Goal: Information Seeking & Learning: Learn about a topic

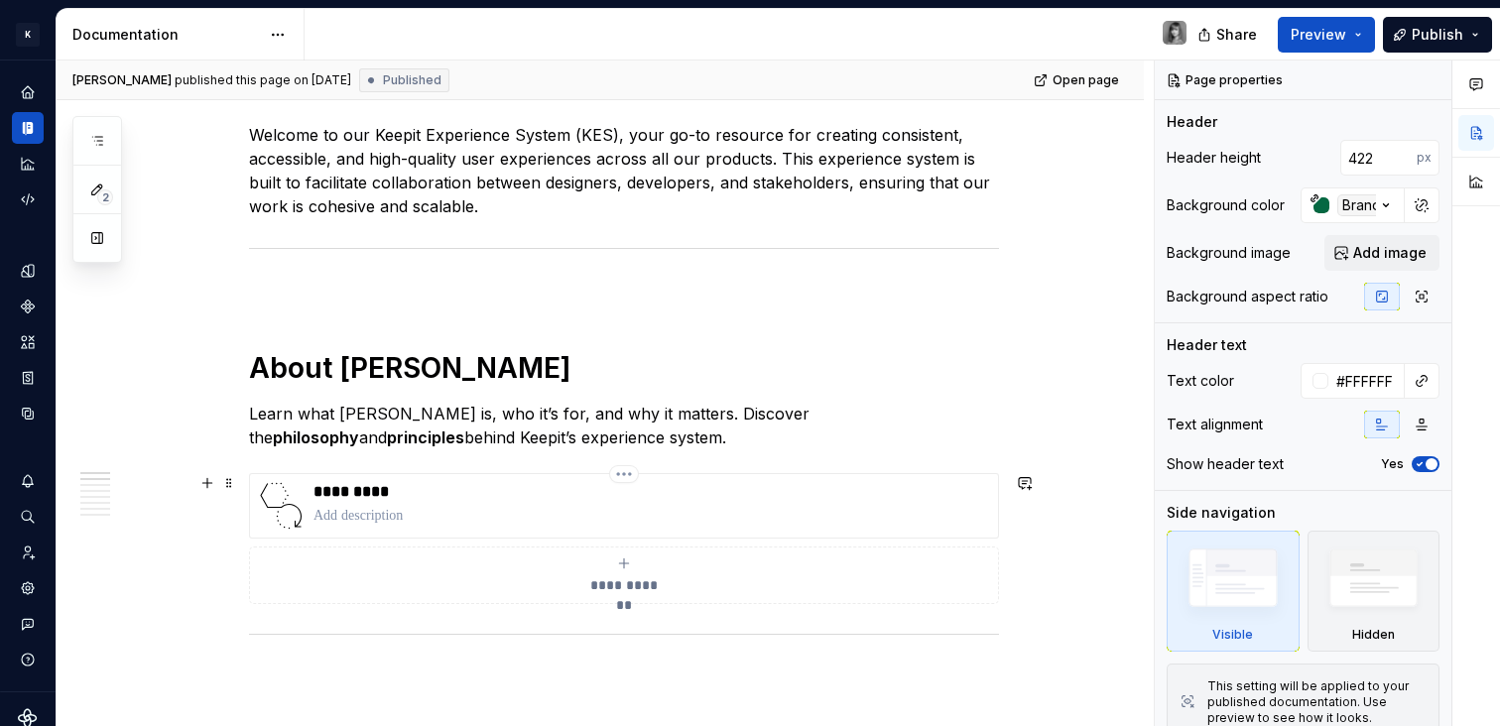
scroll to position [714, 0]
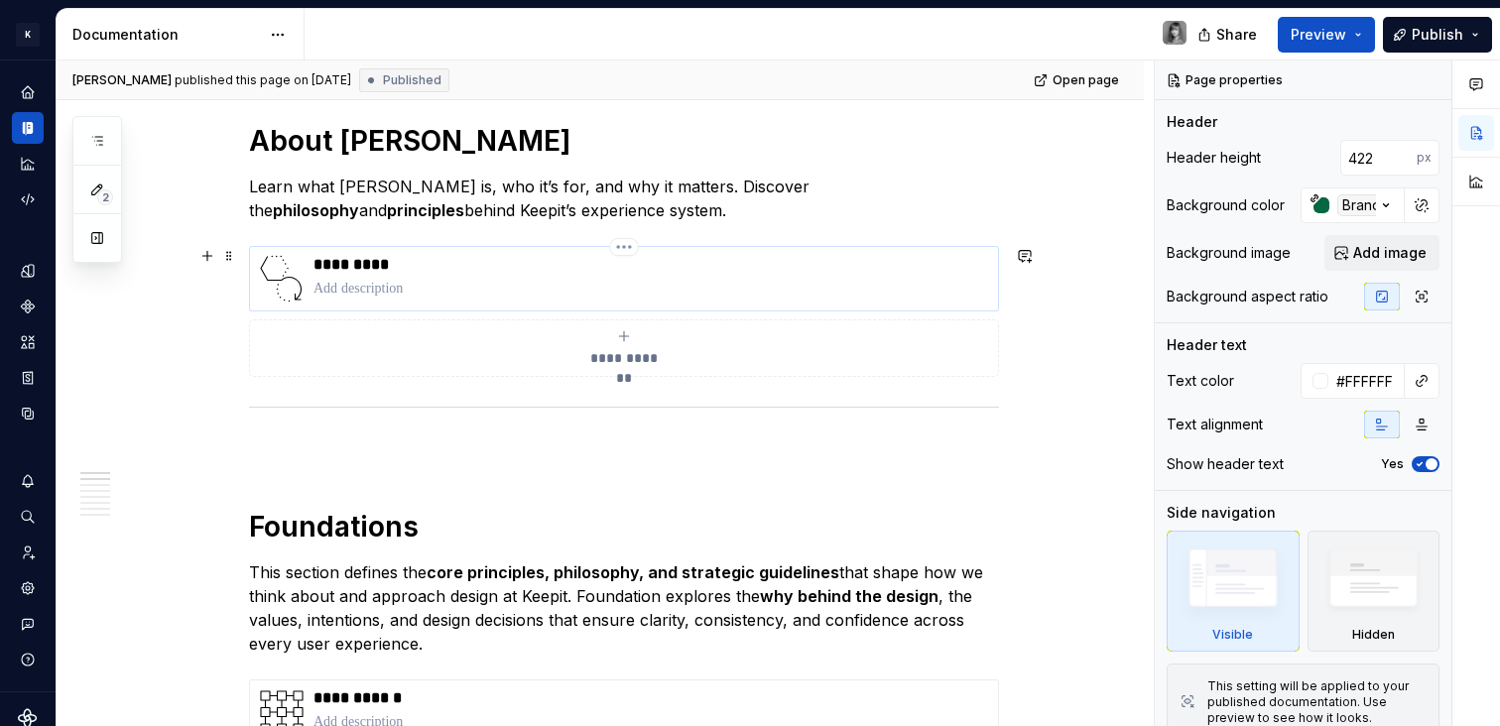
click at [482, 271] on p "*********" at bounding box center [651, 265] width 677 height 20
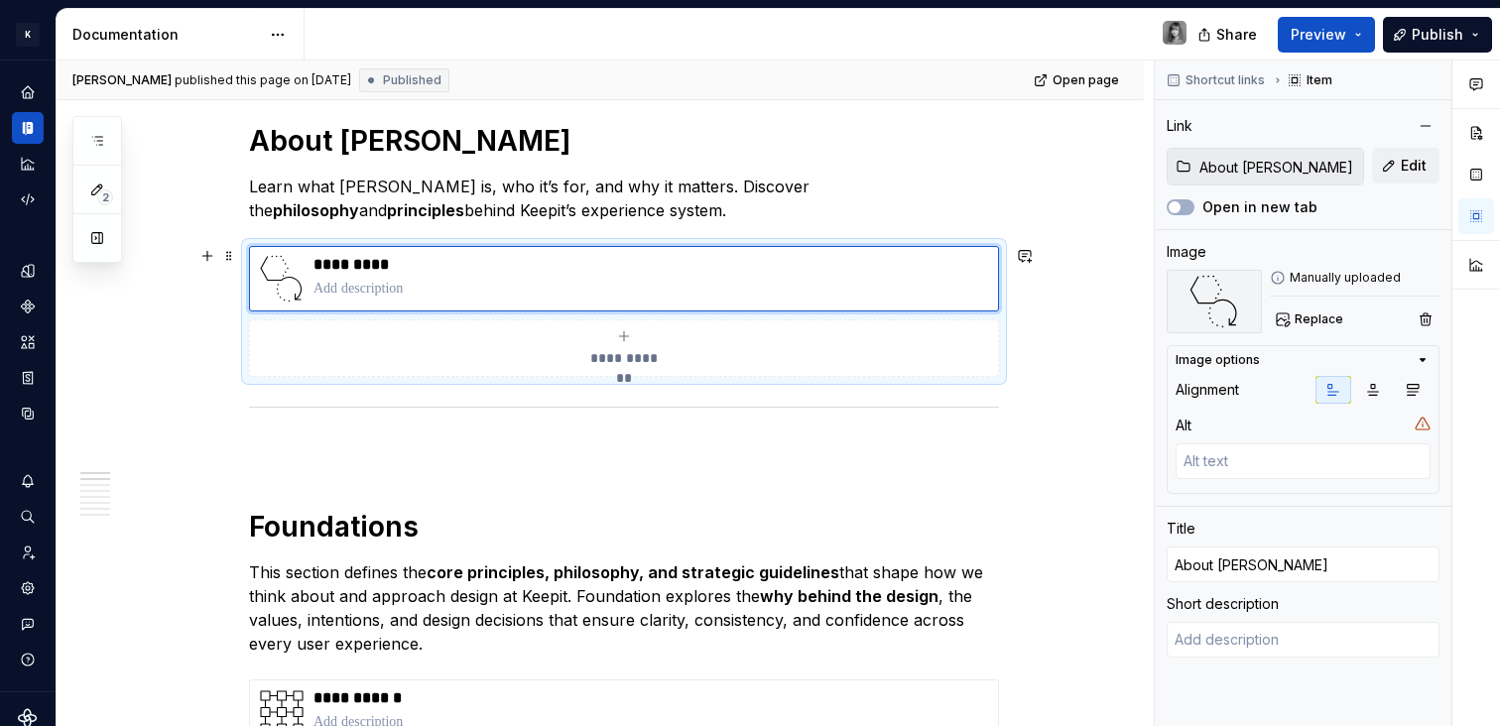
click at [999, 329] on div "**********" at bounding box center [624, 311] width 750 height 131
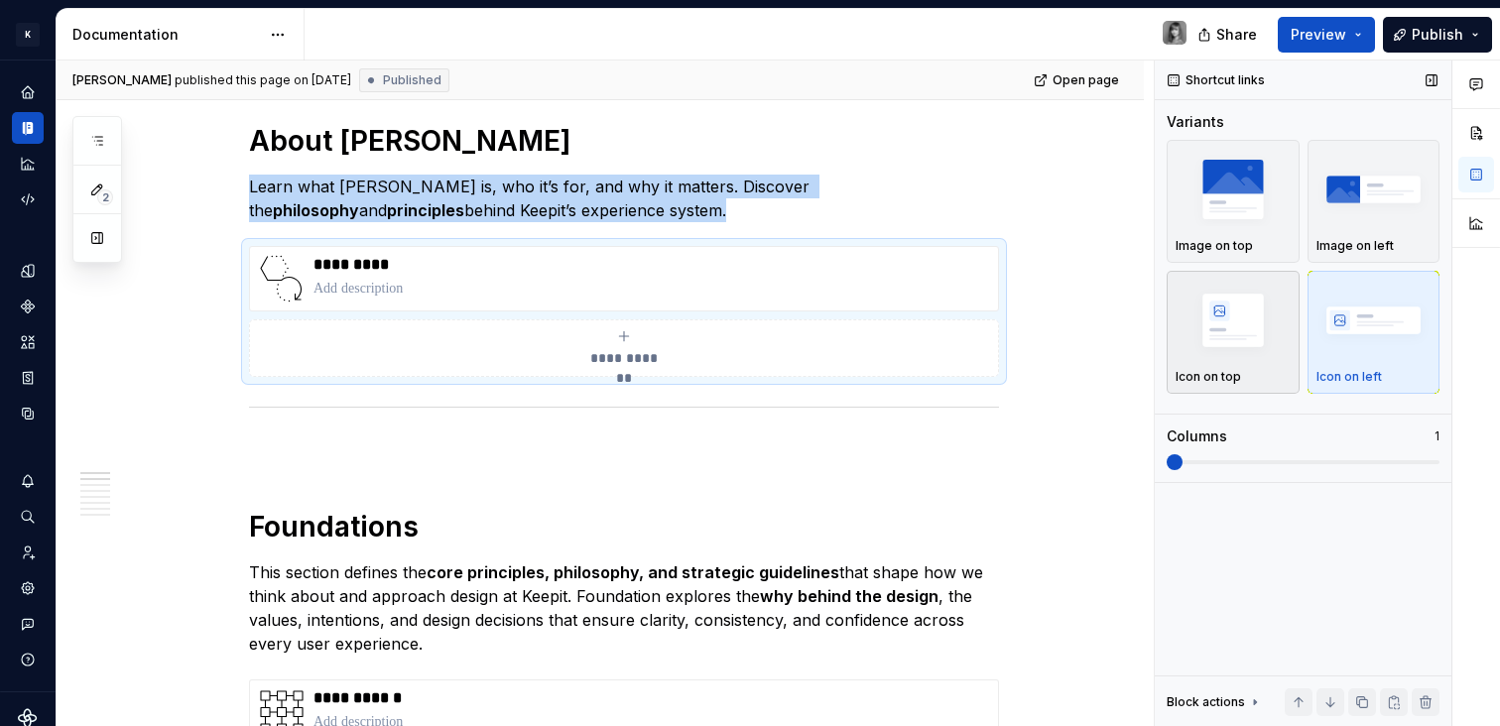
click at [1256, 324] on img "button" at bounding box center [1233, 320] width 115 height 72
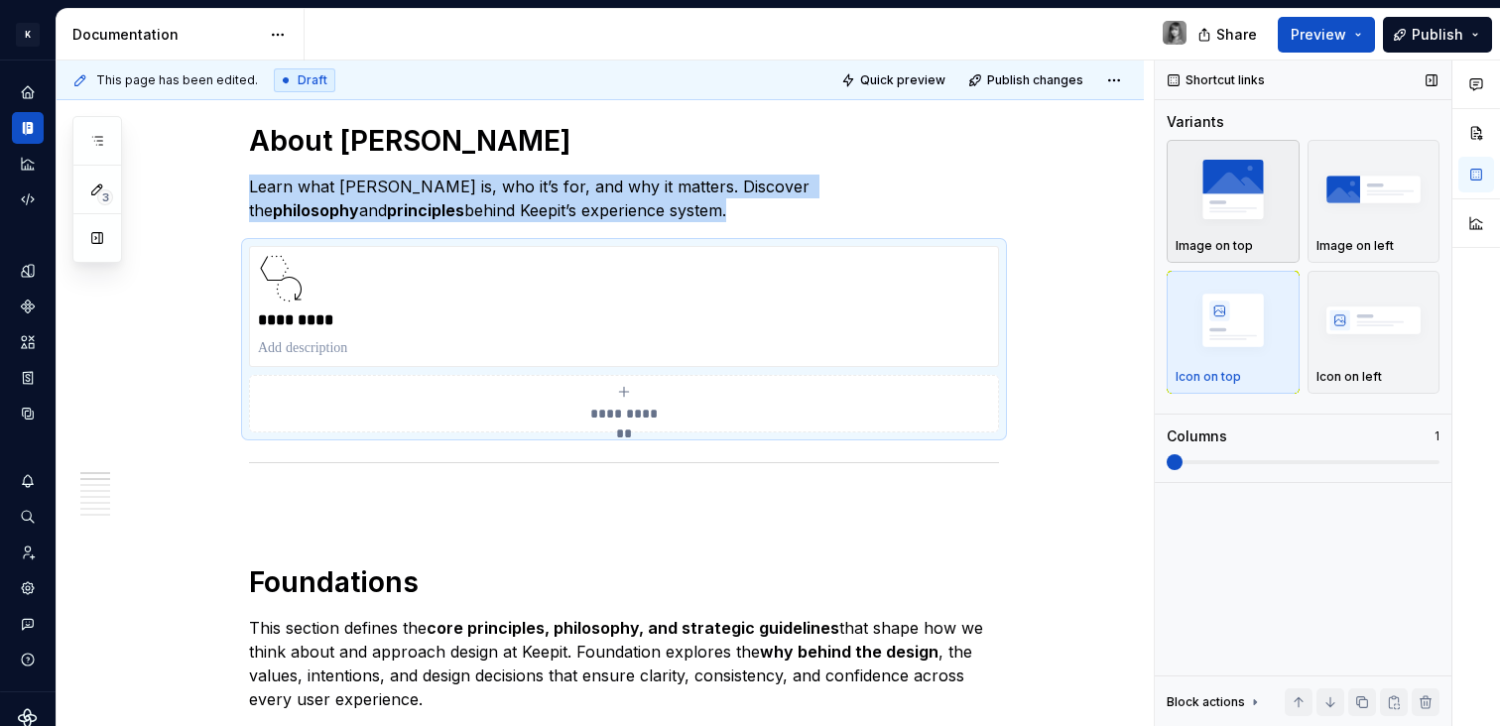
click at [1242, 215] on img "button" at bounding box center [1233, 189] width 115 height 72
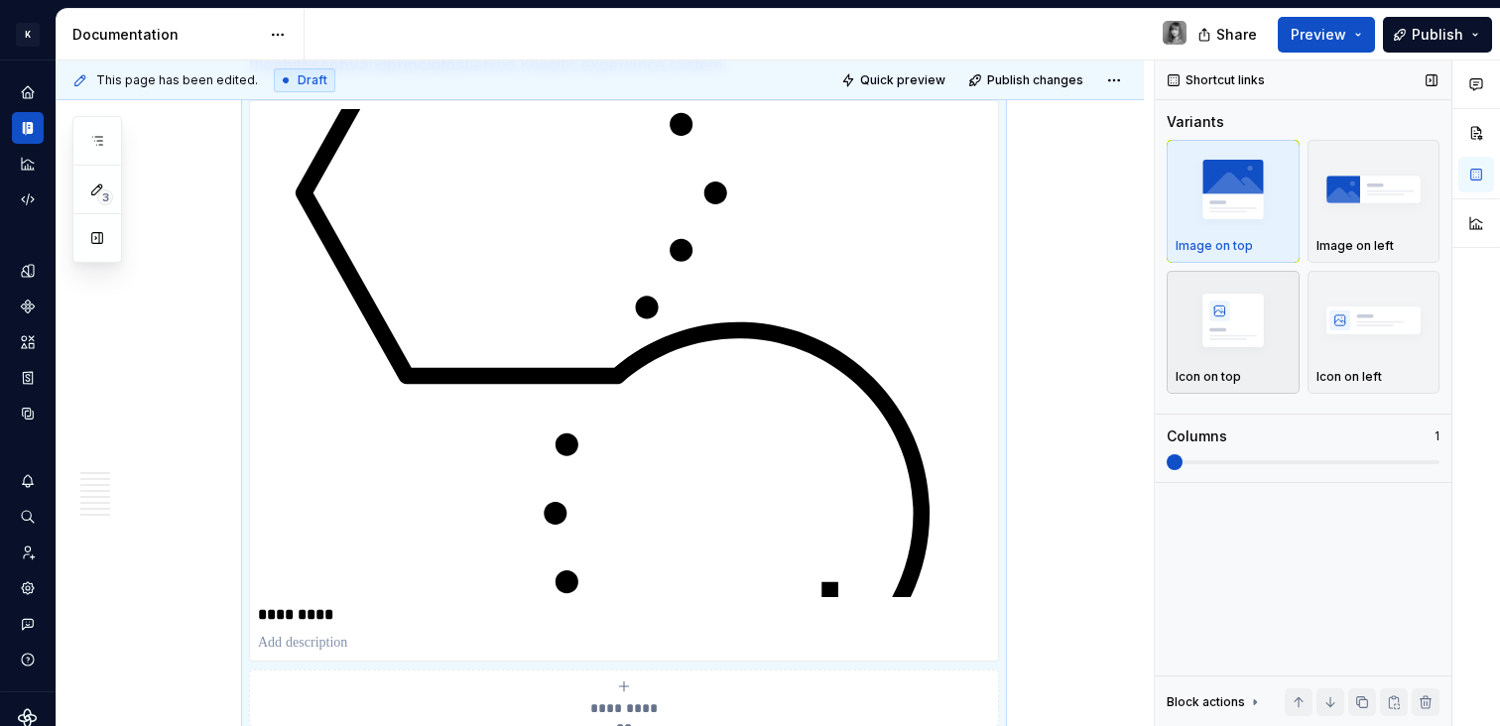
click at [1257, 319] on img "button" at bounding box center [1233, 320] width 115 height 72
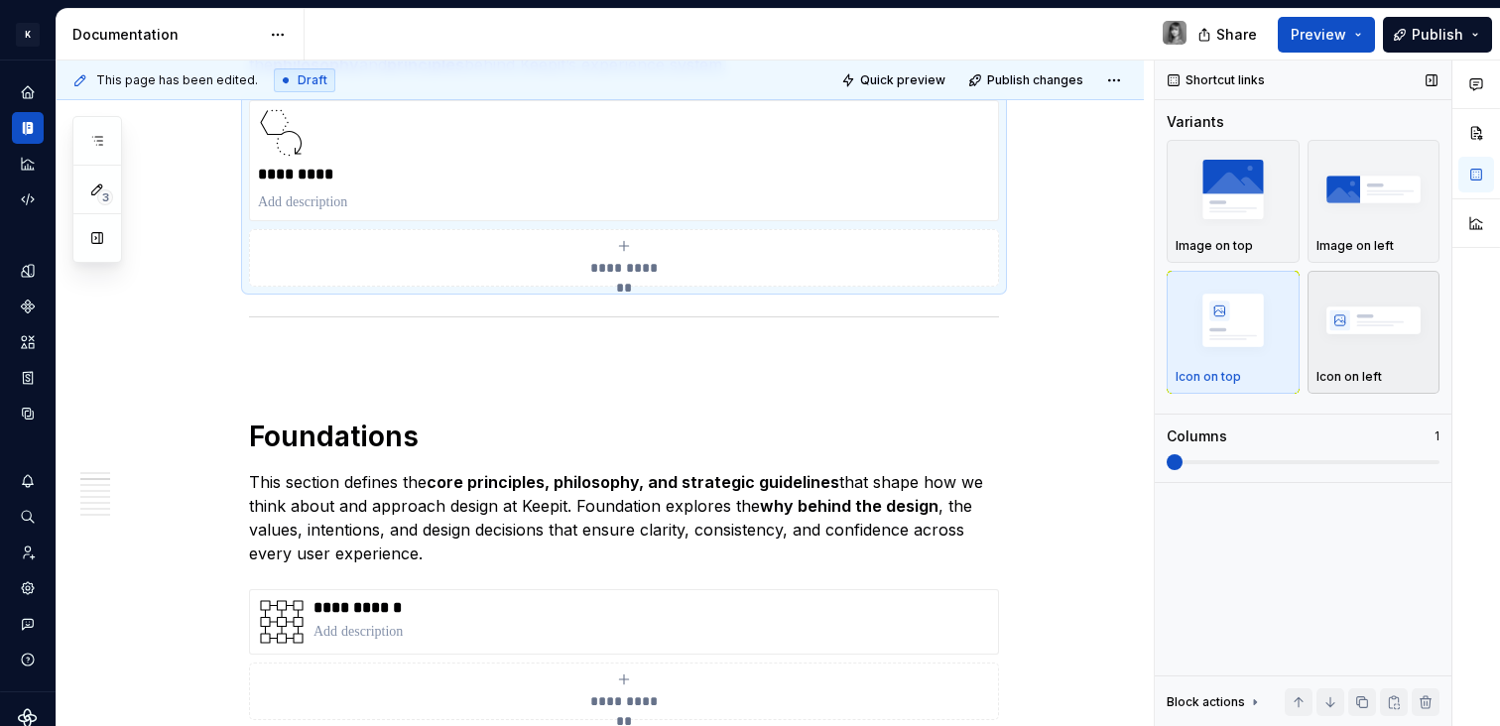
click at [1350, 322] on img "button" at bounding box center [1373, 320] width 115 height 72
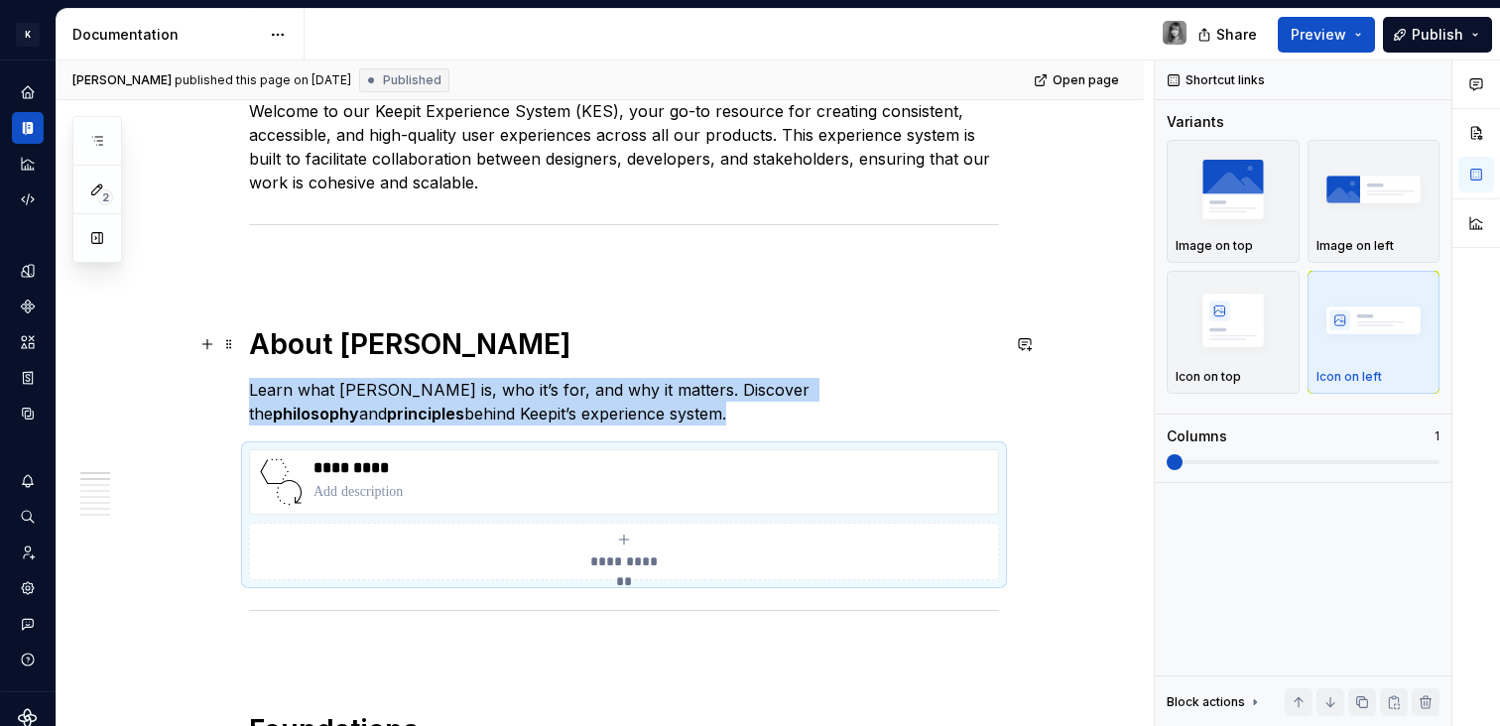
scroll to position [509, 0]
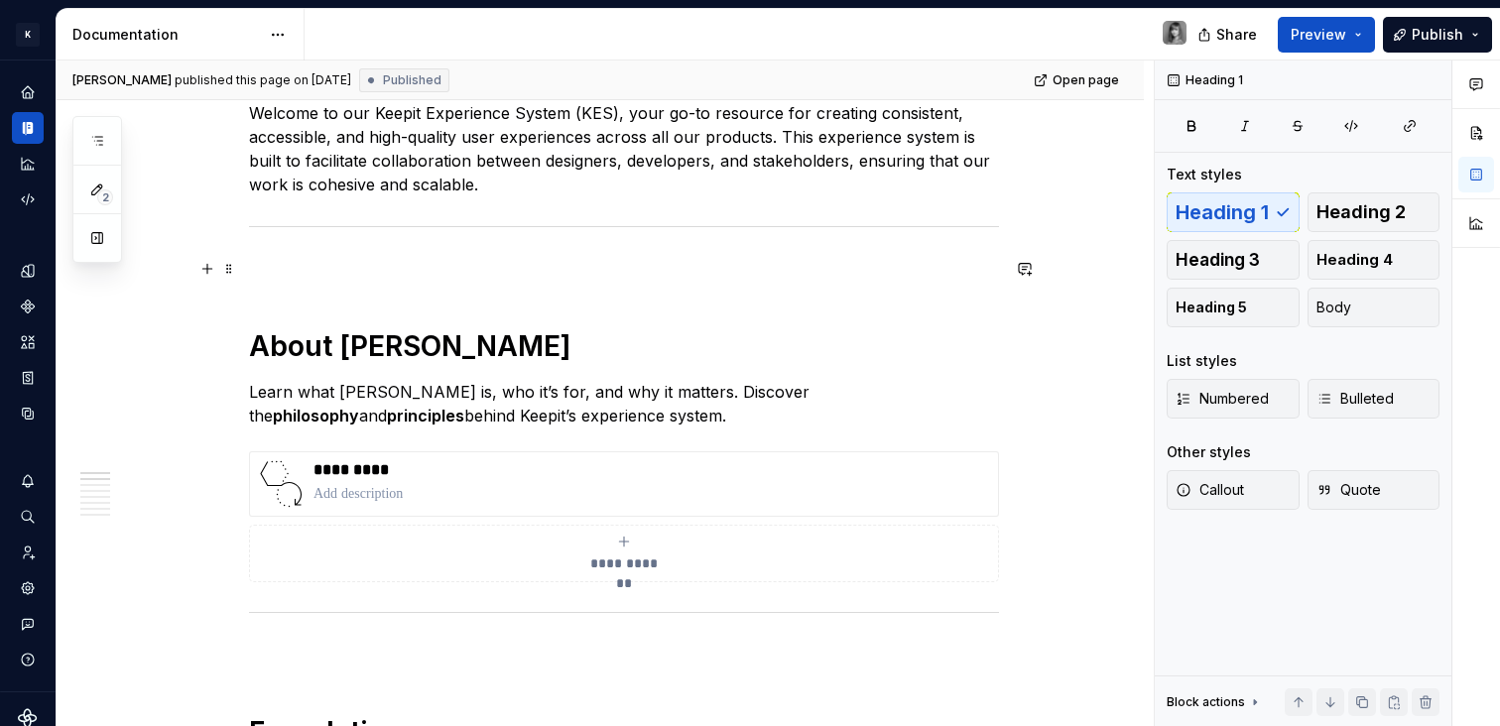
click at [371, 263] on p at bounding box center [624, 269] width 750 height 24
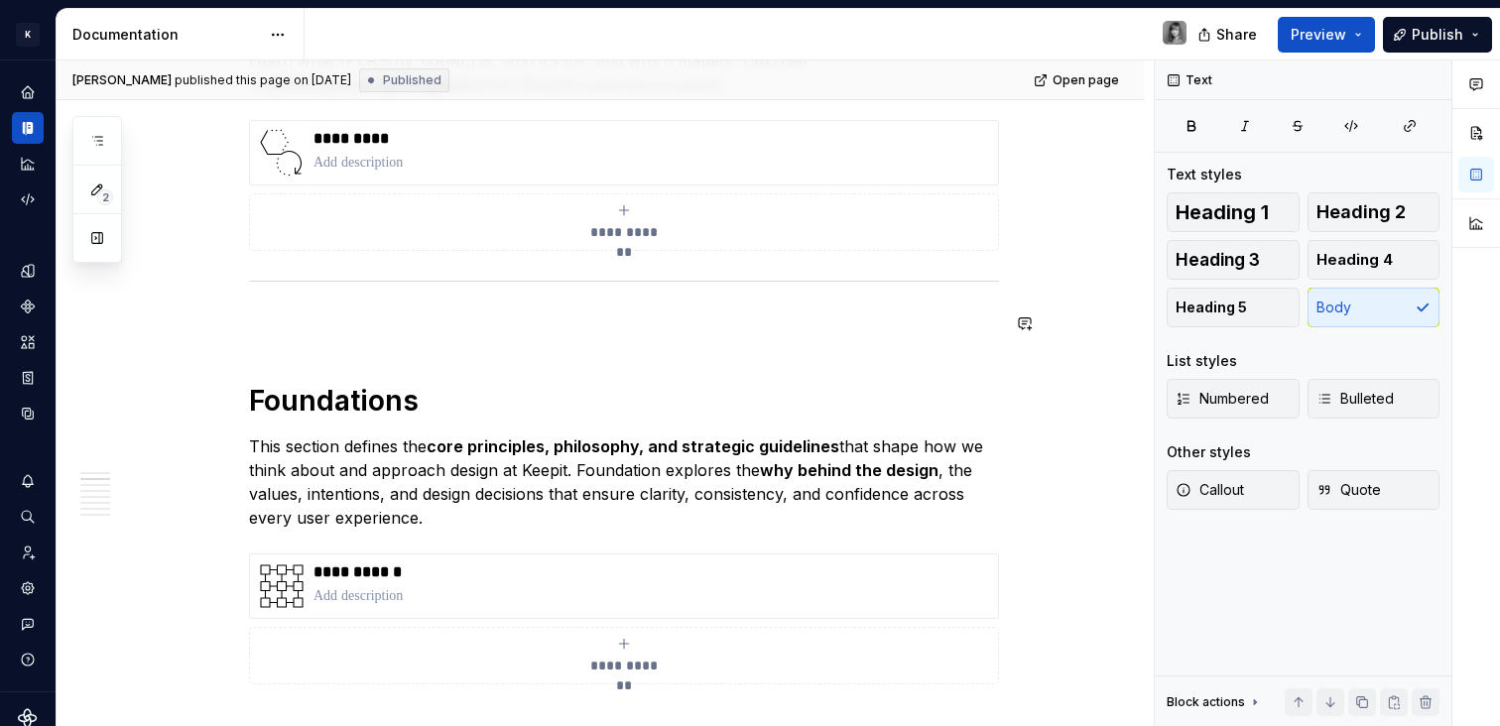
scroll to position [840, 0]
click at [452, 326] on p at bounding box center [624, 324] width 750 height 24
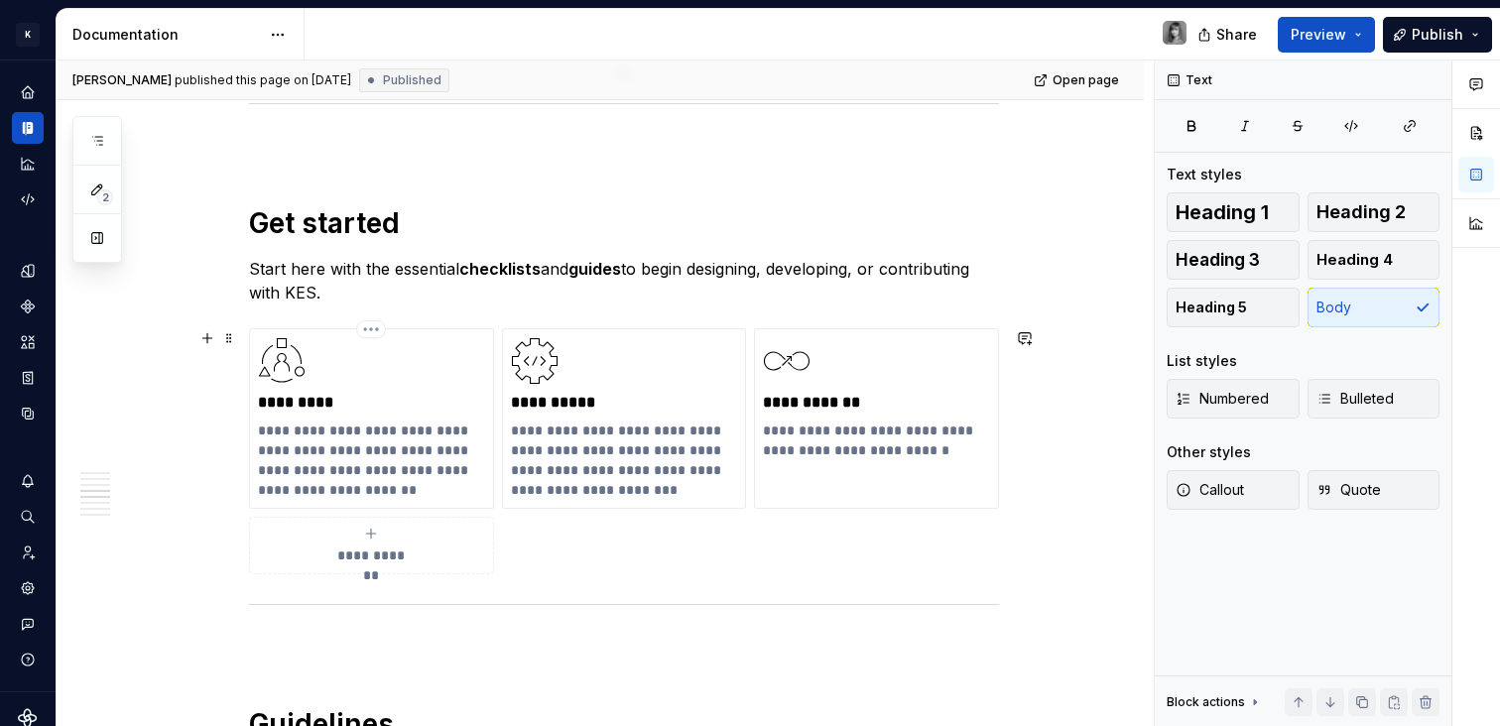
scroll to position [1854, 0]
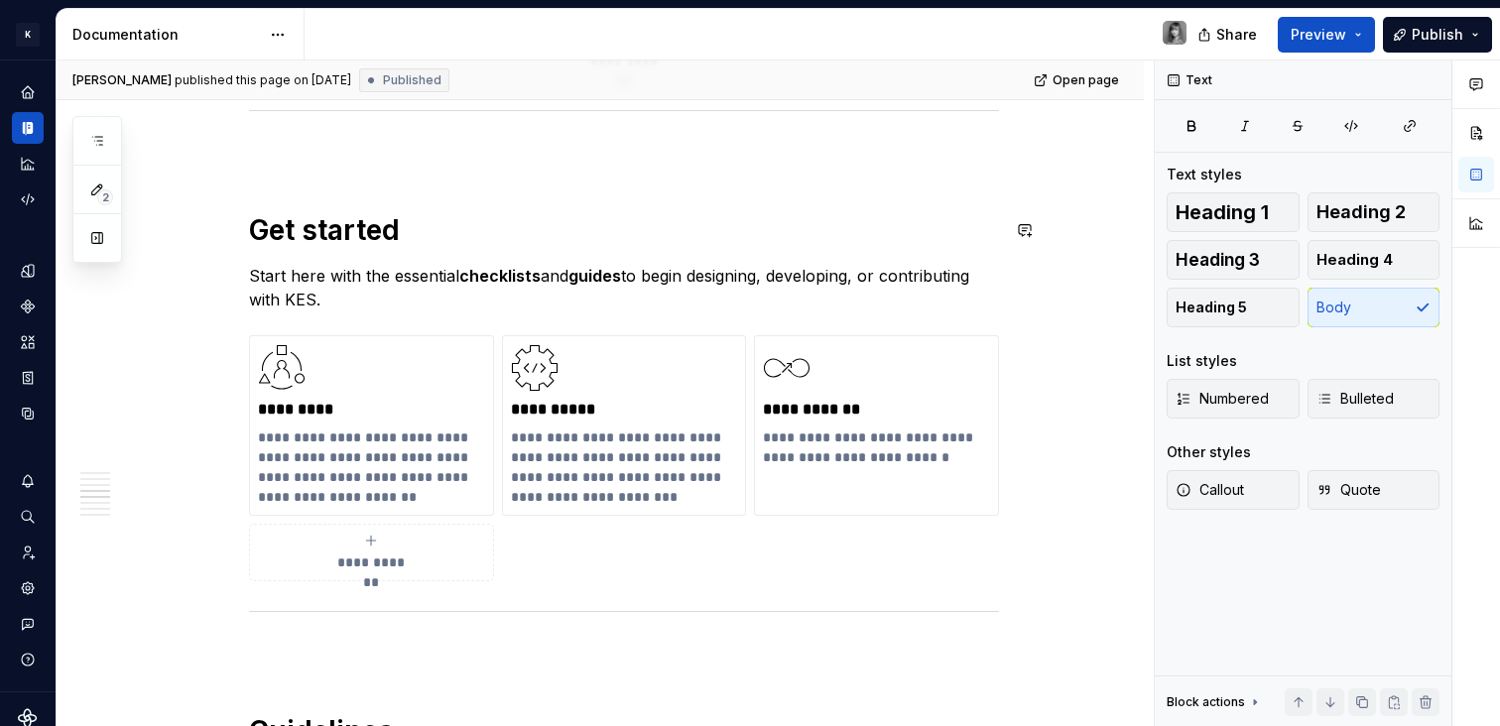
click at [335, 162] on p at bounding box center [624, 153] width 750 height 24
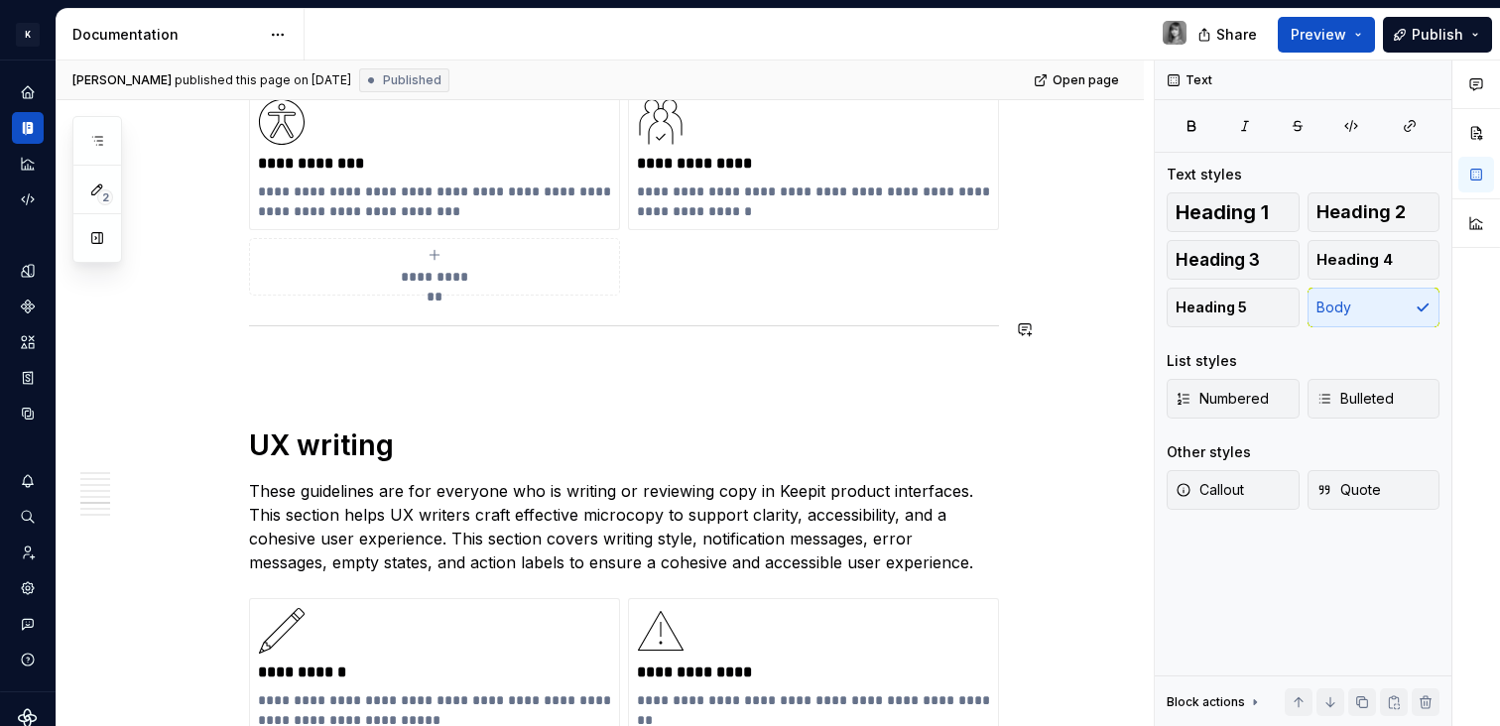
scroll to position [2629, 0]
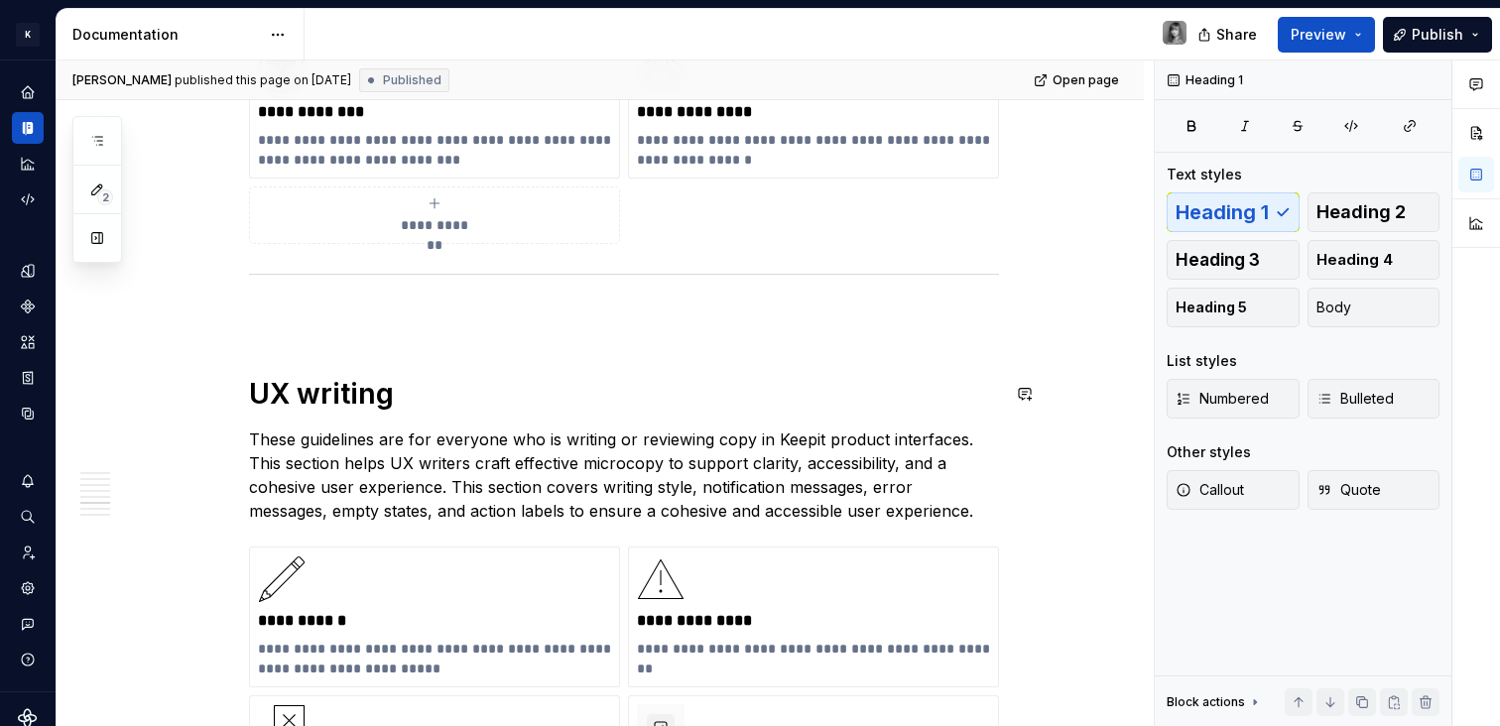
click at [492, 346] on div "**********" at bounding box center [624, 349] width 750 height 4736
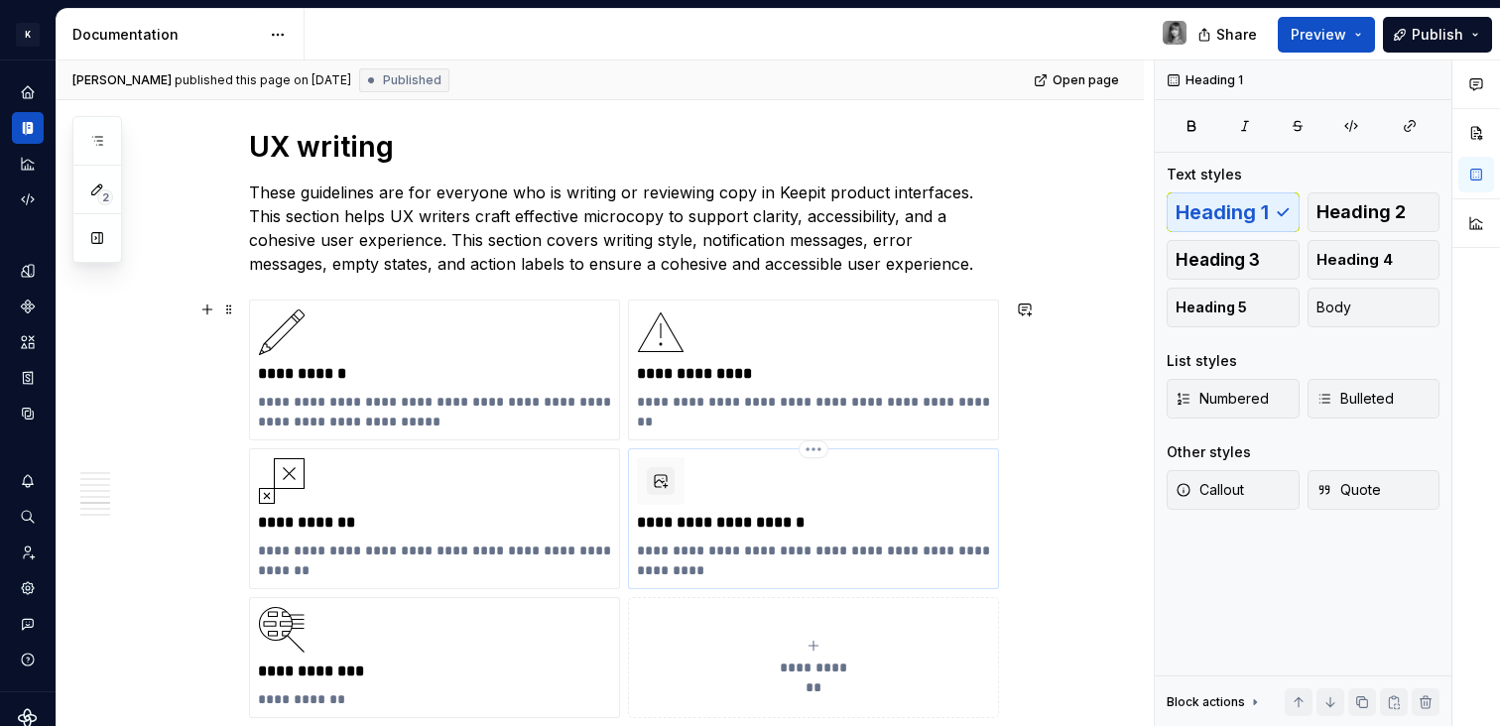
scroll to position [2920, 0]
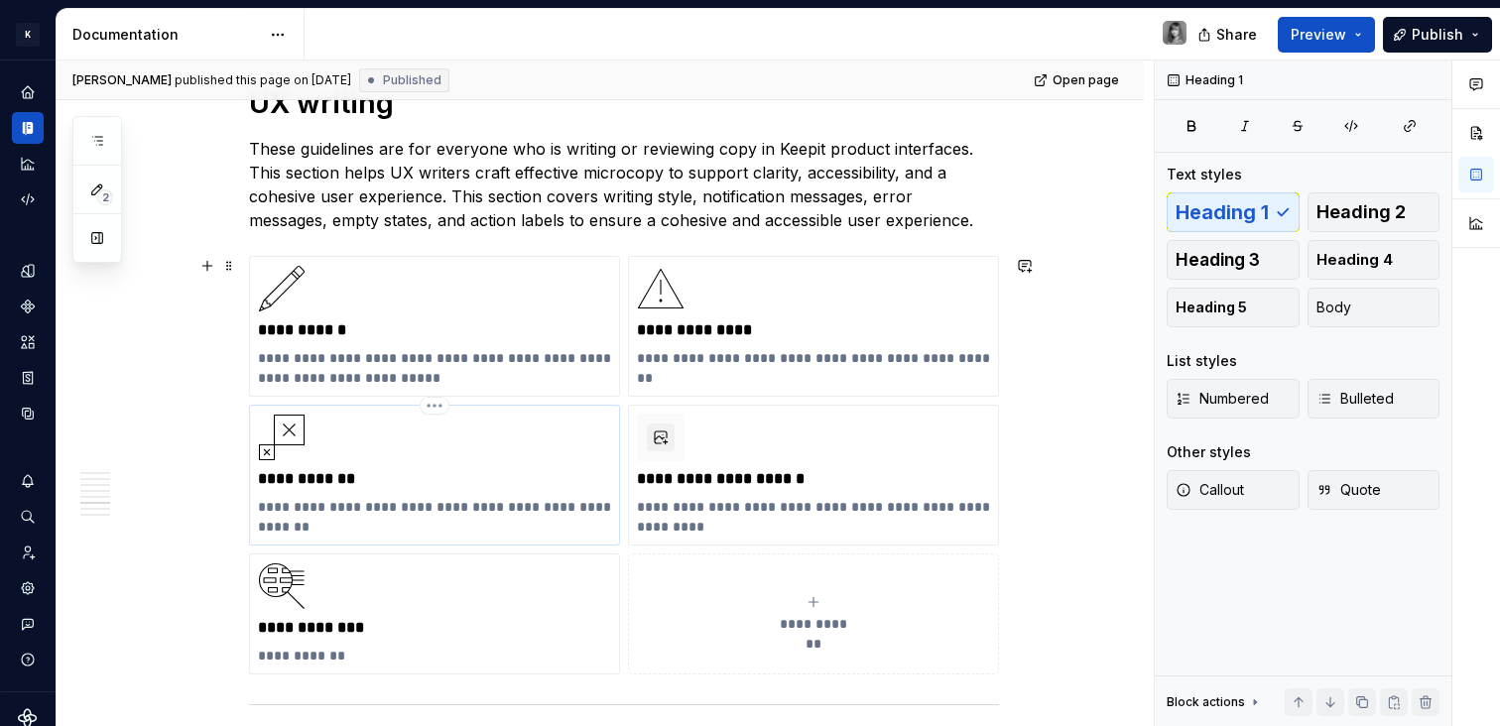
click at [394, 454] on div "**********" at bounding box center [434, 475] width 353 height 123
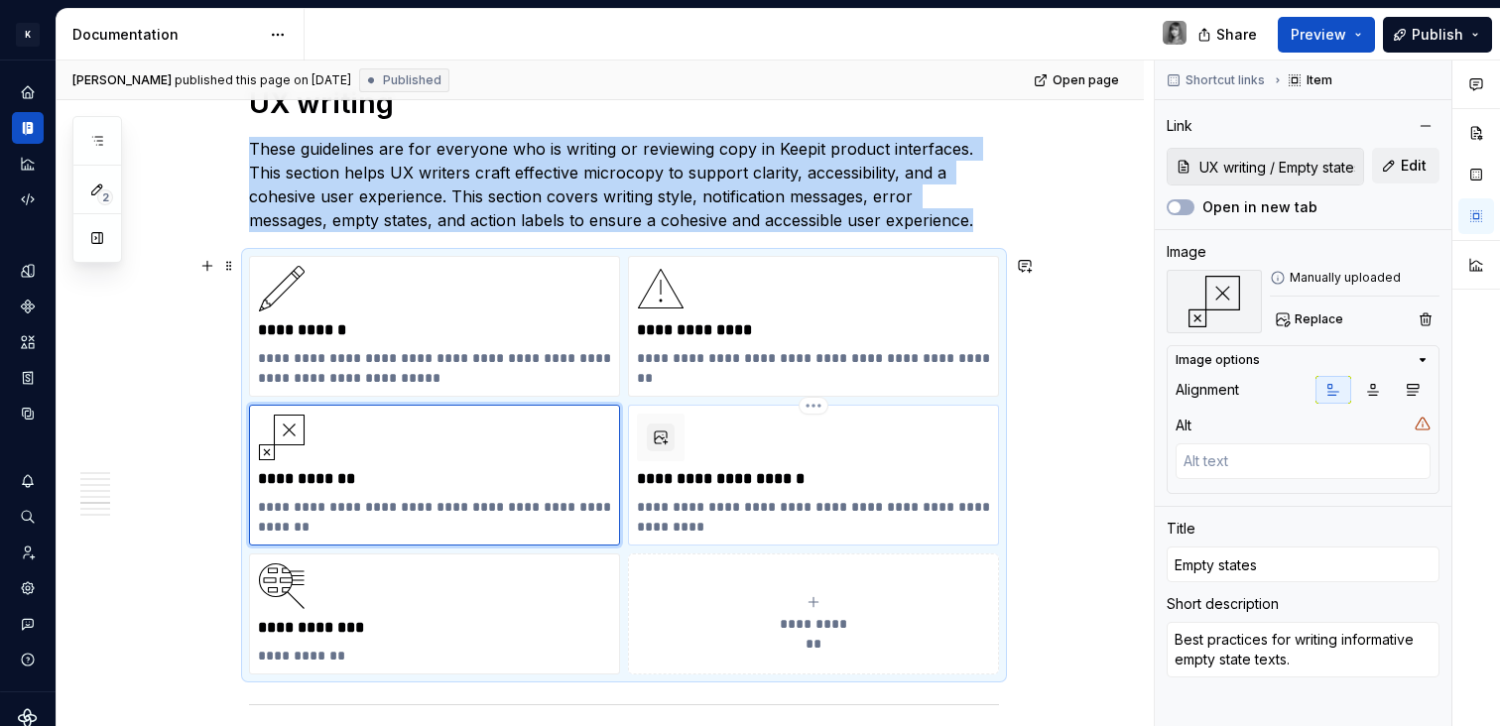
type textarea "*"
type input "UX writing / Notification messages"
click at [785, 463] on div "**********" at bounding box center [813, 475] width 353 height 123
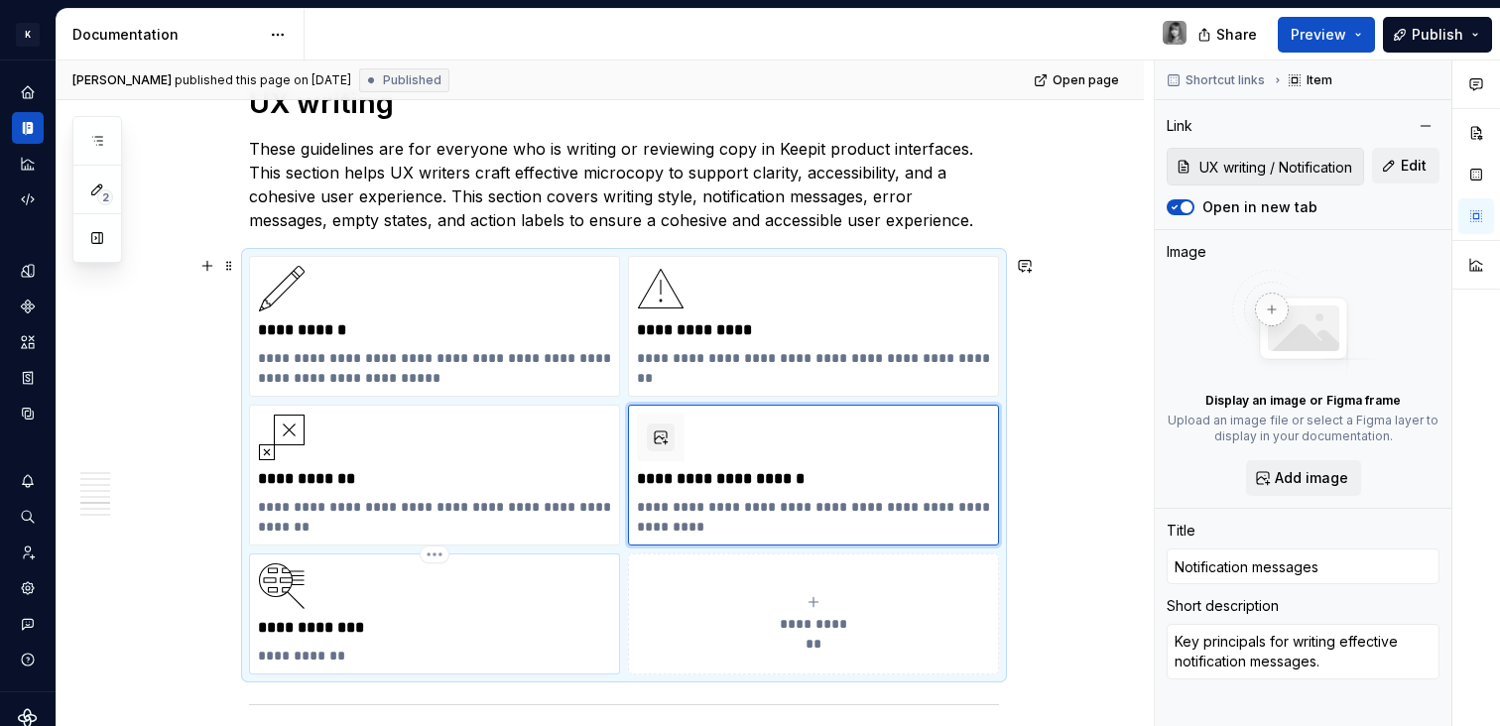
click at [410, 658] on p "**********" at bounding box center [434, 656] width 353 height 20
type textarea "*"
type input "UX writing / Action labels"
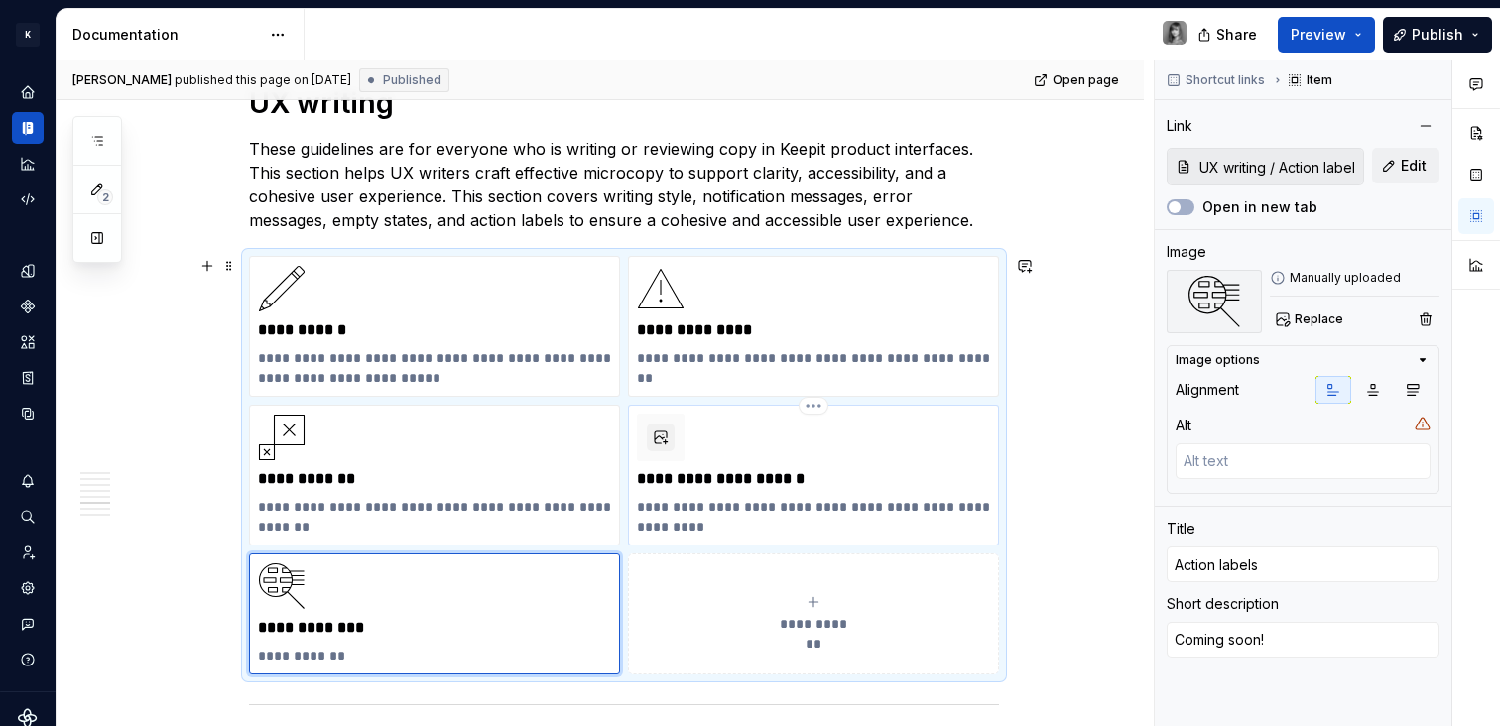
click at [837, 505] on p "**********" at bounding box center [813, 517] width 353 height 40
type textarea "*"
type input "UX writing / Notification messages"
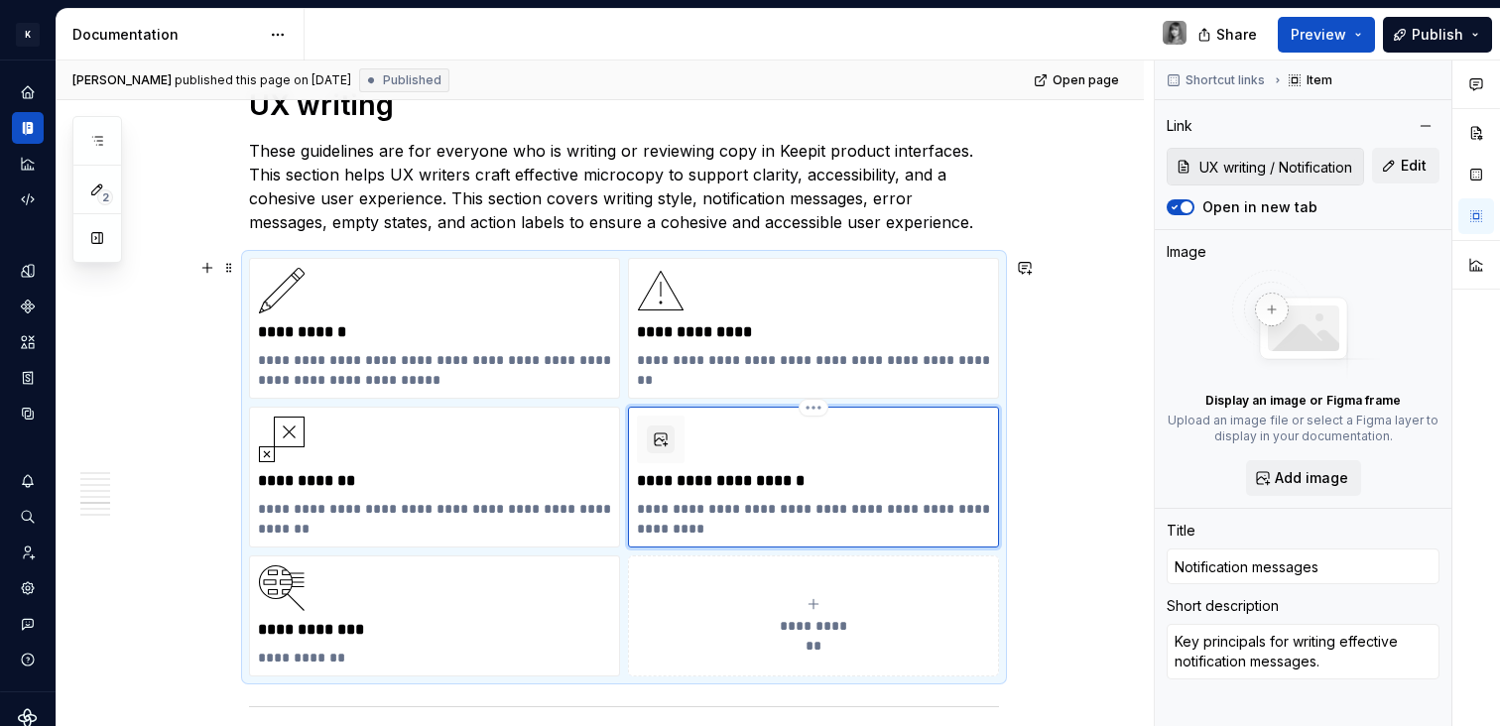
scroll to position [2916, 0]
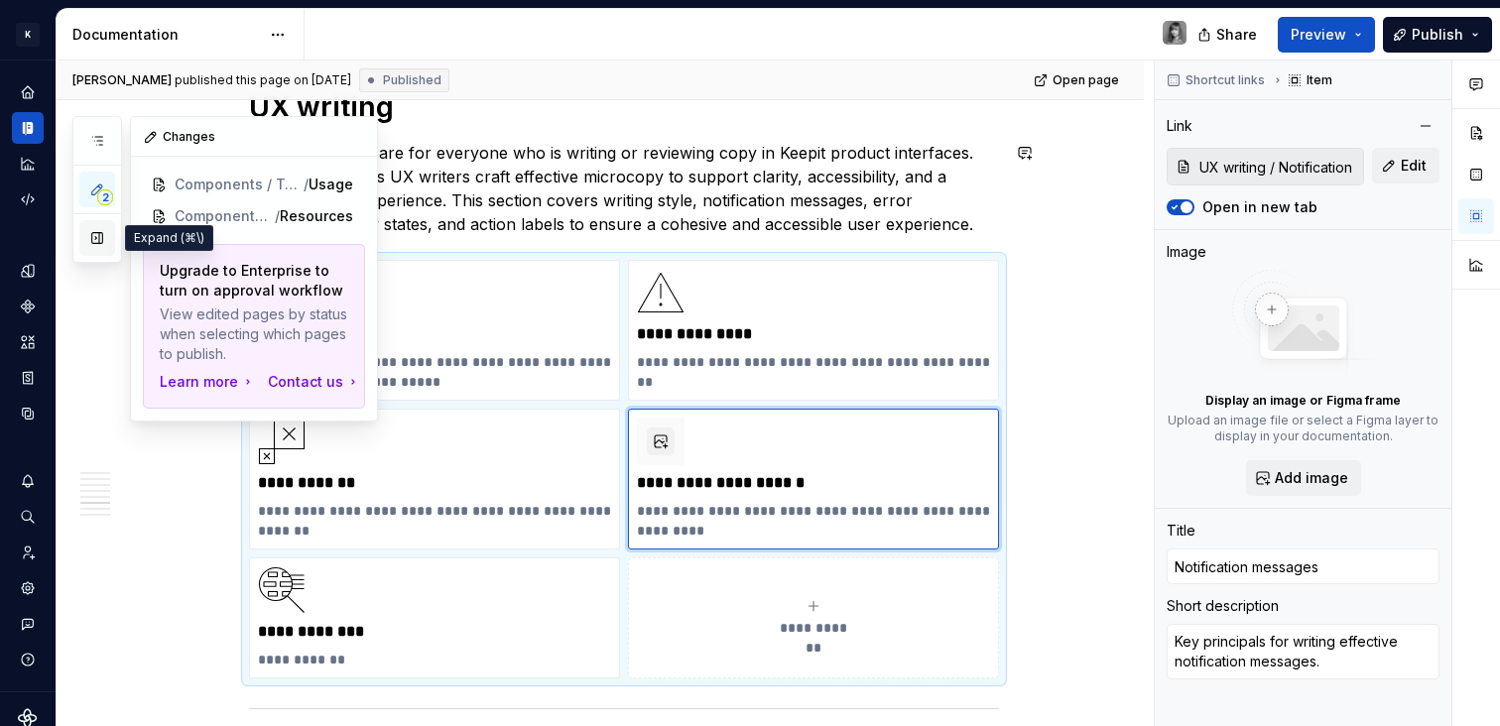
click at [99, 239] on button "button" at bounding box center [97, 238] width 36 height 36
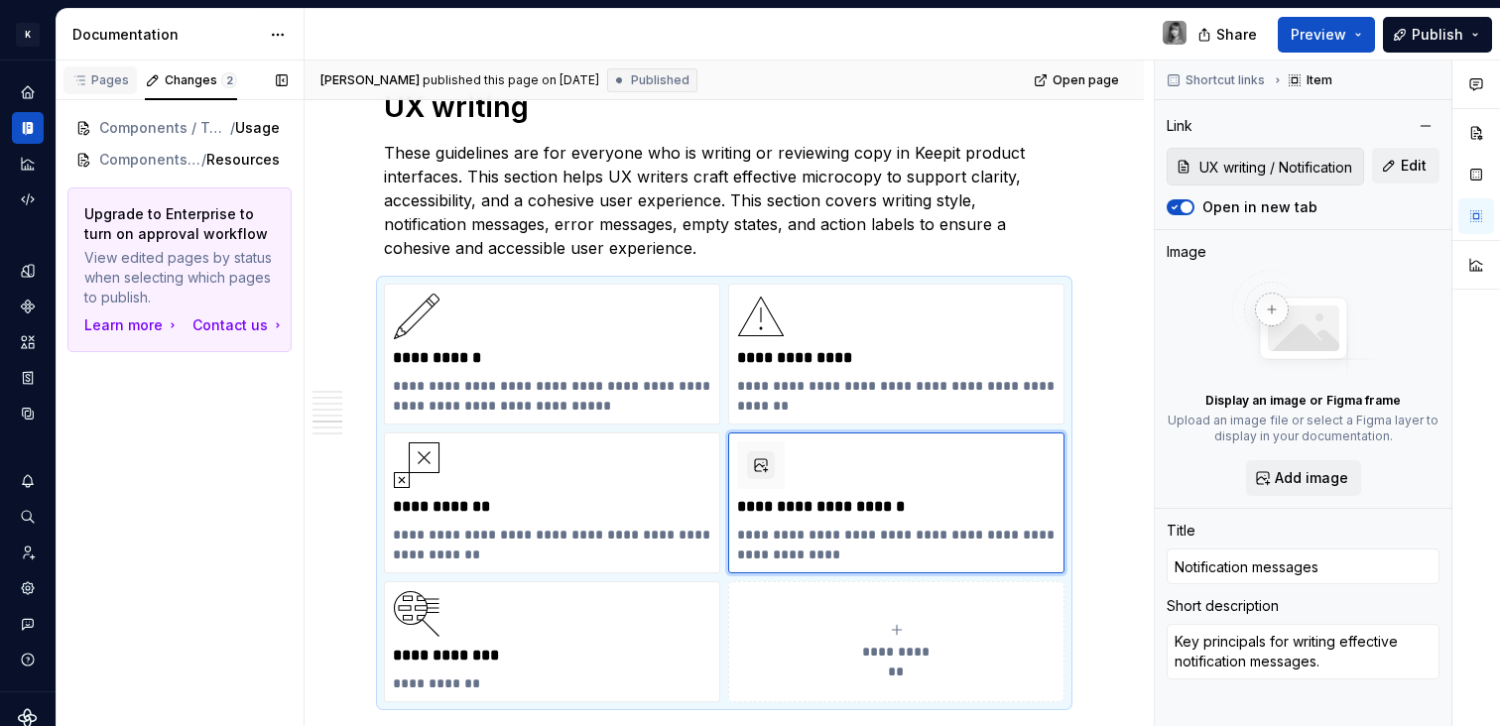
click at [84, 80] on icon "button" at bounding box center [79, 80] width 10 height 8
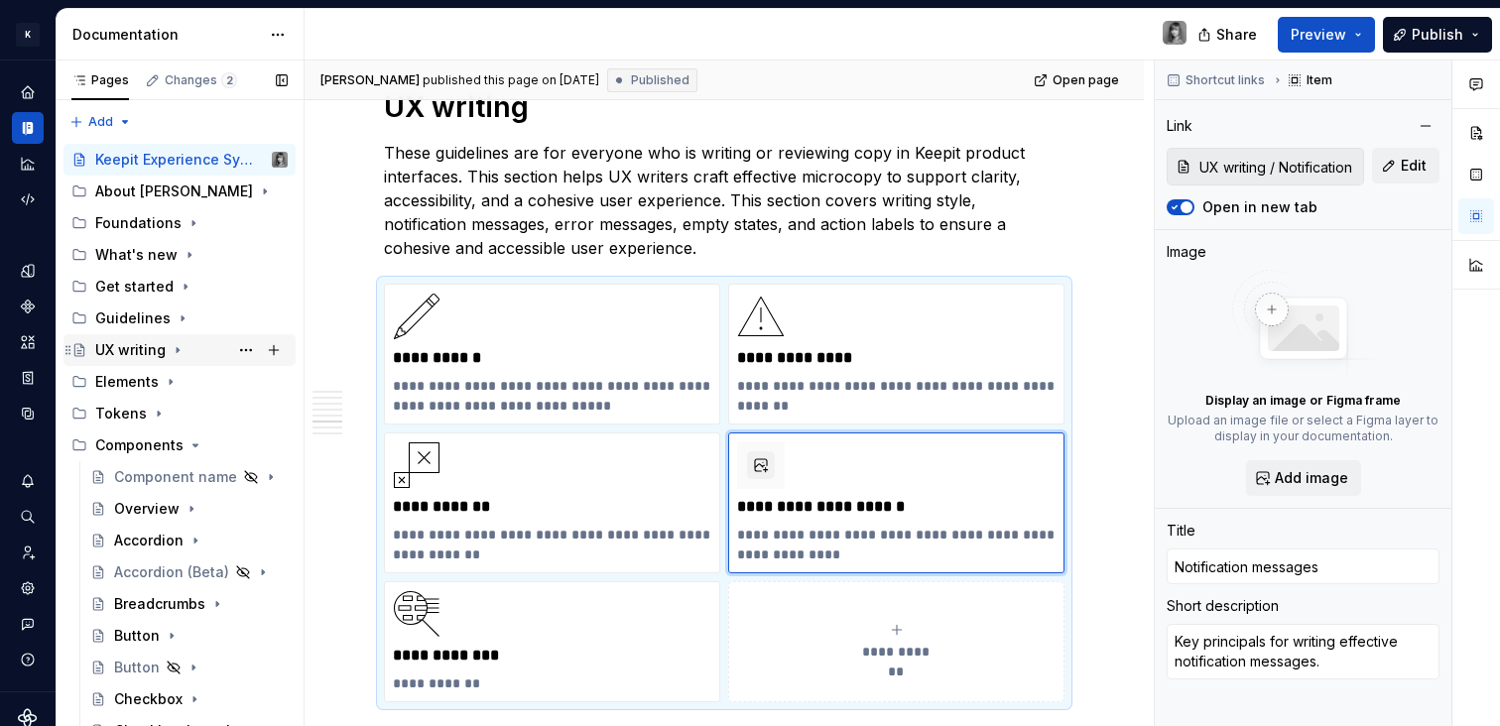
click at [180, 351] on icon "Page tree" at bounding box center [178, 350] width 16 height 16
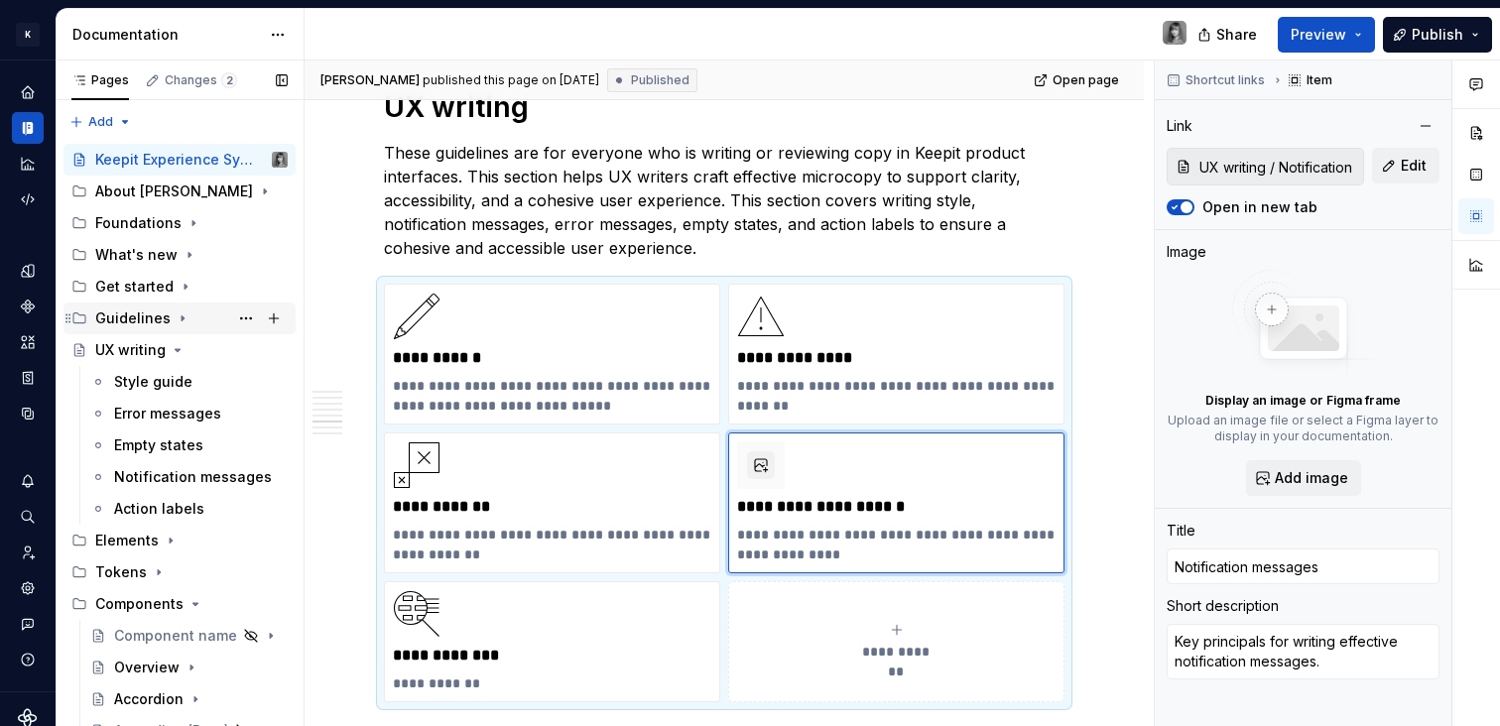
click at [178, 314] on icon "Page tree" at bounding box center [183, 319] width 16 height 16
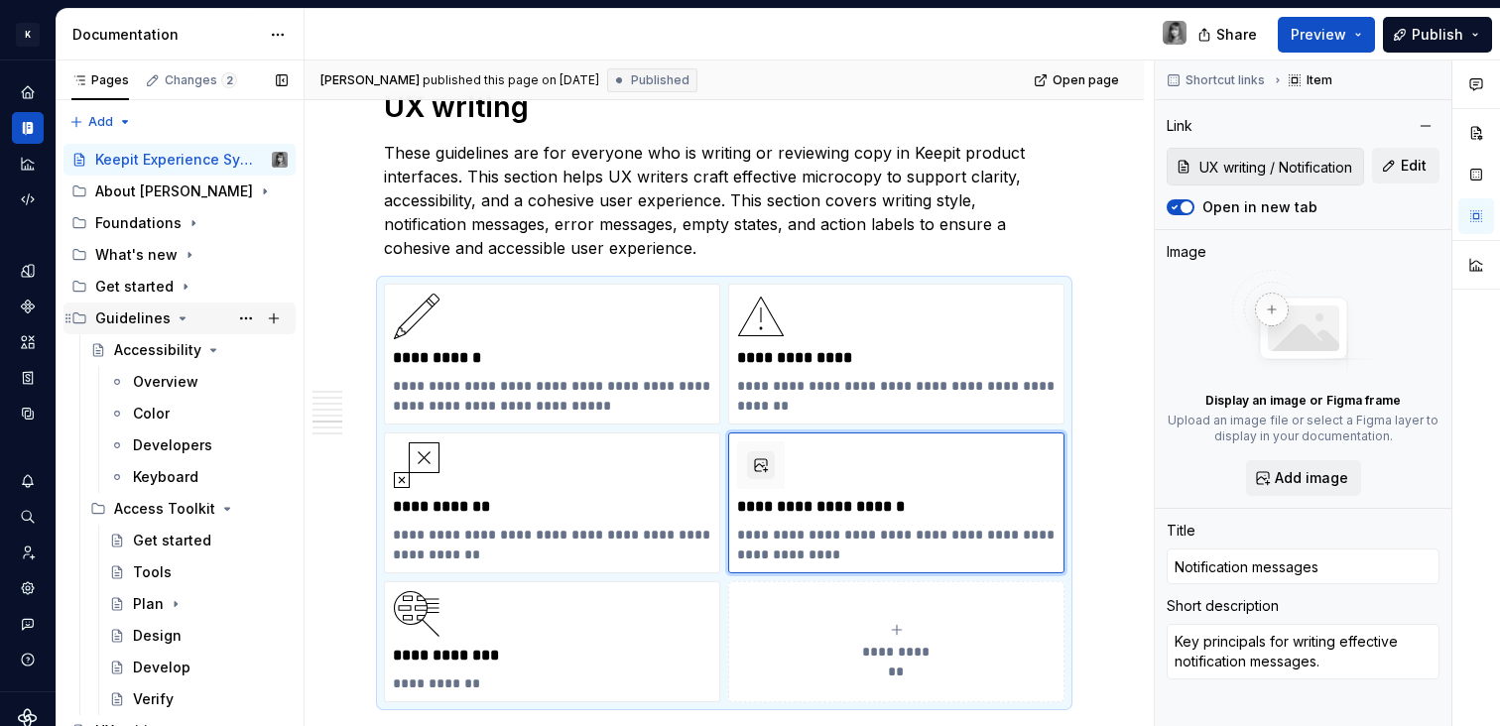
click at [178, 314] on icon "Page tree" at bounding box center [183, 319] width 16 height 16
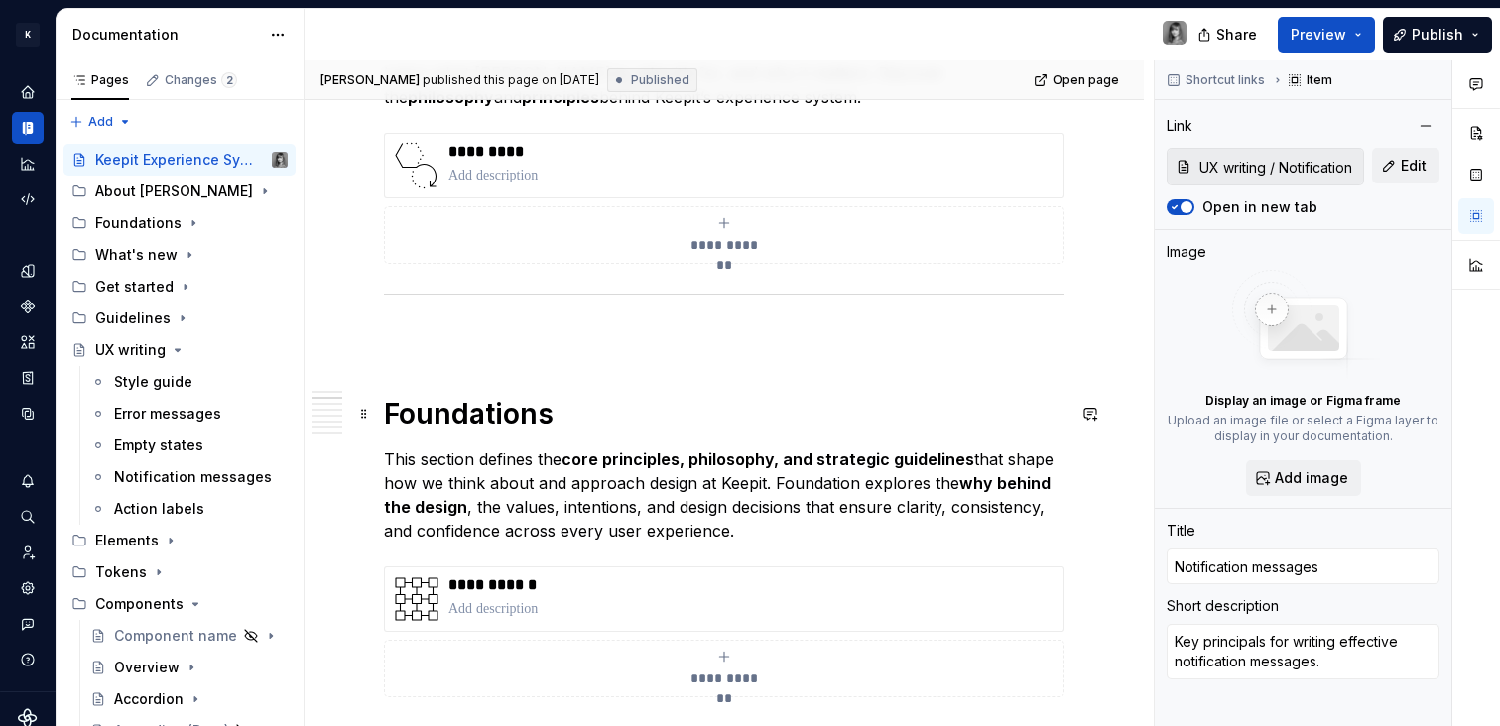
scroll to position [503, 0]
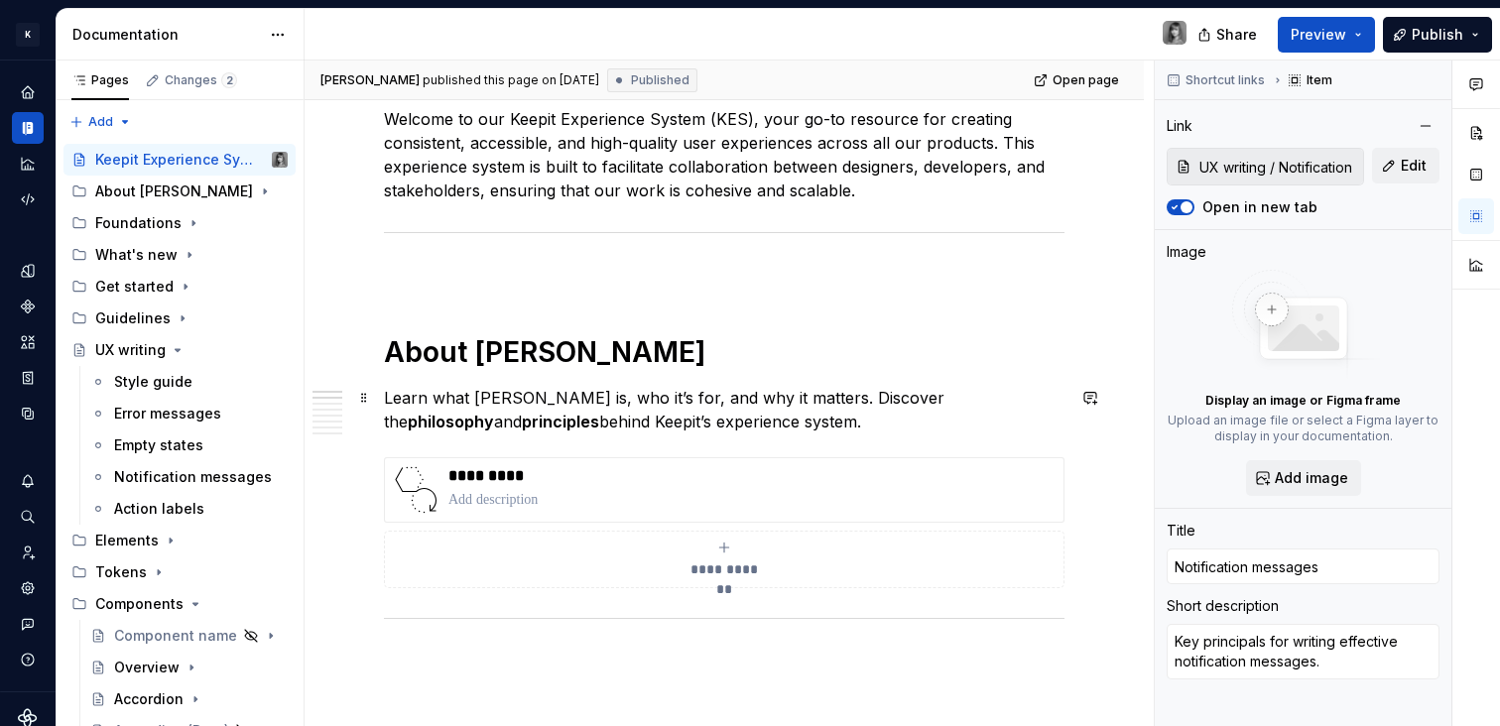
click at [814, 413] on p "Learn what [PERSON_NAME] is, who it’s for, and why it matters. Discover the phi…" at bounding box center [724, 410] width 681 height 48
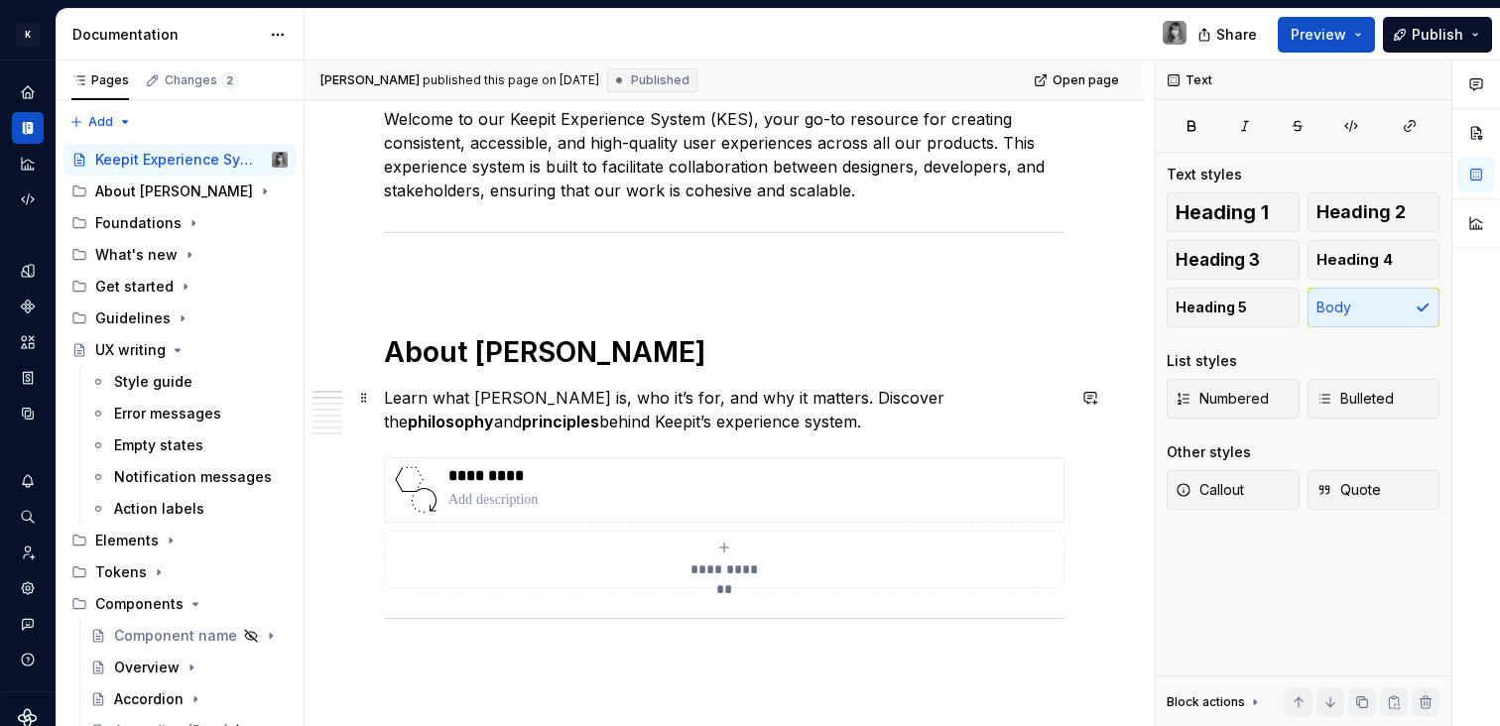
drag, startPoint x: 814, startPoint y: 420, endPoint x: 552, endPoint y: 394, distance: 264.2
click at [552, 395] on p "Learn what [PERSON_NAME] is, who it’s for, and why it matters. Discover the phi…" at bounding box center [724, 410] width 681 height 48
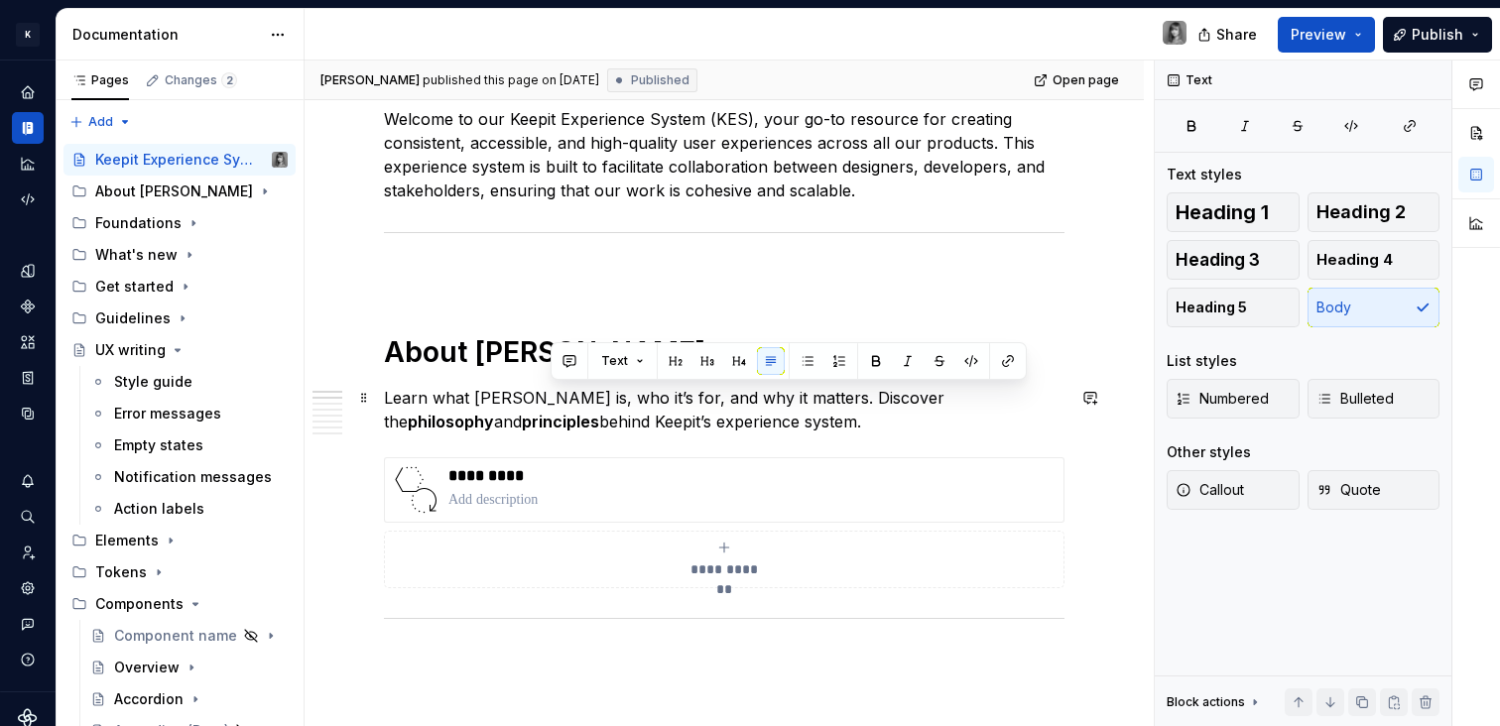
click at [552, 394] on p "Learn what [PERSON_NAME] is, who it’s for, and why it matters. Discover the phi…" at bounding box center [724, 410] width 681 height 48
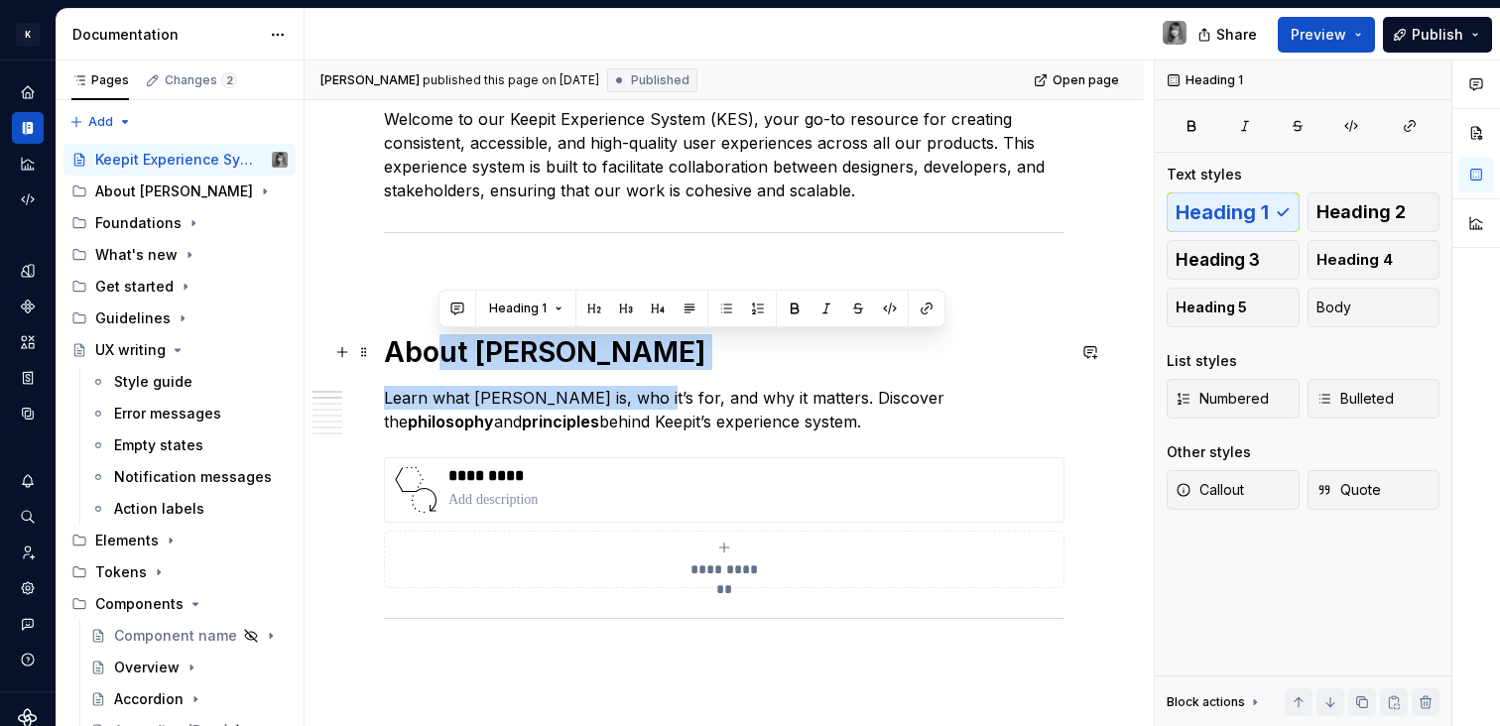
drag, startPoint x: 468, startPoint y: 354, endPoint x: 625, endPoint y: 403, distance: 164.1
click at [625, 403] on p "Learn what [PERSON_NAME] is, who it’s for, and why it matters. Discover the phi…" at bounding box center [724, 410] width 681 height 48
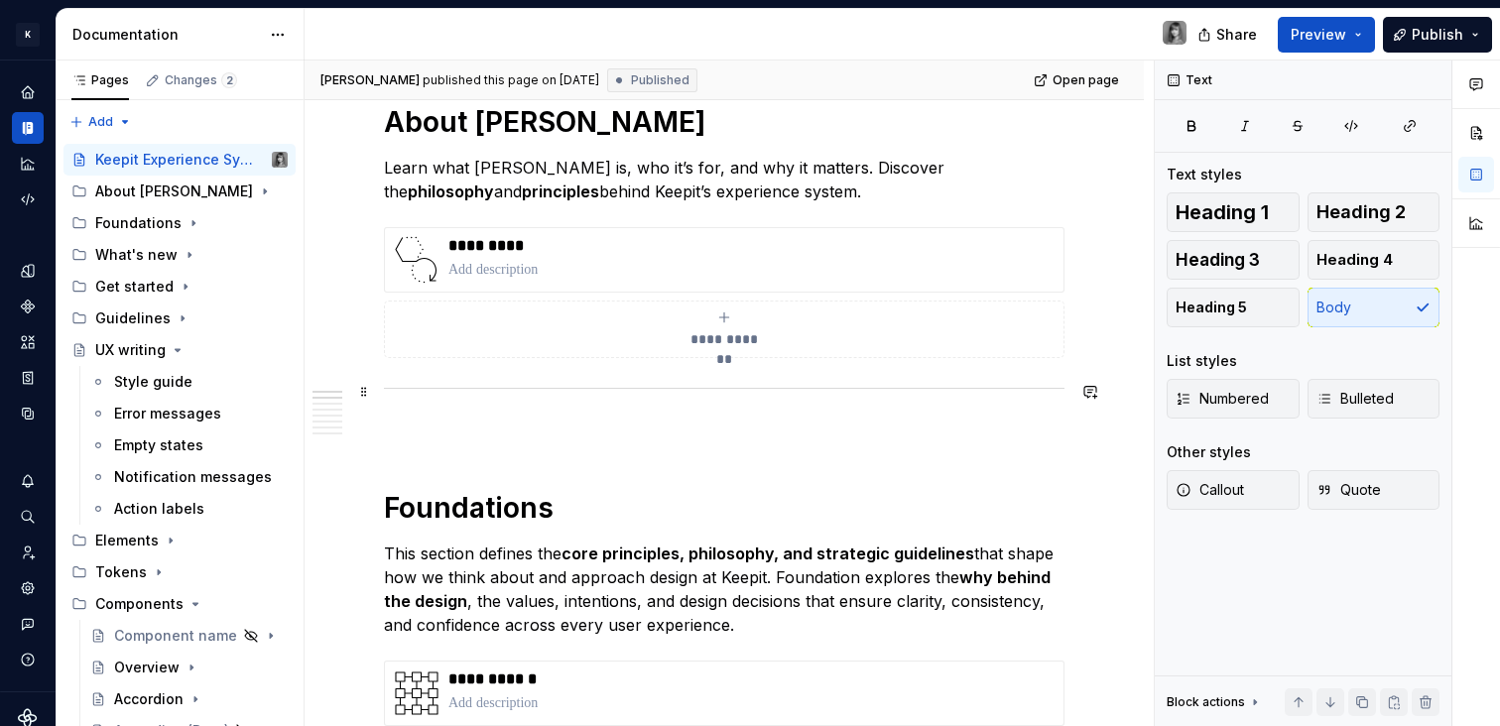
scroll to position [975, 0]
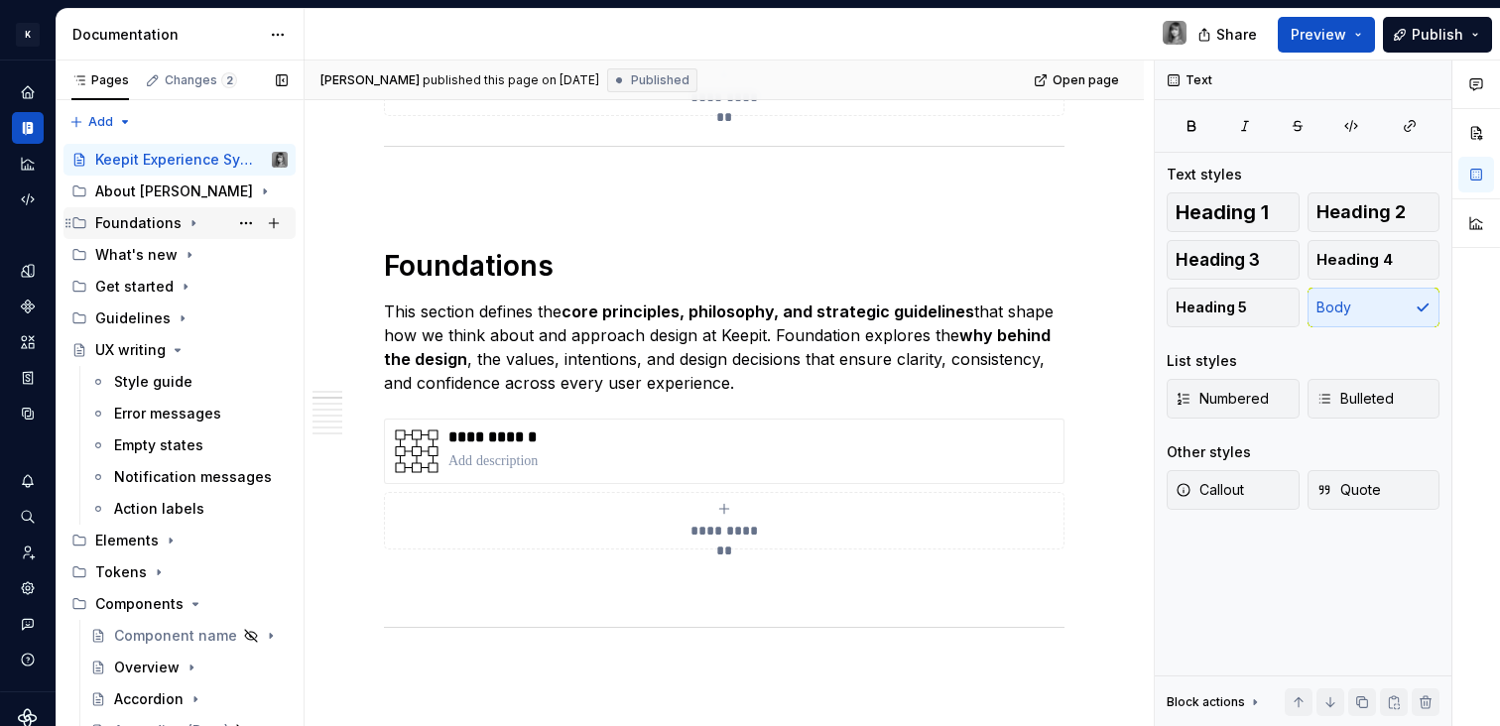
click at [192, 223] on icon "Page tree" at bounding box center [193, 223] width 2 height 5
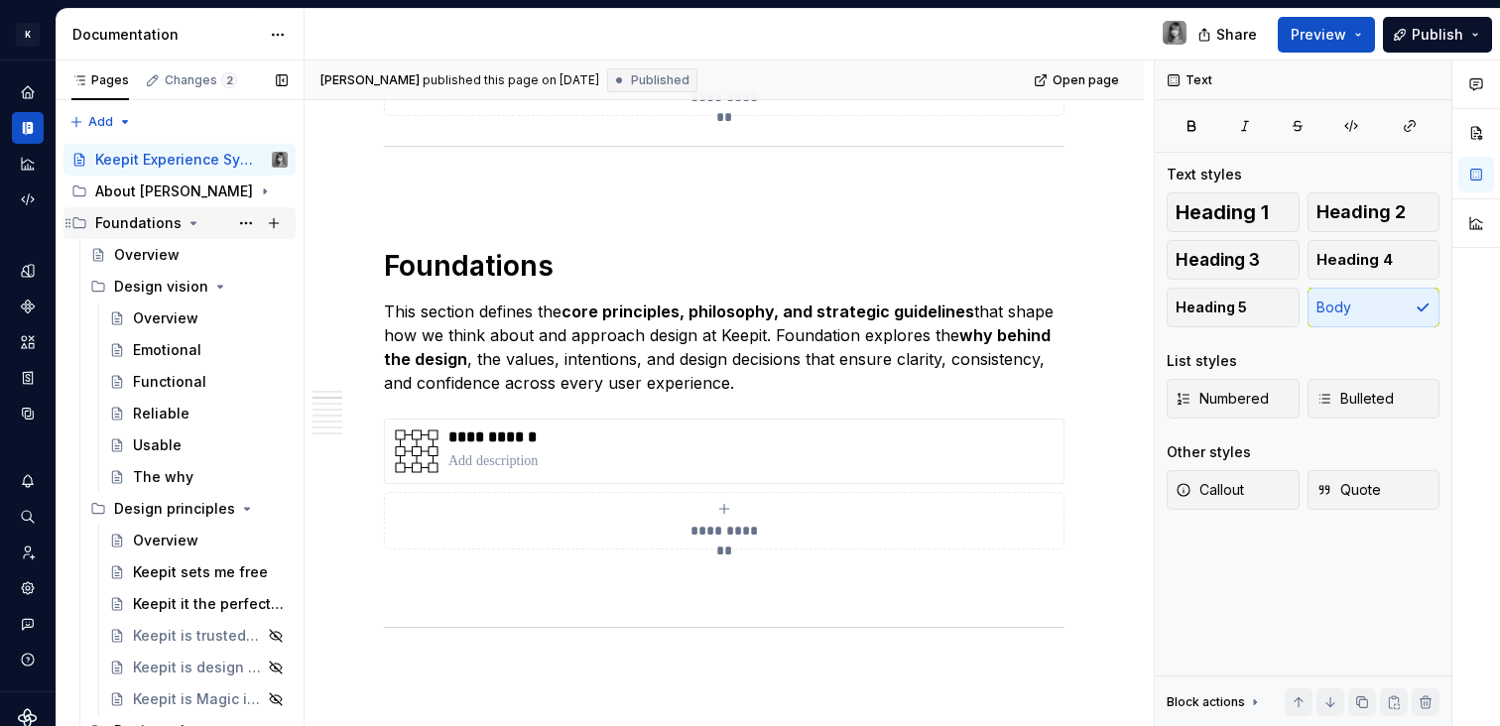
click at [189, 220] on icon "Page tree" at bounding box center [194, 223] width 16 height 16
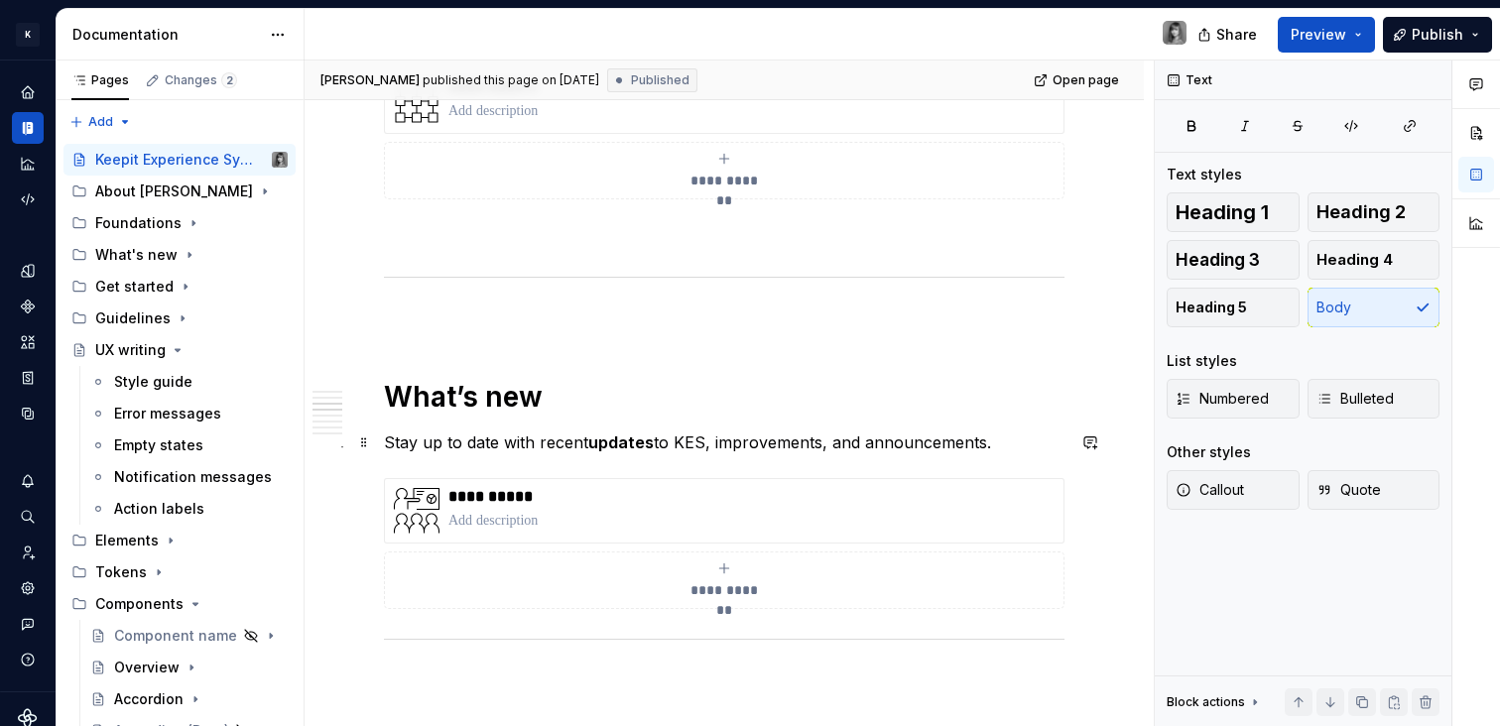
scroll to position [1546, 0]
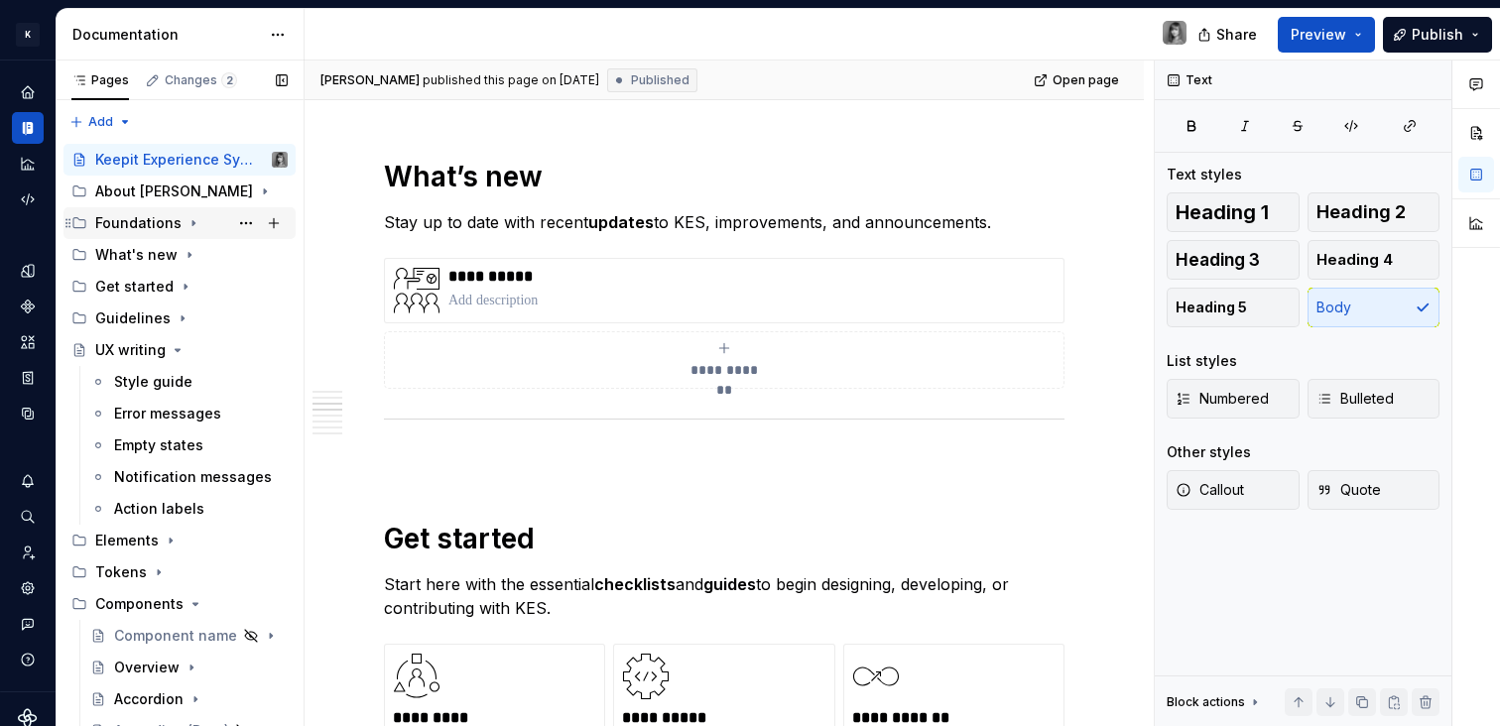
click at [192, 222] on icon "Page tree" at bounding box center [193, 223] width 2 height 5
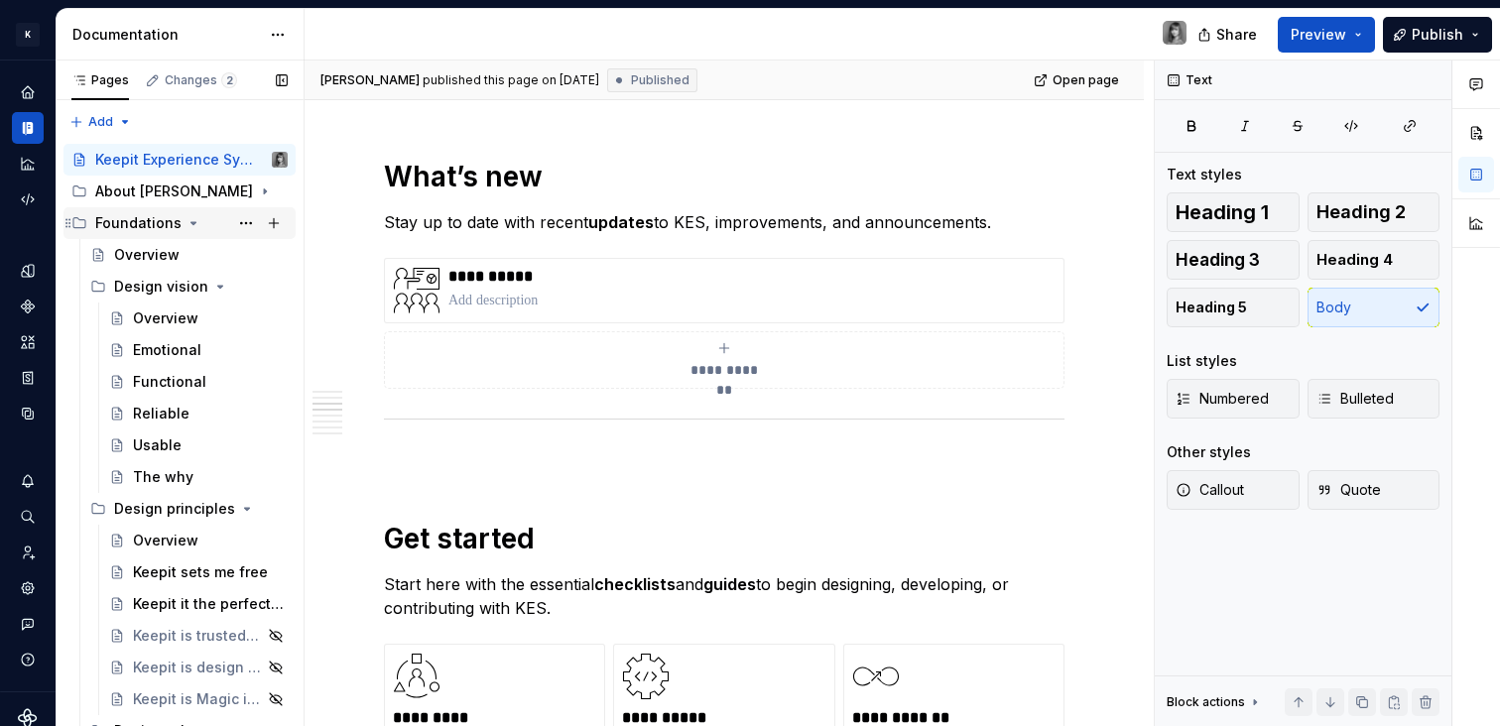
click at [191, 222] on icon "Page tree" at bounding box center [193, 223] width 5 height 2
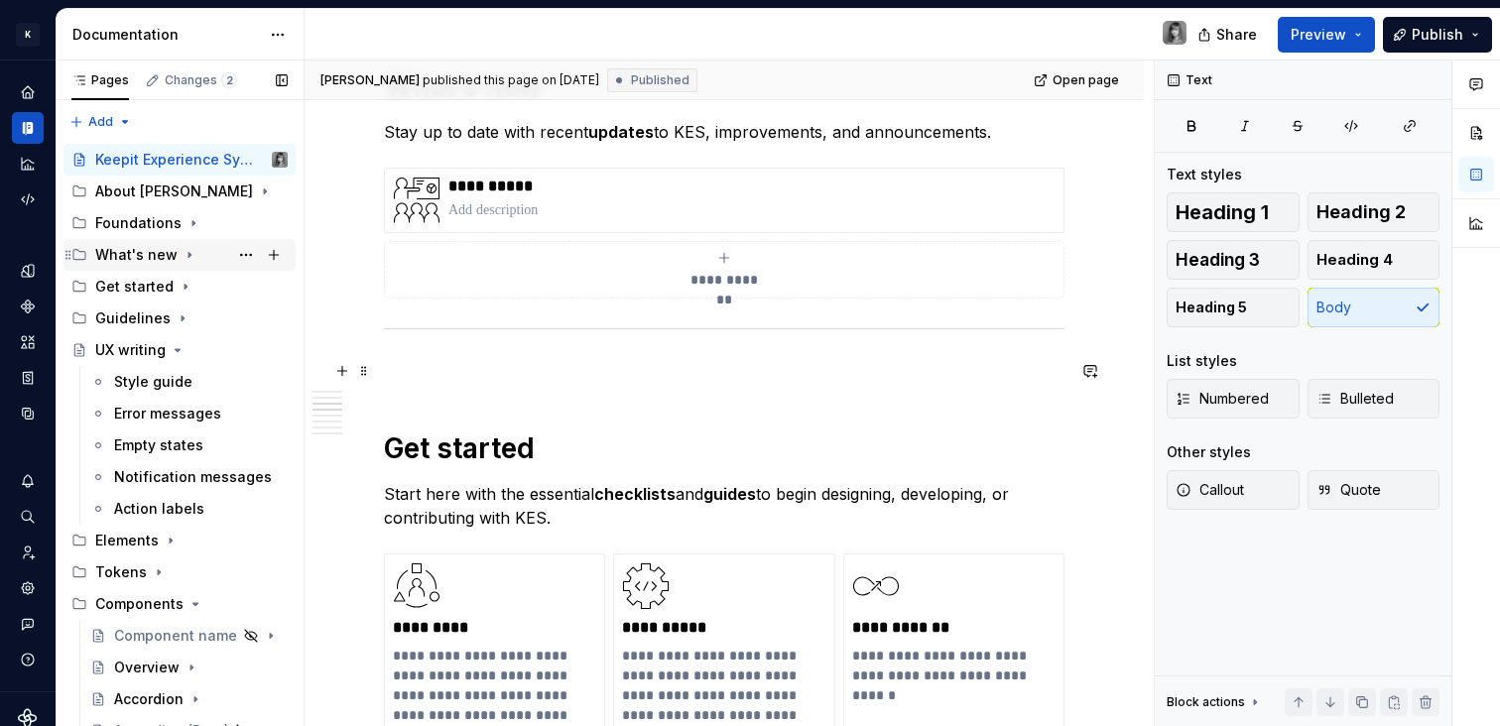
scroll to position [1660, 0]
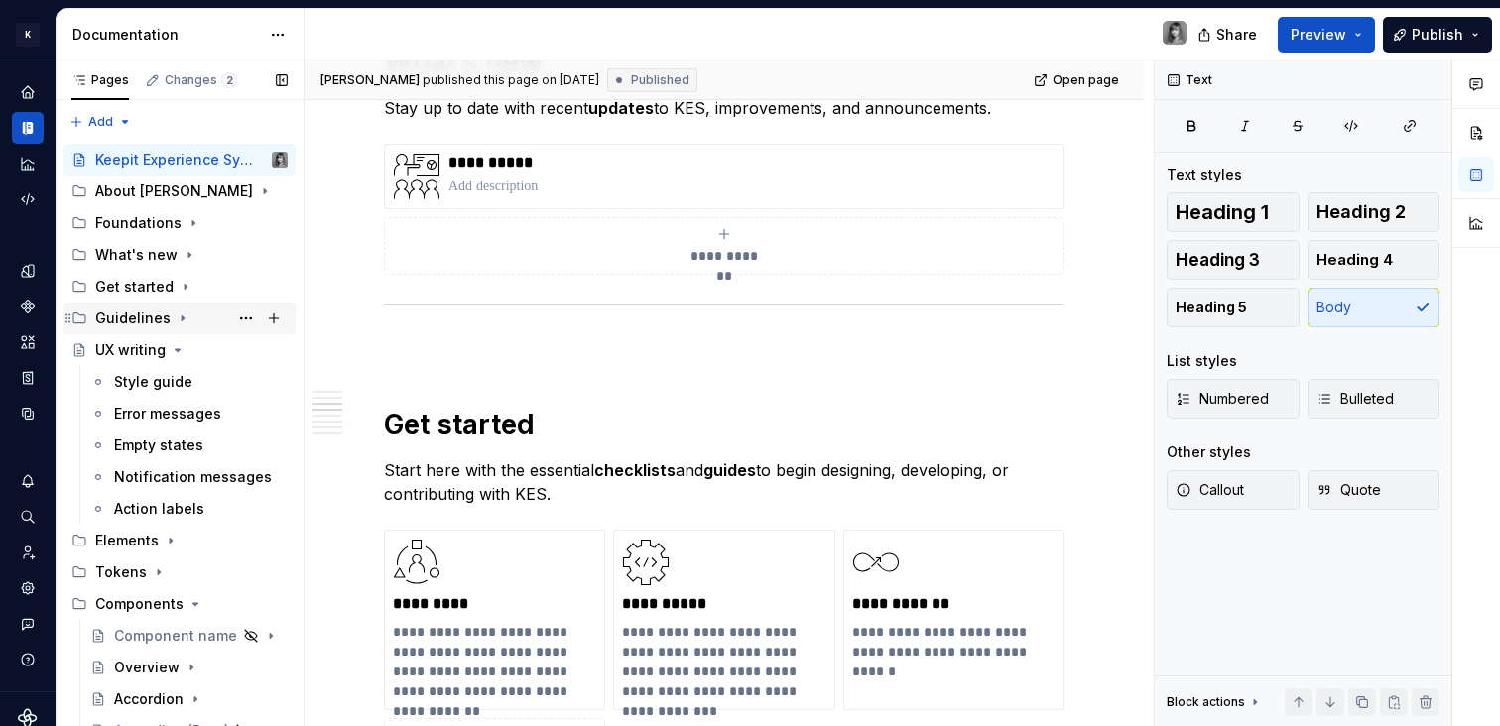
click at [176, 321] on icon "Page tree" at bounding box center [183, 319] width 16 height 16
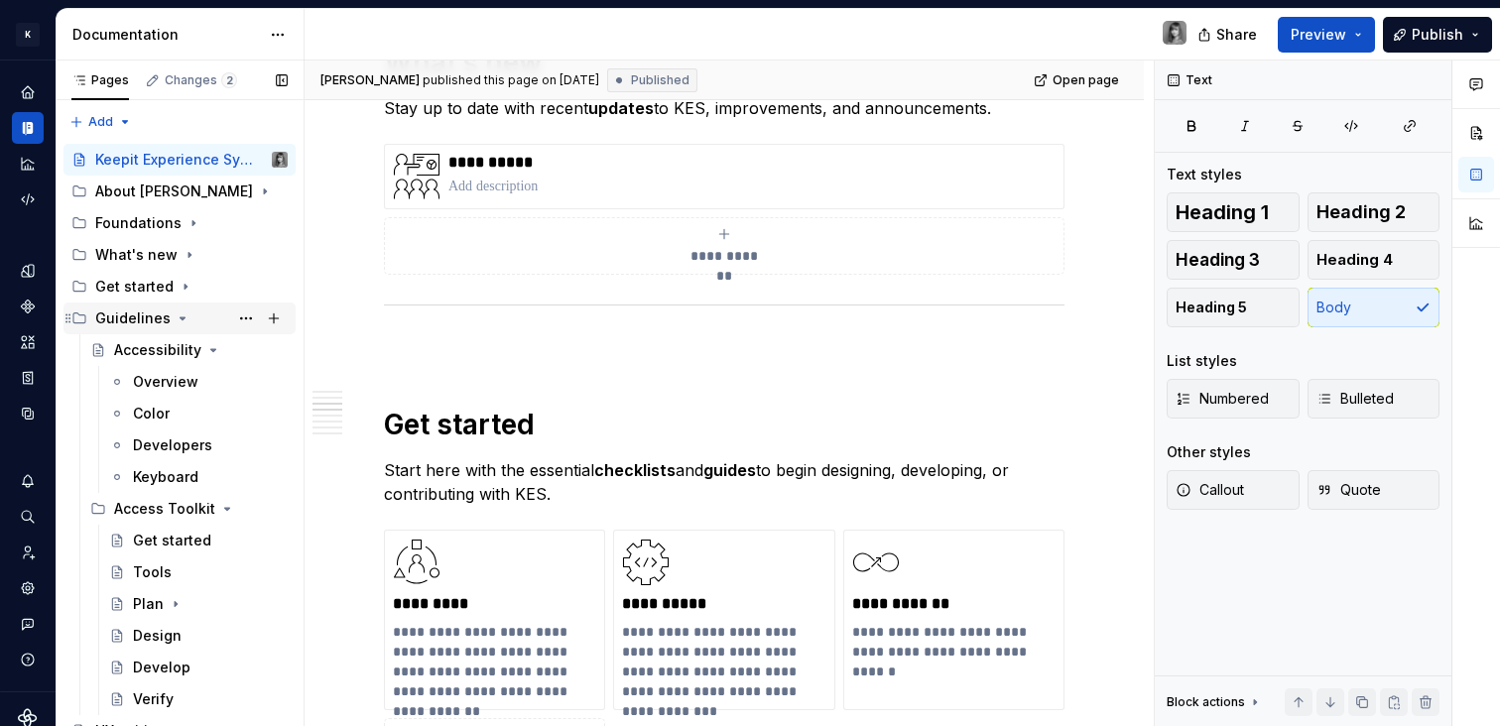
click at [176, 321] on icon "Page tree" at bounding box center [183, 319] width 16 height 16
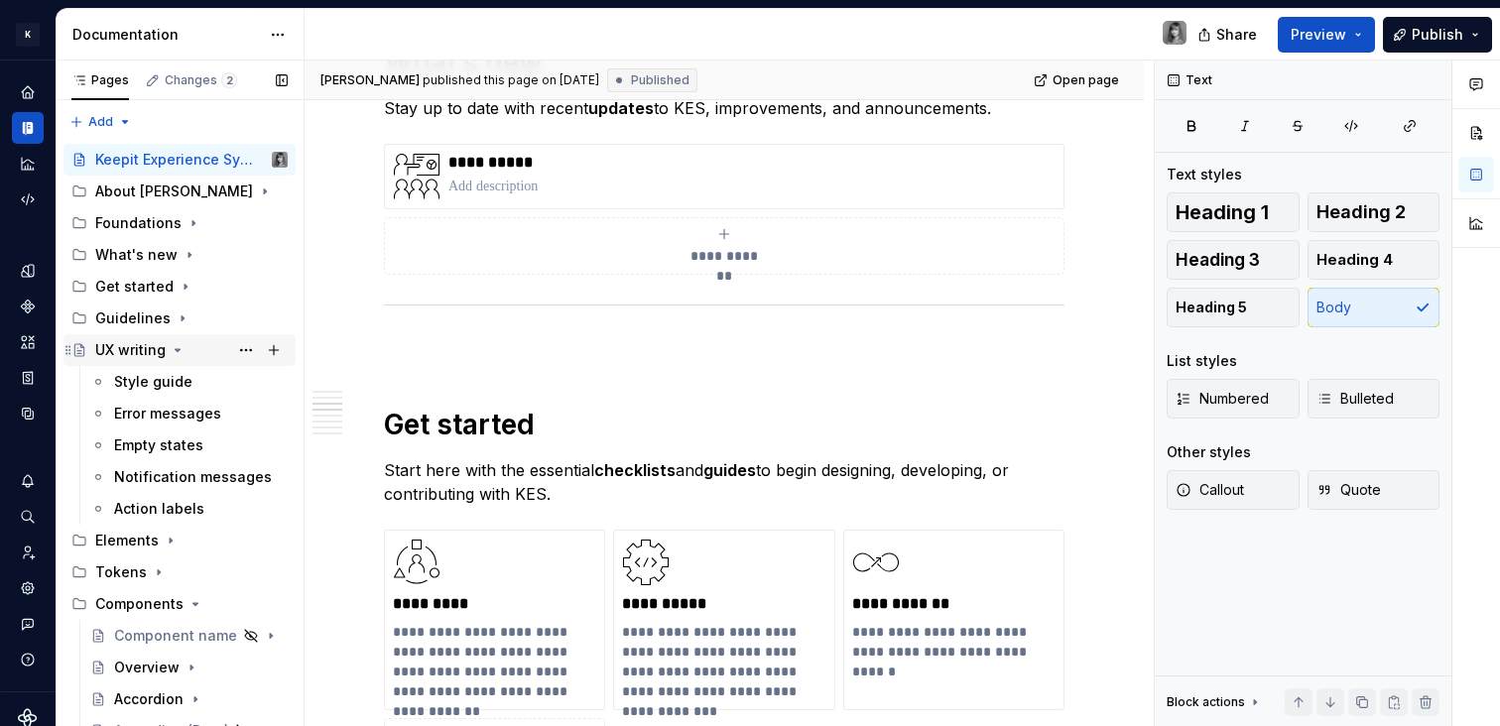
click at [176, 351] on icon "Page tree" at bounding box center [178, 350] width 5 height 2
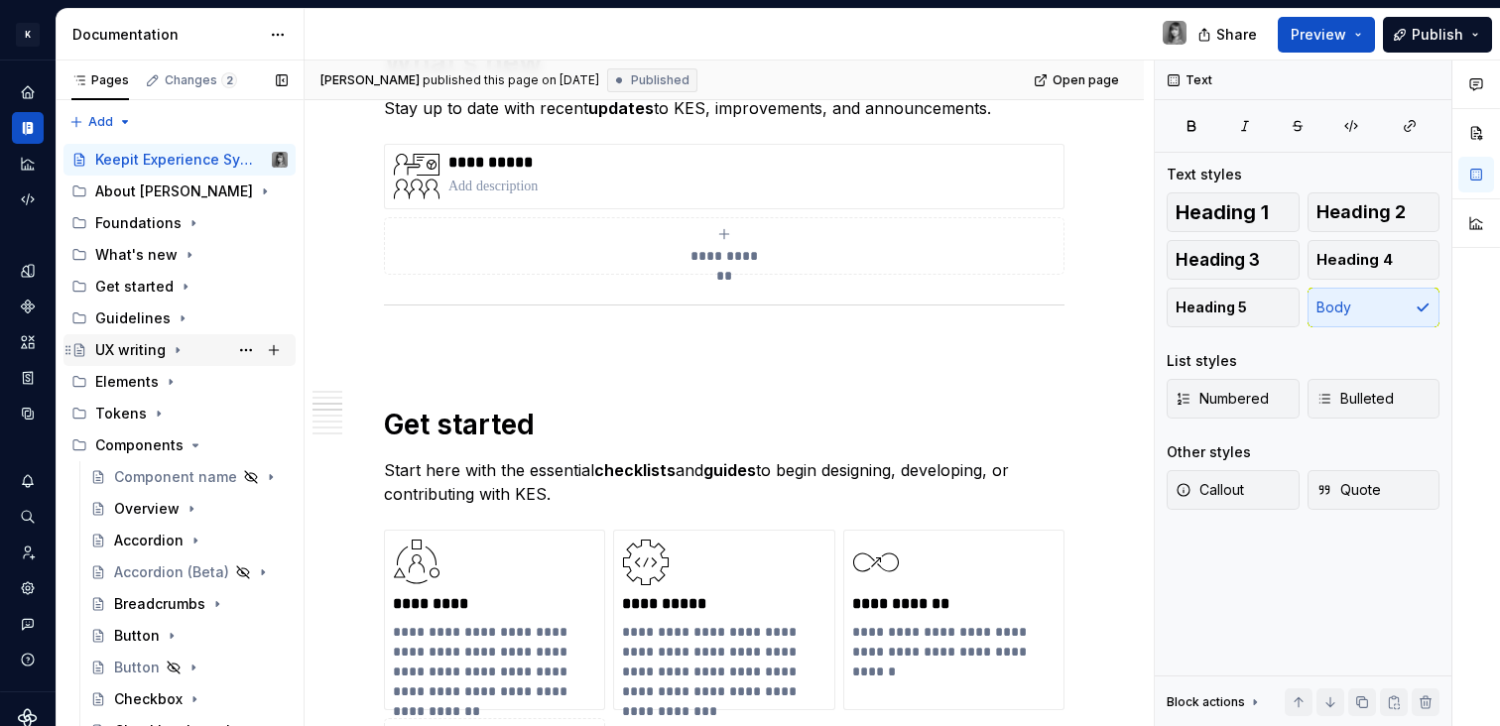
click at [177, 351] on icon "Page tree" at bounding box center [178, 350] width 2 height 5
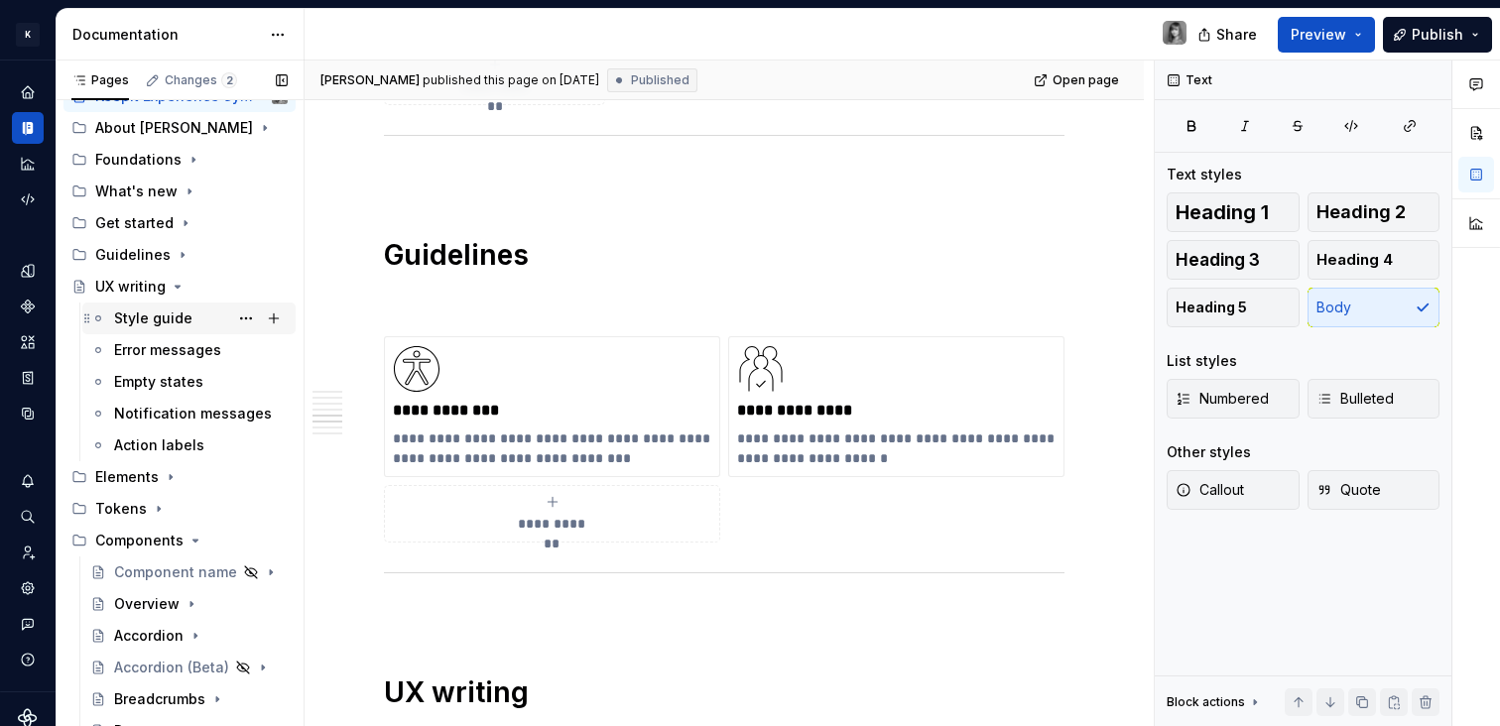
scroll to position [62, 0]
click at [178, 288] on icon "Page tree" at bounding box center [178, 289] width 5 height 2
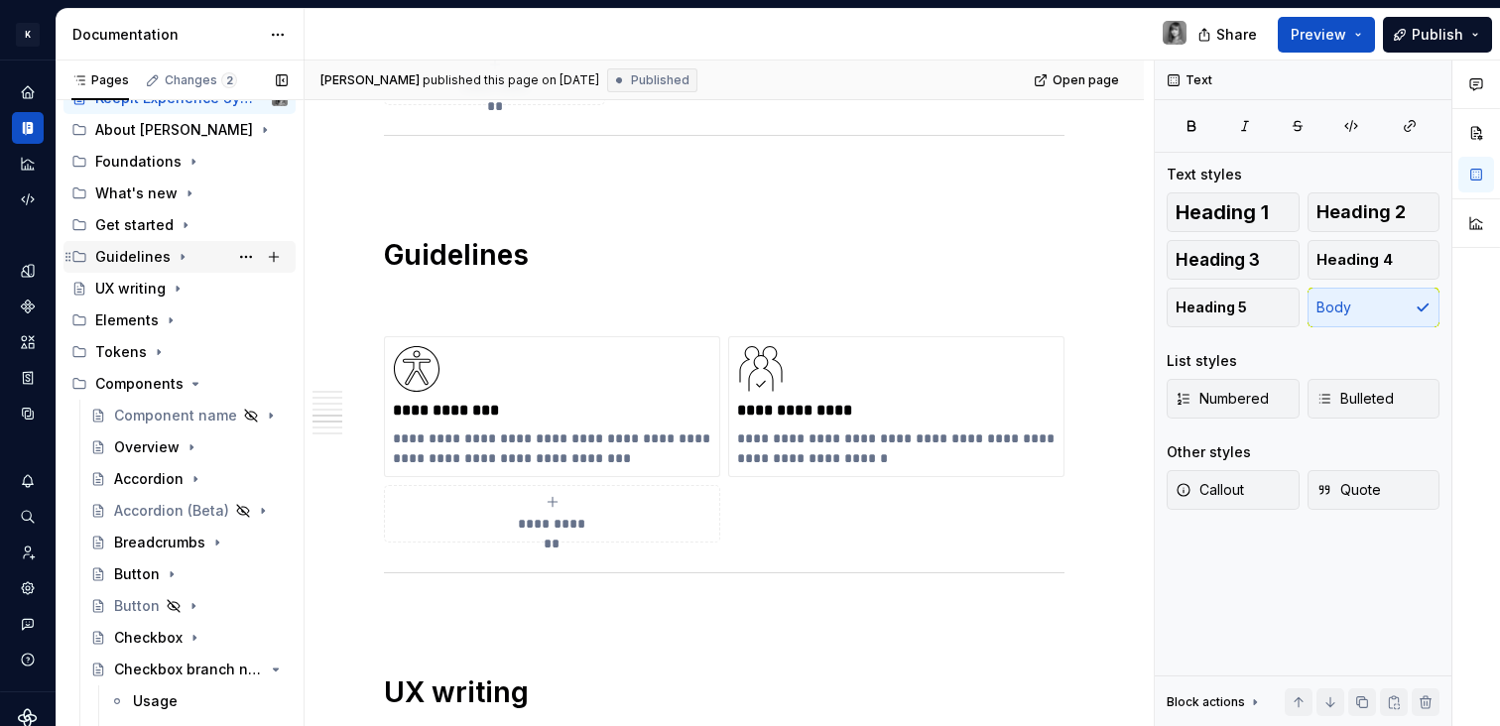
click at [178, 258] on icon "Page tree" at bounding box center [183, 257] width 16 height 16
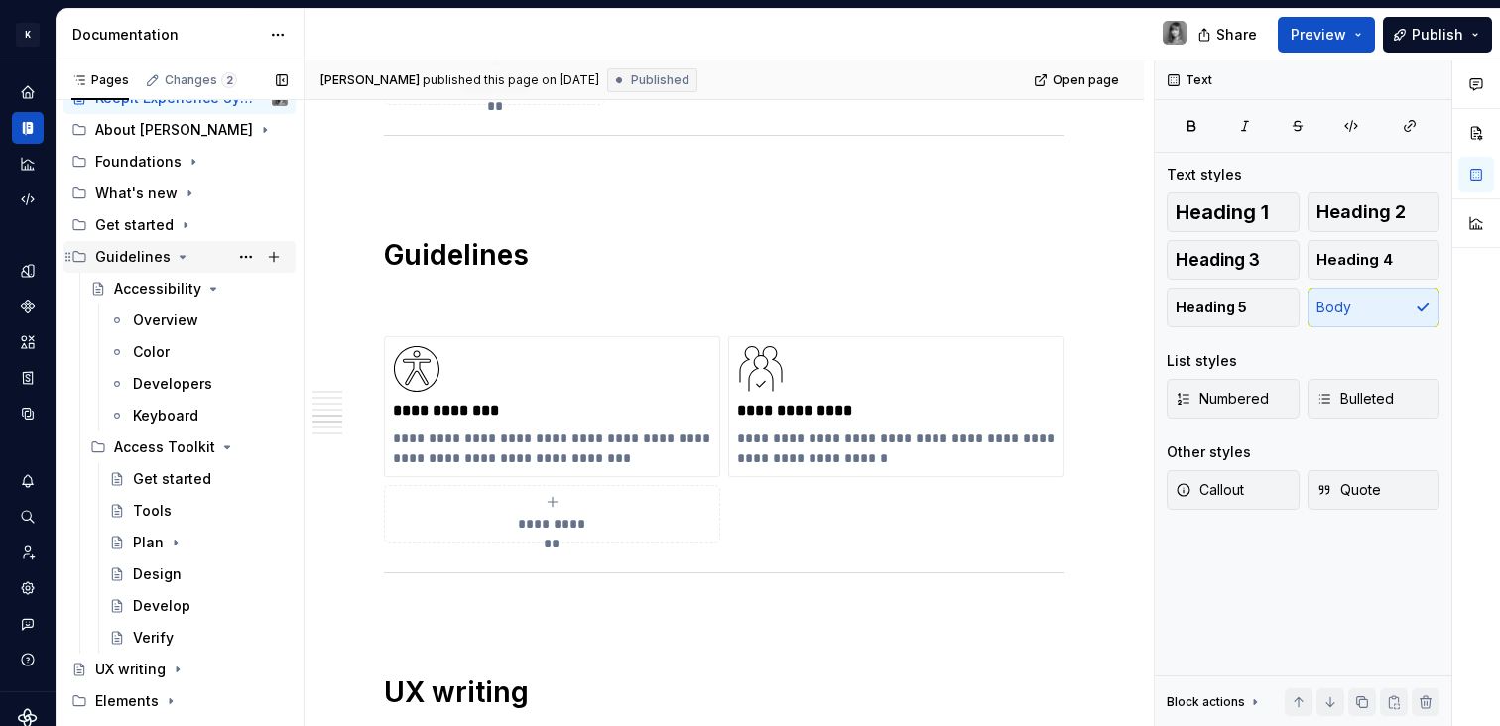
click at [181, 256] on icon "Page tree" at bounding box center [183, 257] width 5 height 2
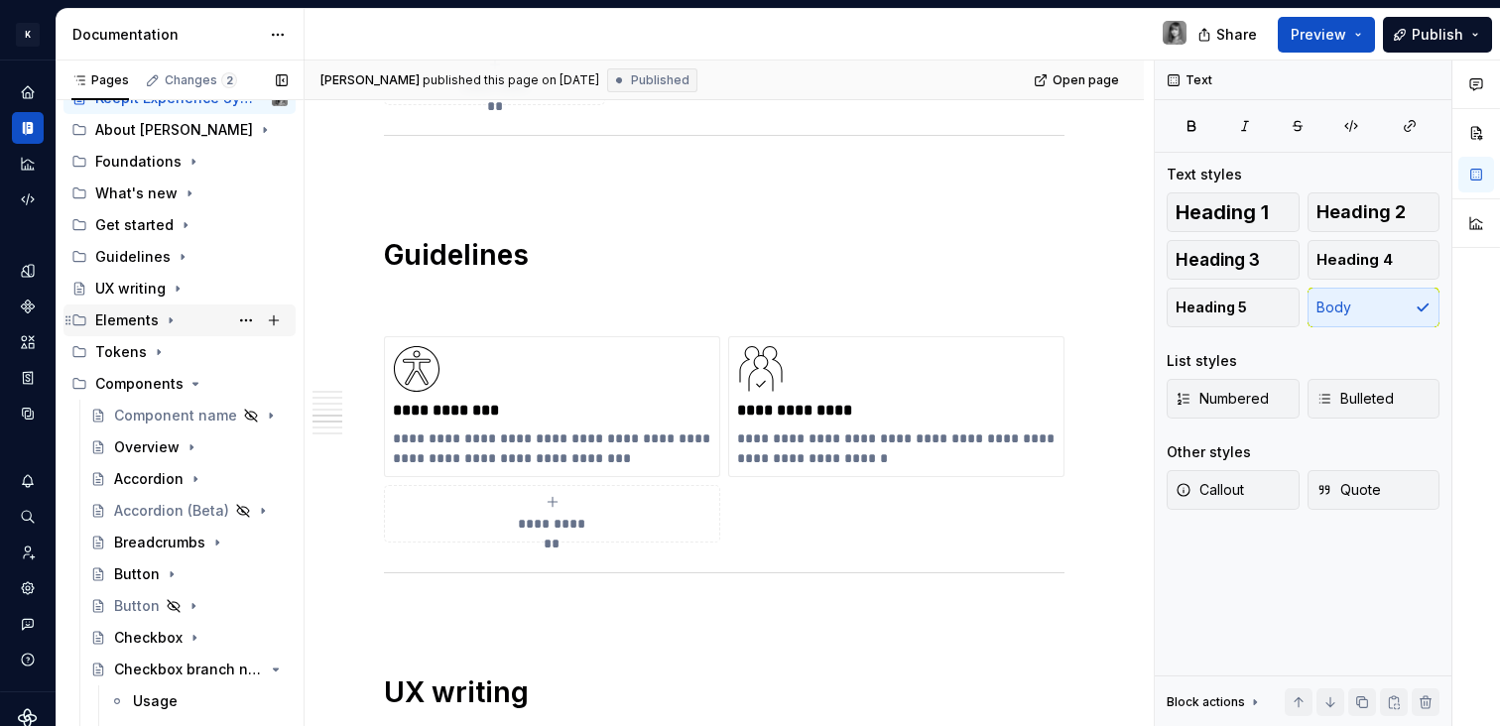
click at [143, 317] on div "Elements" at bounding box center [126, 321] width 63 height 20
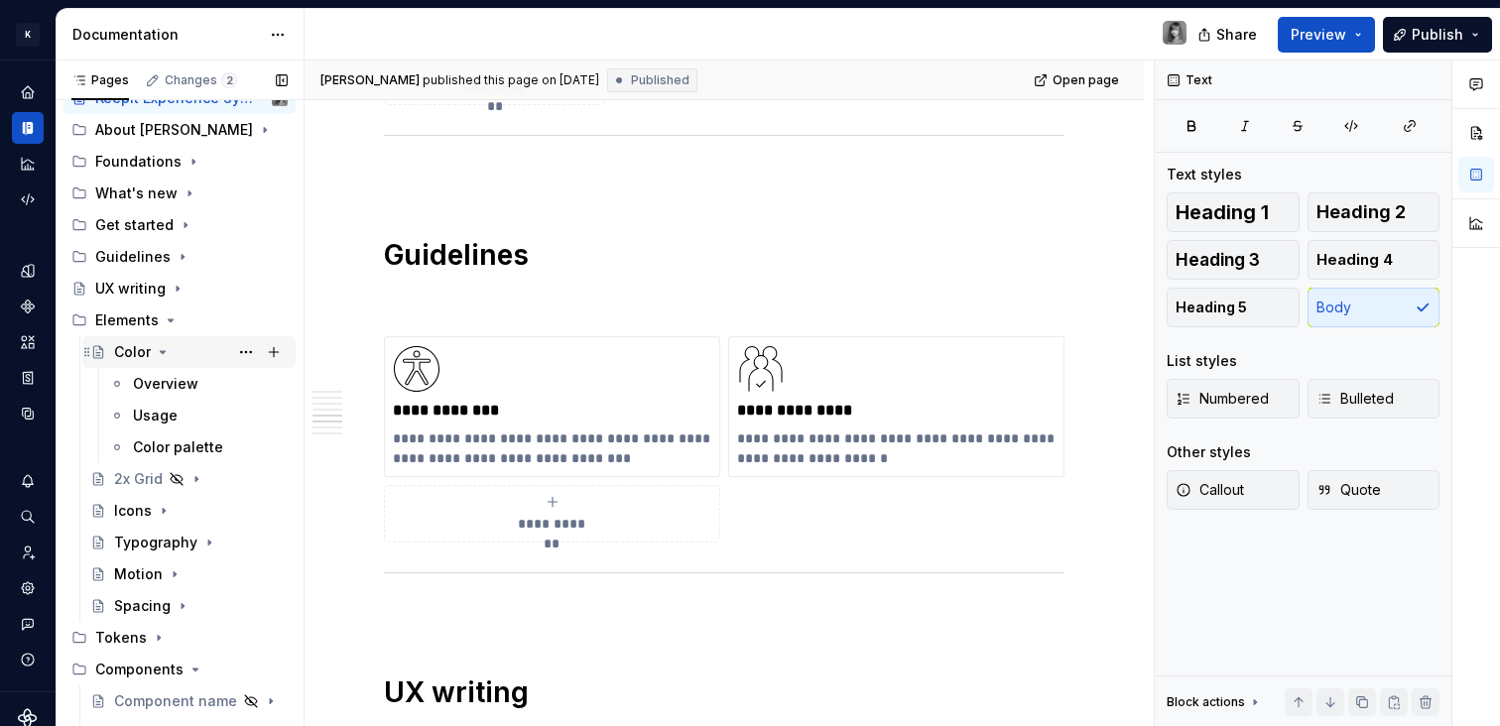
click at [168, 351] on icon "Page tree" at bounding box center [163, 352] width 16 height 16
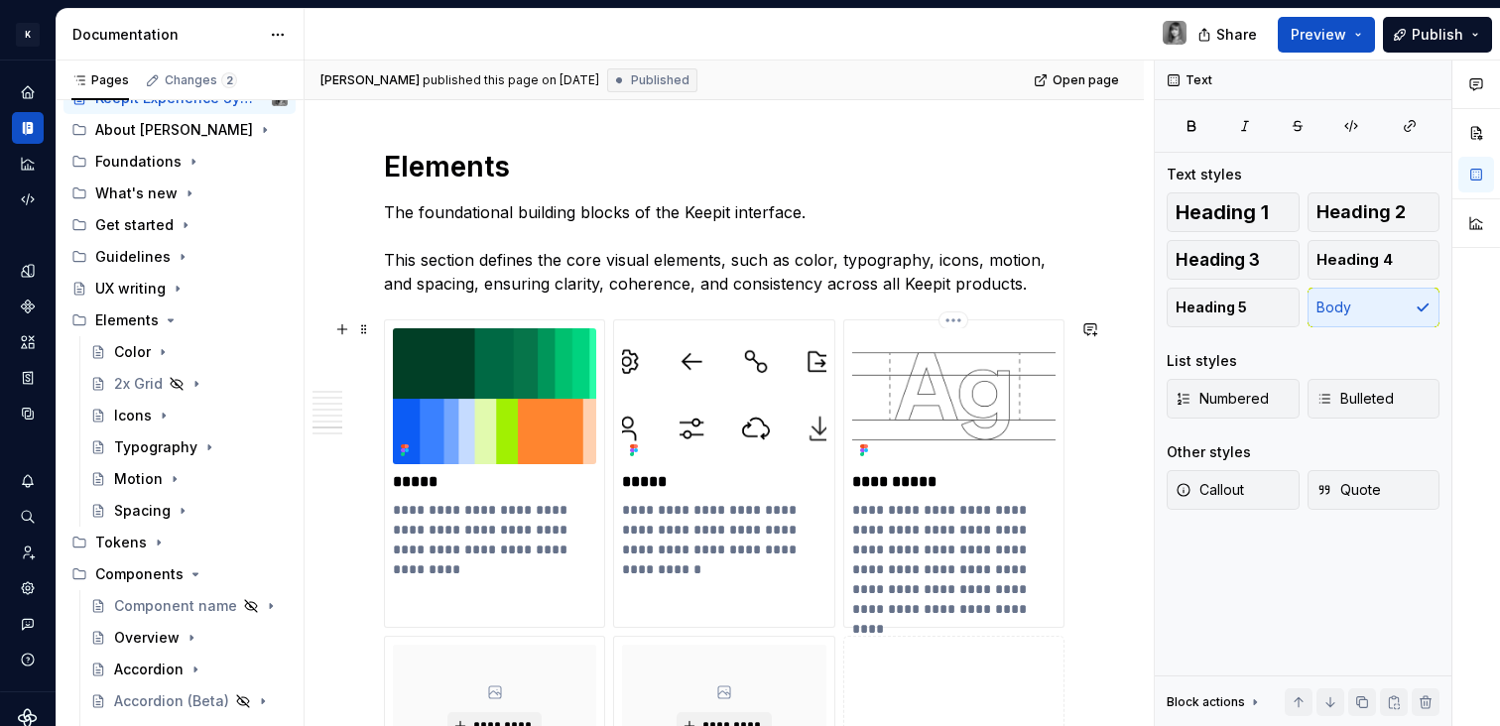
scroll to position [3815, 0]
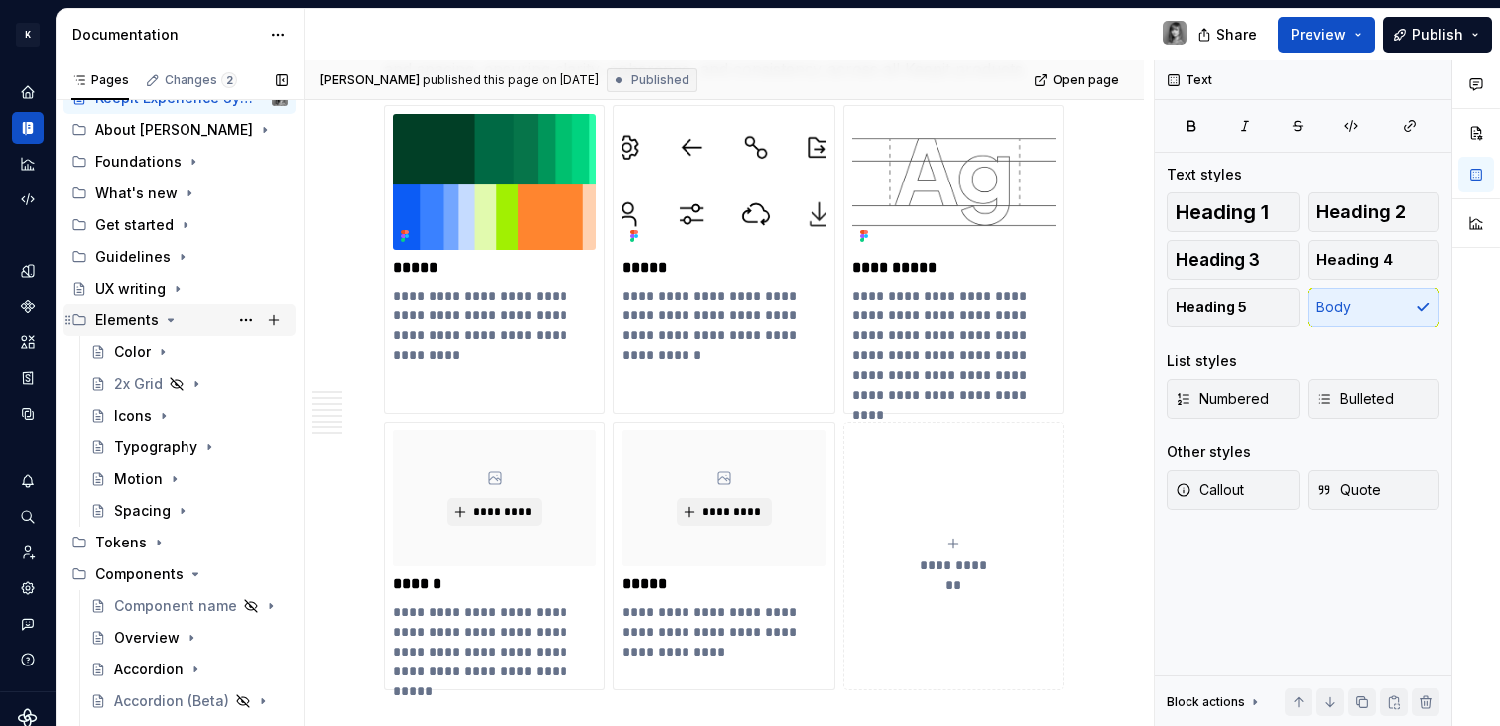
click at [169, 321] on icon "Page tree" at bounding box center [171, 320] width 5 height 2
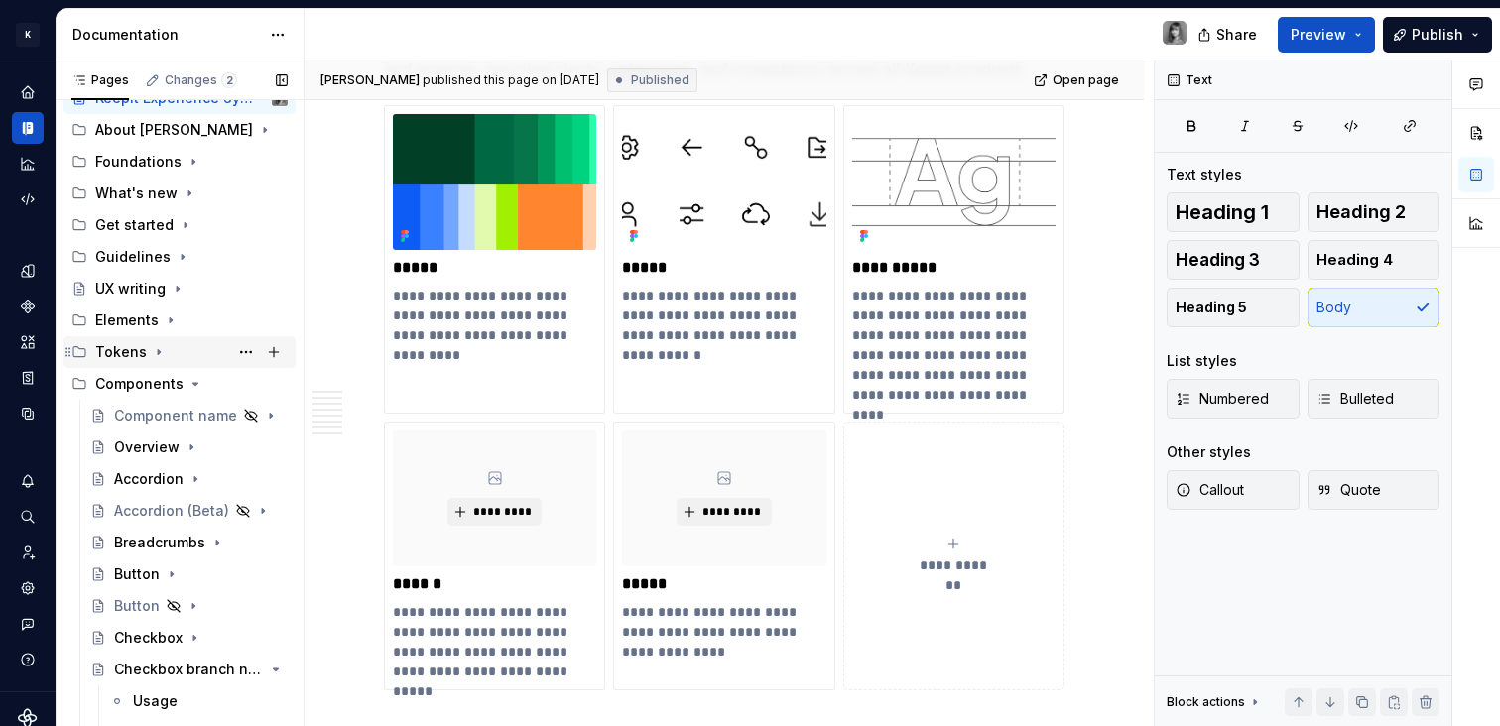
click at [140, 354] on div "Tokens" at bounding box center [121, 352] width 52 height 20
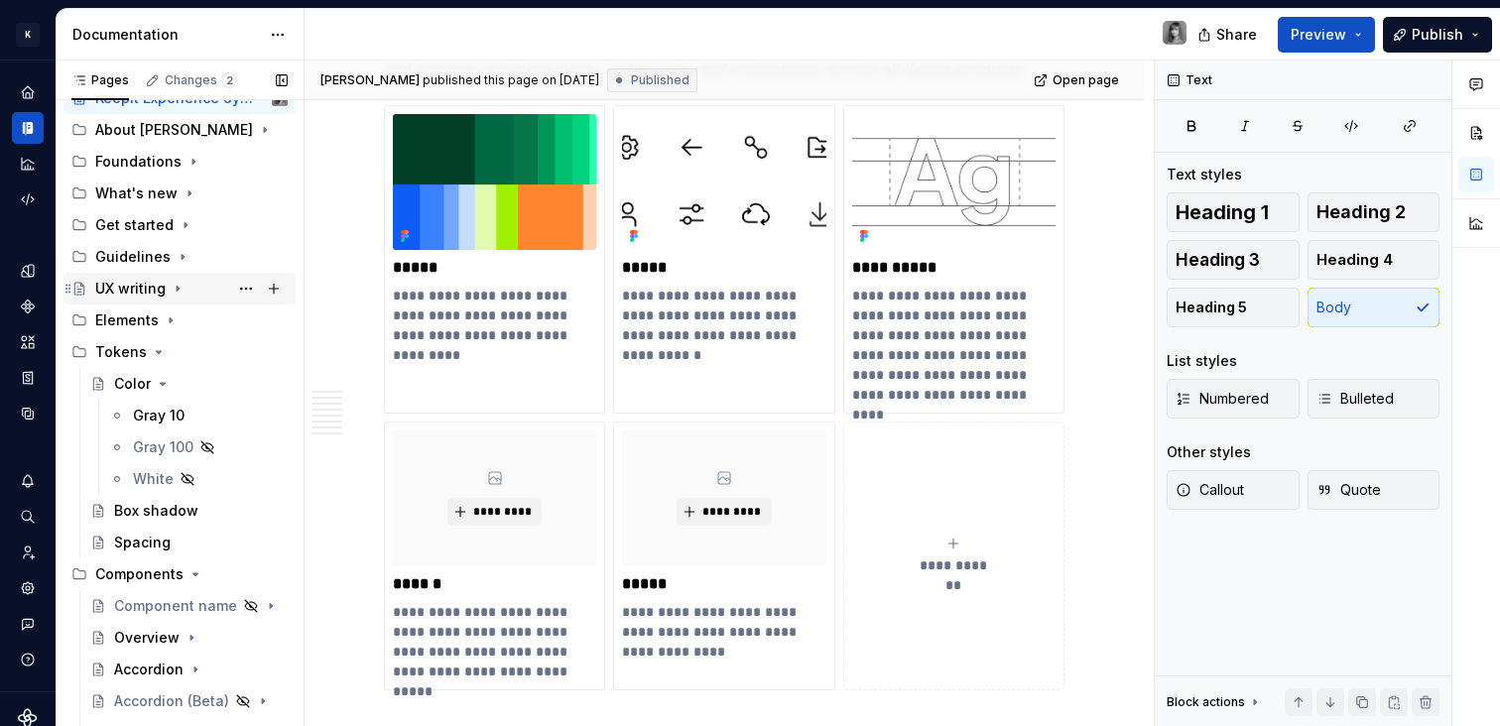
click at [158, 304] on div "UX writing" at bounding box center [179, 289] width 232 height 32
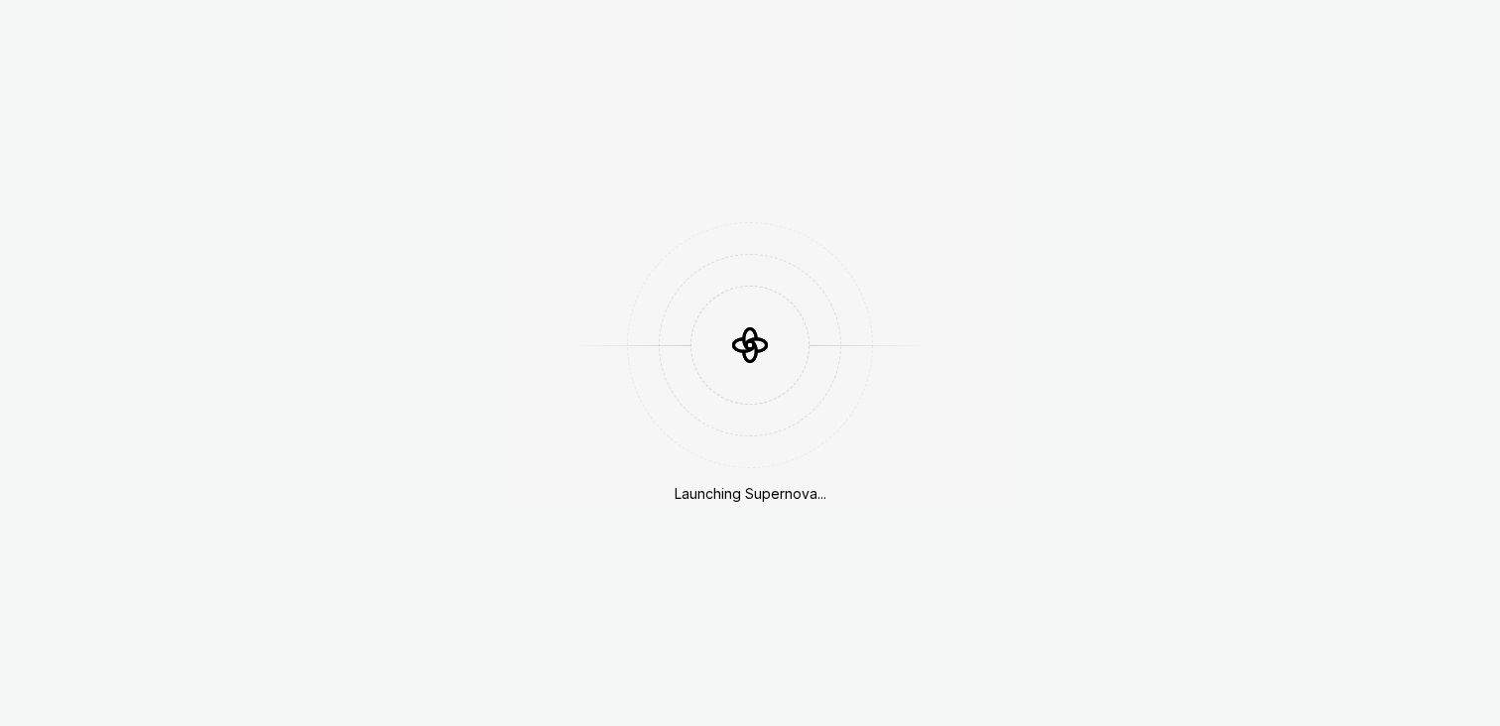
click at [158, 305] on div "Launching Supernova..." at bounding box center [750, 363] width 1500 height 726
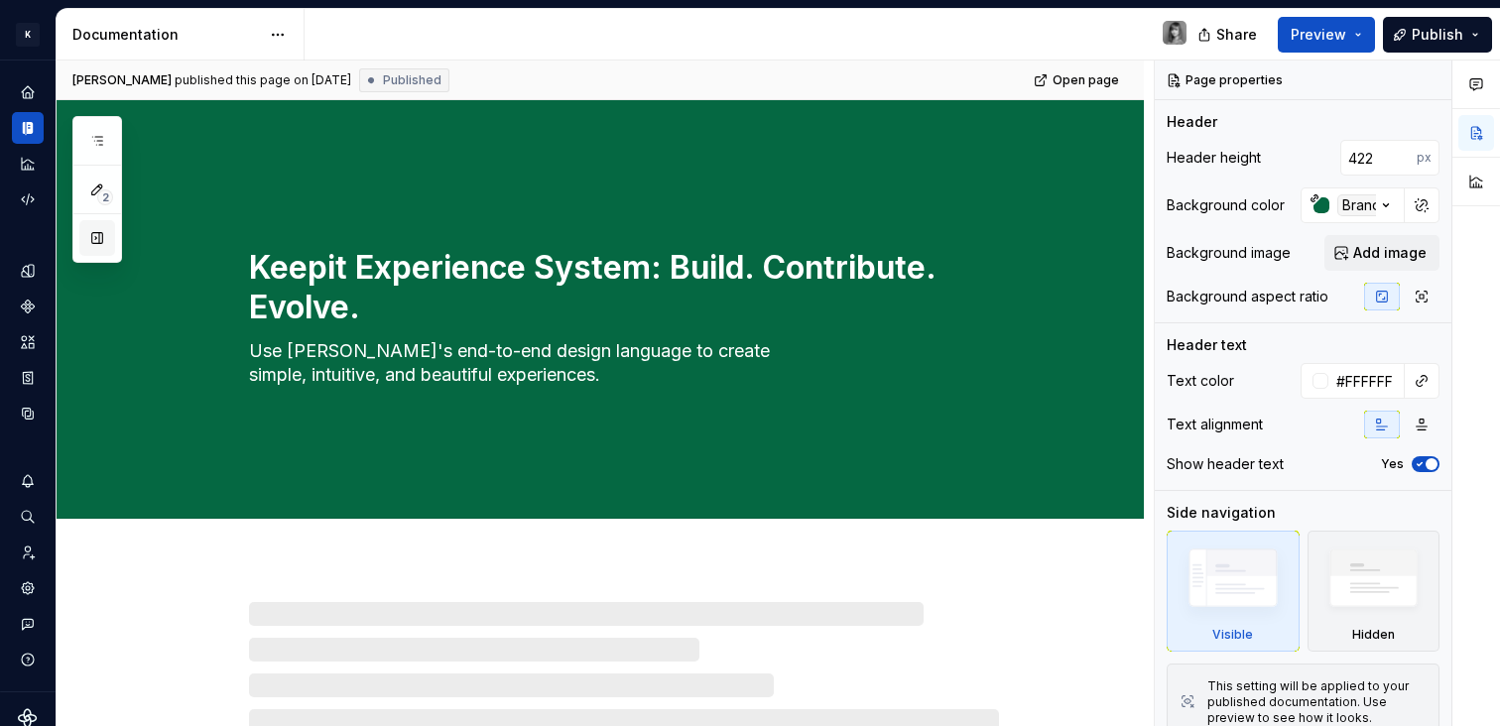
click at [100, 247] on button "button" at bounding box center [97, 238] width 36 height 36
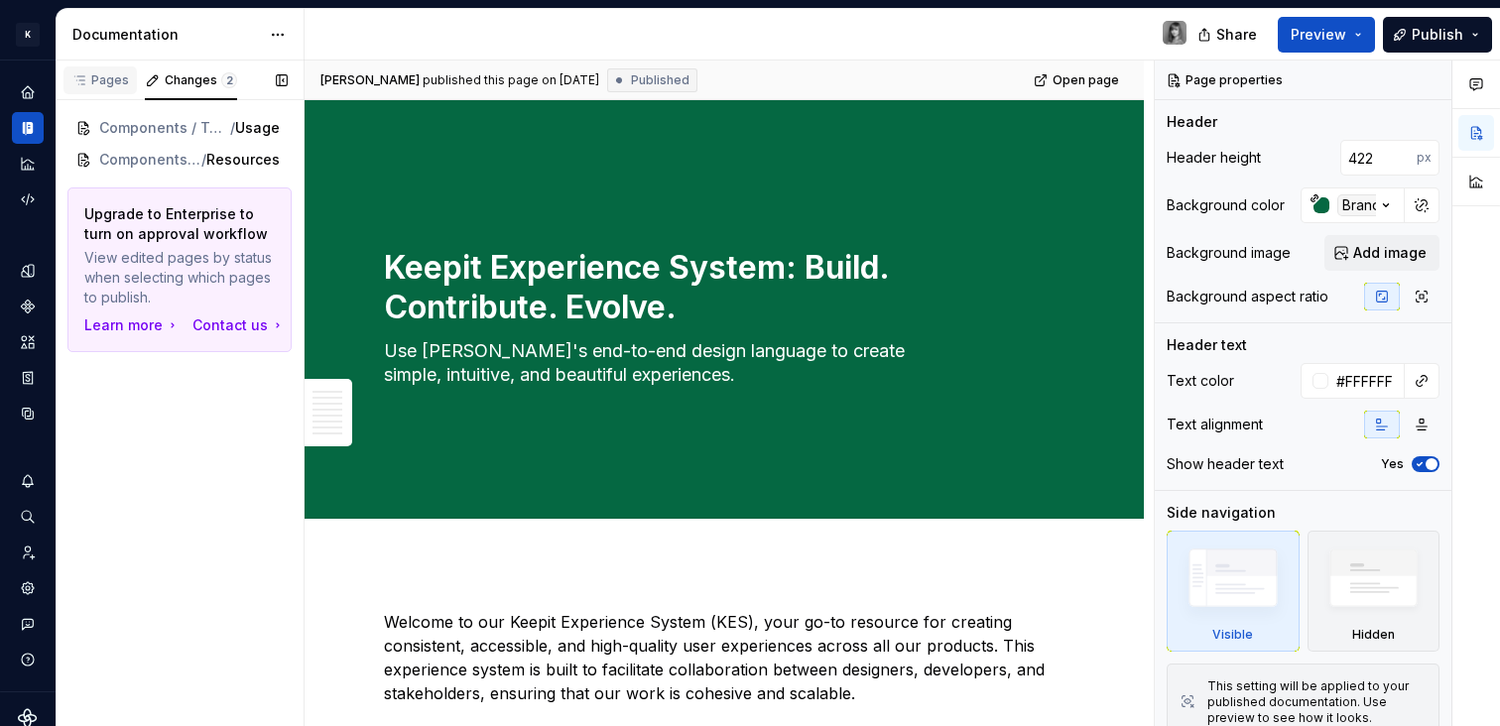
click at [112, 77] on div "Pages" at bounding box center [100, 80] width 58 height 16
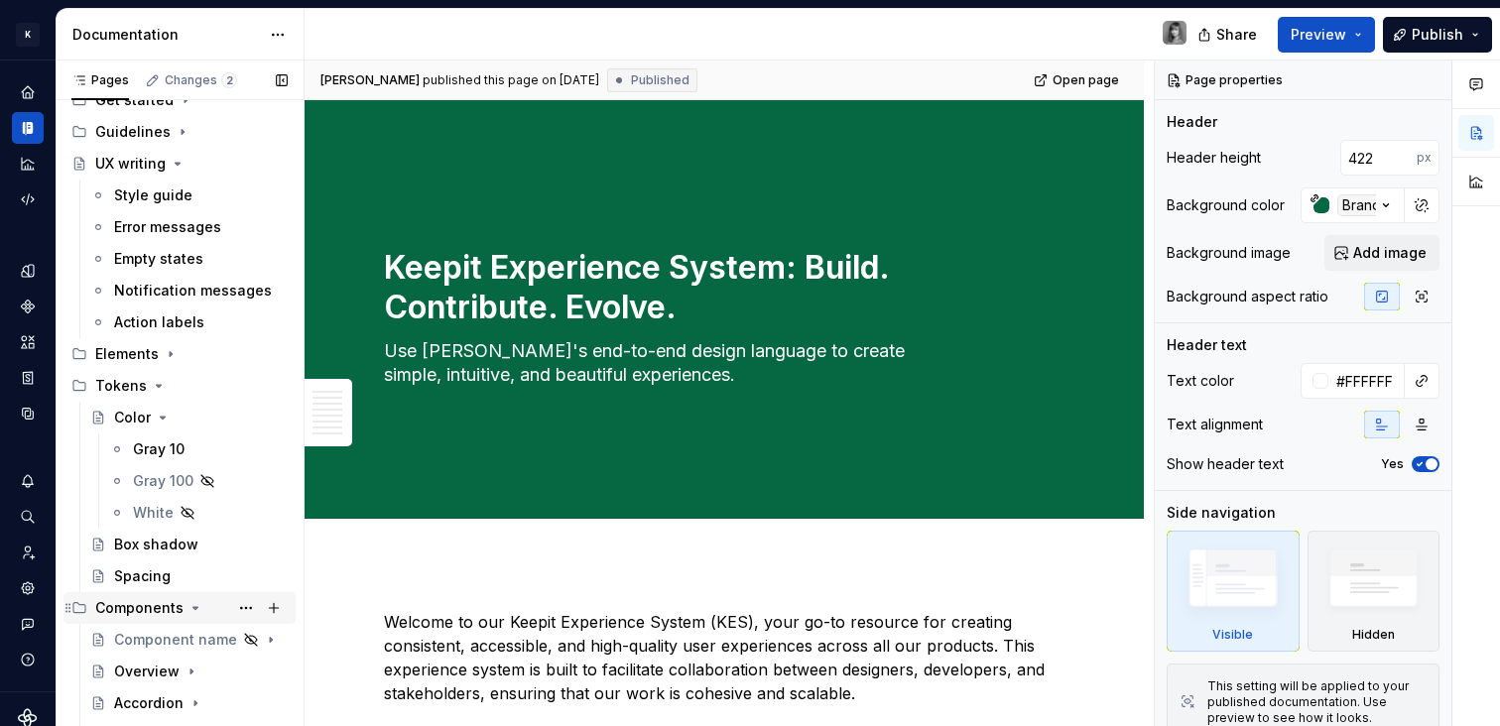
scroll to position [321, 0]
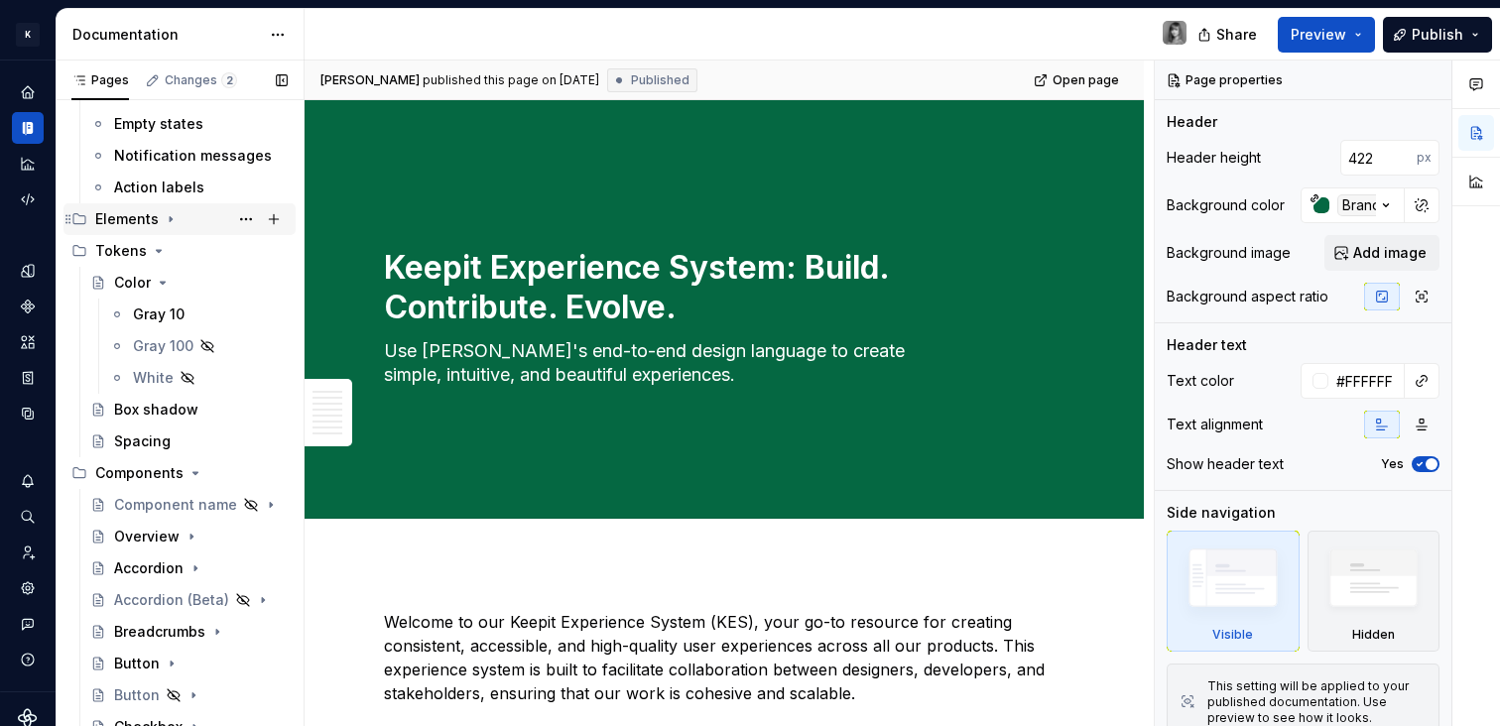
click at [169, 227] on div "Elements" at bounding box center [191, 219] width 192 height 28
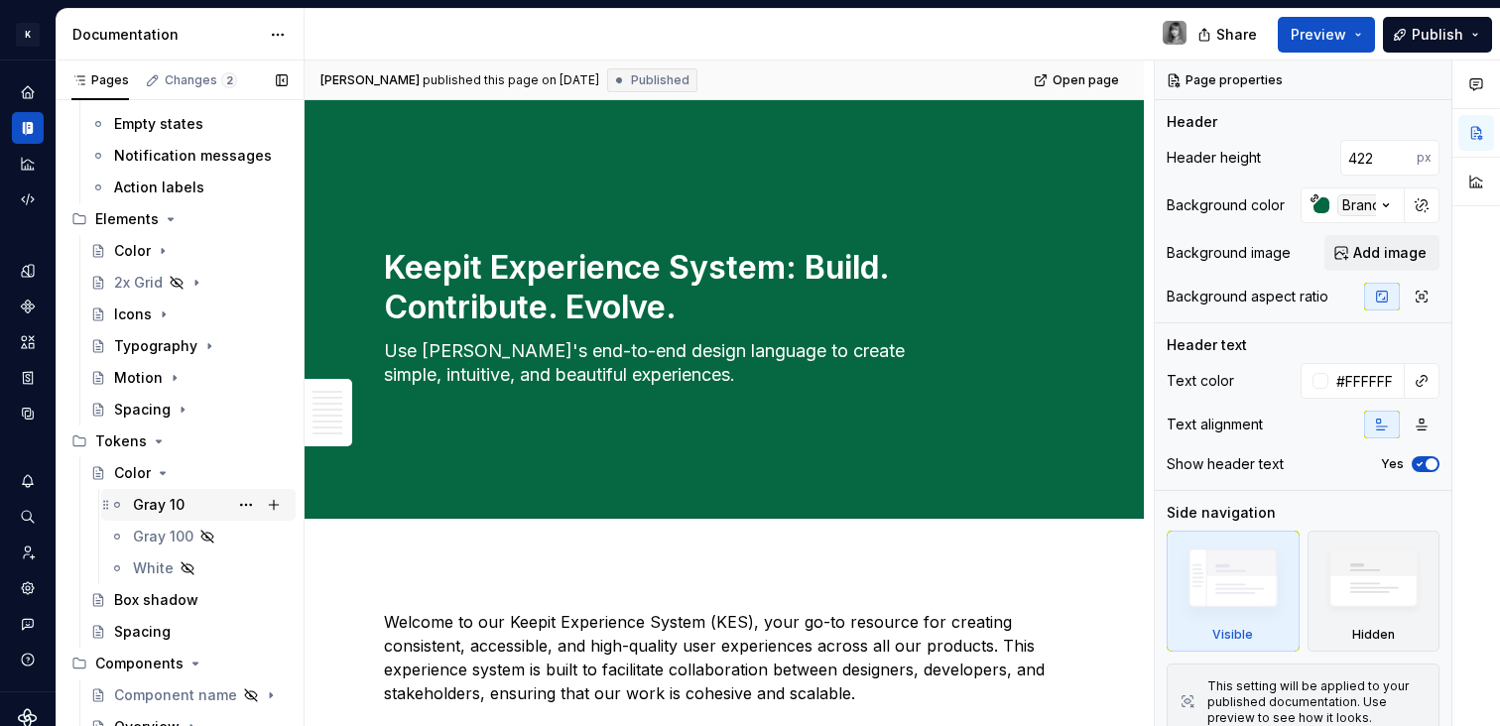
click at [142, 509] on div "Gray 10" at bounding box center [159, 505] width 52 height 20
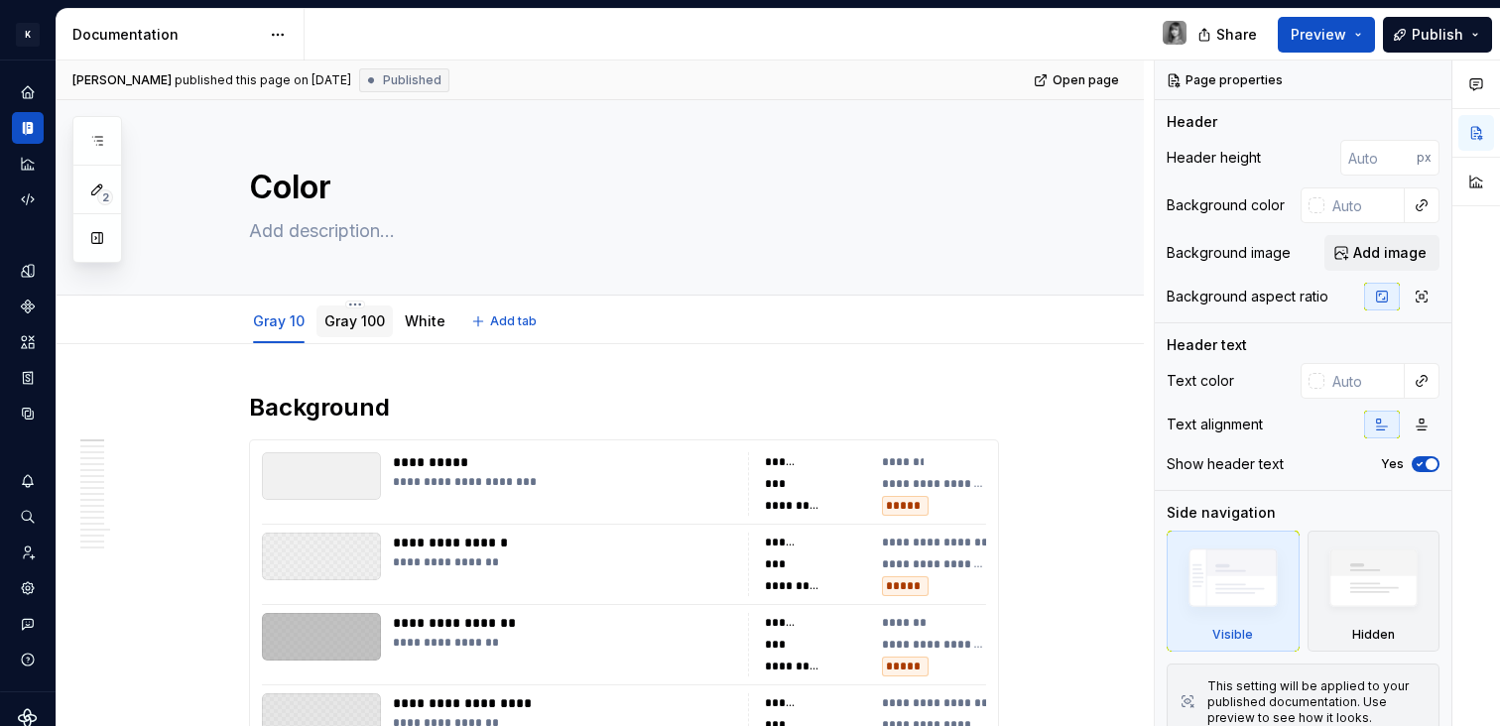
click at [360, 319] on link "Gray 100" at bounding box center [354, 320] width 61 height 17
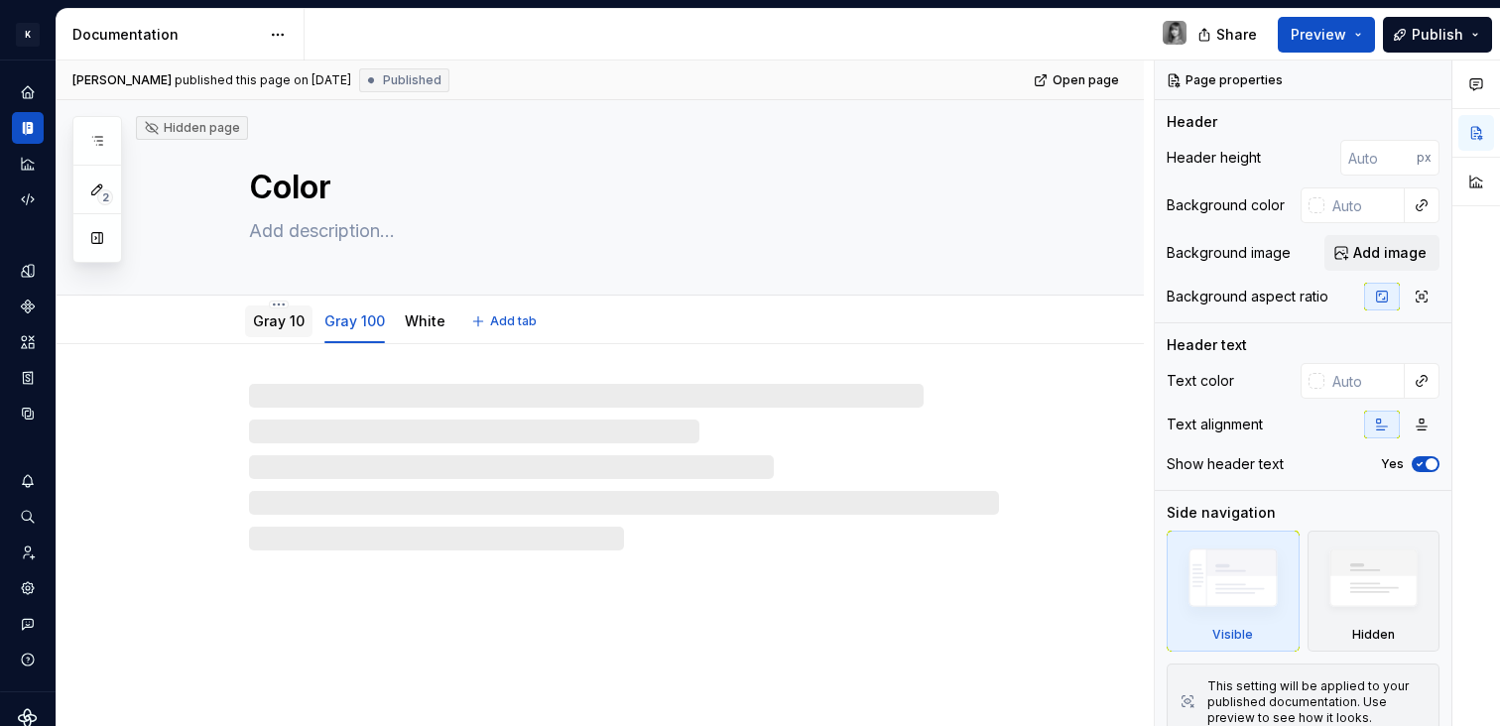
click at [266, 324] on link "Gray 10" at bounding box center [279, 320] width 52 height 17
click at [79, 236] on div "2" at bounding box center [97, 189] width 50 height 147
click at [100, 241] on button "button" at bounding box center [97, 238] width 36 height 36
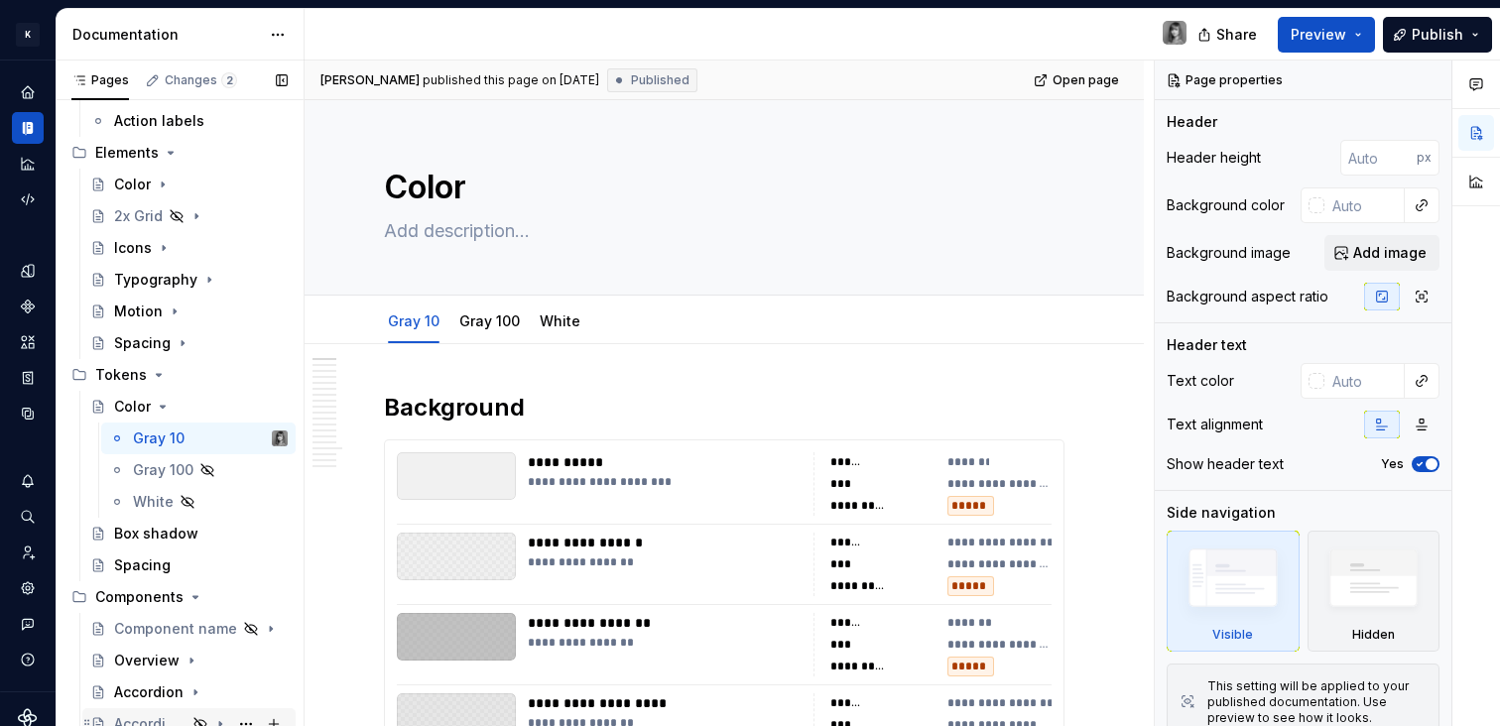
scroll to position [566, 0]
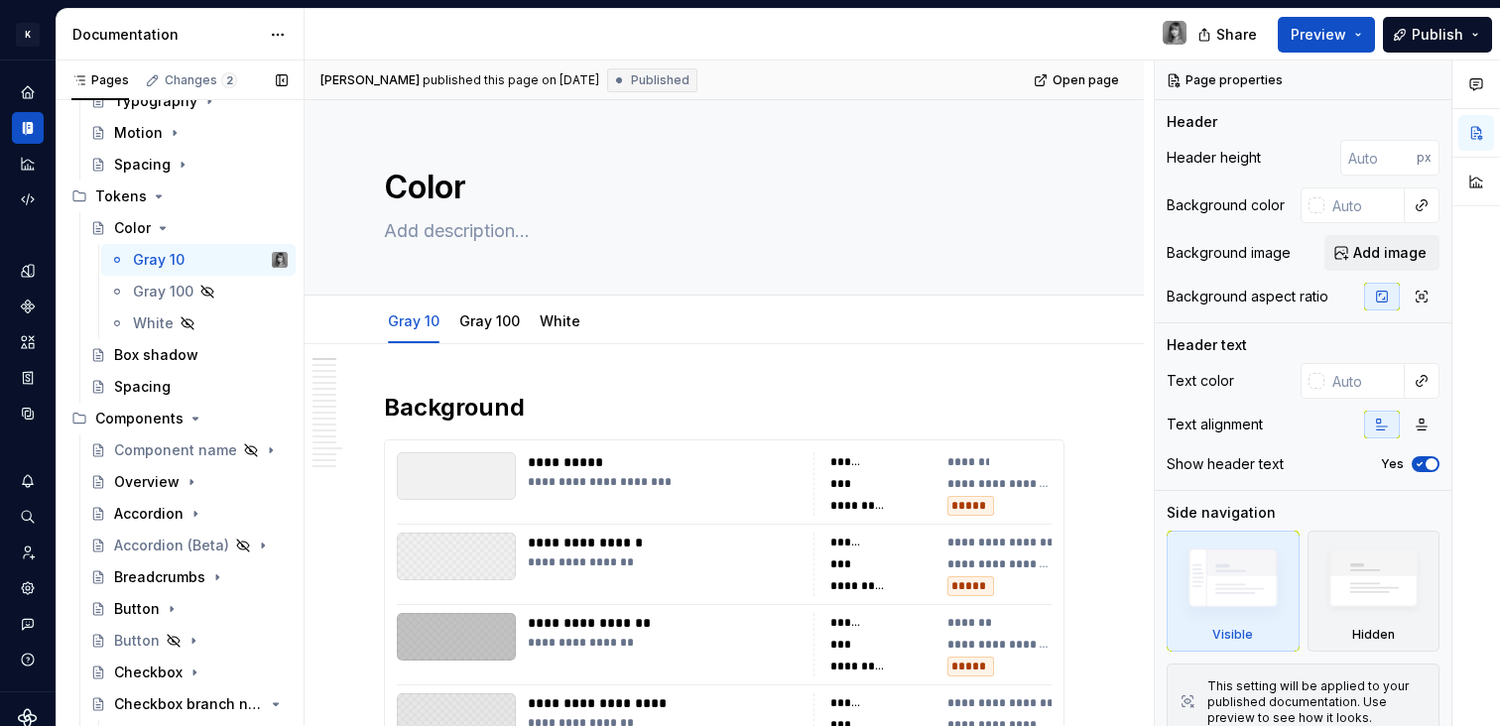
click at [0, 0] on button "Page tree" at bounding box center [0, 0] width 0 height 0
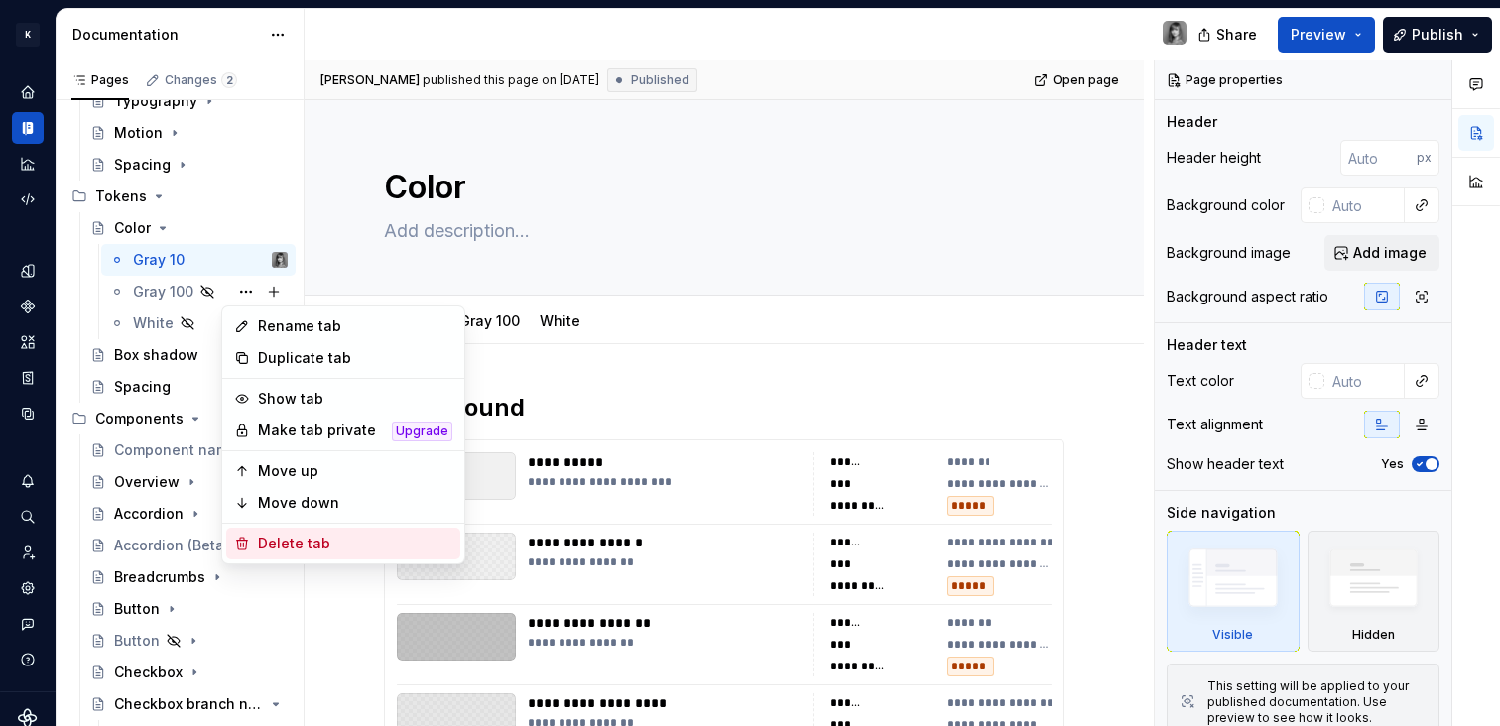
click at [290, 542] on div "Delete tab" at bounding box center [355, 544] width 194 height 20
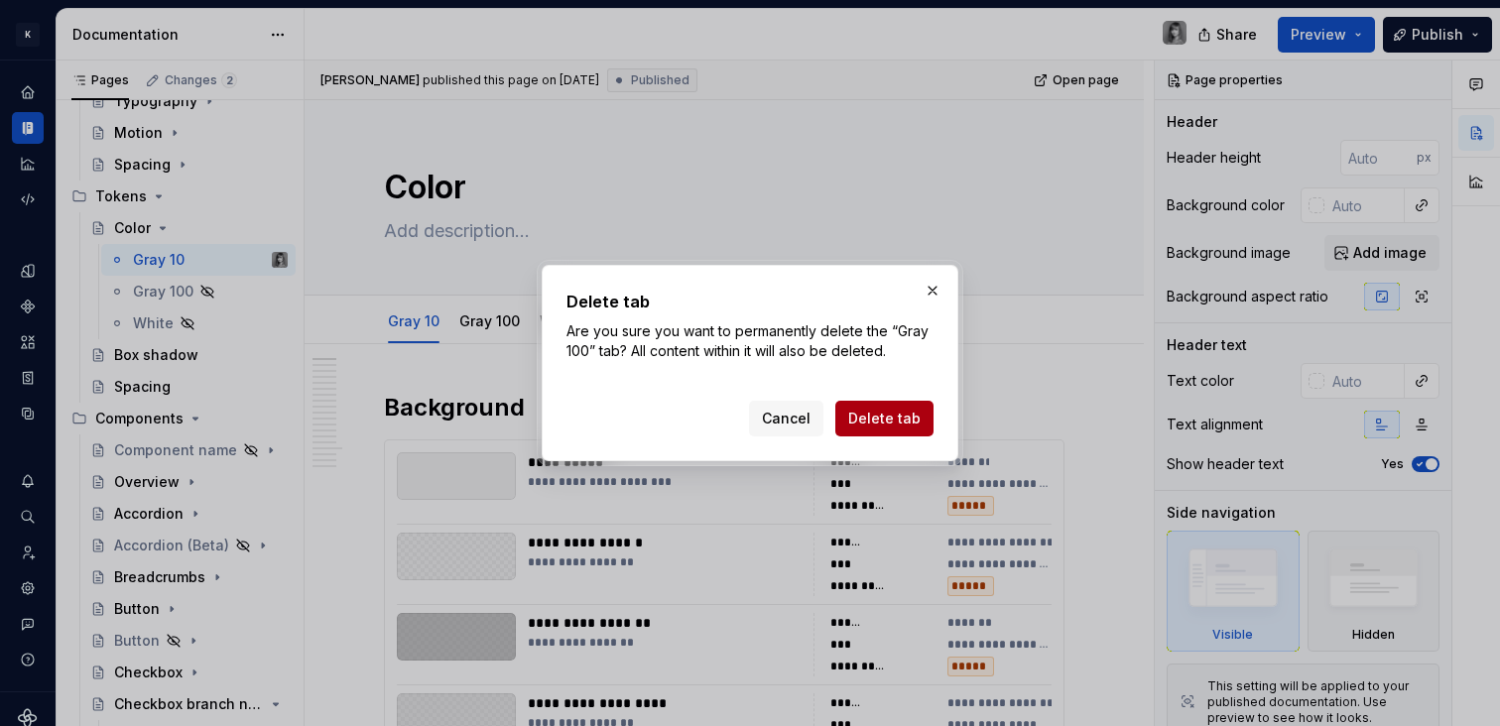
click at [868, 412] on span "Delete tab" at bounding box center [884, 419] width 72 height 20
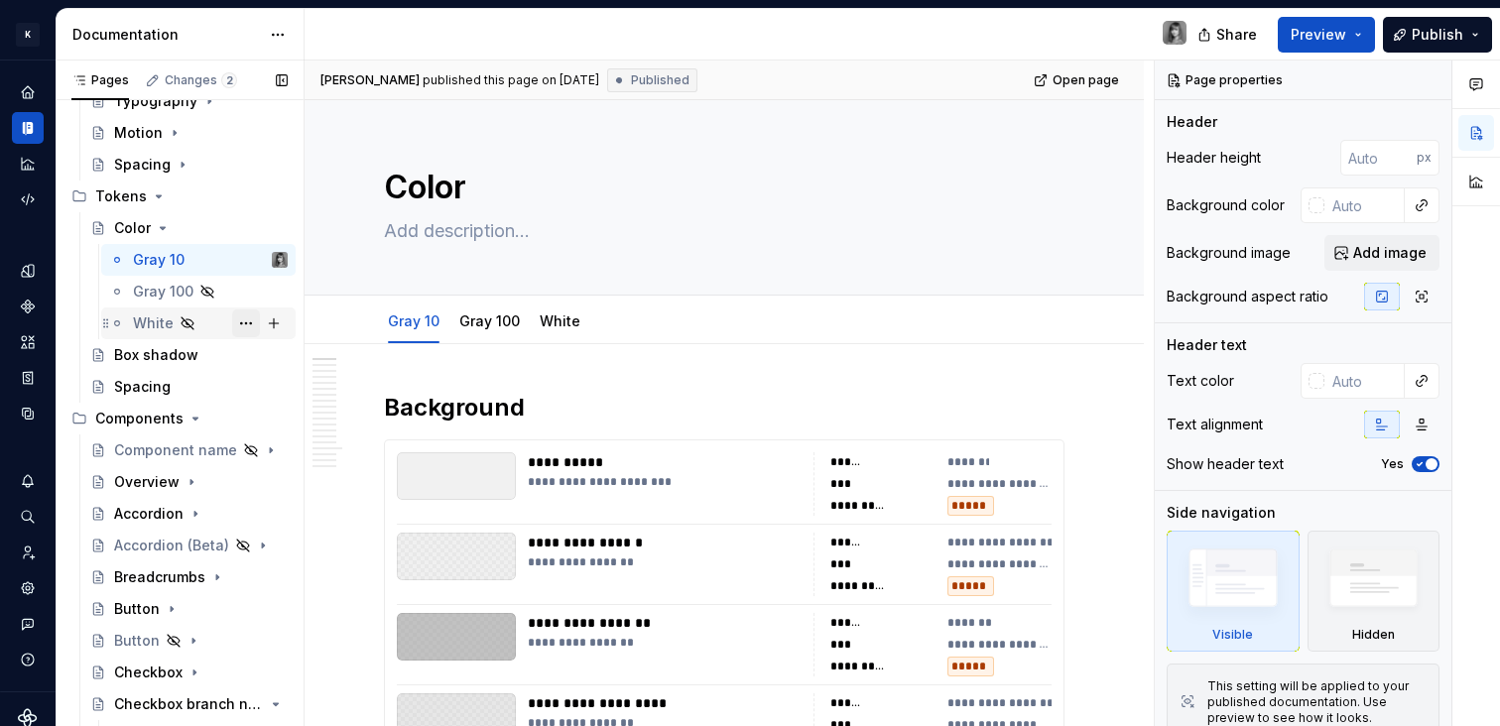
click at [236, 325] on button "Page tree" at bounding box center [246, 324] width 28 height 28
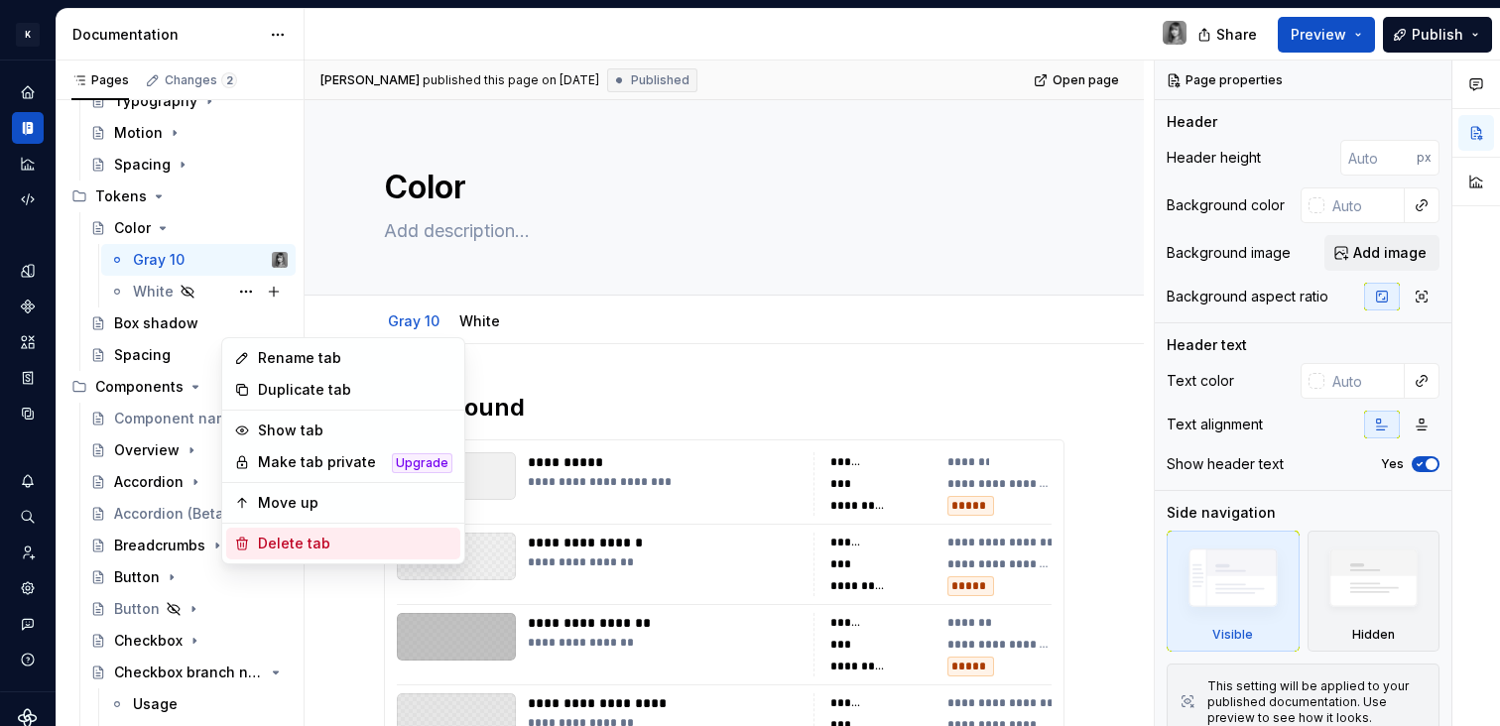
click at [320, 548] on div "Delete tab" at bounding box center [355, 544] width 194 height 20
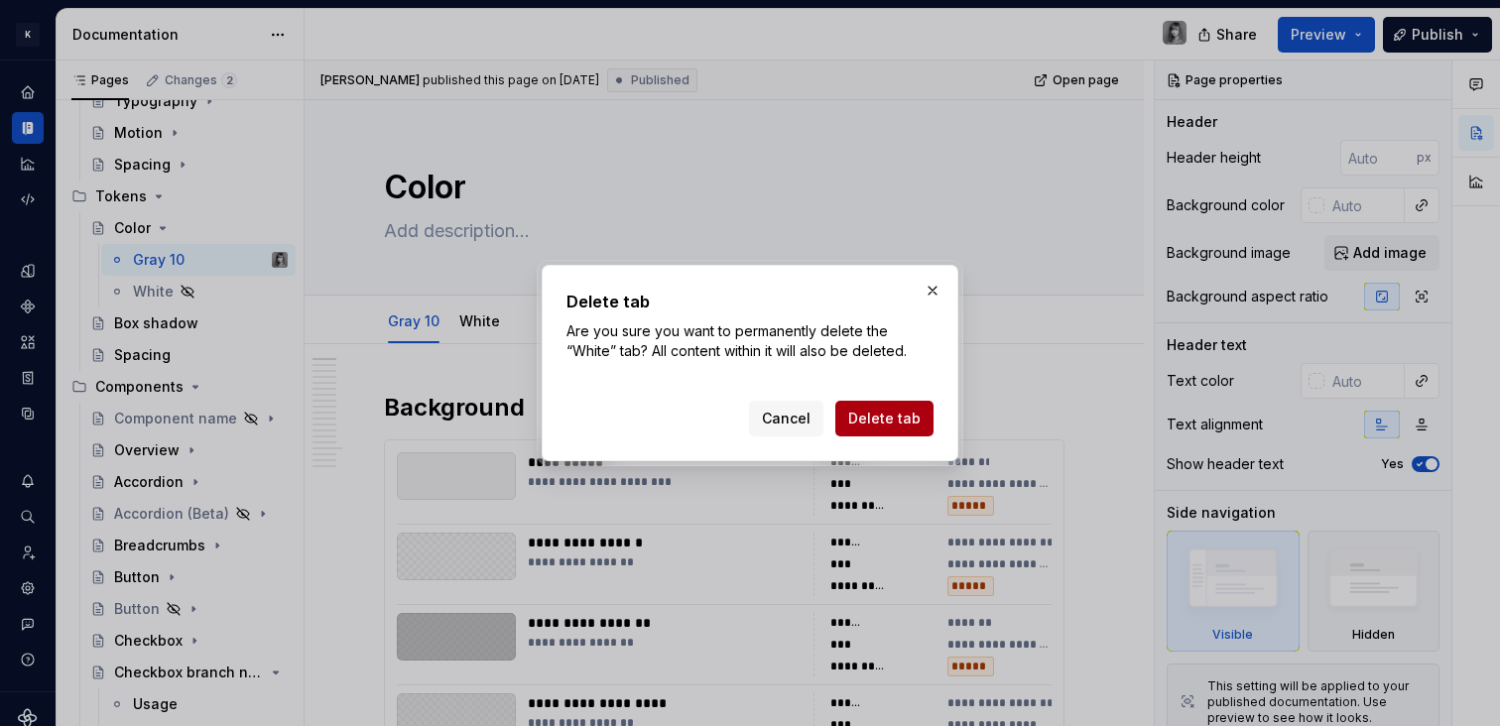
click at [861, 411] on span "Delete tab" at bounding box center [884, 419] width 72 height 20
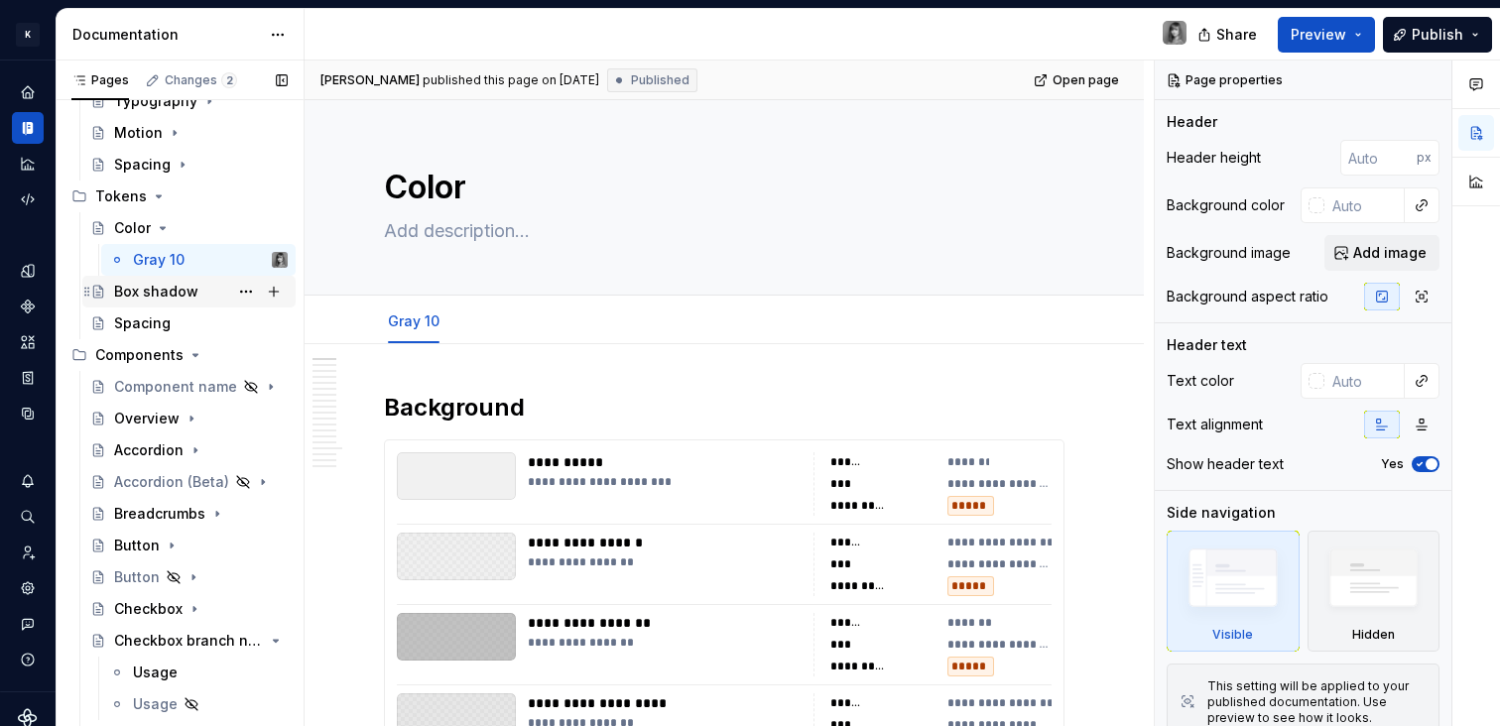
click at [170, 305] on div "Box shadow" at bounding box center [188, 292] width 213 height 32
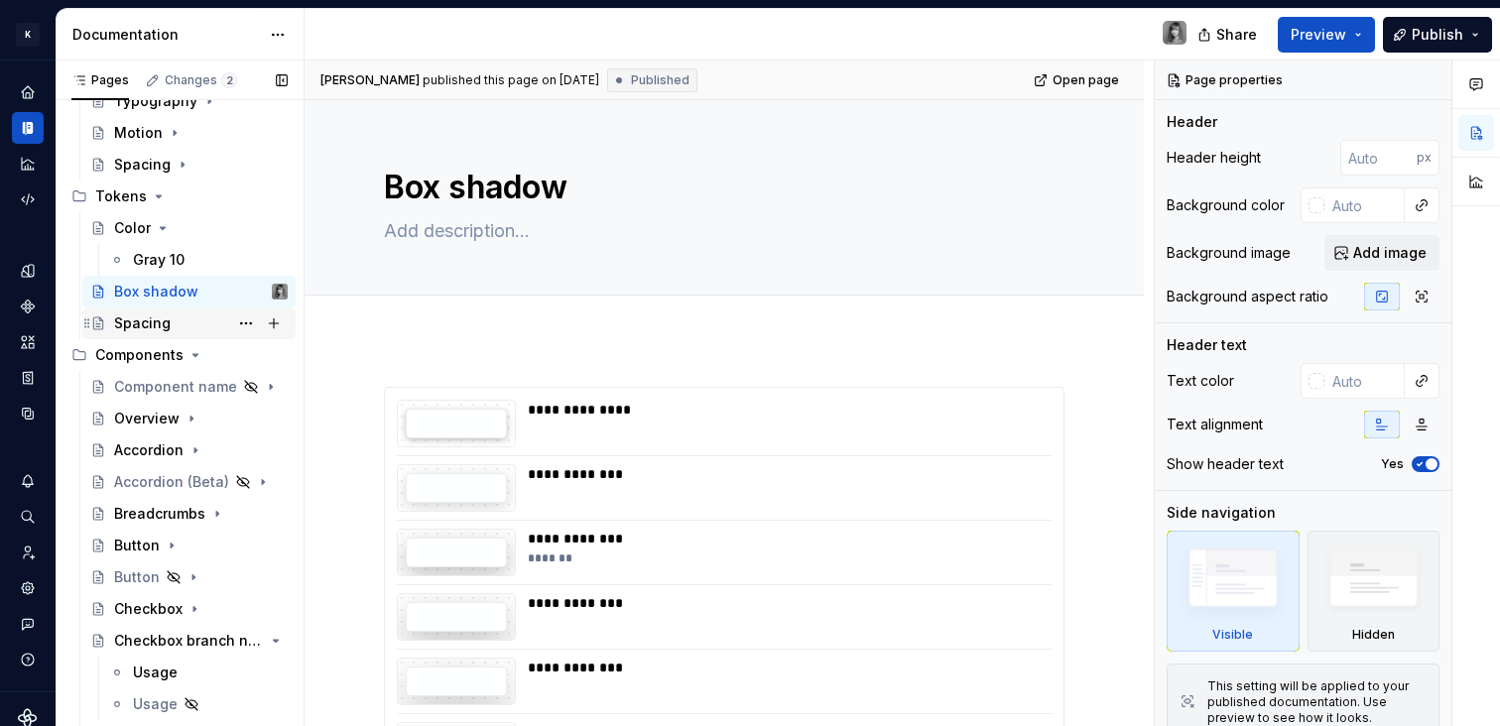
click at [153, 324] on div "Spacing" at bounding box center [142, 323] width 57 height 20
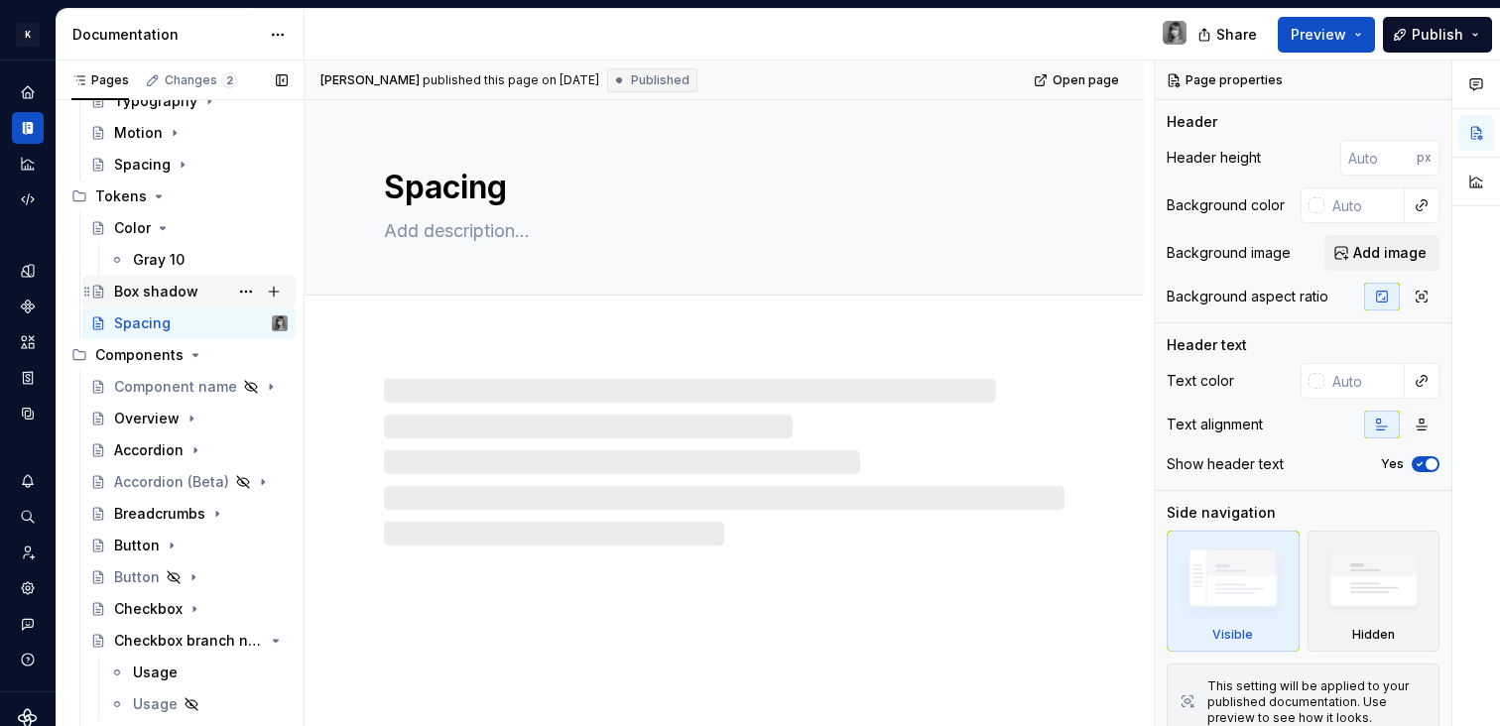
click at [156, 289] on div "Box shadow" at bounding box center [156, 292] width 84 height 20
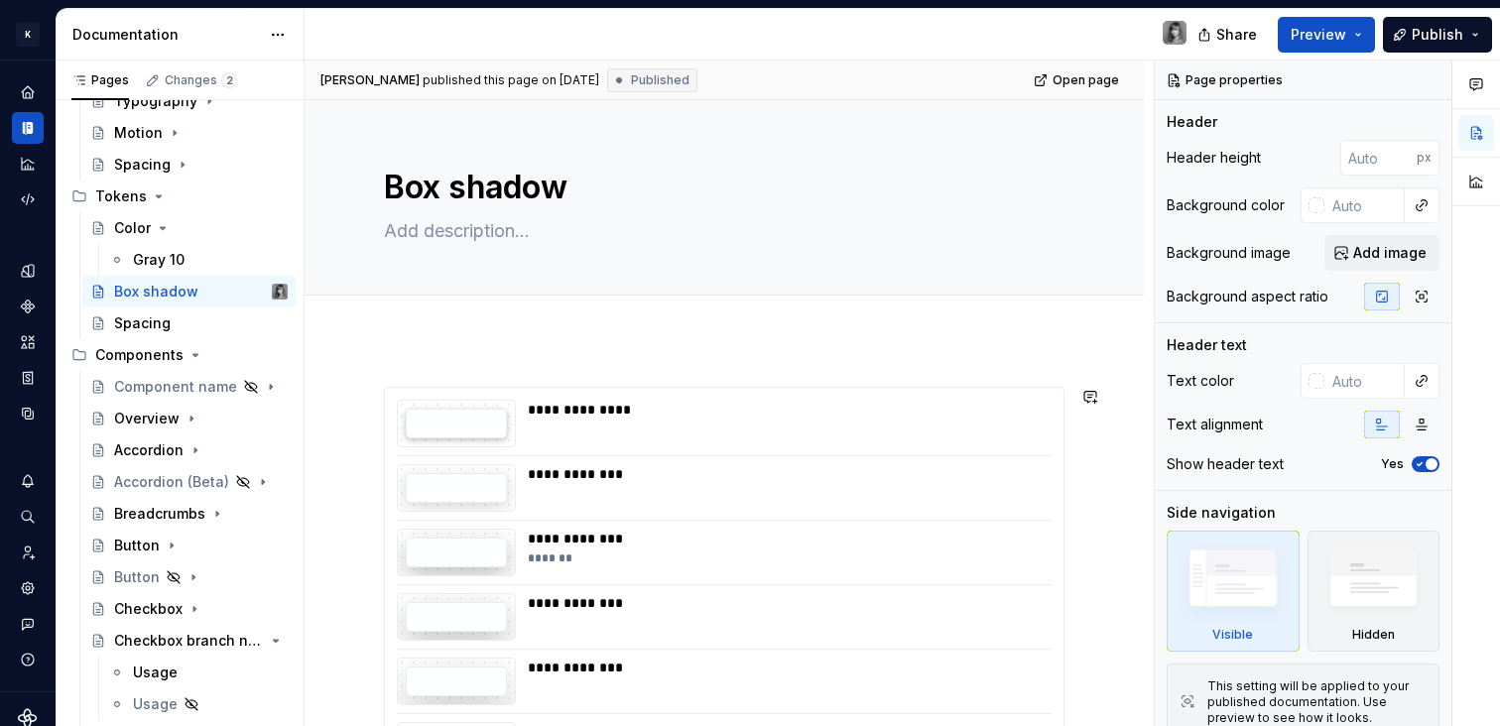
click at [532, 332] on div at bounding box center [724, 318] width 839 height 44
click at [538, 359] on div "**********" at bounding box center [729, 394] width 849 height 667
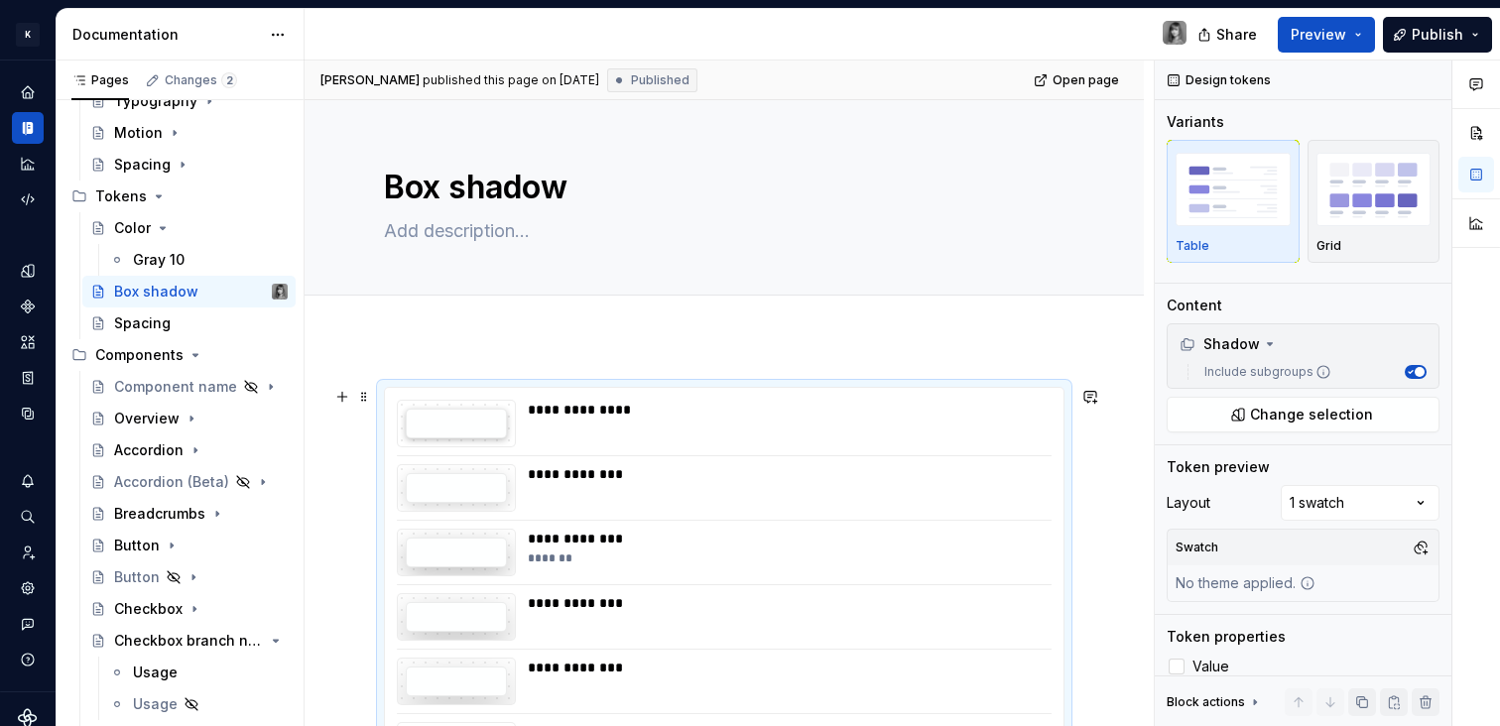
click at [1126, 489] on div "**********" at bounding box center [724, 734] width 839 height 790
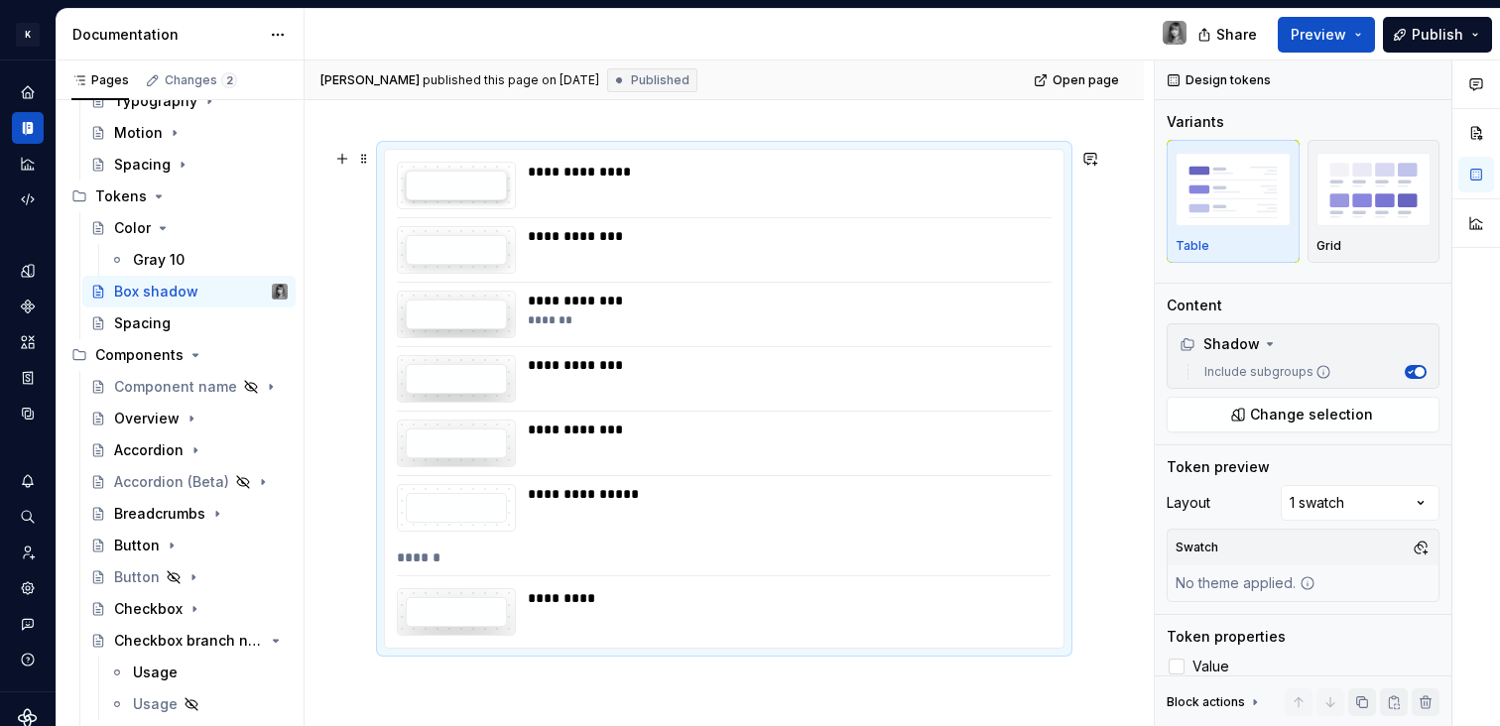
scroll to position [401, 0]
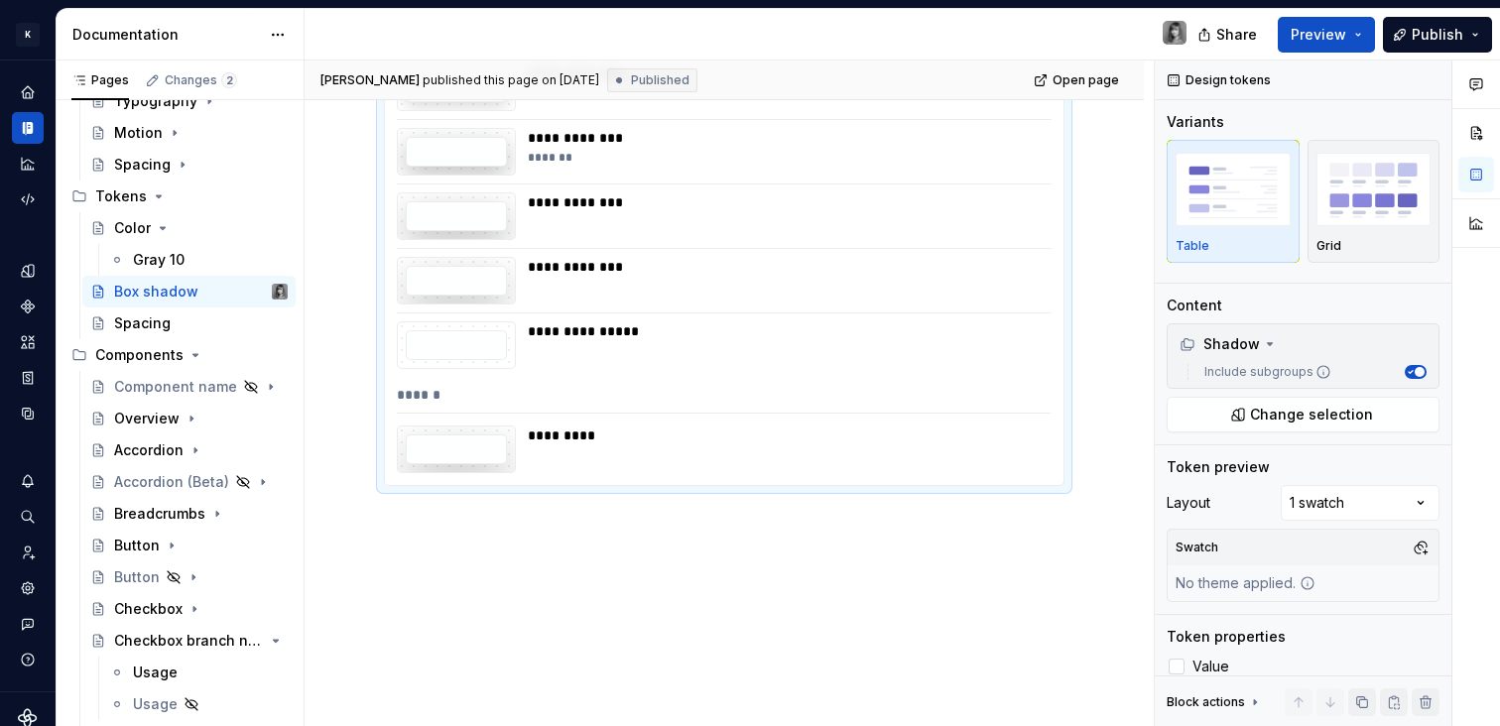
click at [950, 578] on div "**********" at bounding box center [729, 394] width 849 height 667
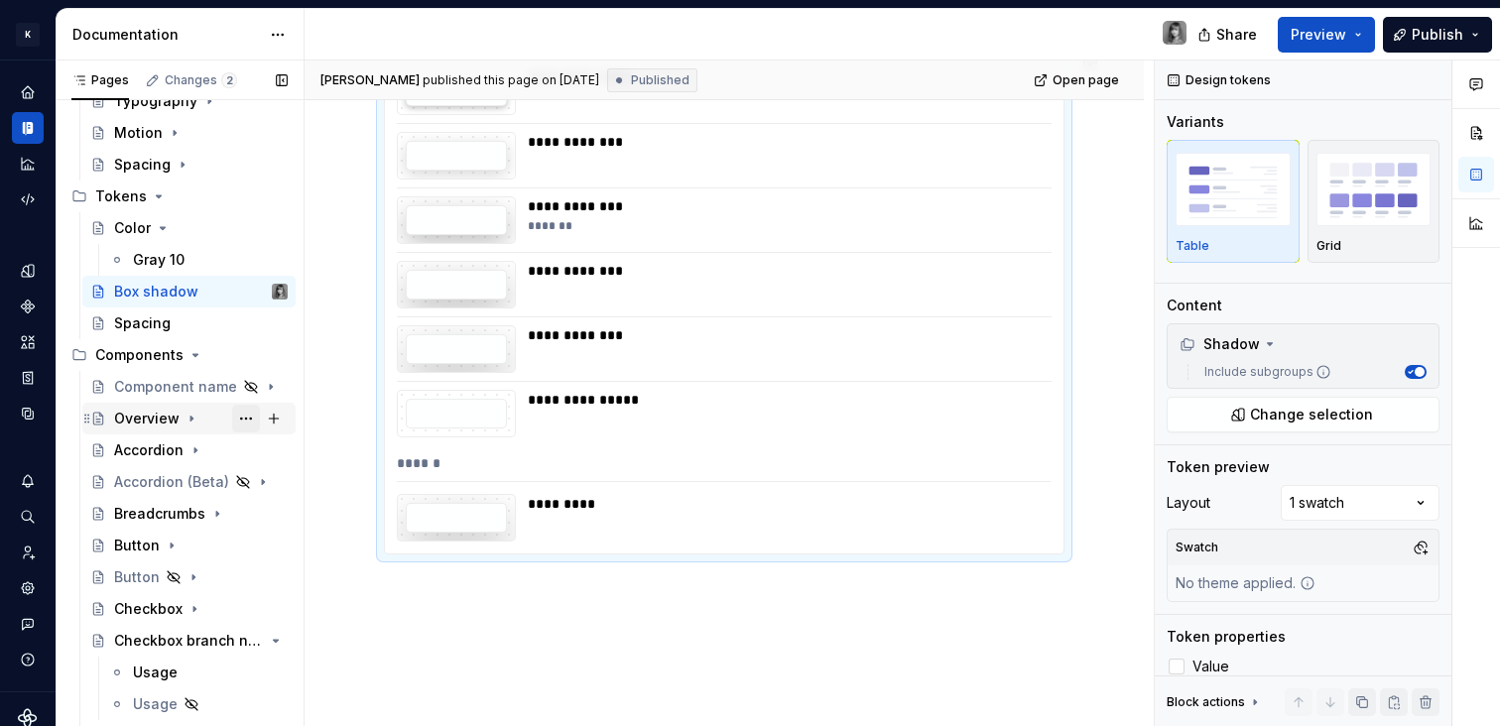
scroll to position [328, 0]
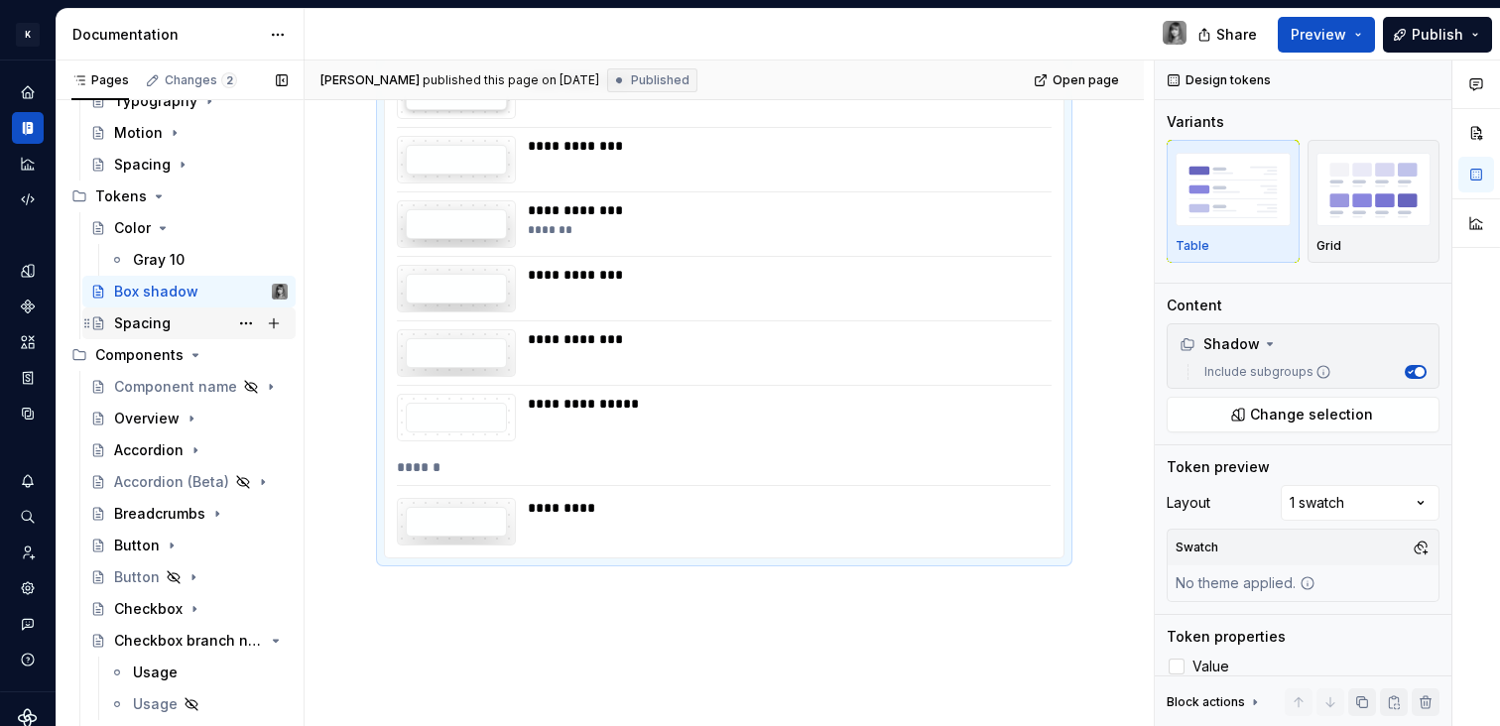
click at [181, 322] on div "Spacing" at bounding box center [201, 324] width 174 height 28
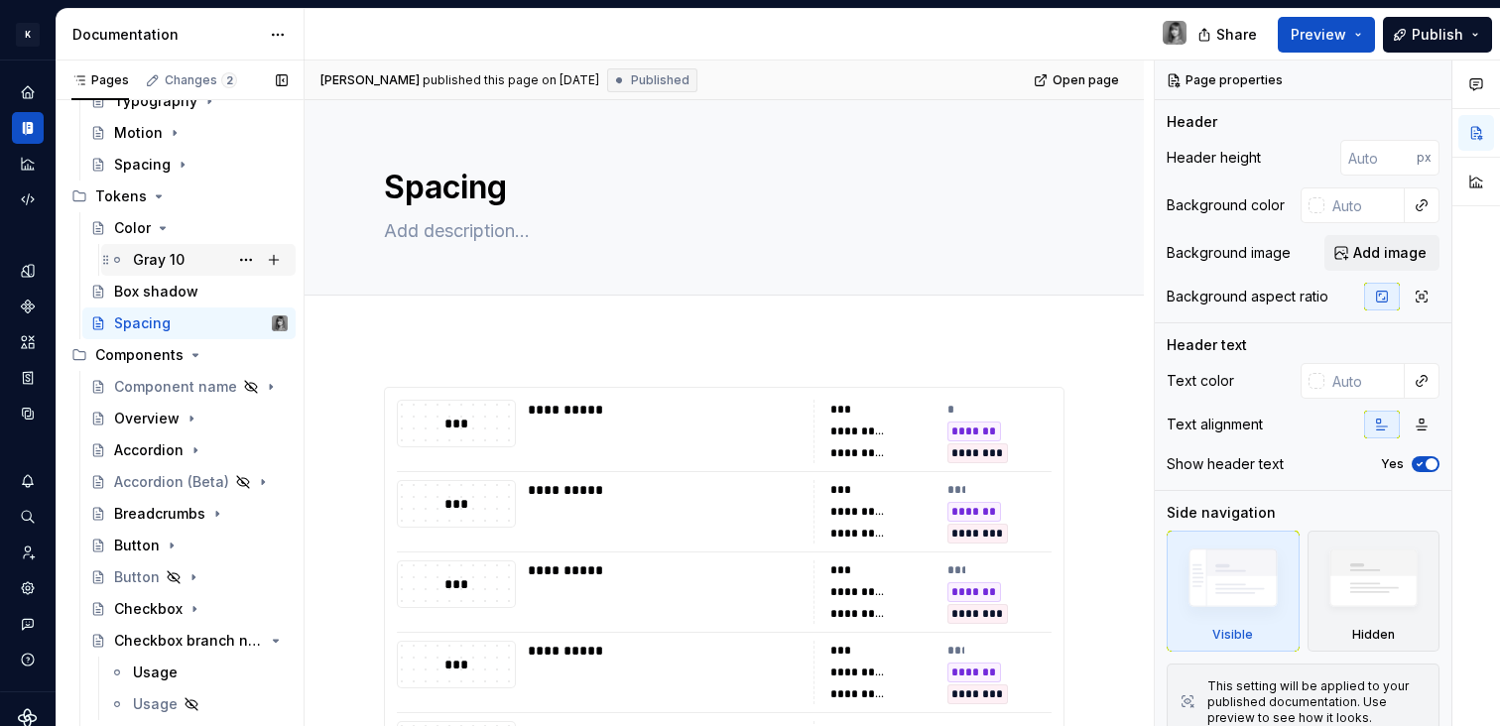
click at [149, 259] on div "Gray 10" at bounding box center [159, 260] width 52 height 20
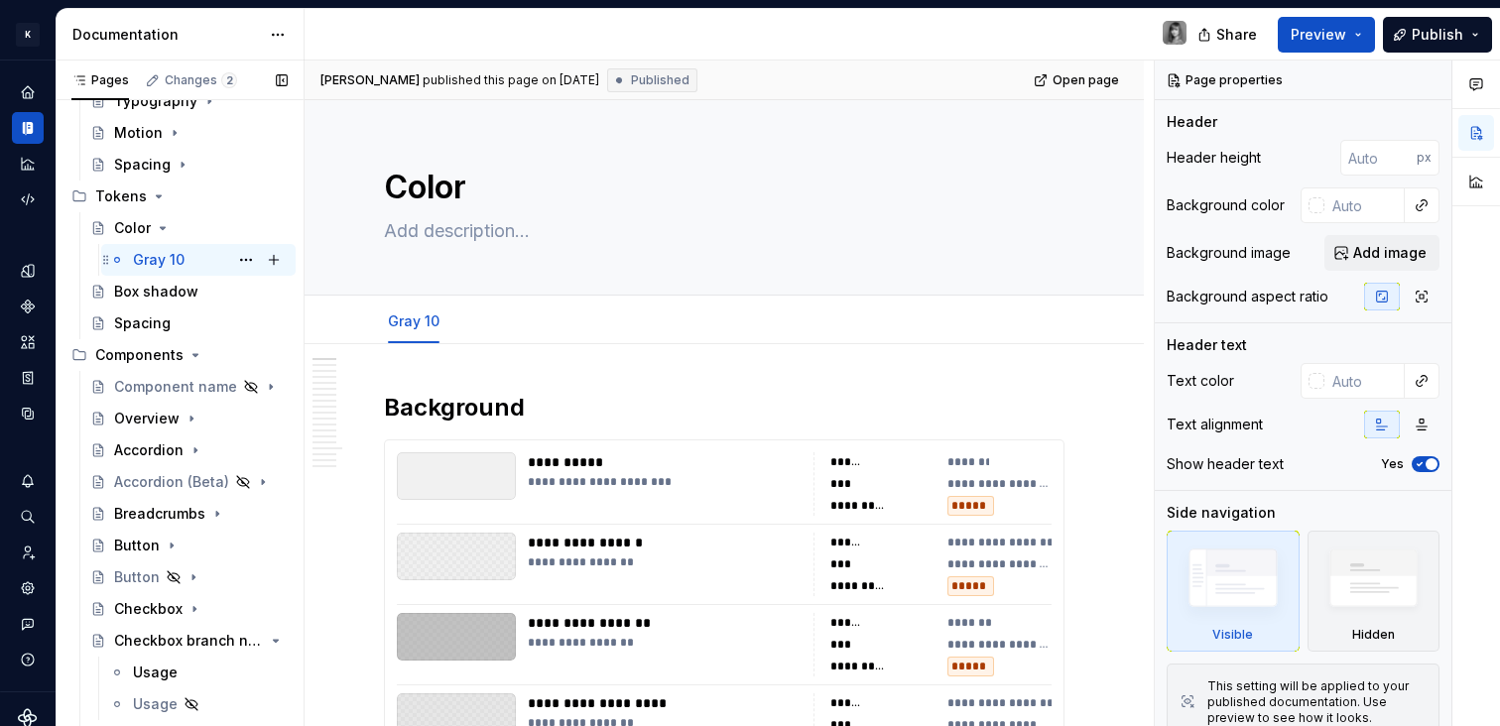
click at [136, 265] on div "Gray 10" at bounding box center [159, 260] width 52 height 20
click at [406, 305] on html "K KES Design system data Documentation Share Preview Publish Pages Changes 2 Ad…" at bounding box center [750, 363] width 1500 height 726
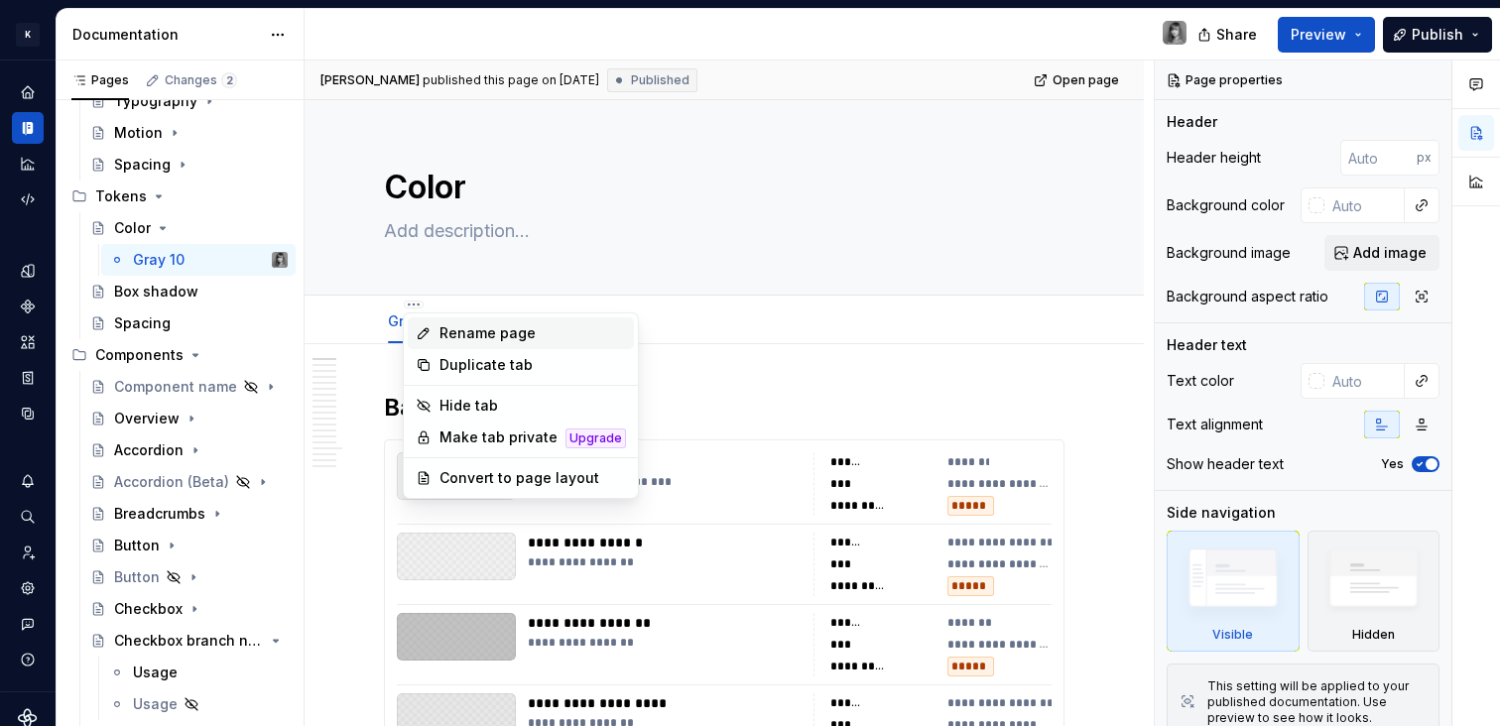
type textarea "*"
click at [503, 337] on div "Rename page" at bounding box center [532, 333] width 187 height 20
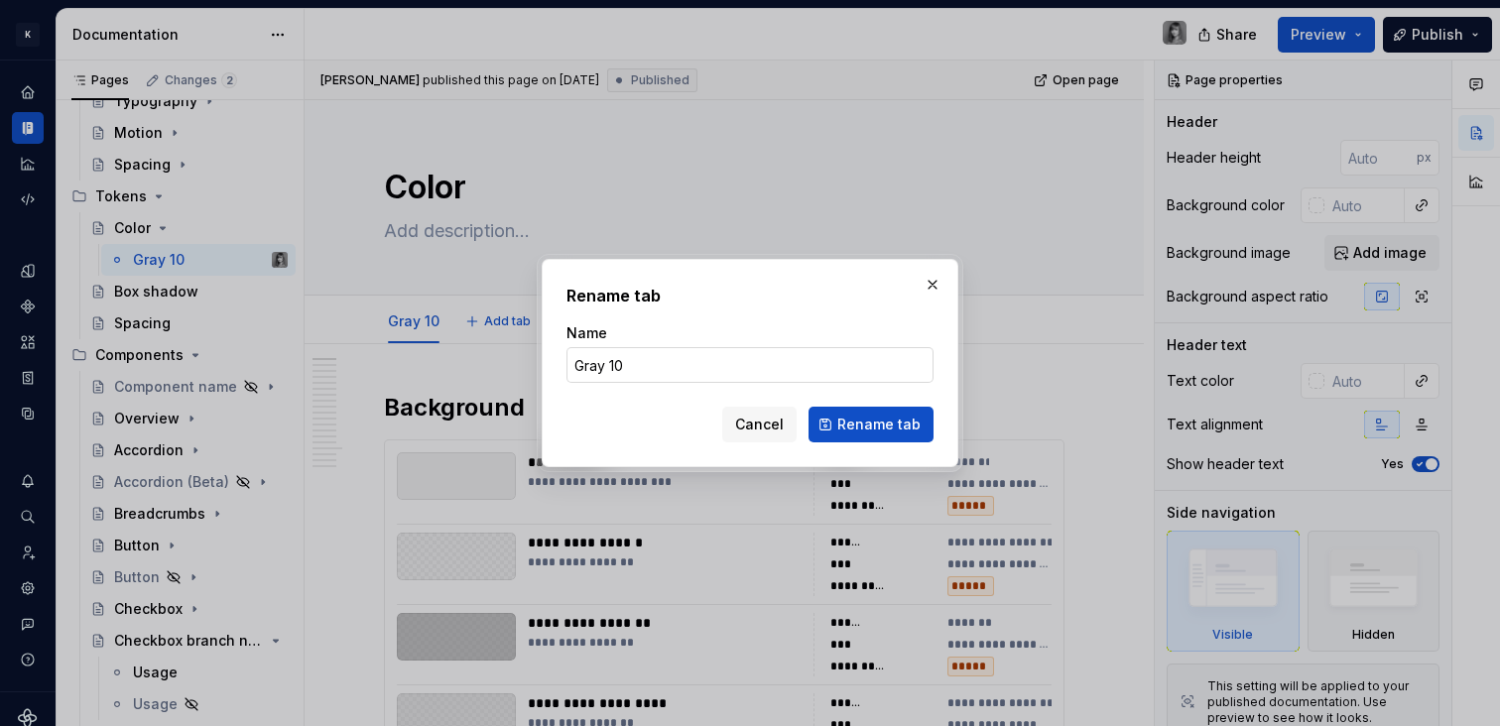
click at [644, 368] on input "Gray 10" at bounding box center [749, 365] width 367 height 36
type input "Gray 10 (default)"
click at [897, 429] on span "Rename tab" at bounding box center [878, 425] width 83 height 20
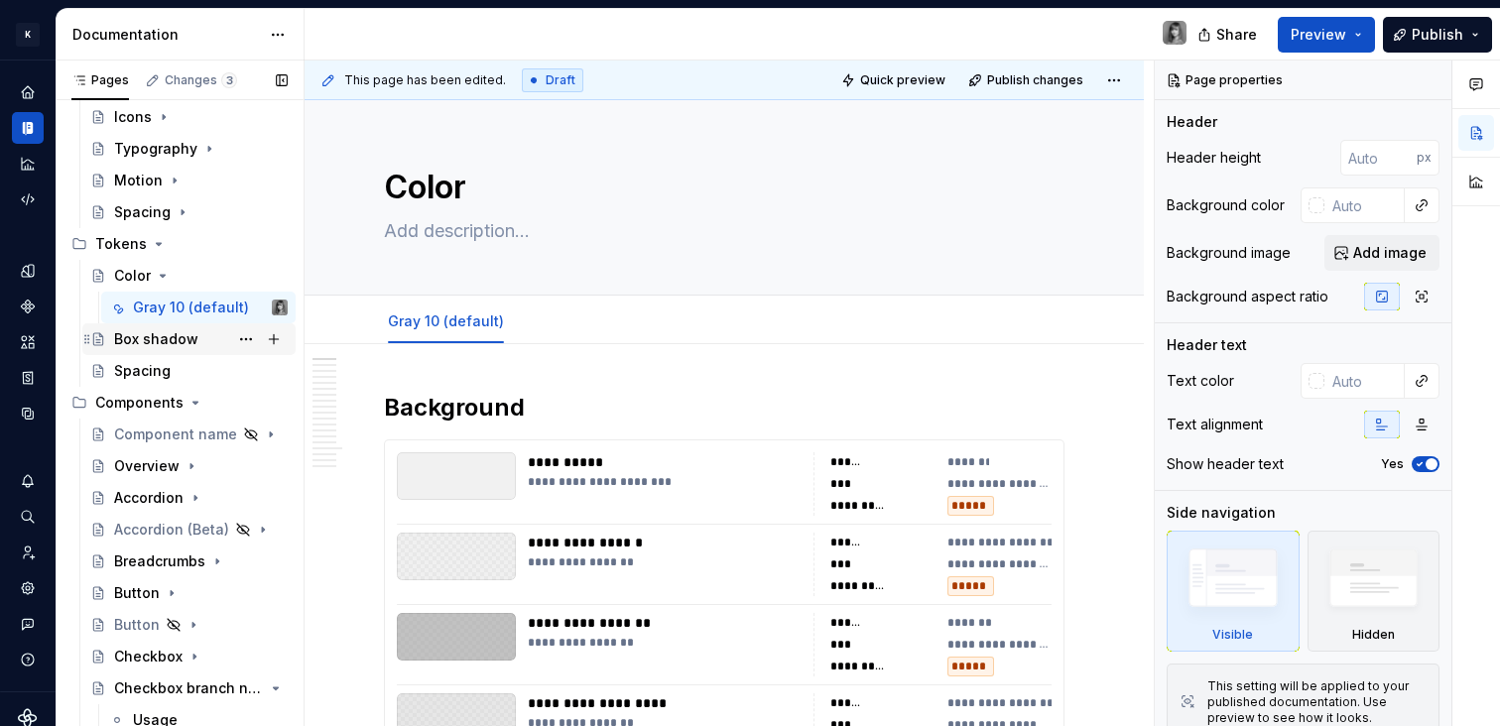
scroll to position [504, 0]
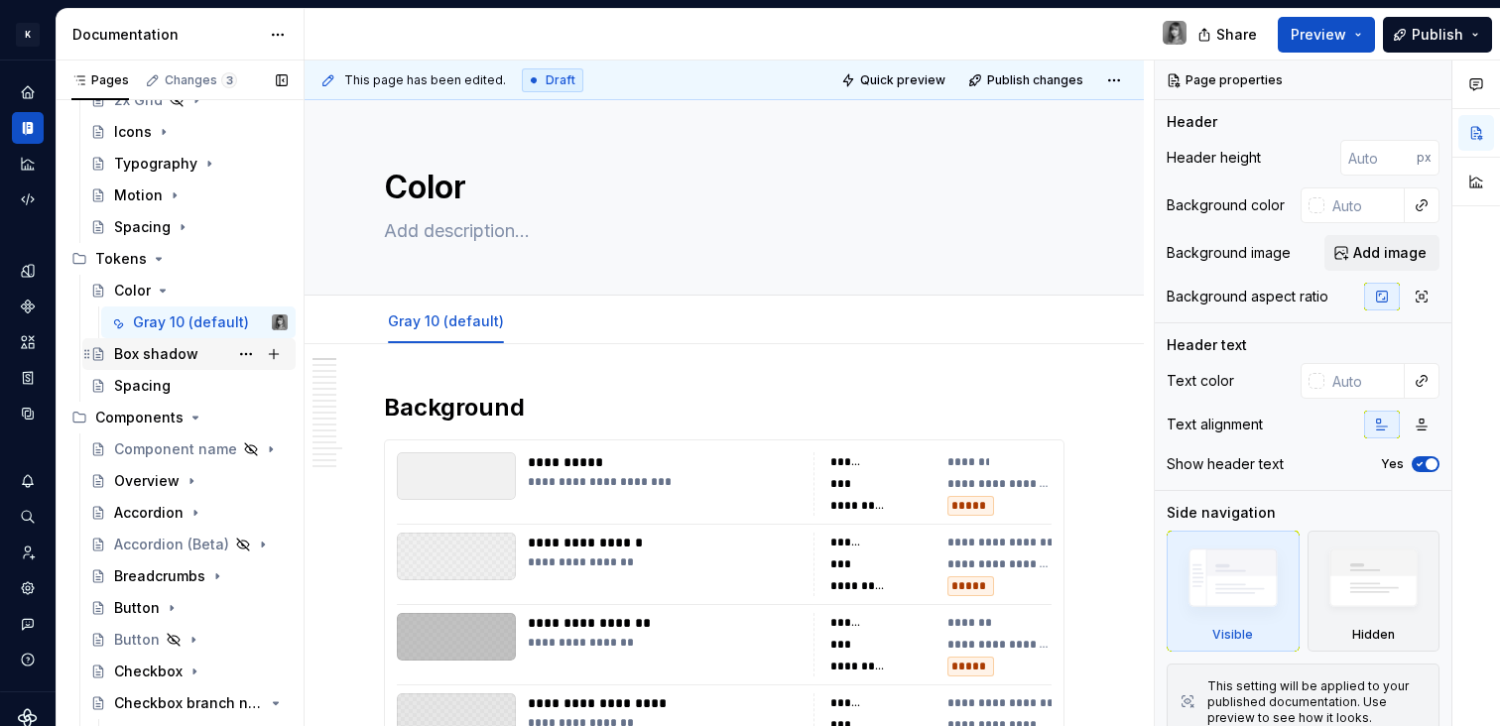
click at [168, 361] on div "Box shadow" at bounding box center [156, 354] width 84 height 20
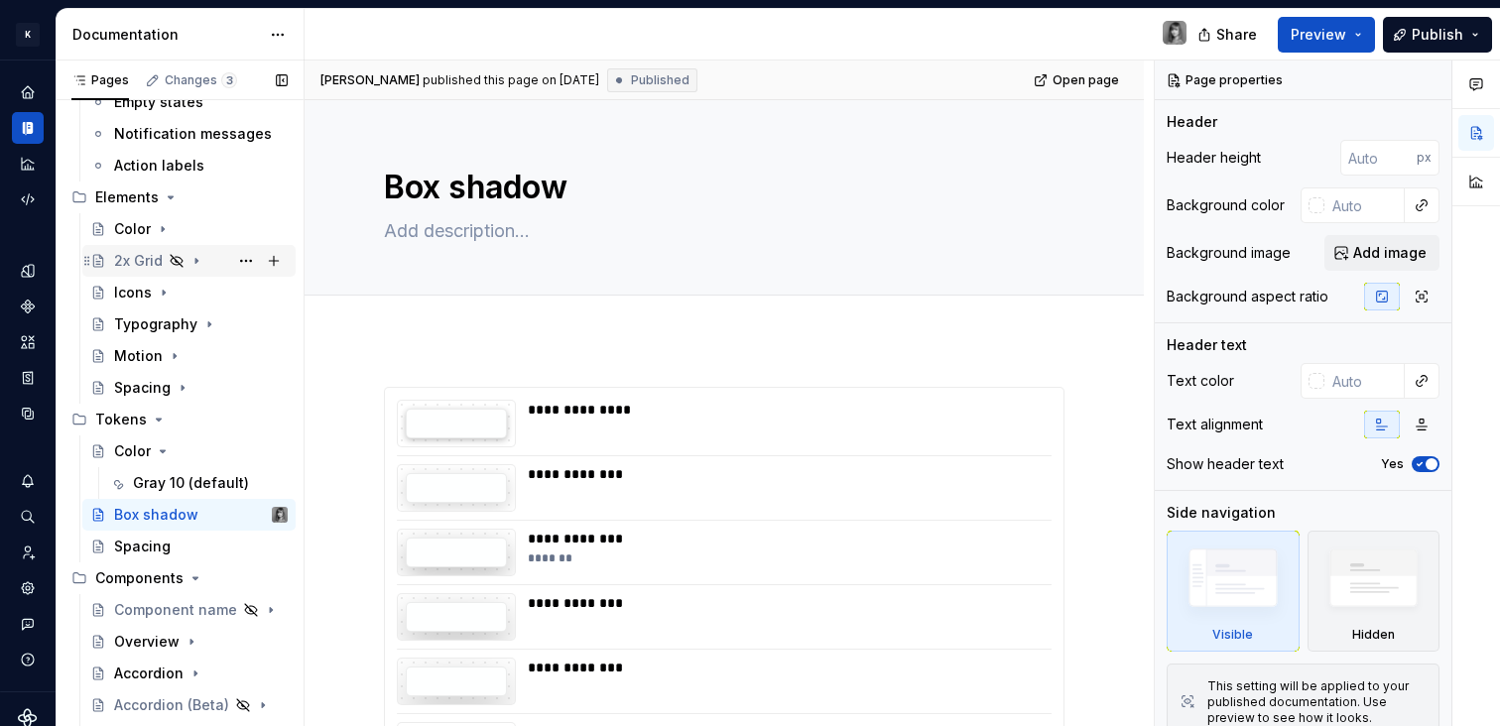
scroll to position [342, 0]
click at [137, 227] on div "Color" at bounding box center [132, 230] width 37 height 20
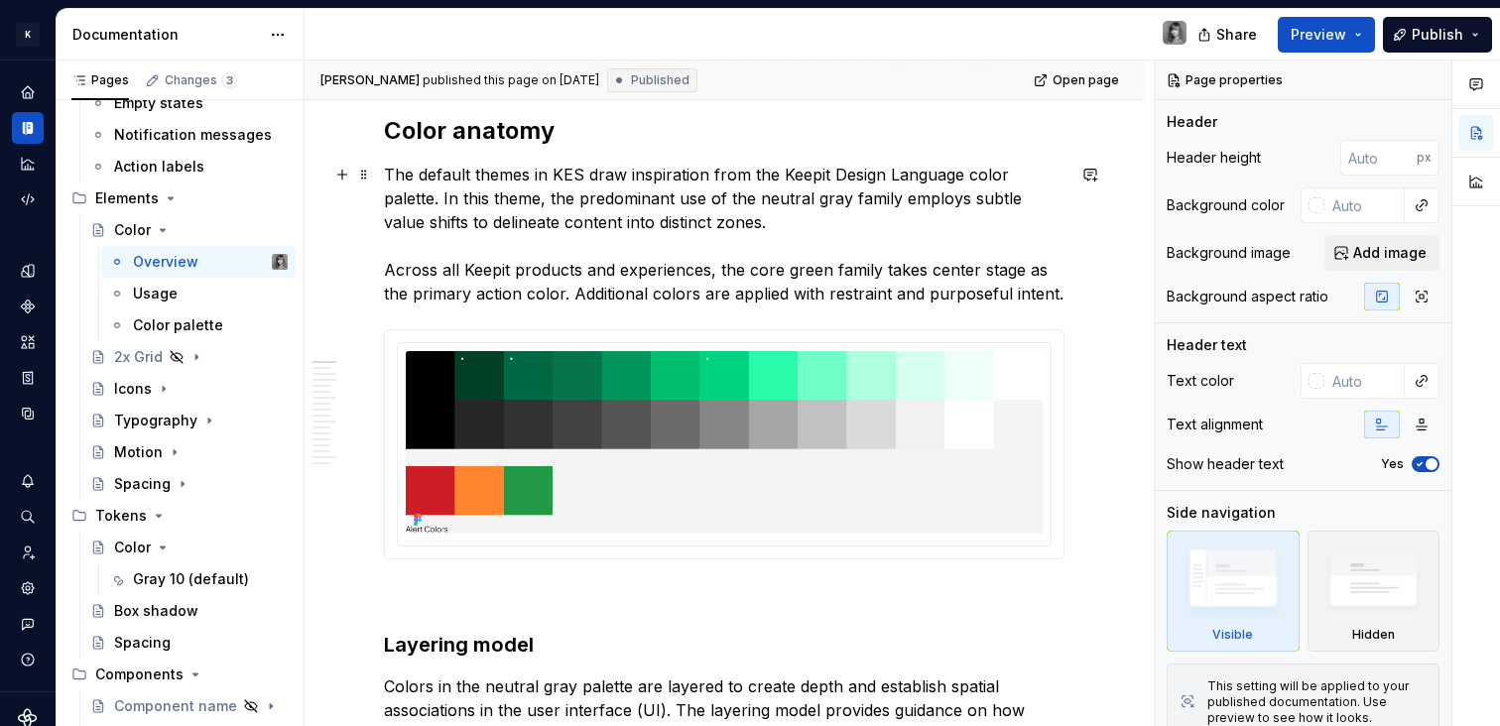
scroll to position [472, 0]
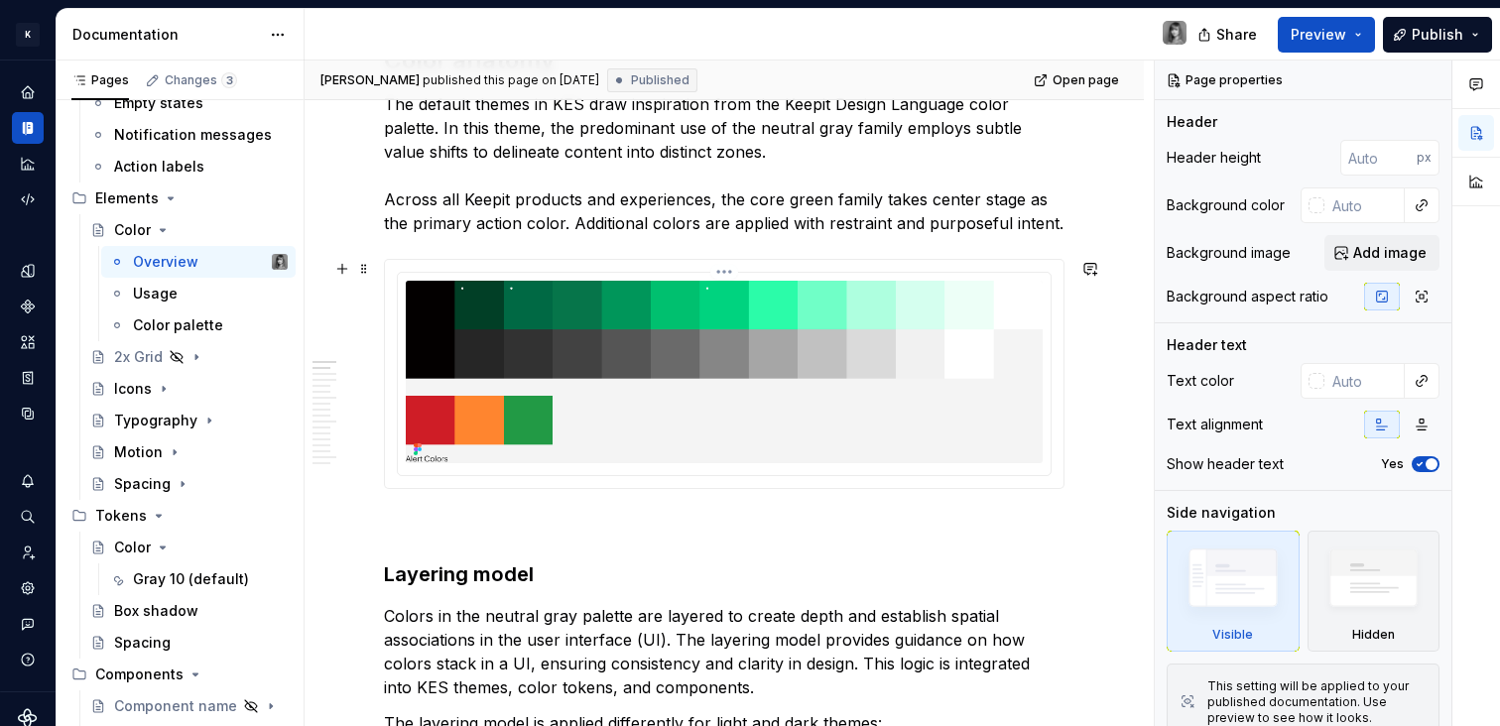
click at [448, 449] on img at bounding box center [724, 372] width 637 height 183
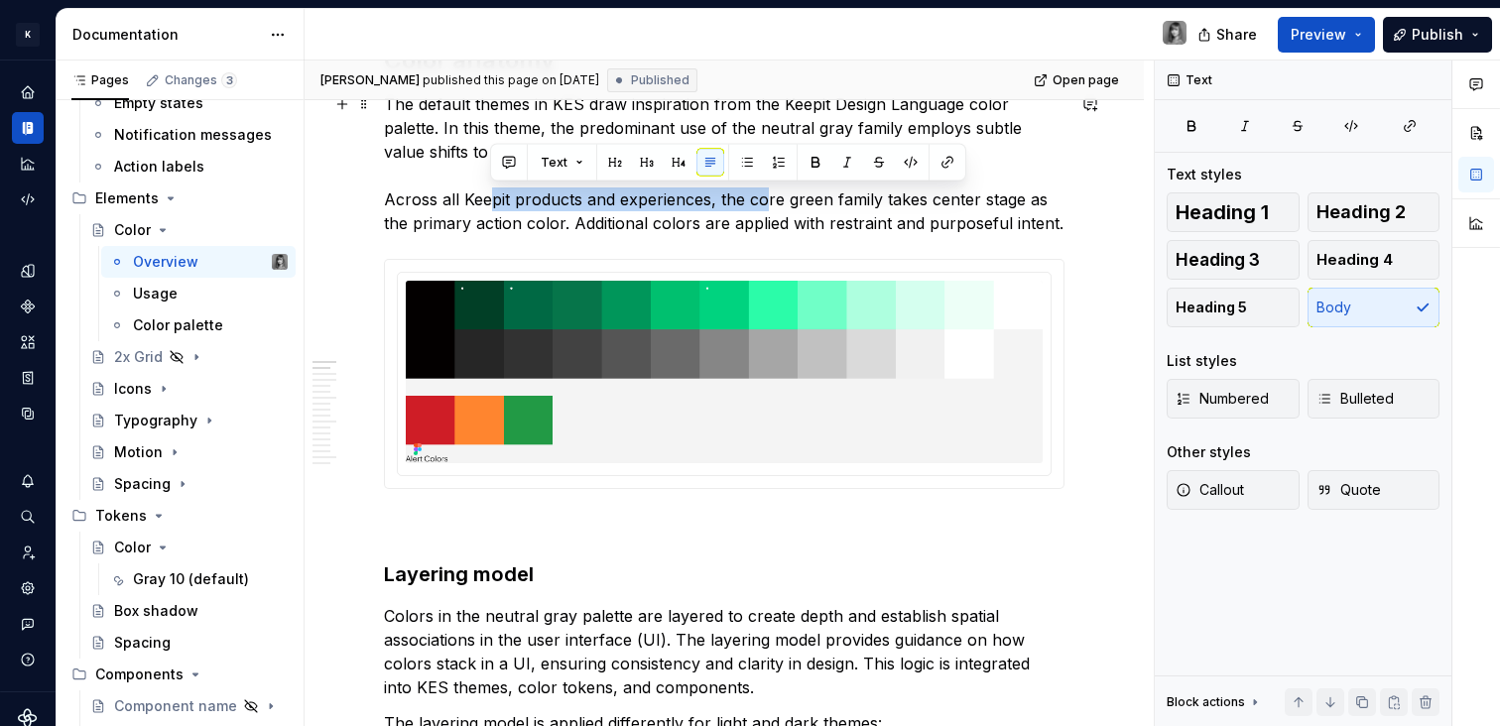
drag, startPoint x: 496, startPoint y: 198, endPoint x: 778, endPoint y: 210, distance: 282.0
click at [778, 210] on p "The default themes in KES draw inspiration from the Keepit Design Language colo…" at bounding box center [724, 163] width 681 height 143
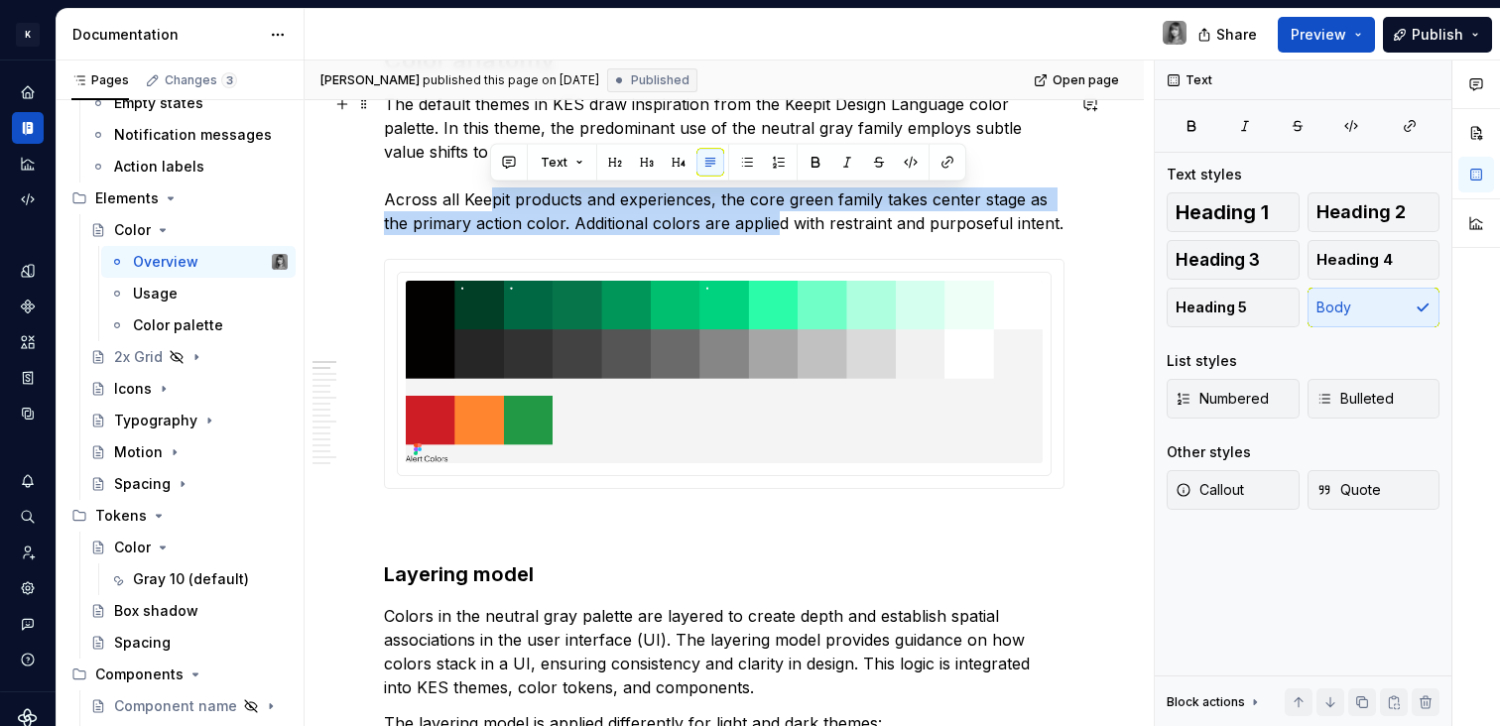
click at [778, 210] on p "The default themes in KES draw inspiration from the Keepit Design Language colo…" at bounding box center [724, 163] width 681 height 143
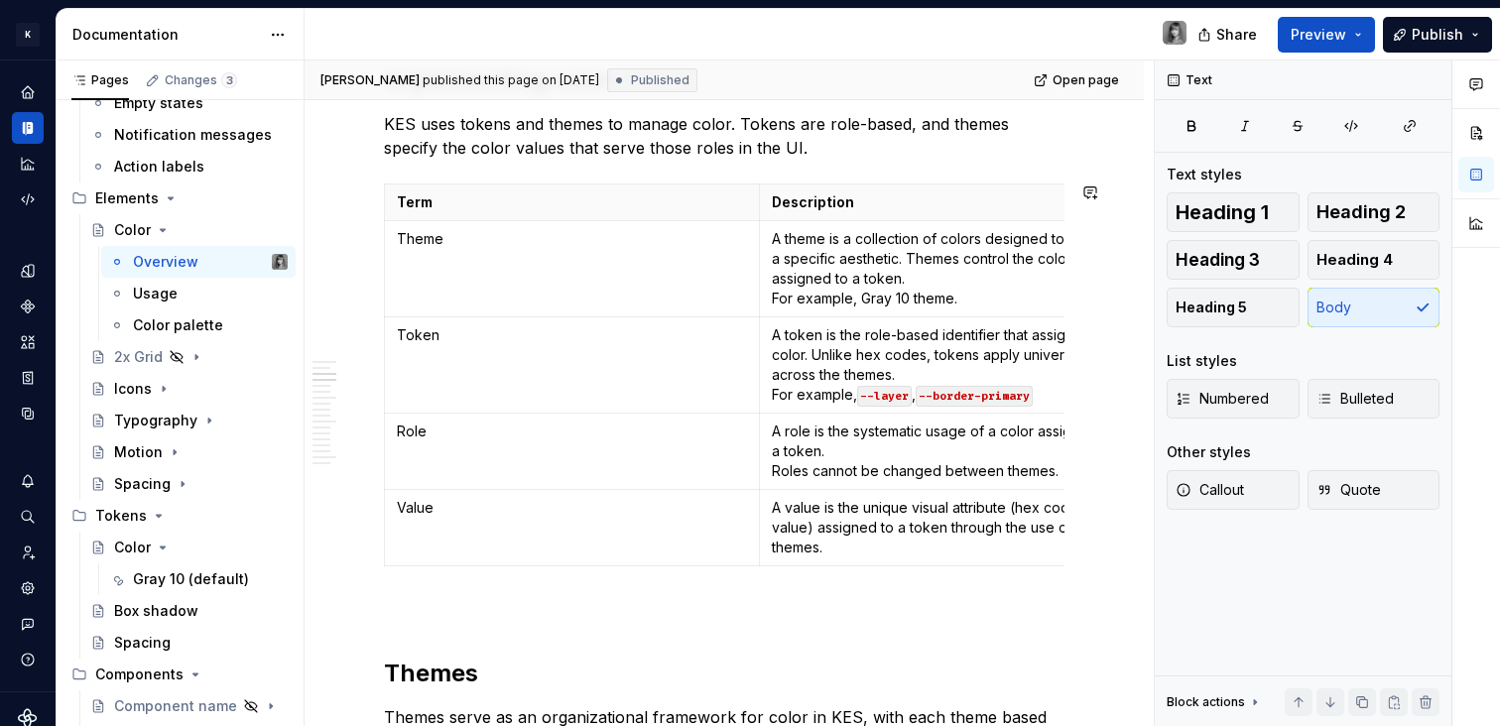
scroll to position [1802, 0]
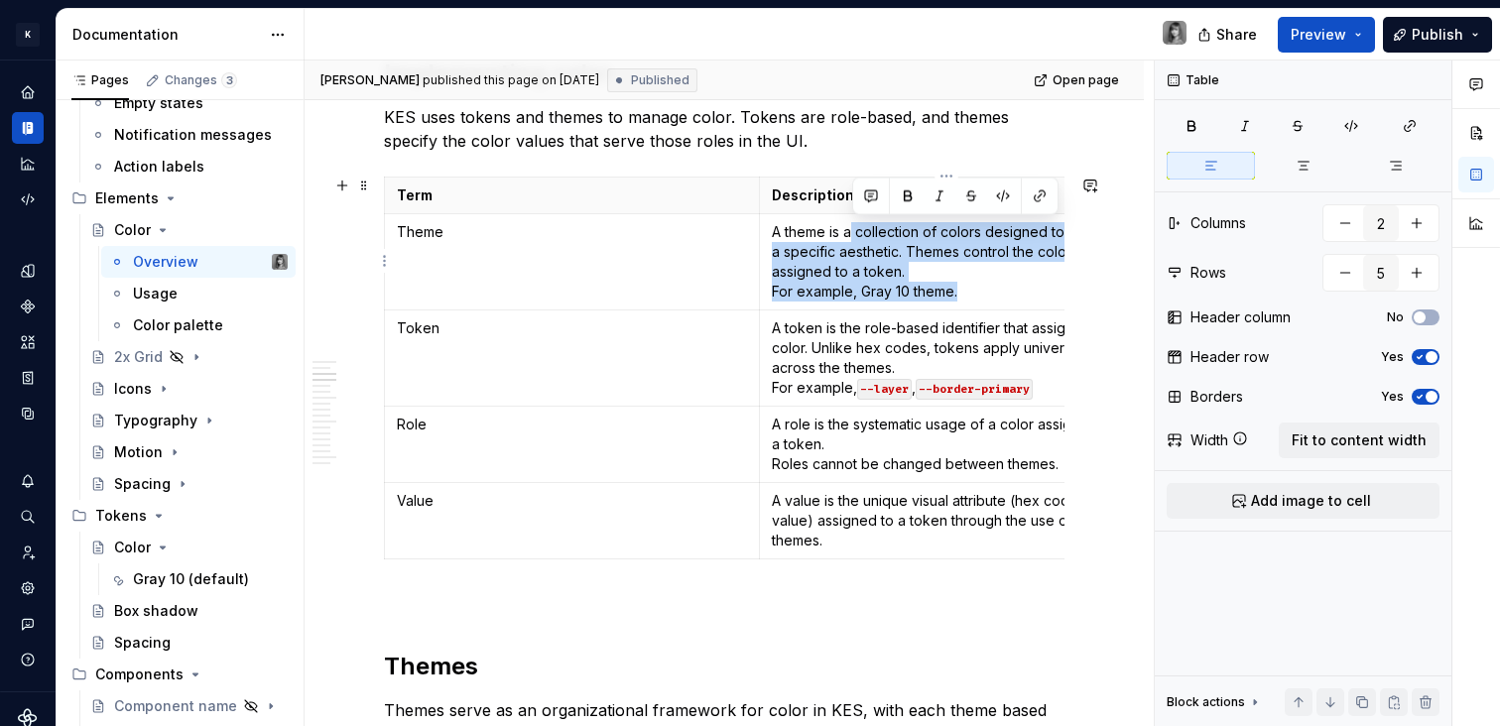
drag, startPoint x: 876, startPoint y: 232, endPoint x: 1006, endPoint y: 283, distance: 139.5
click at [1006, 283] on p "A theme is a collection of colors designed to create a specific aesthetic. Them…" at bounding box center [947, 261] width 350 height 79
drag, startPoint x: 1005, startPoint y: 286, endPoint x: 878, endPoint y: 245, distance: 133.3
click at [878, 245] on p "A theme is a collection of colors designed to create a specific aesthetic. Them…" at bounding box center [947, 261] width 350 height 79
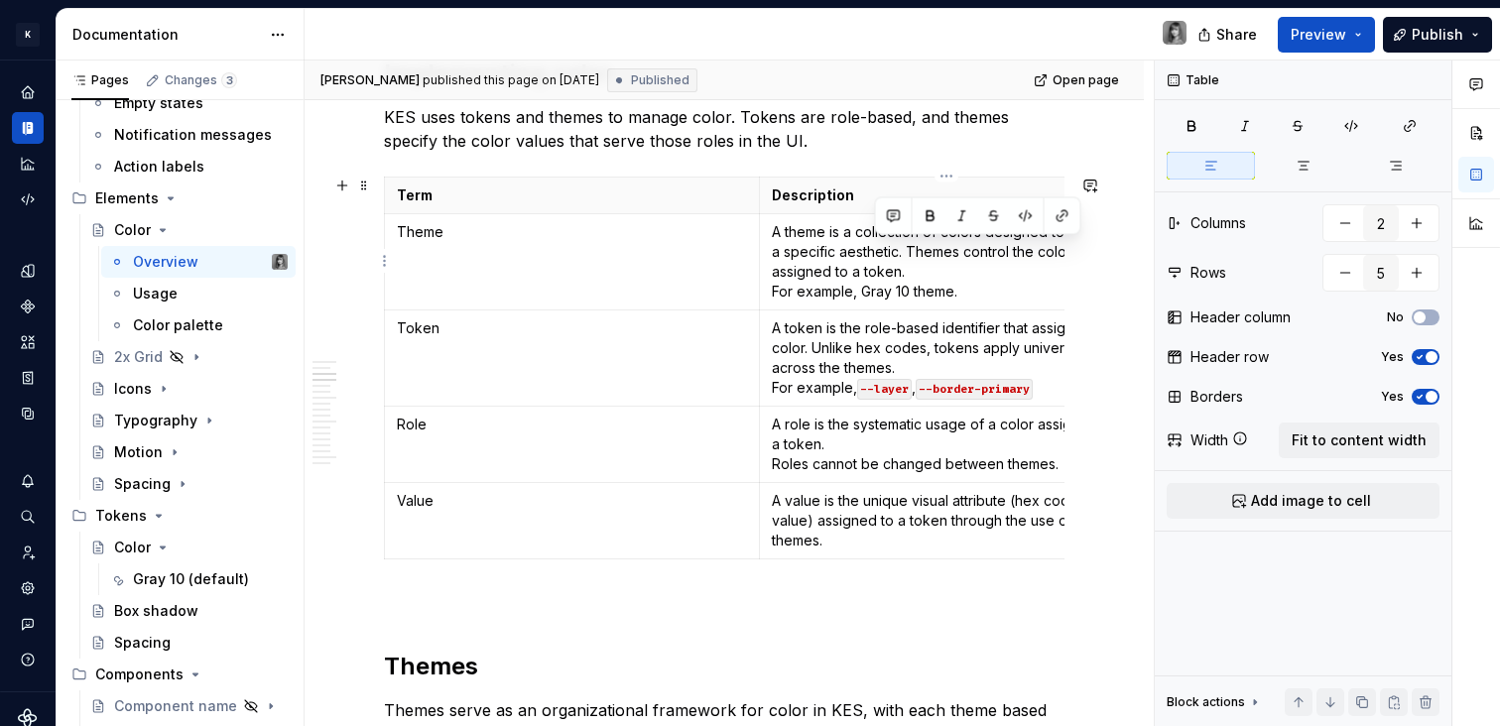
drag, startPoint x: 878, startPoint y: 245, endPoint x: 862, endPoint y: 240, distance: 16.6
click at [878, 245] on p "A theme is a collection of colors designed to create a specific aesthetic. Them…" at bounding box center [947, 261] width 350 height 79
drag, startPoint x: 837, startPoint y: 227, endPoint x: 980, endPoint y: 275, distance: 150.6
click at [980, 275] on p "A theme is a collection of colors designed to create a specific aesthetic. Them…" at bounding box center [947, 261] width 350 height 79
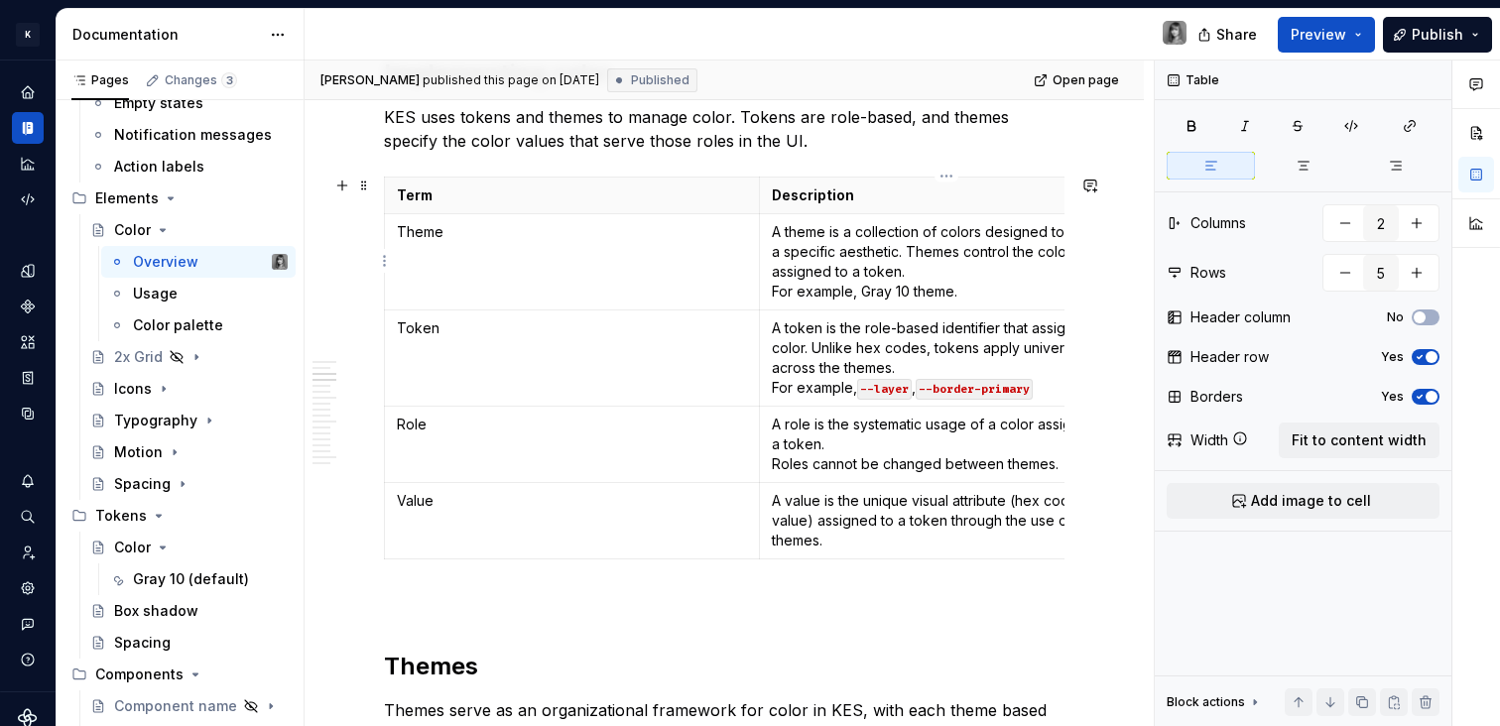
click at [989, 295] on p "A theme is a collection of colors designed to create a specific aesthetic. Them…" at bounding box center [947, 261] width 350 height 79
click at [543, 256] on td "Theme" at bounding box center [572, 262] width 375 height 96
click at [967, 290] on p "A theme is a collection of colors designed to create a specific aesthetic. Them…" at bounding box center [947, 261] width 350 height 79
drag, startPoint x: 831, startPoint y: 231, endPoint x: 991, endPoint y: 276, distance: 165.8
click at [991, 276] on p "A theme is a collection of colors designed to create a specific aesthetic. Them…" at bounding box center [947, 261] width 350 height 79
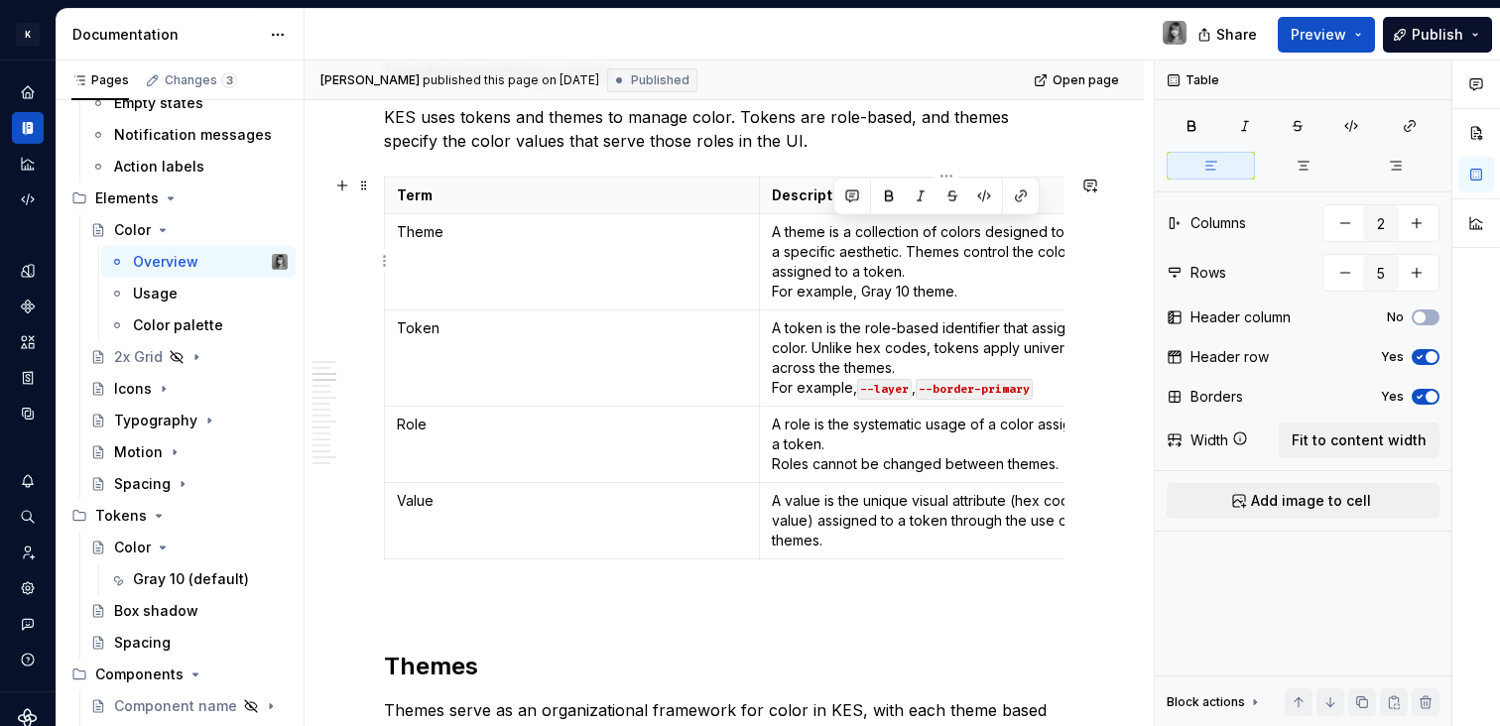
click at [991, 276] on p "A theme is a collection of colors designed to create a specific aesthetic. Them…" at bounding box center [947, 261] width 350 height 79
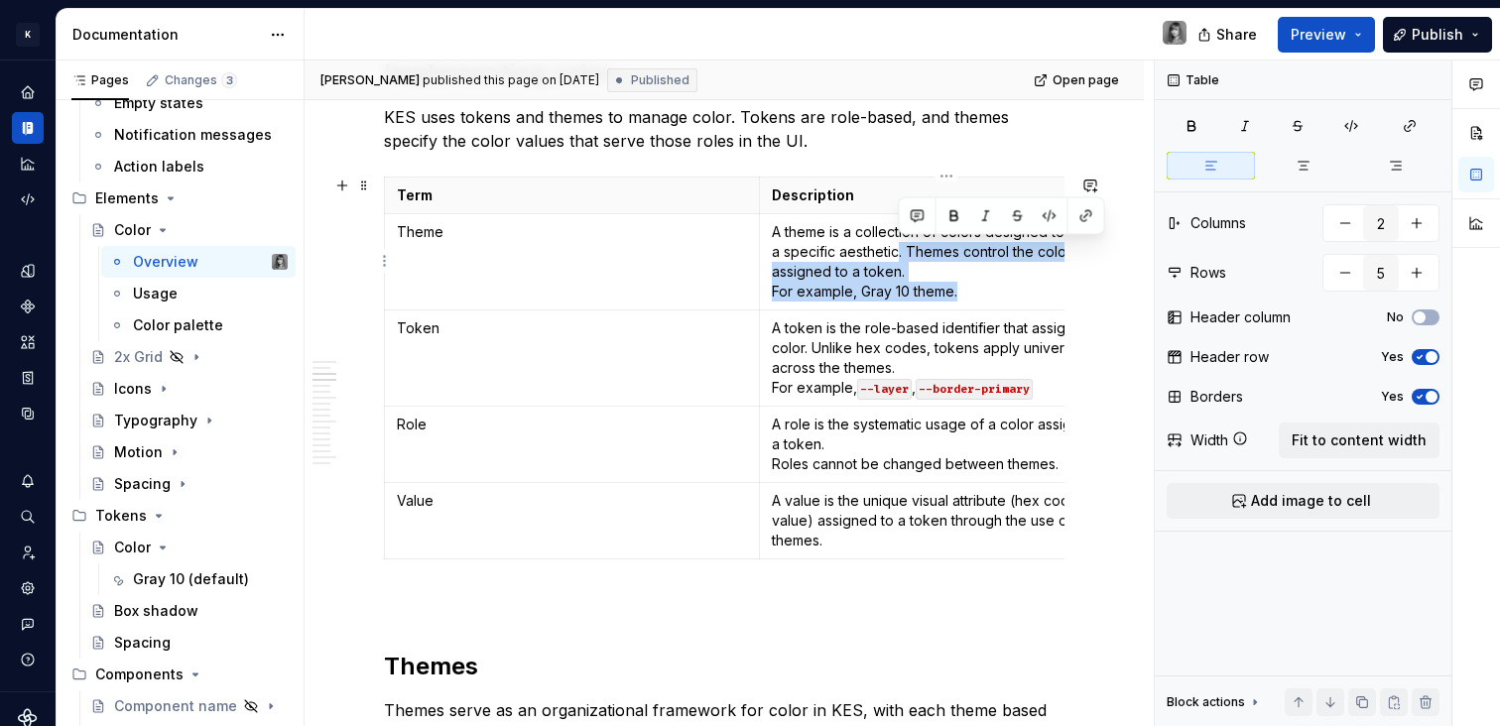
drag, startPoint x: 925, startPoint y: 256, endPoint x: 997, endPoint y: 299, distance: 84.0
click at [997, 299] on p "A theme is a collection of colors designed to create a specific aesthetic. Them…" at bounding box center [947, 261] width 350 height 79
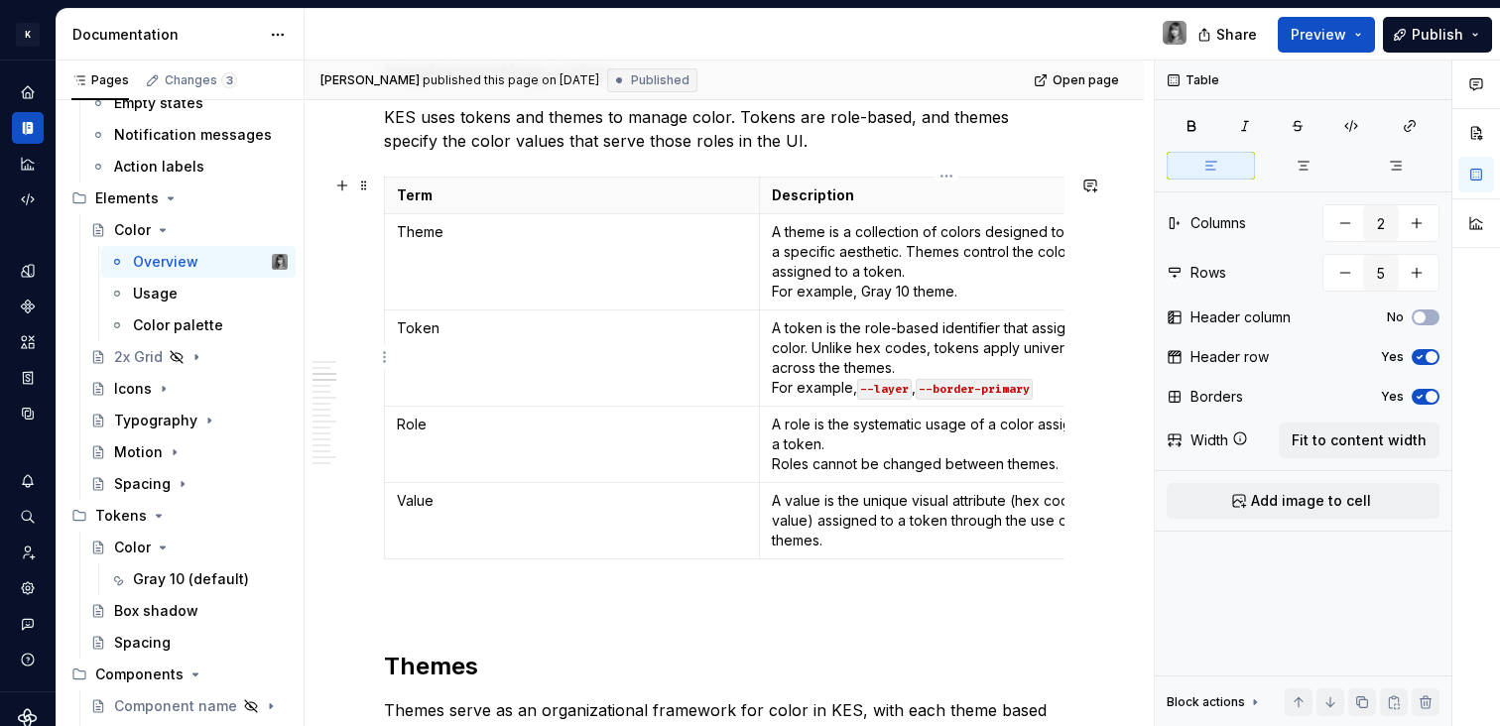
click at [909, 385] on code "--layer" at bounding box center [884, 389] width 55 height 21
click at [880, 356] on p "A token is the role-based identifier that assigns a color. Unlike hex codes, to…" at bounding box center [947, 357] width 350 height 79
click at [578, 316] on td "Token" at bounding box center [572, 359] width 375 height 96
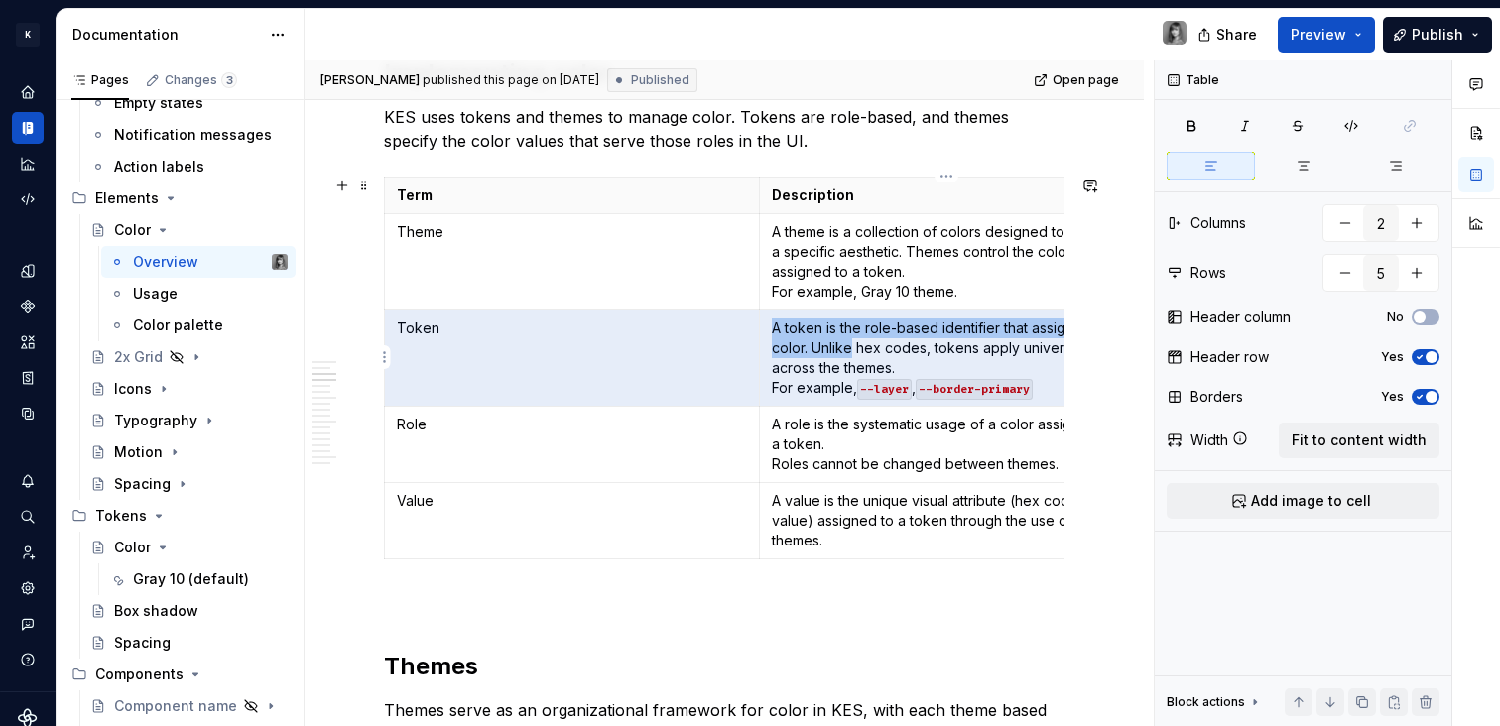
drag, startPoint x: 556, startPoint y: 336, endPoint x: 853, endPoint y: 355, distance: 298.2
click at [852, 354] on tr "Token A token is the role-based identifier that assigns a color. Unlike hex cod…" at bounding box center [759, 359] width 749 height 96
click at [853, 355] on p "A token is the role-based identifier that assigns a color. Unlike hex codes, to…" at bounding box center [947, 357] width 350 height 79
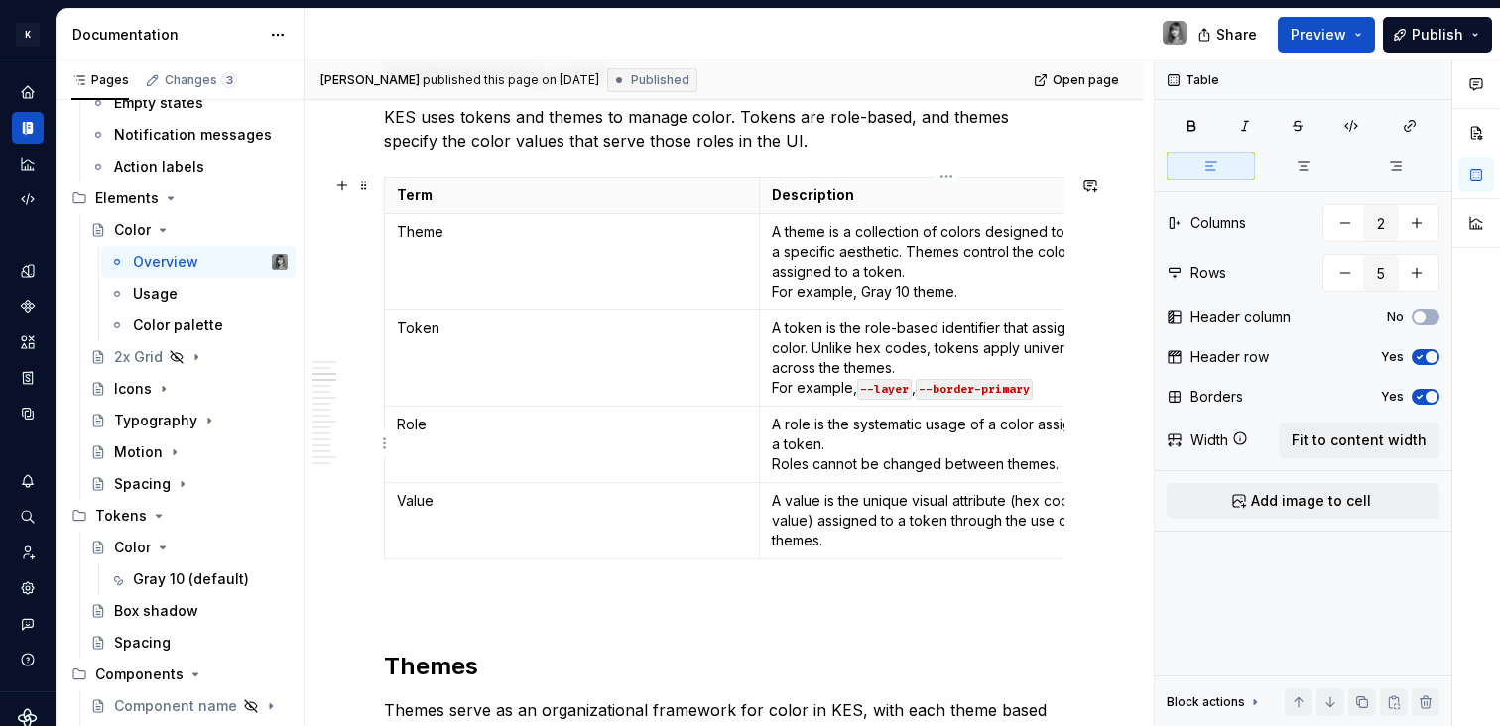
click at [825, 441] on p "A role is the systematic usage of a color assigned to a token. Roles cannot be …" at bounding box center [947, 445] width 350 height 60
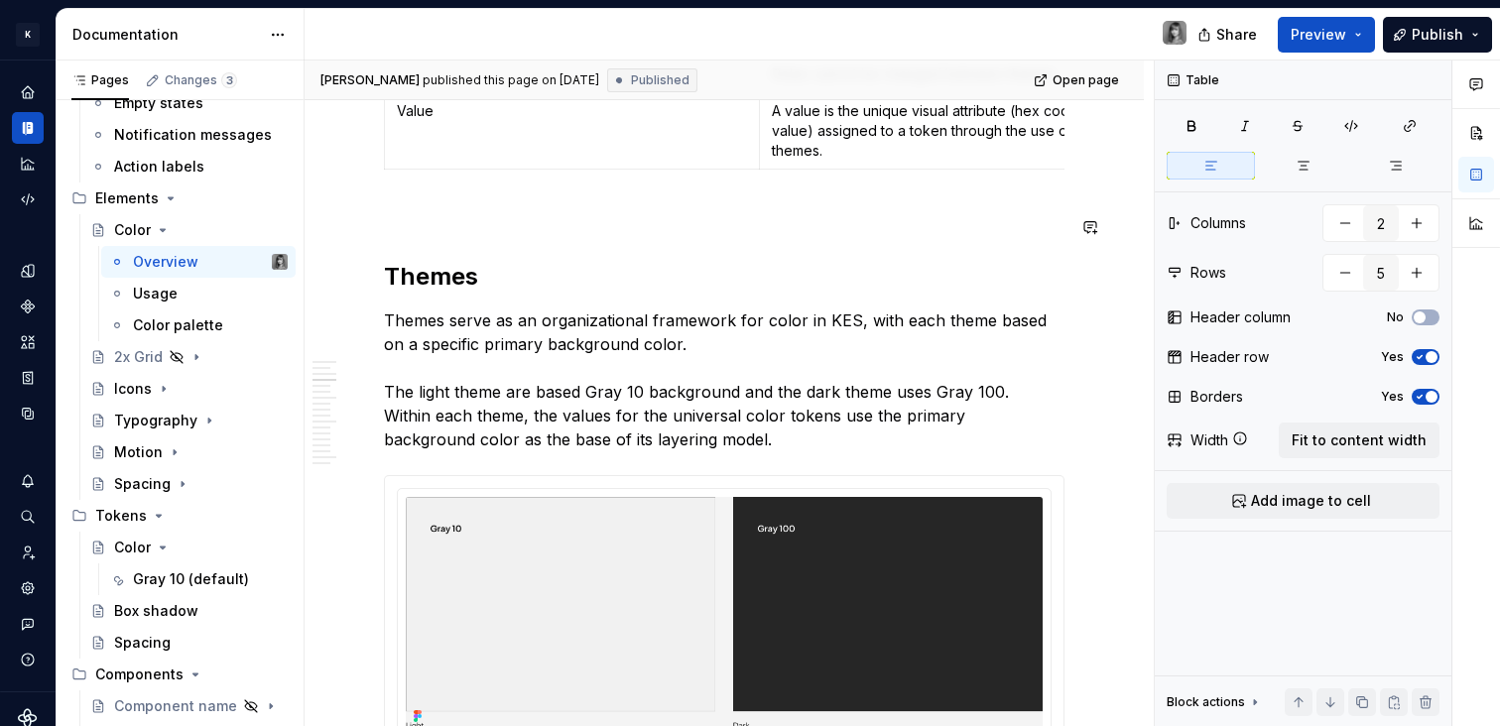
scroll to position [2218, 0]
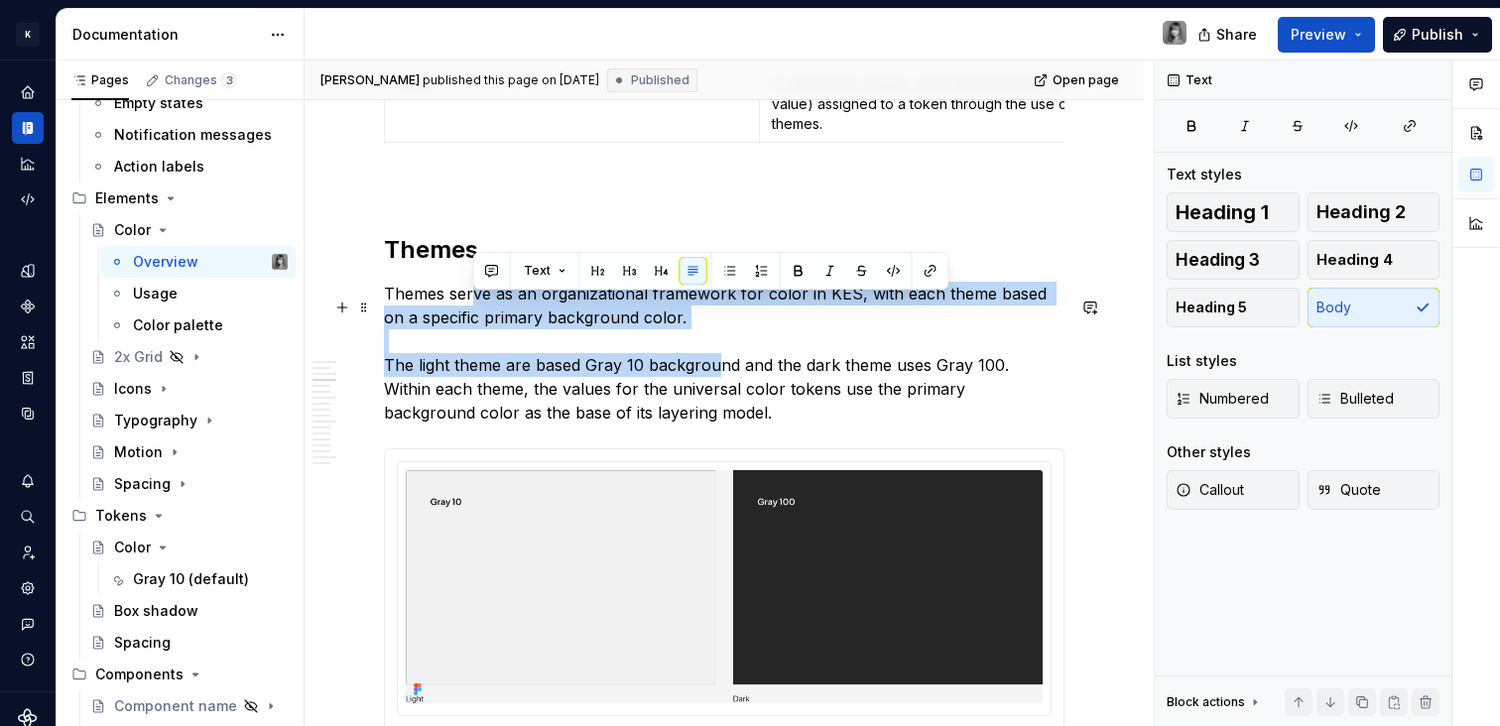
drag, startPoint x: 540, startPoint y: 307, endPoint x: 714, endPoint y: 384, distance: 191.0
click at [714, 384] on p "Themes serve as an organizational framework for color in KES, with each theme b…" at bounding box center [724, 353] width 681 height 143
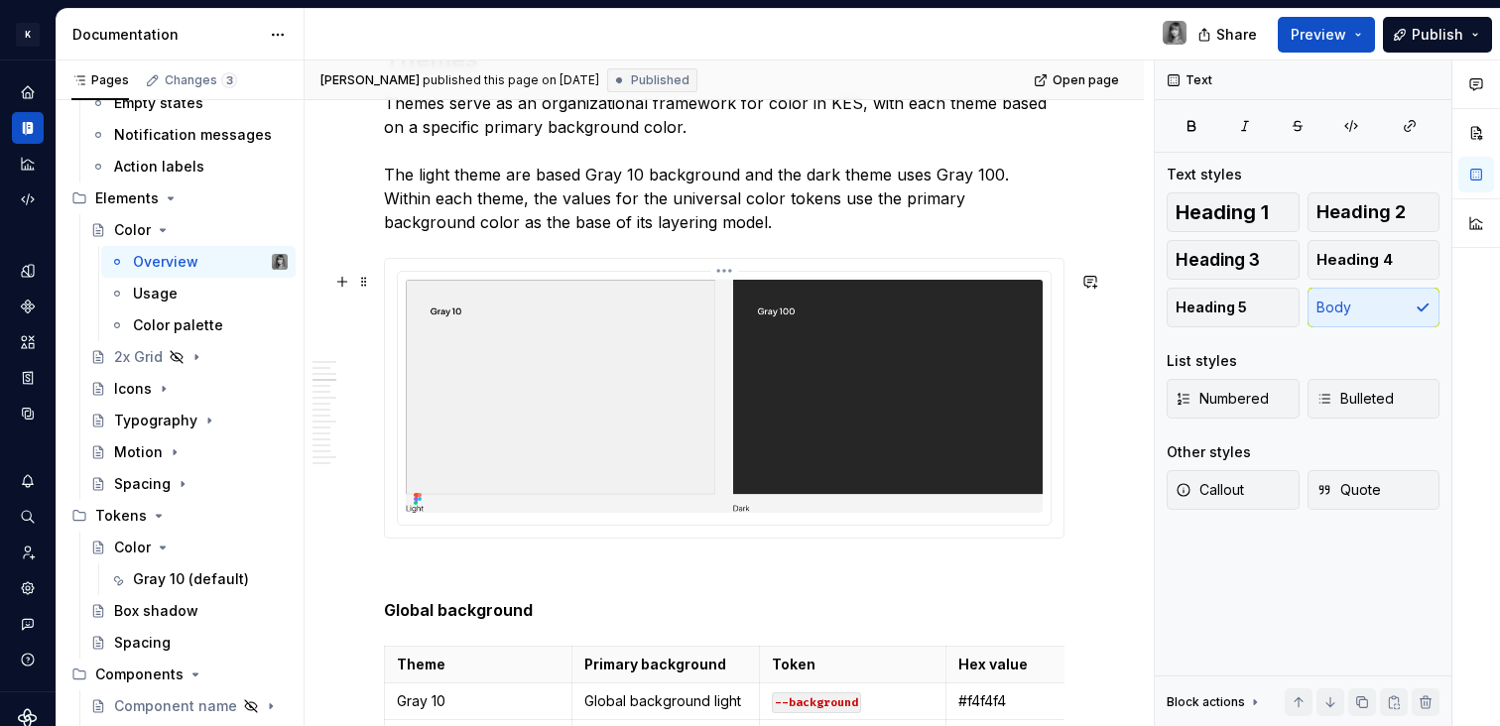
scroll to position [2477, 0]
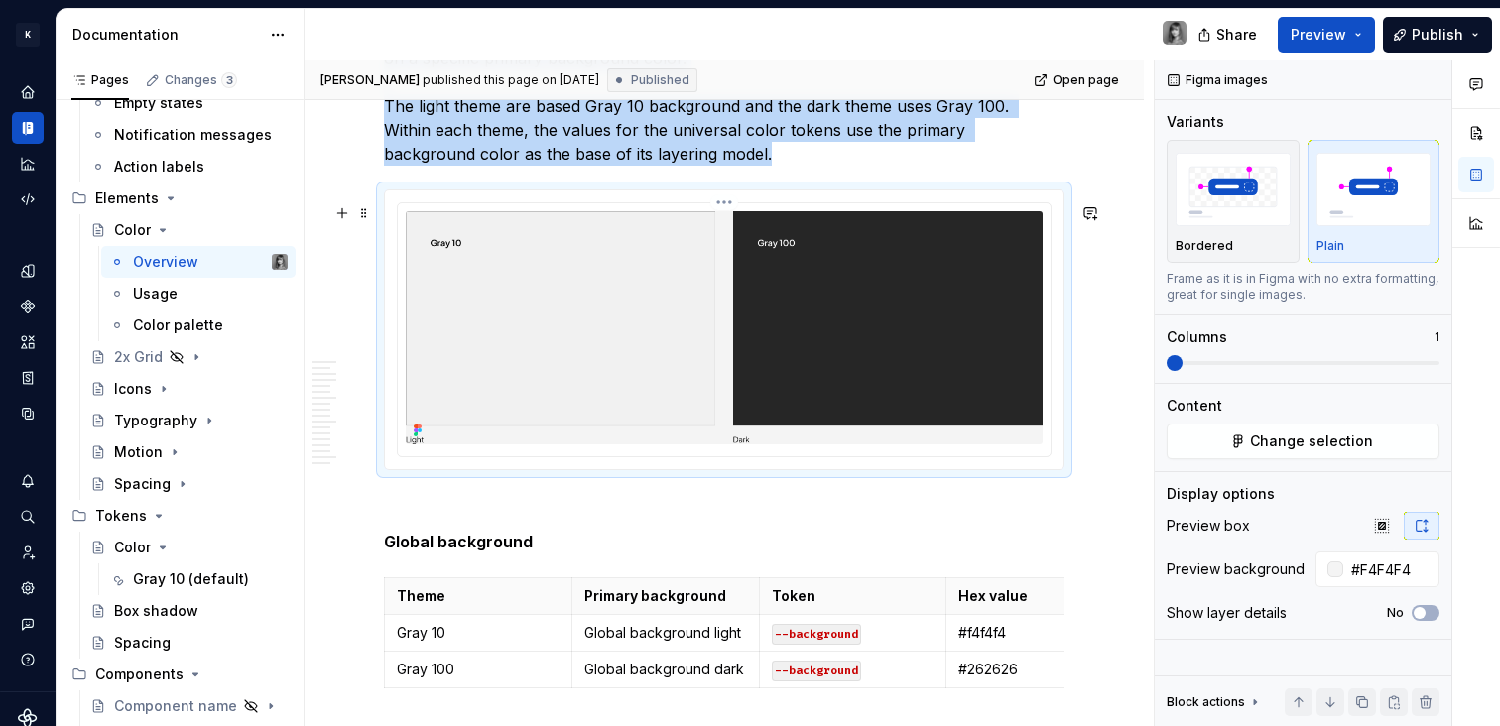
click at [884, 405] on img at bounding box center [724, 327] width 637 height 232
type textarea "*"
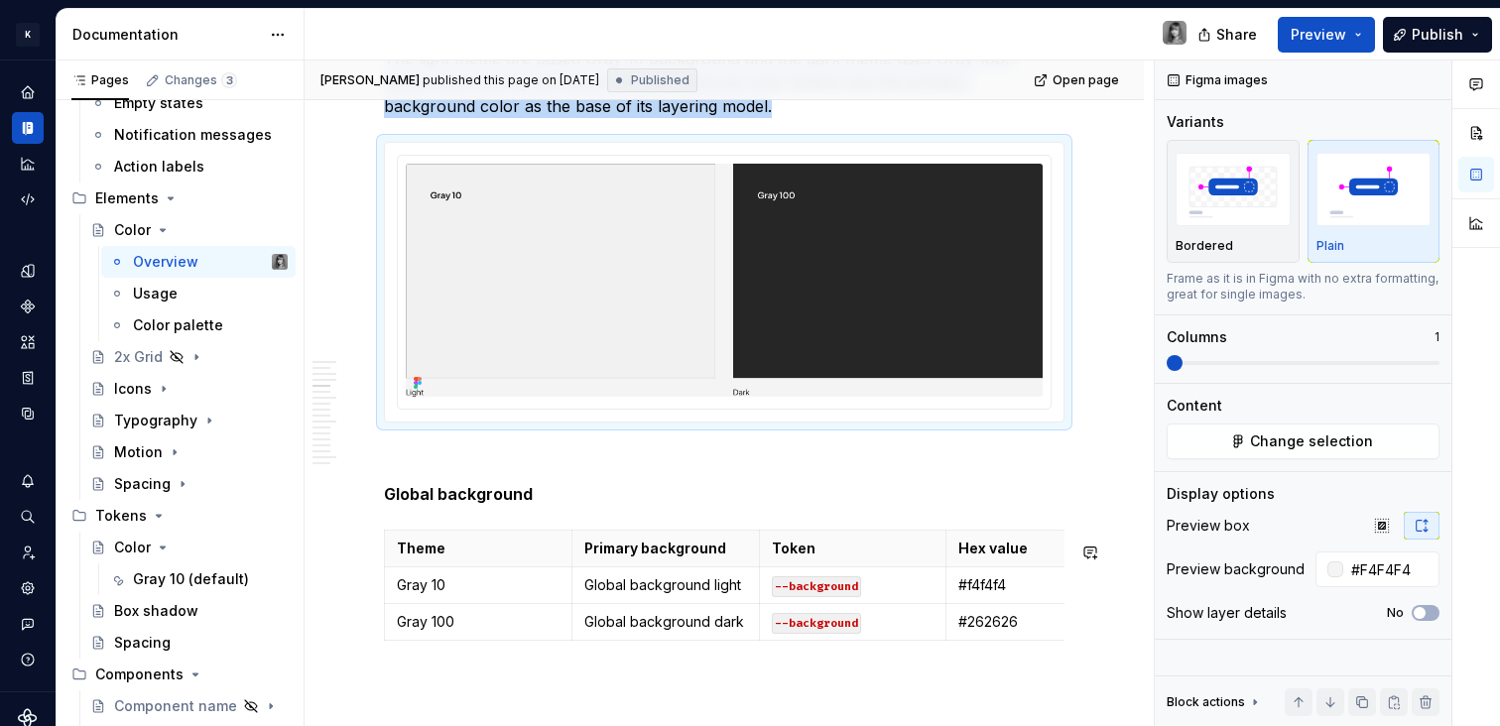
scroll to position [2784, 0]
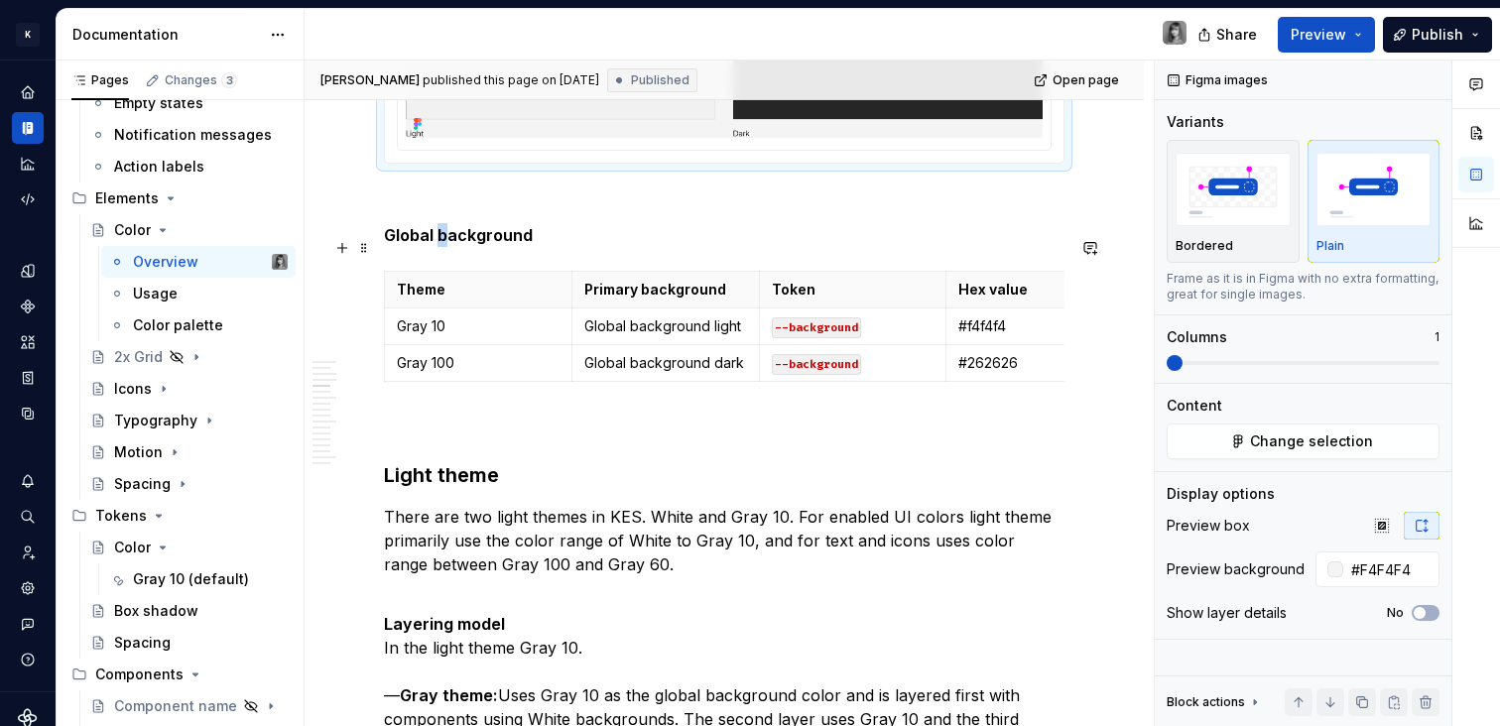
click at [442, 245] on strong "Global background" at bounding box center [458, 235] width 149 height 20
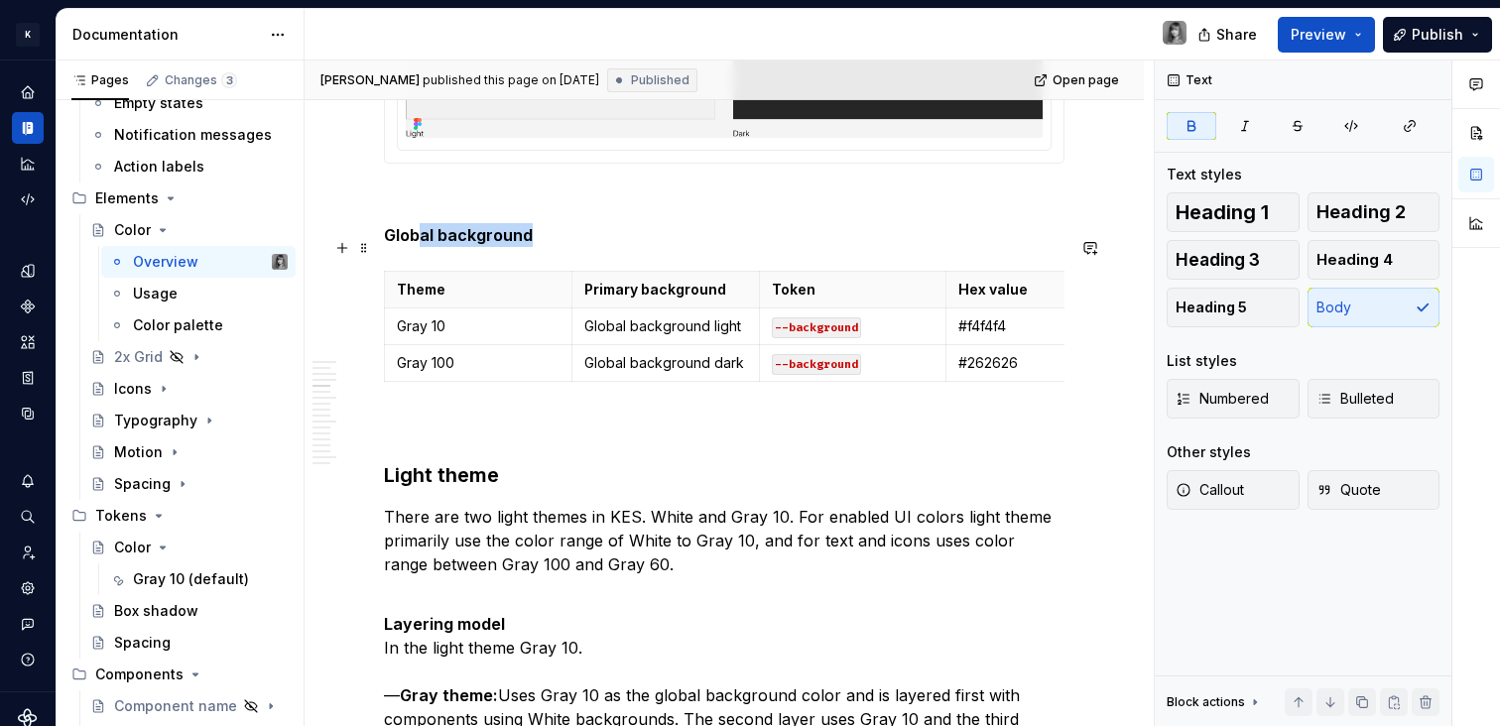
drag, startPoint x: 420, startPoint y: 246, endPoint x: 544, endPoint y: 247, distance: 124.0
click at [544, 247] on p "Global background" at bounding box center [724, 235] width 681 height 24
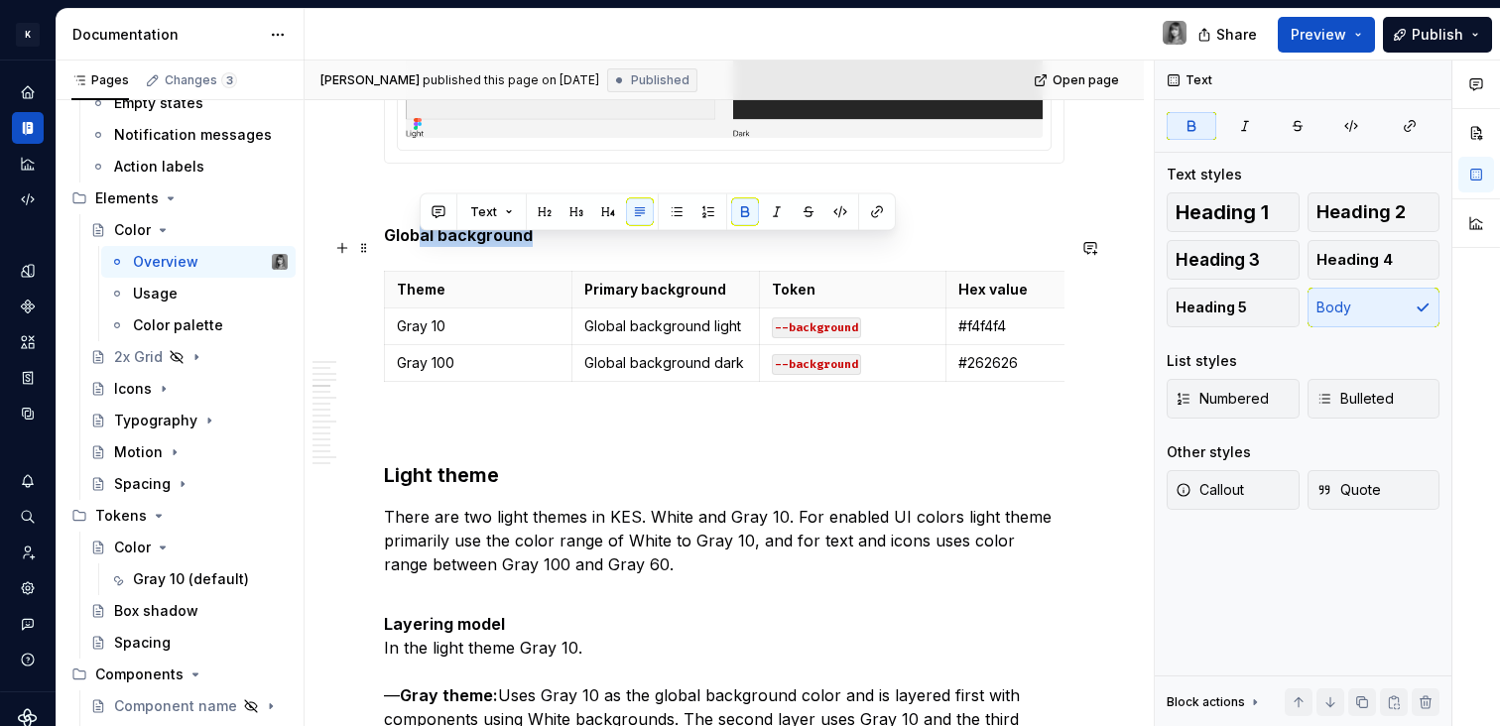
click at [544, 247] on p "Global background" at bounding box center [724, 235] width 681 height 24
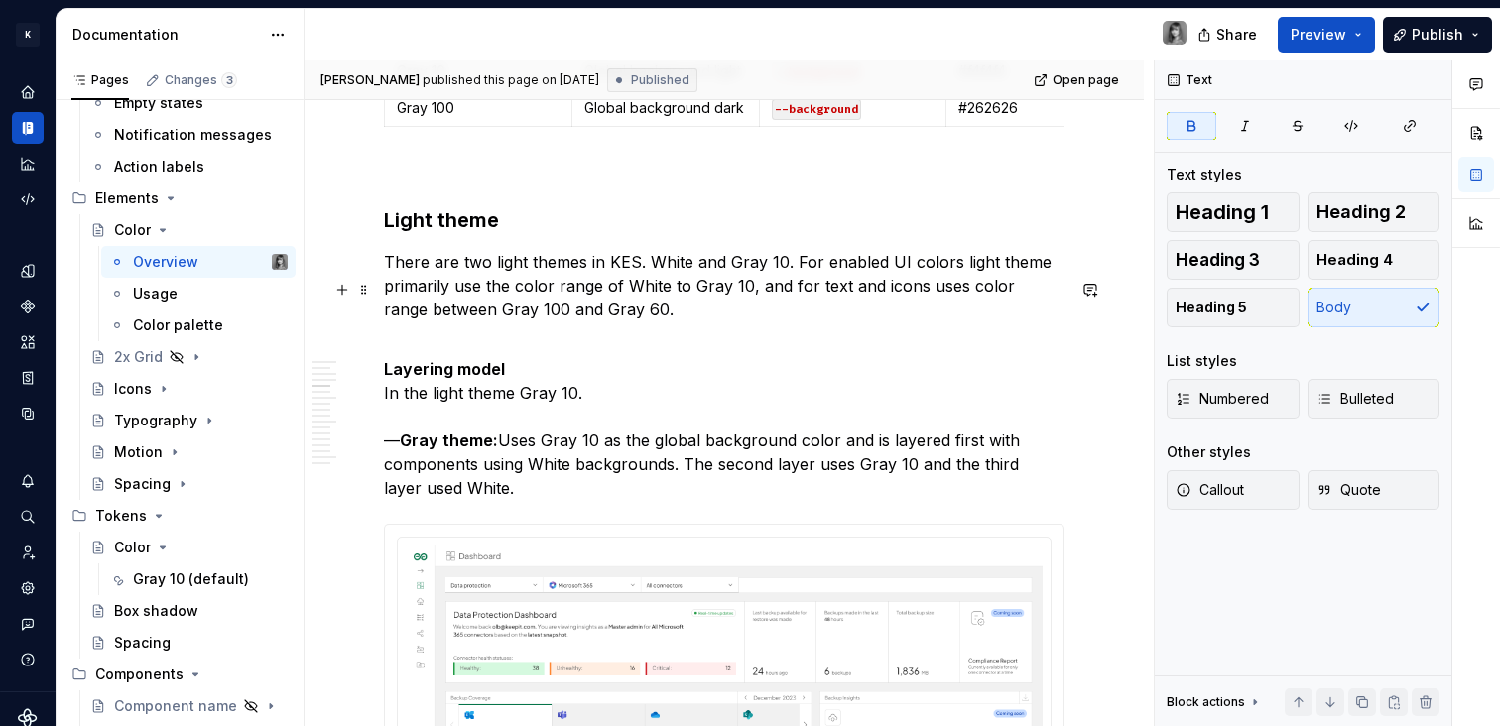
scroll to position [3039, 0]
click at [598, 327] on p "There are two light themes in KES. White and Gray 10. For enabled UI colors lig…" at bounding box center [724, 297] width 681 height 95
click at [408, 450] on strong "Gray theme:" at bounding box center [449, 441] width 98 height 20
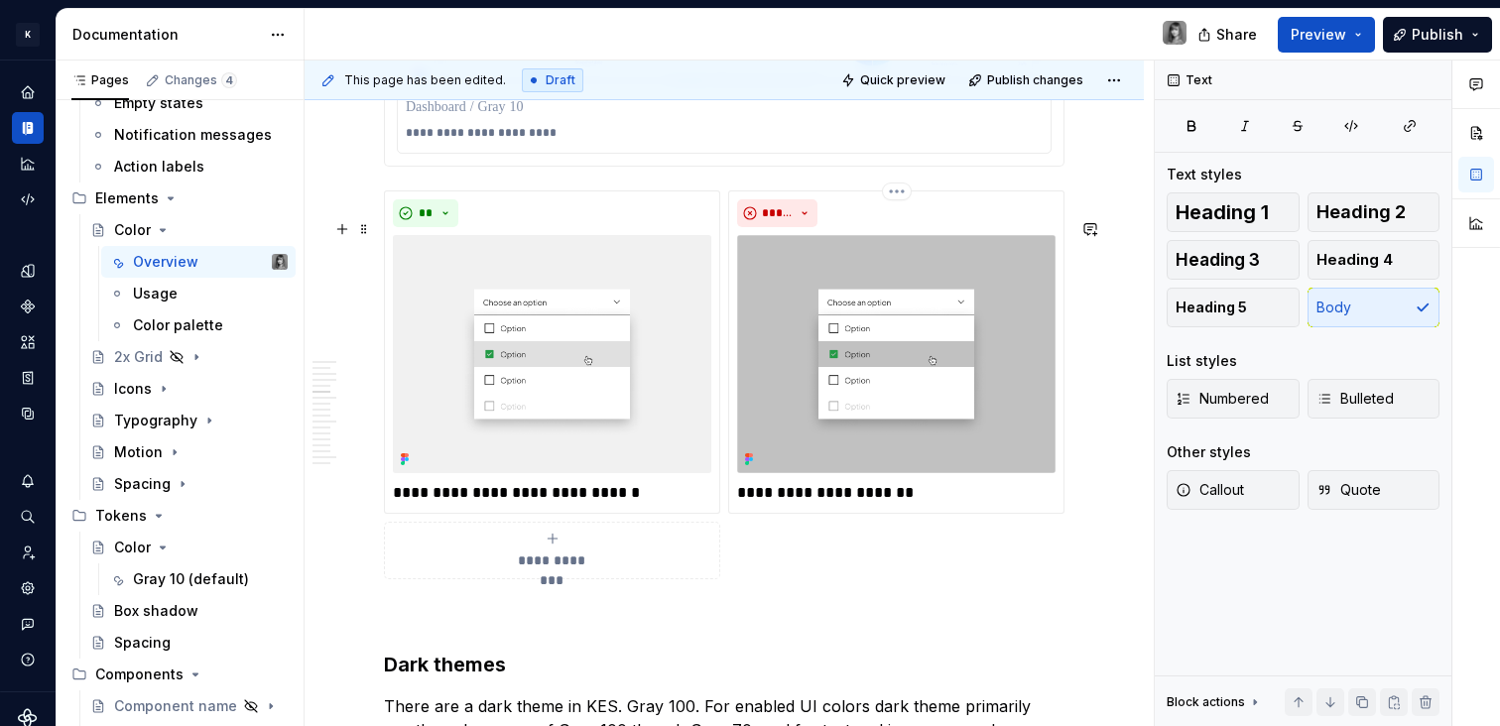
scroll to position [4149, 0]
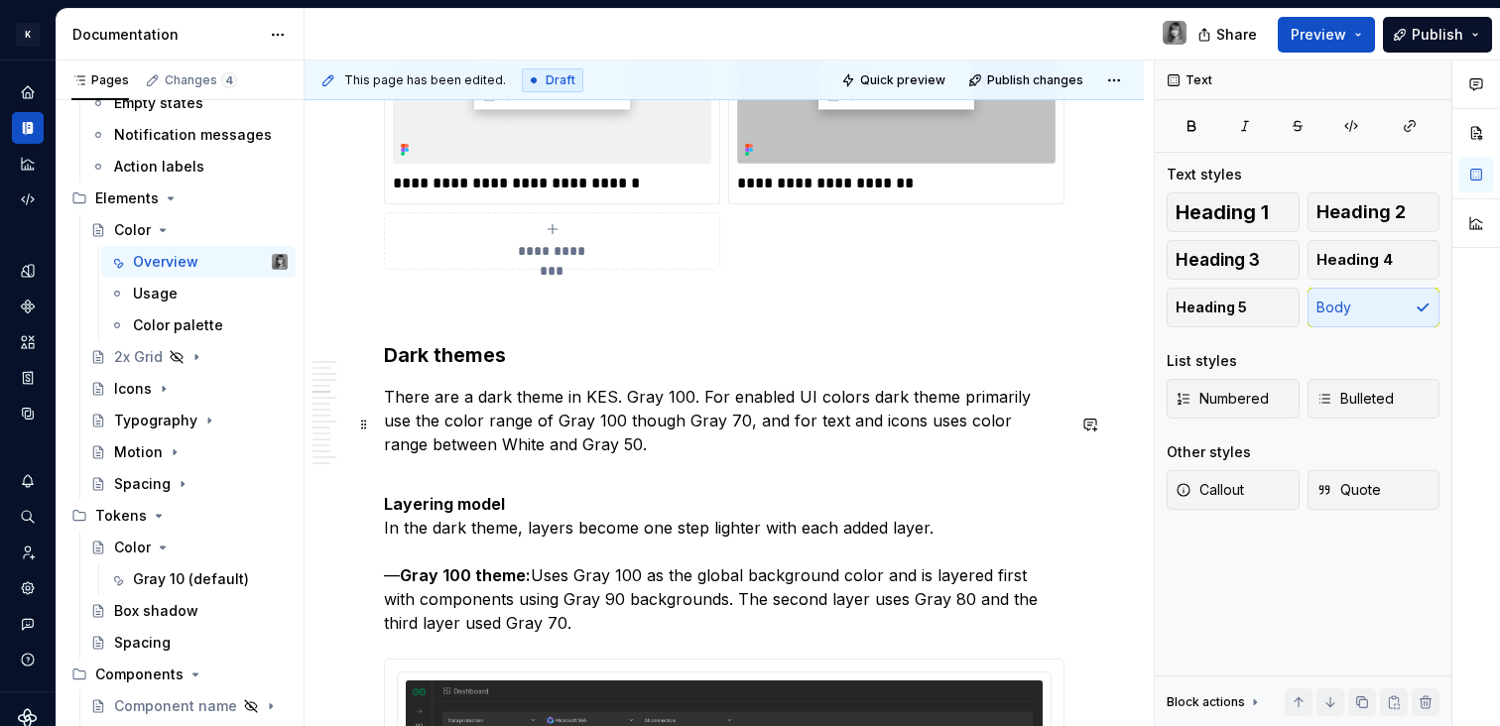
click at [511, 414] on p "There are a dark theme in KES. Gray 100. For enabled UI colors dark theme prima…" at bounding box center [724, 432] width 681 height 95
click at [536, 369] on h3 "Dark themes" at bounding box center [724, 355] width 681 height 28
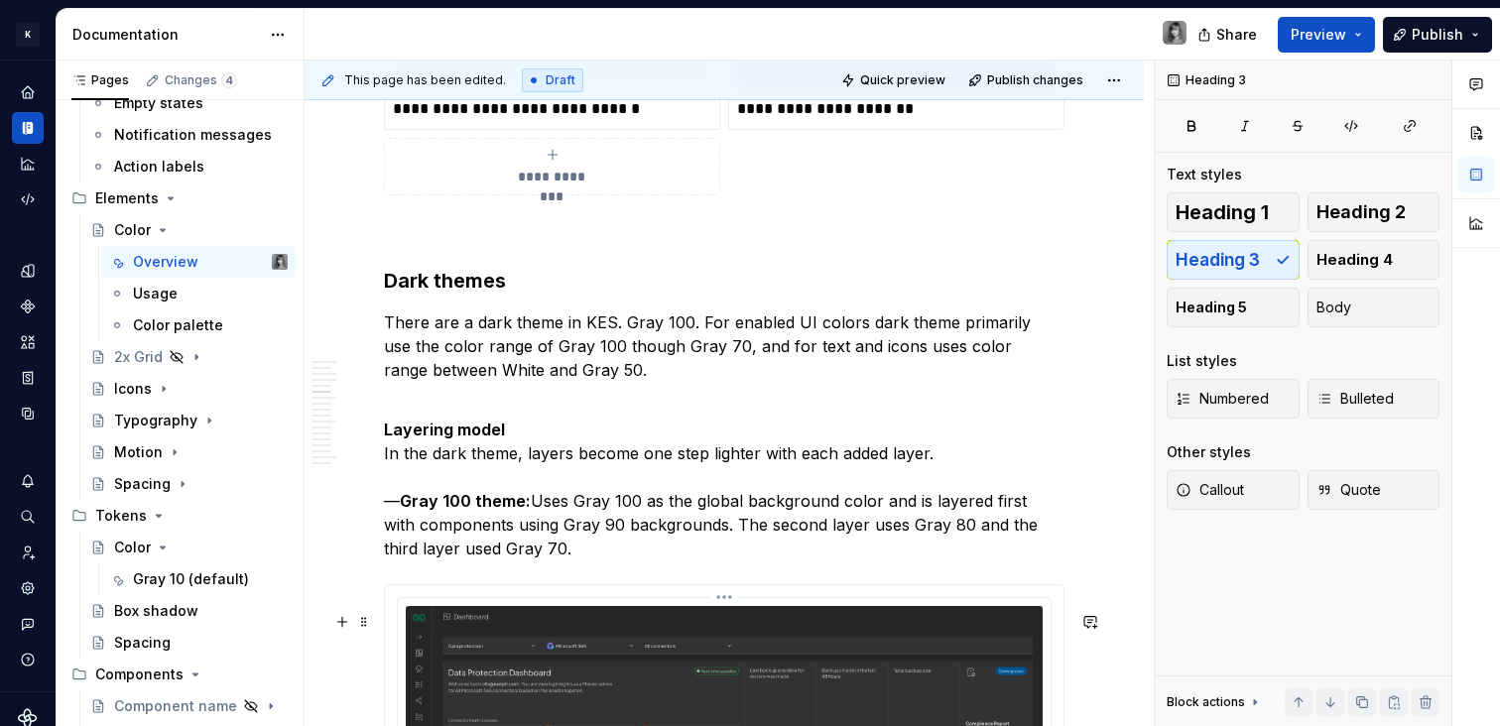
scroll to position [4444, 0]
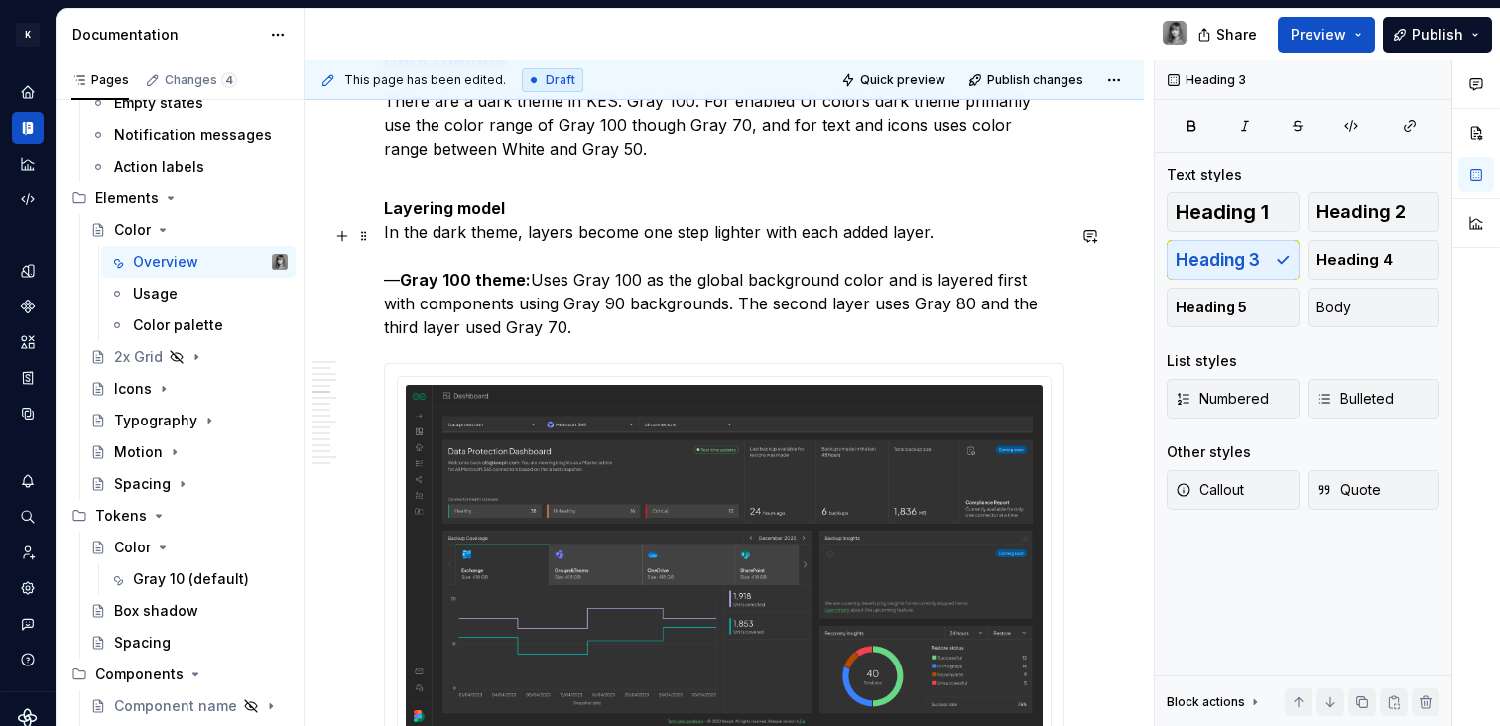
click at [403, 290] on strong "Gray 100 theme:" at bounding box center [465, 280] width 131 height 20
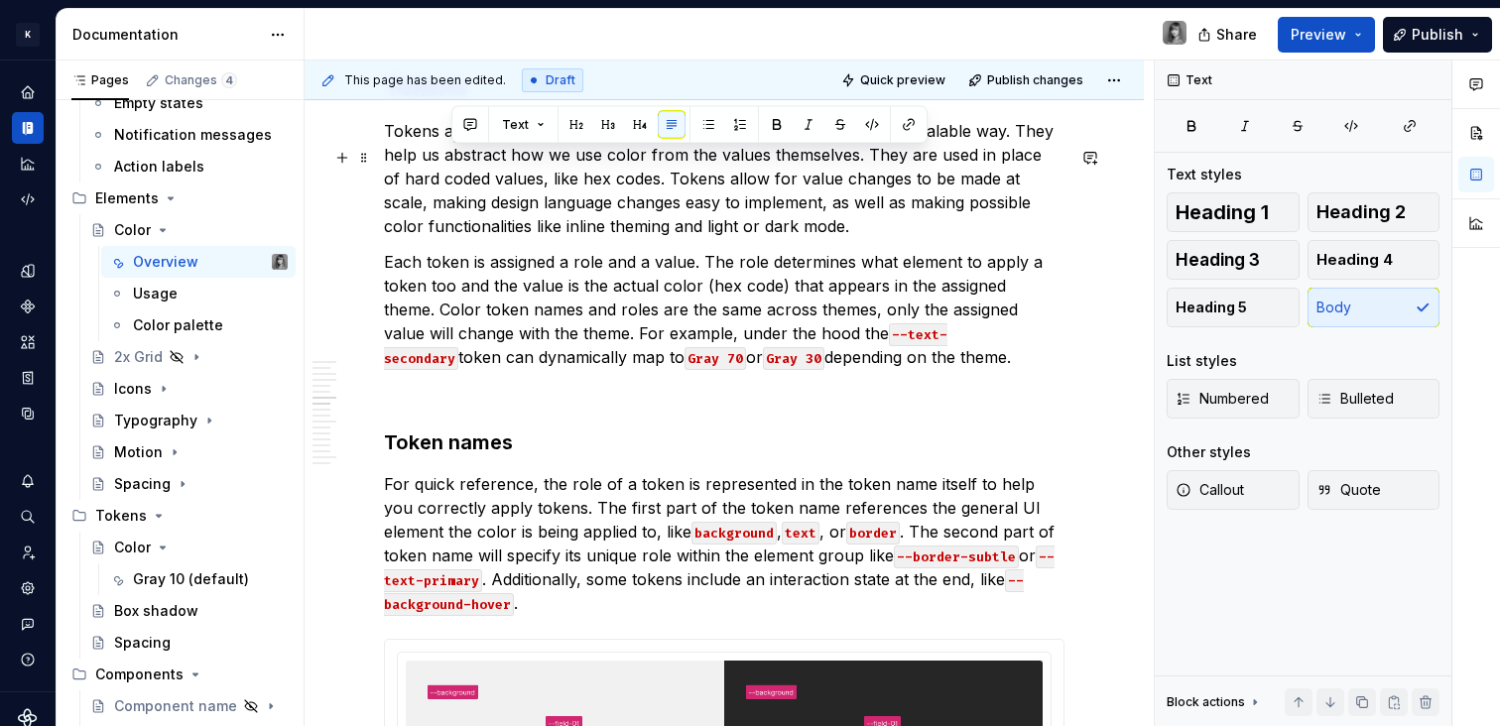
scroll to position [5721, 0]
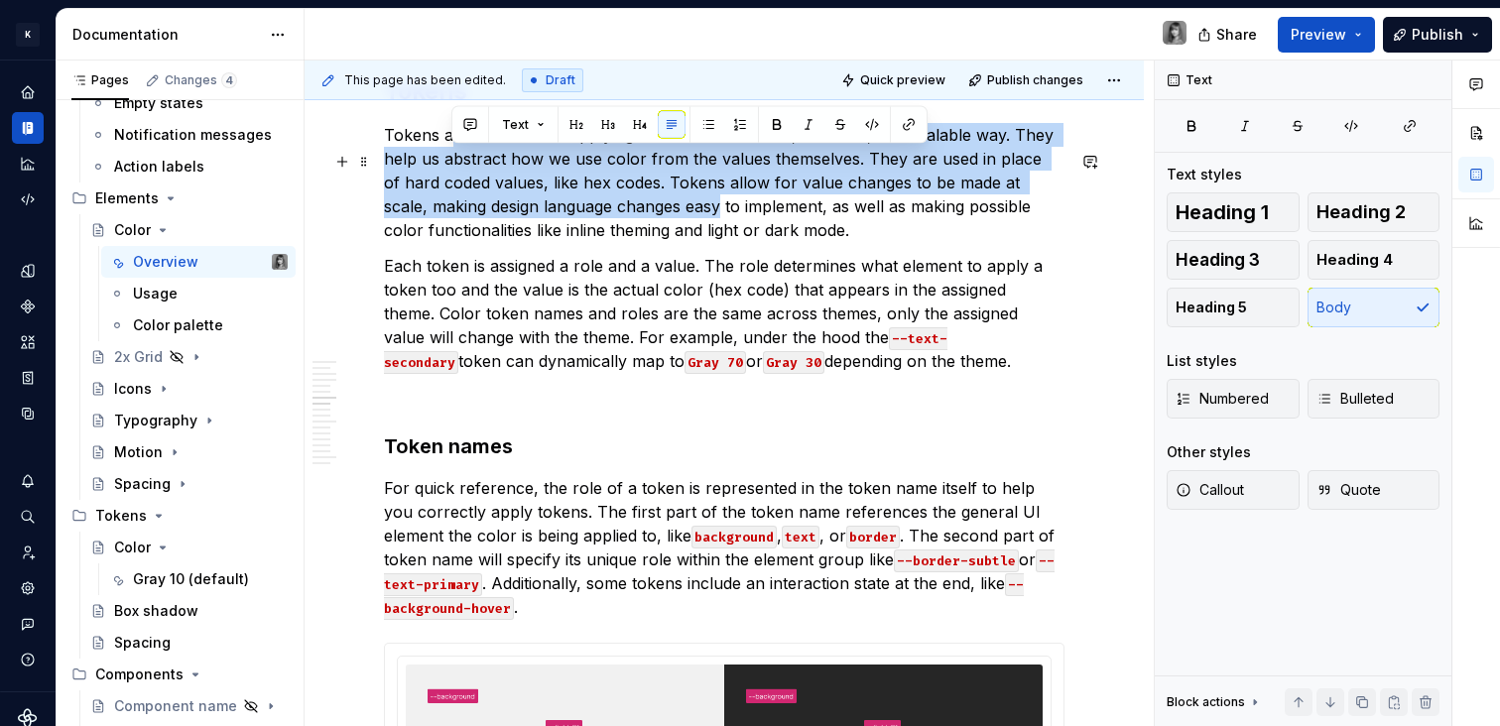
drag, startPoint x: 502, startPoint y: 159, endPoint x: 672, endPoint y: 229, distance: 183.7
click at [672, 229] on p "Tokens are a method of applying color in a consistent, reusable, and scalable w…" at bounding box center [724, 182] width 681 height 119
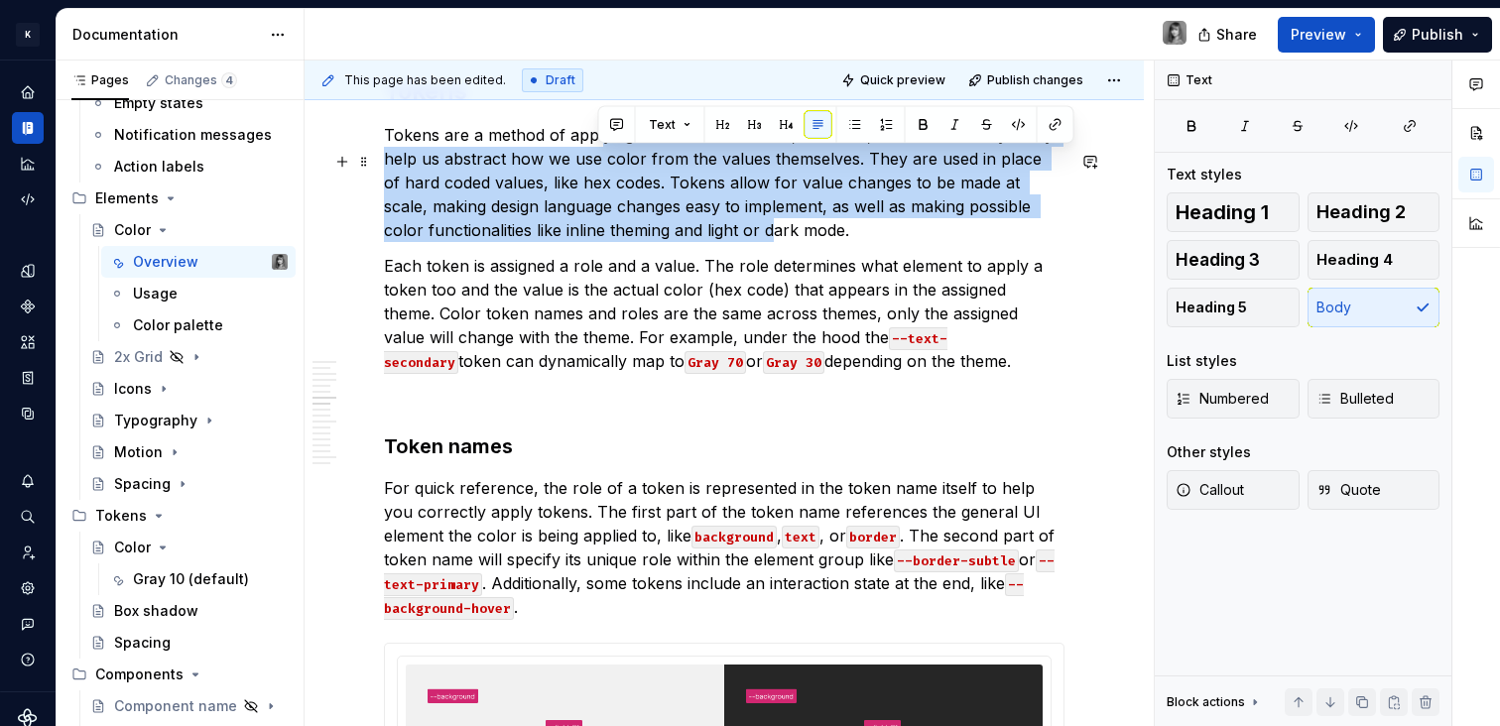
drag, startPoint x: 639, startPoint y: 170, endPoint x: 728, endPoint y: 250, distance: 120.1
click at [728, 242] on p "Tokens are a method of applying color in a consistent, reusable, and scalable w…" at bounding box center [724, 182] width 681 height 119
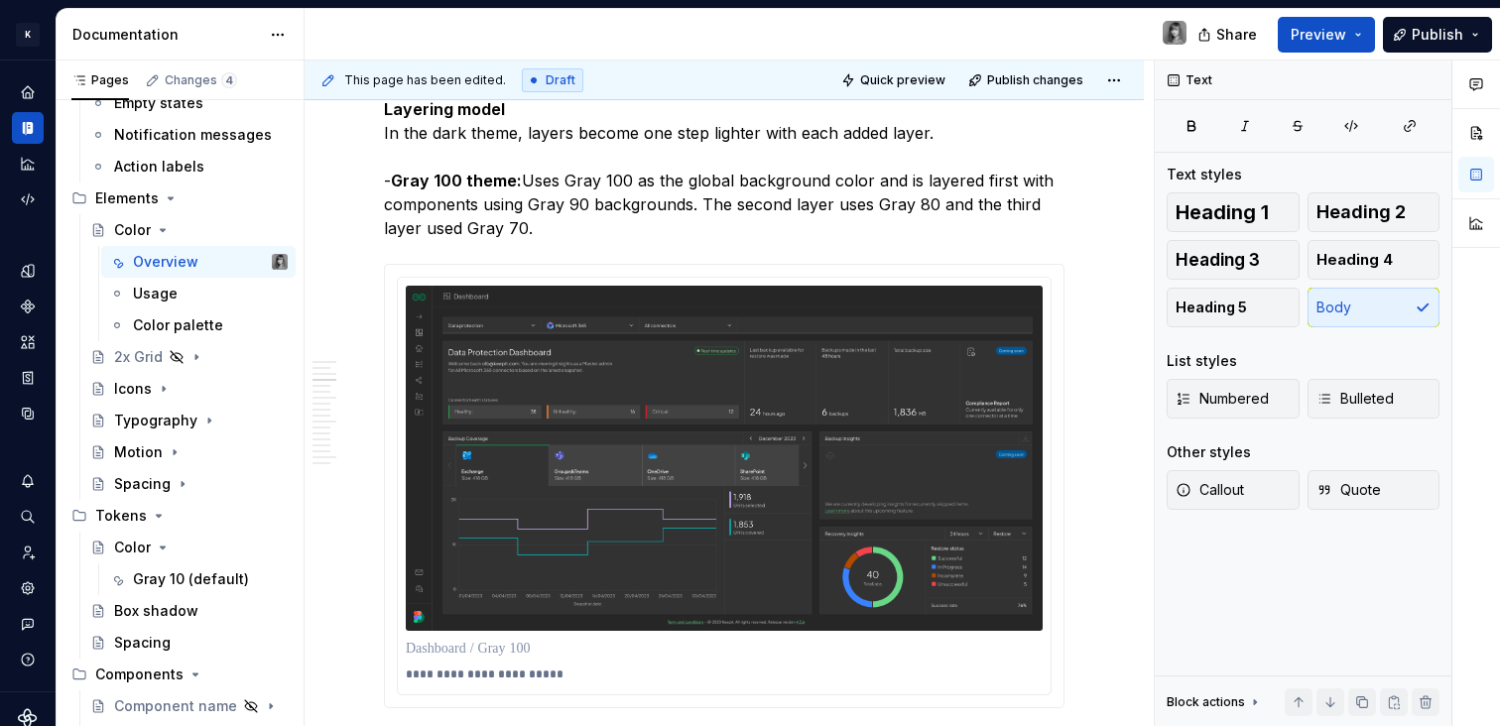
scroll to position [0, 0]
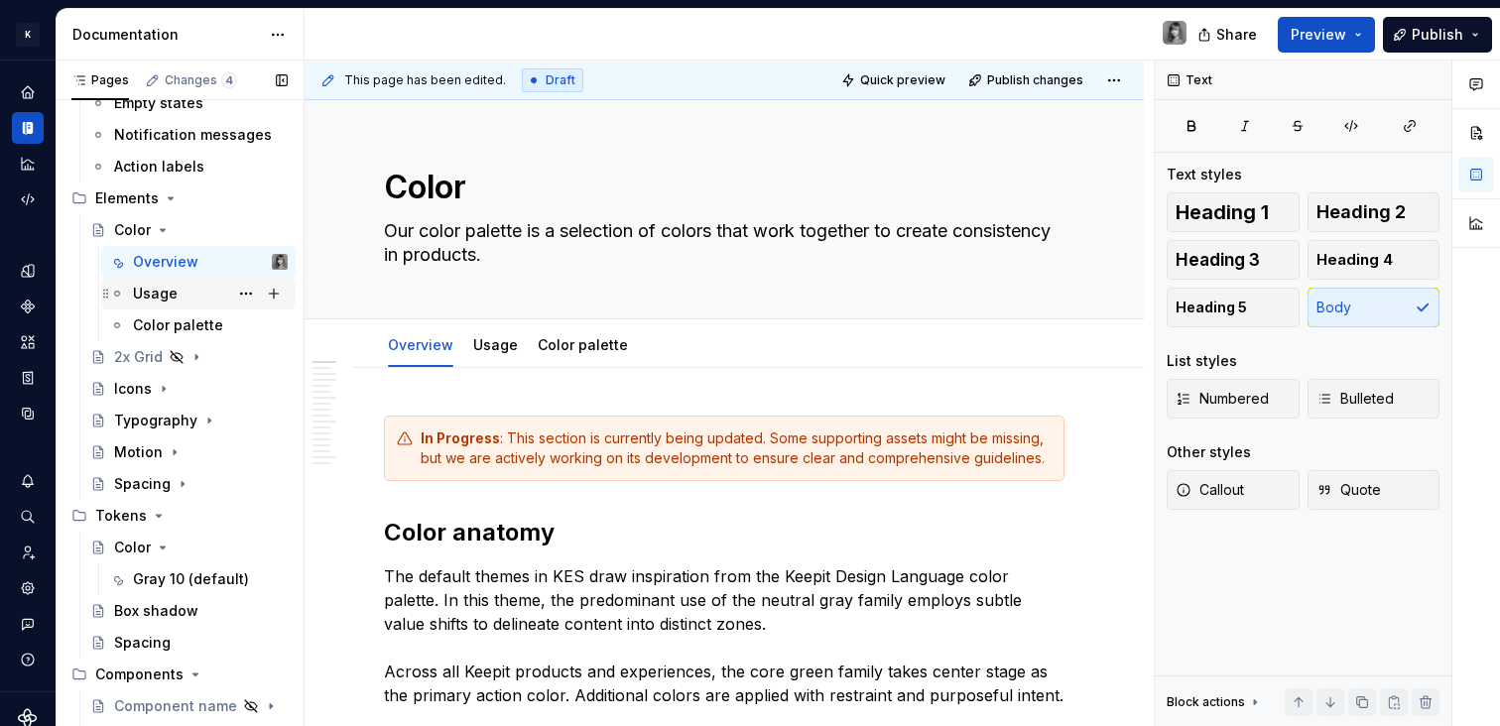
click at [163, 303] on div "Usage" at bounding box center [155, 294] width 45 height 20
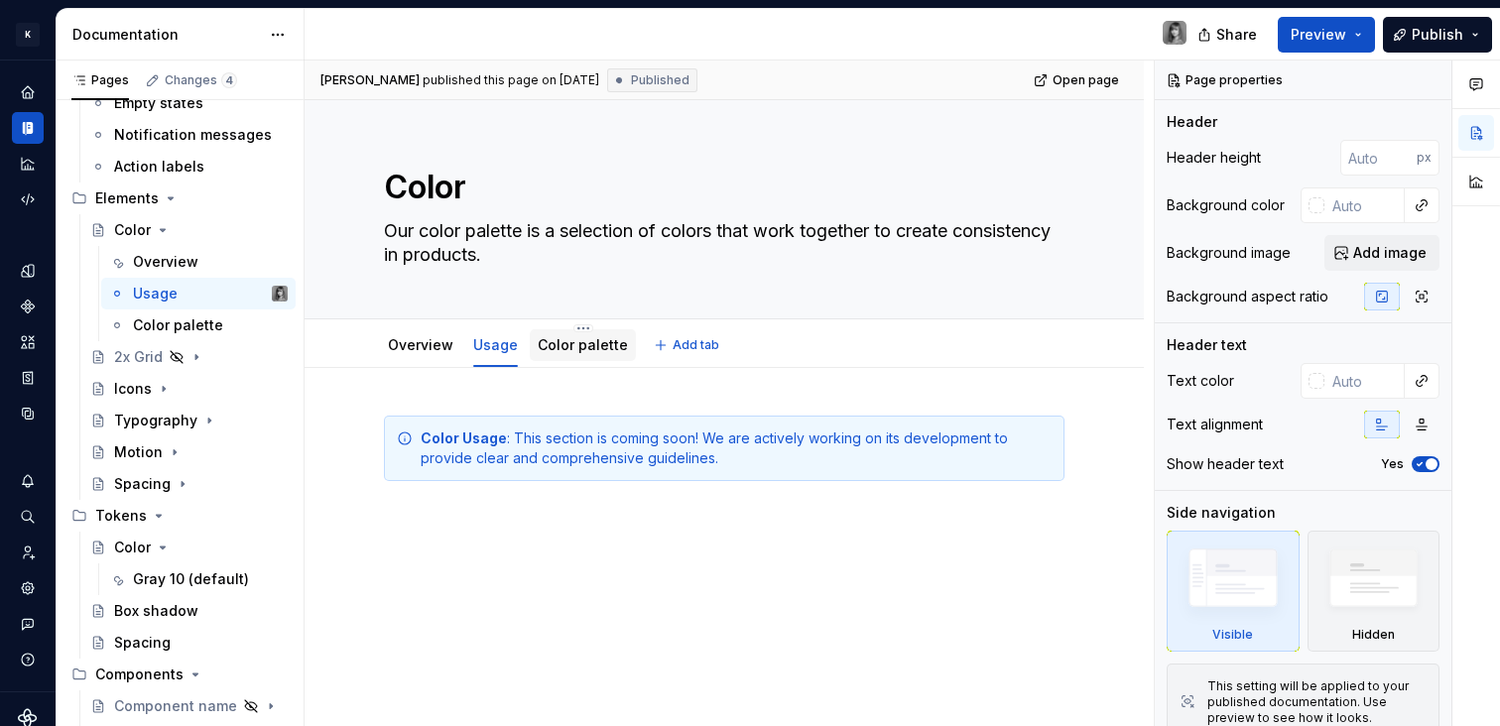
click at [558, 339] on link "Color palette" at bounding box center [583, 344] width 90 height 17
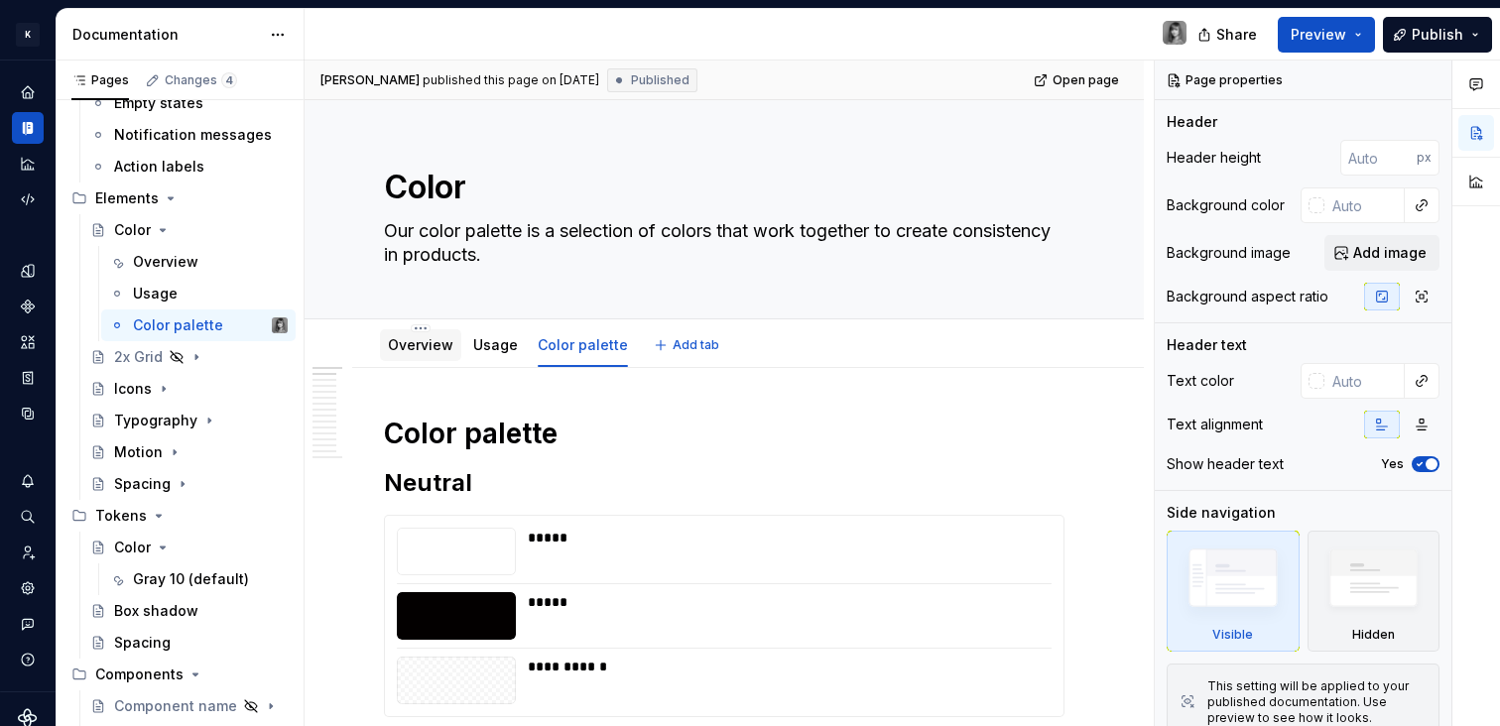
click at [413, 351] on link "Overview" at bounding box center [420, 344] width 65 height 17
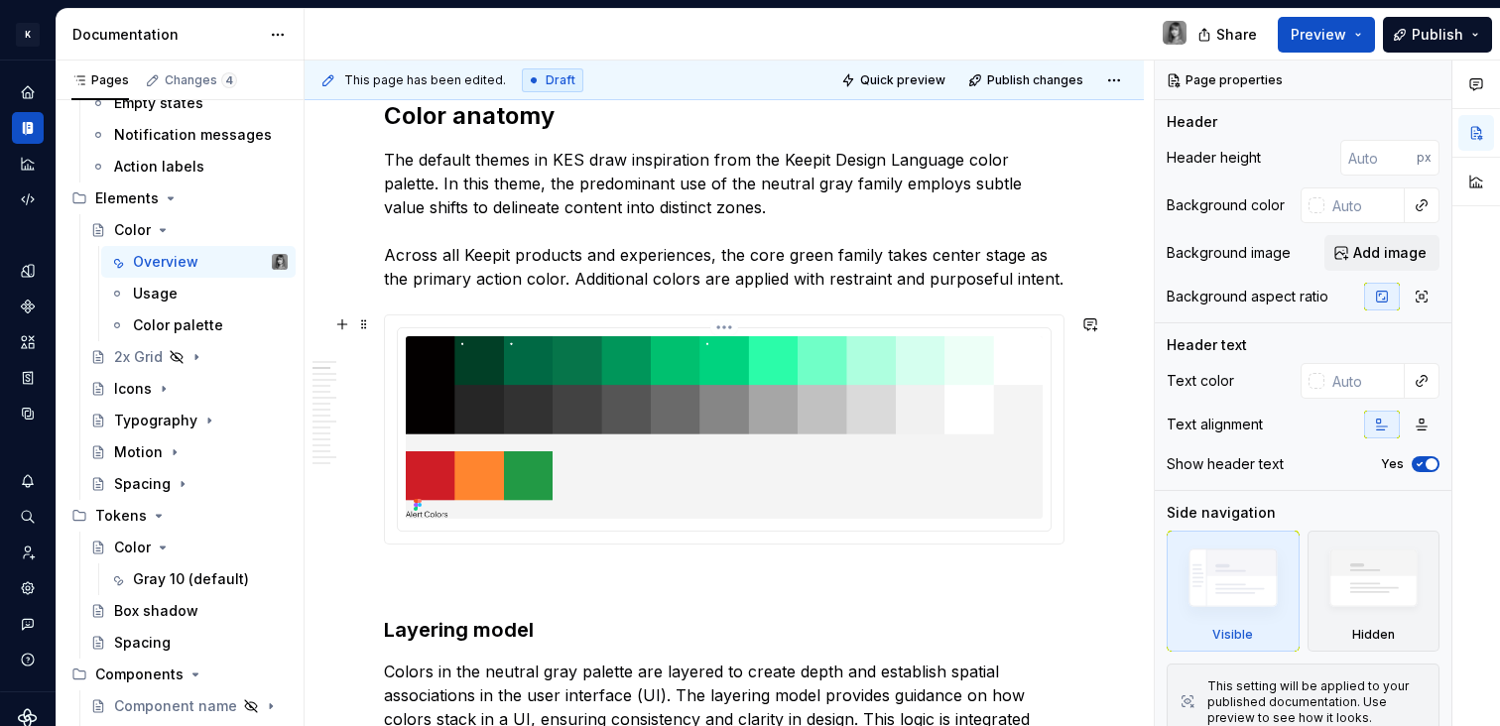
scroll to position [557, 0]
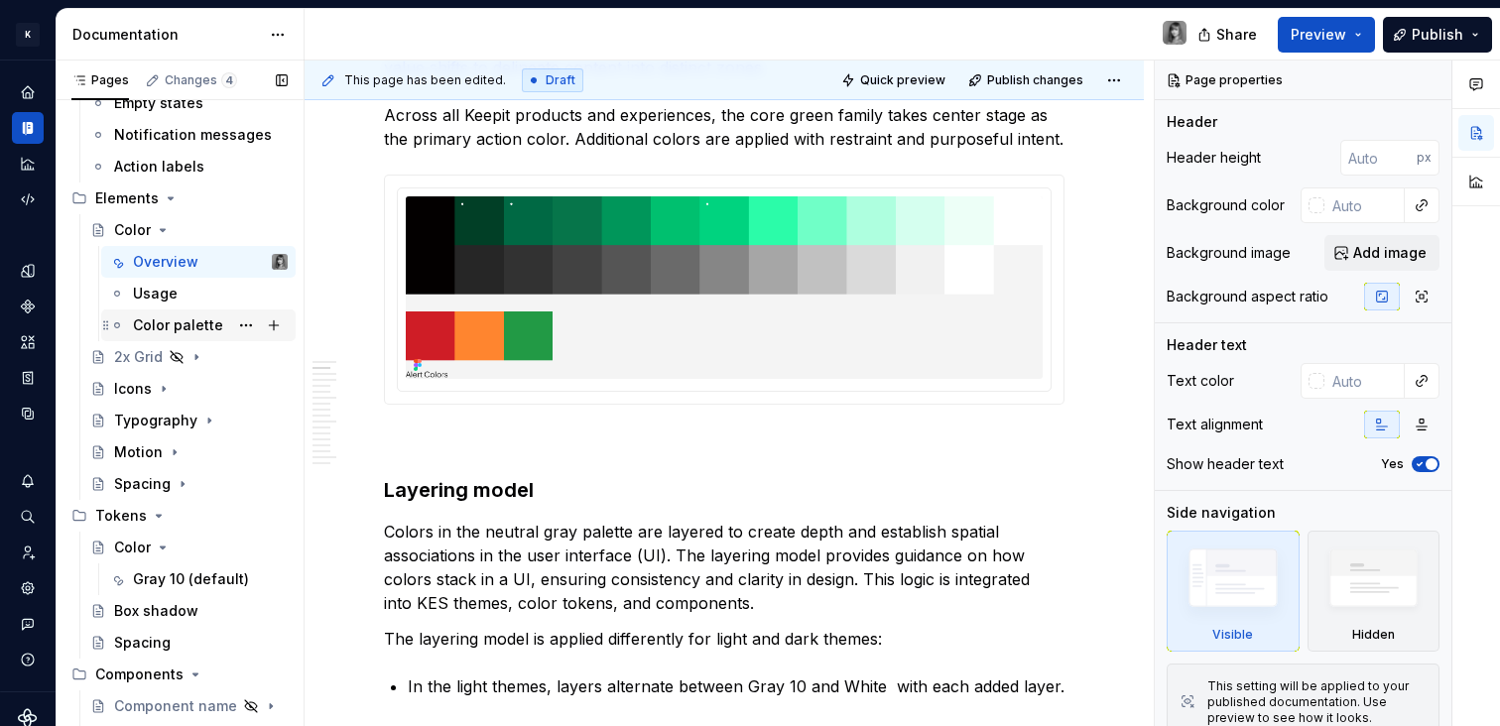
click at [191, 330] on div "Color palette" at bounding box center [178, 325] width 90 height 20
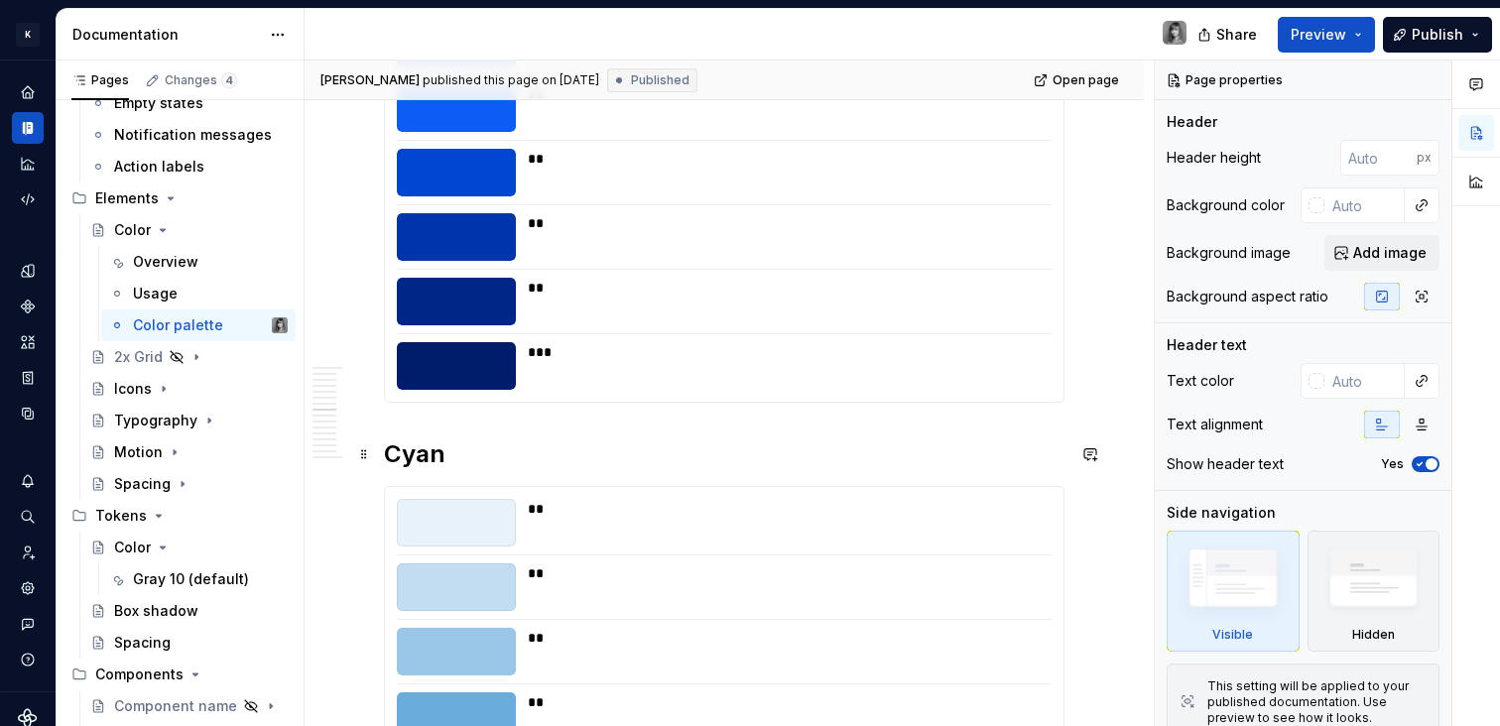
scroll to position [4010, 0]
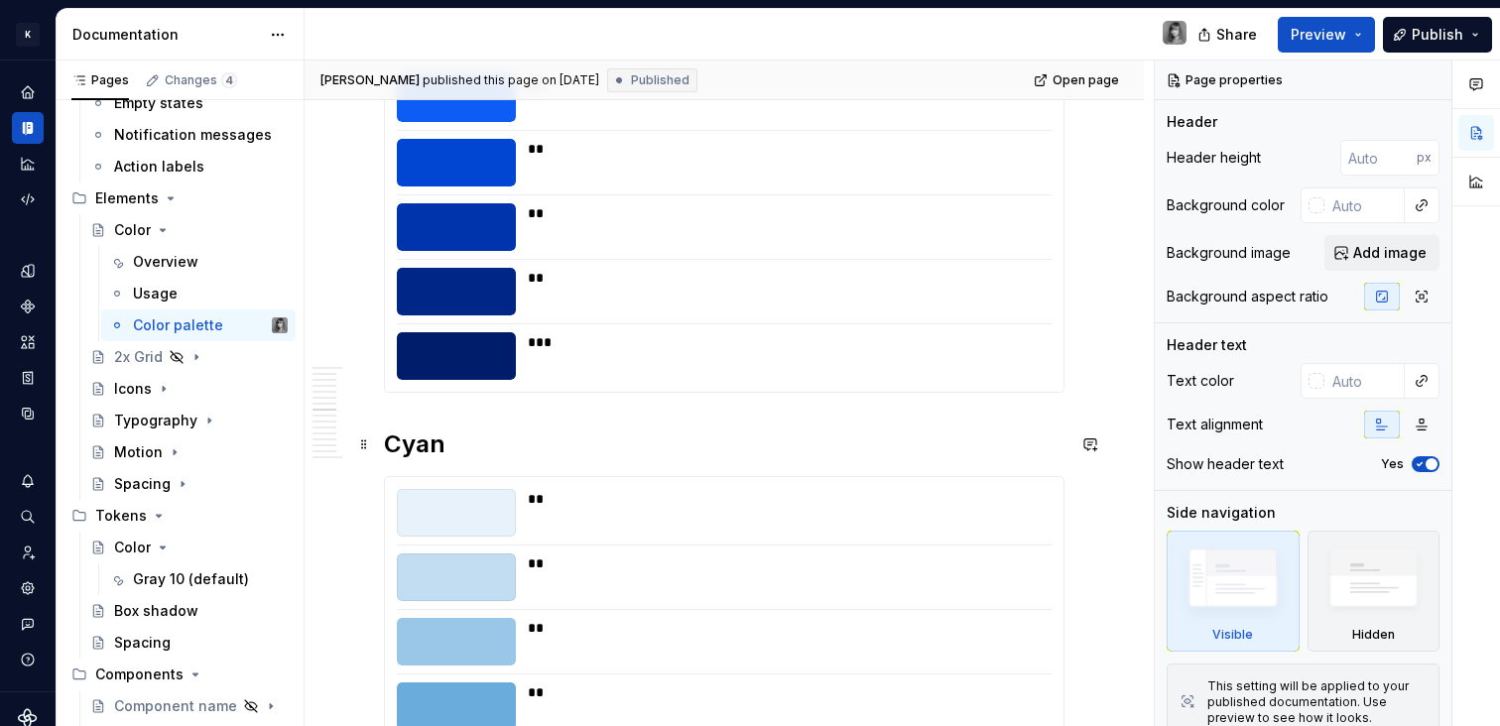
click at [481, 373] on div at bounding box center [456, 356] width 119 height 48
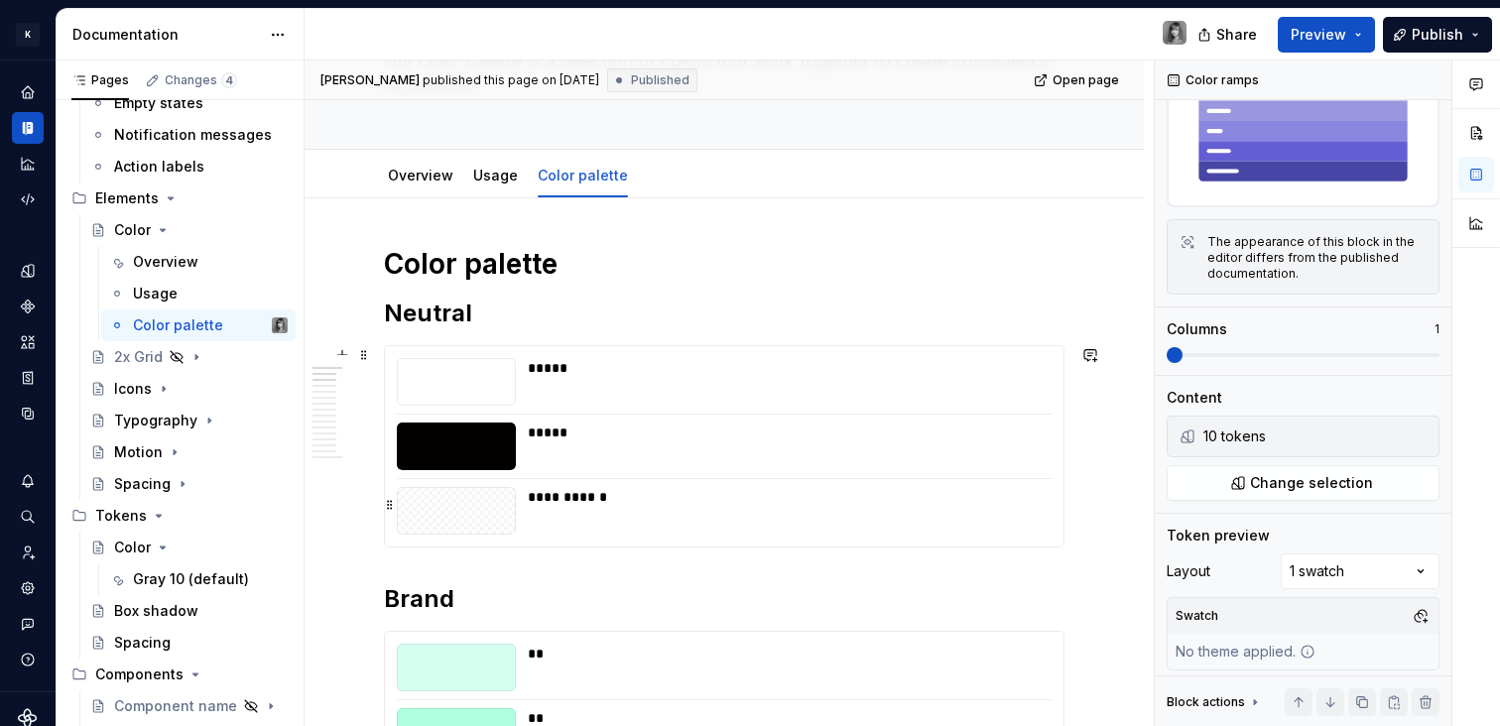
scroll to position [350, 0]
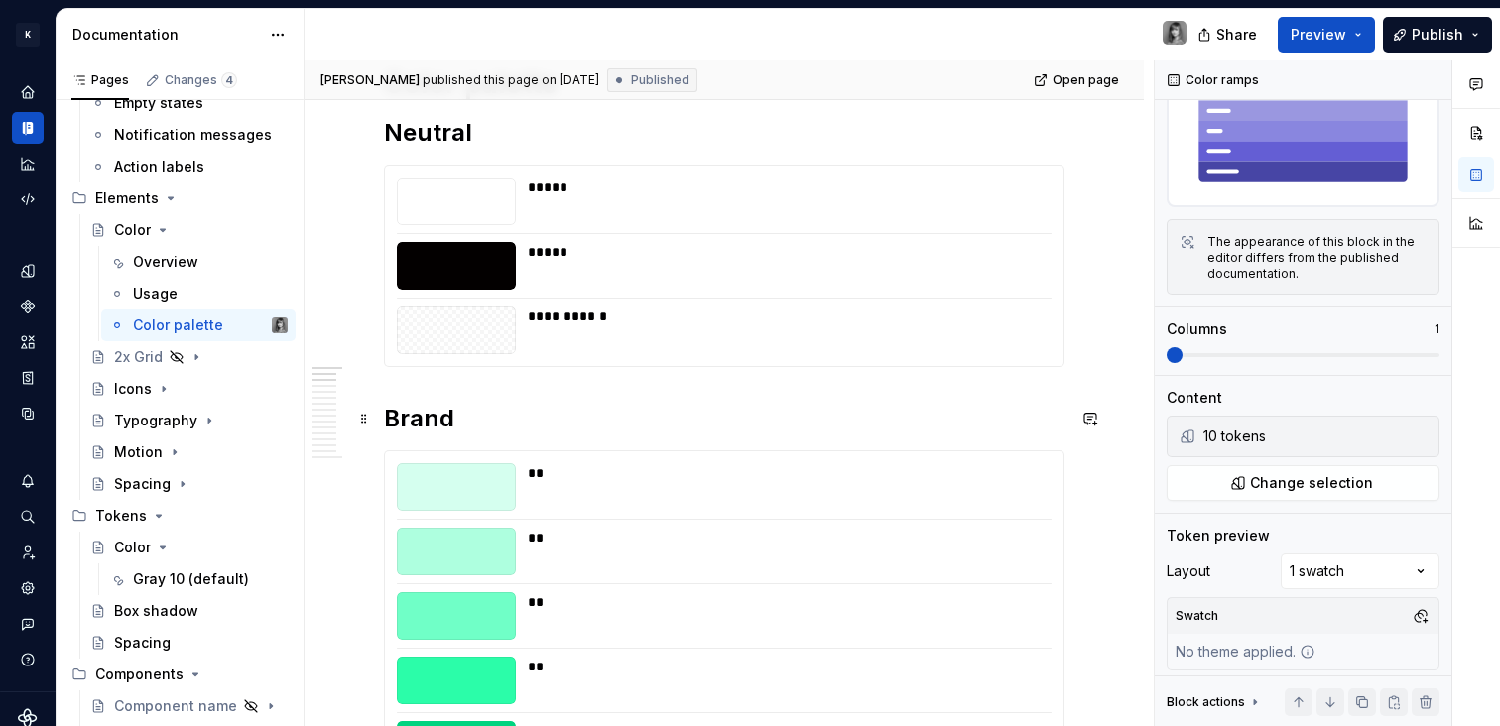
click at [727, 408] on h2 "Brand" at bounding box center [724, 419] width 681 height 32
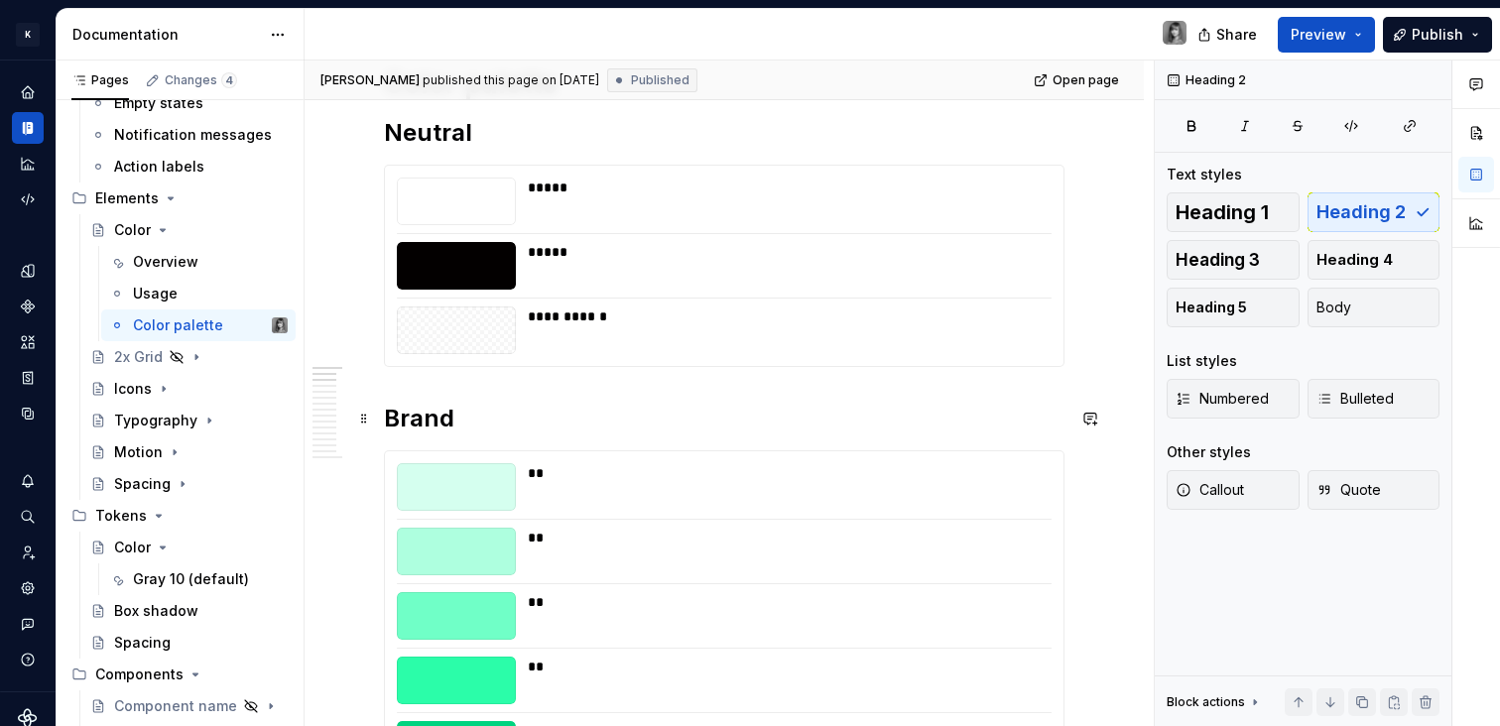
click at [739, 318] on div "**********" at bounding box center [783, 317] width 511 height 20
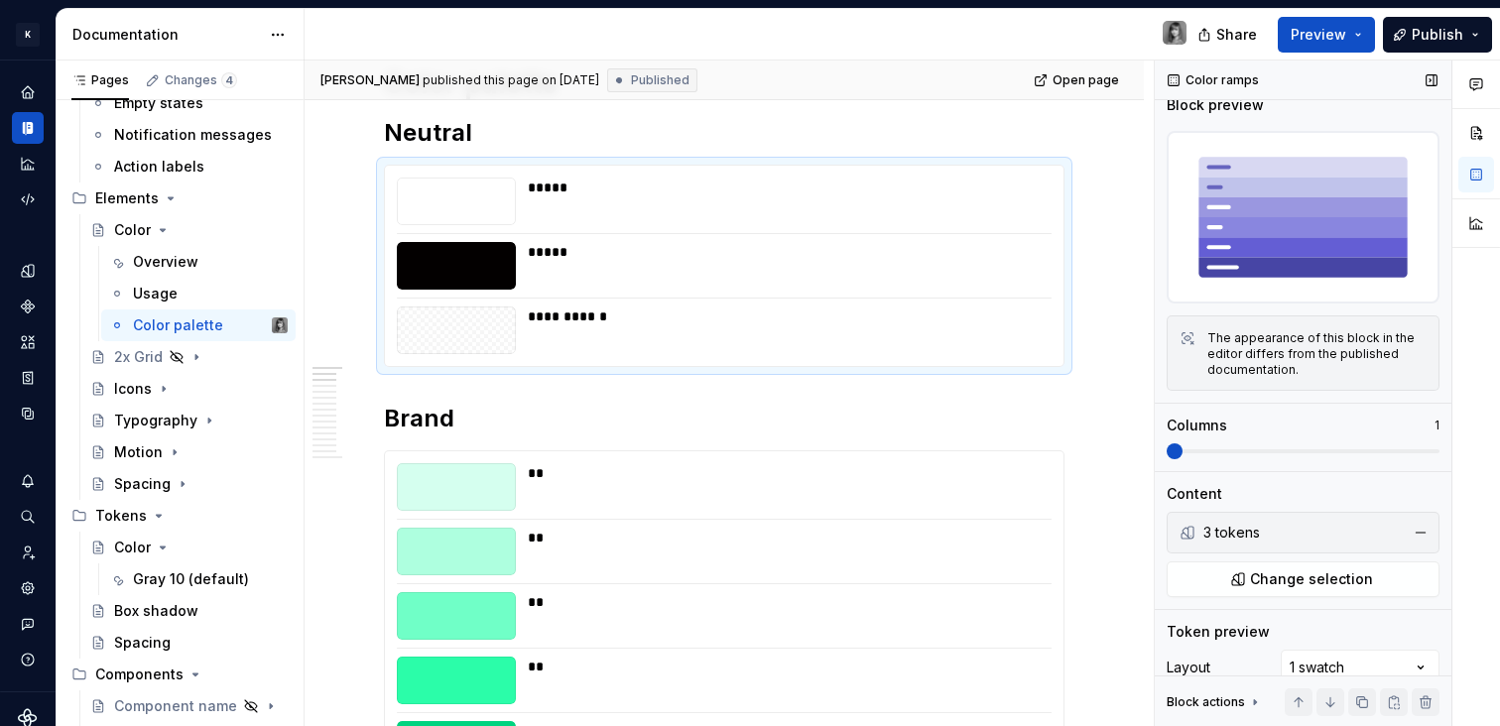
scroll to position [113, 0]
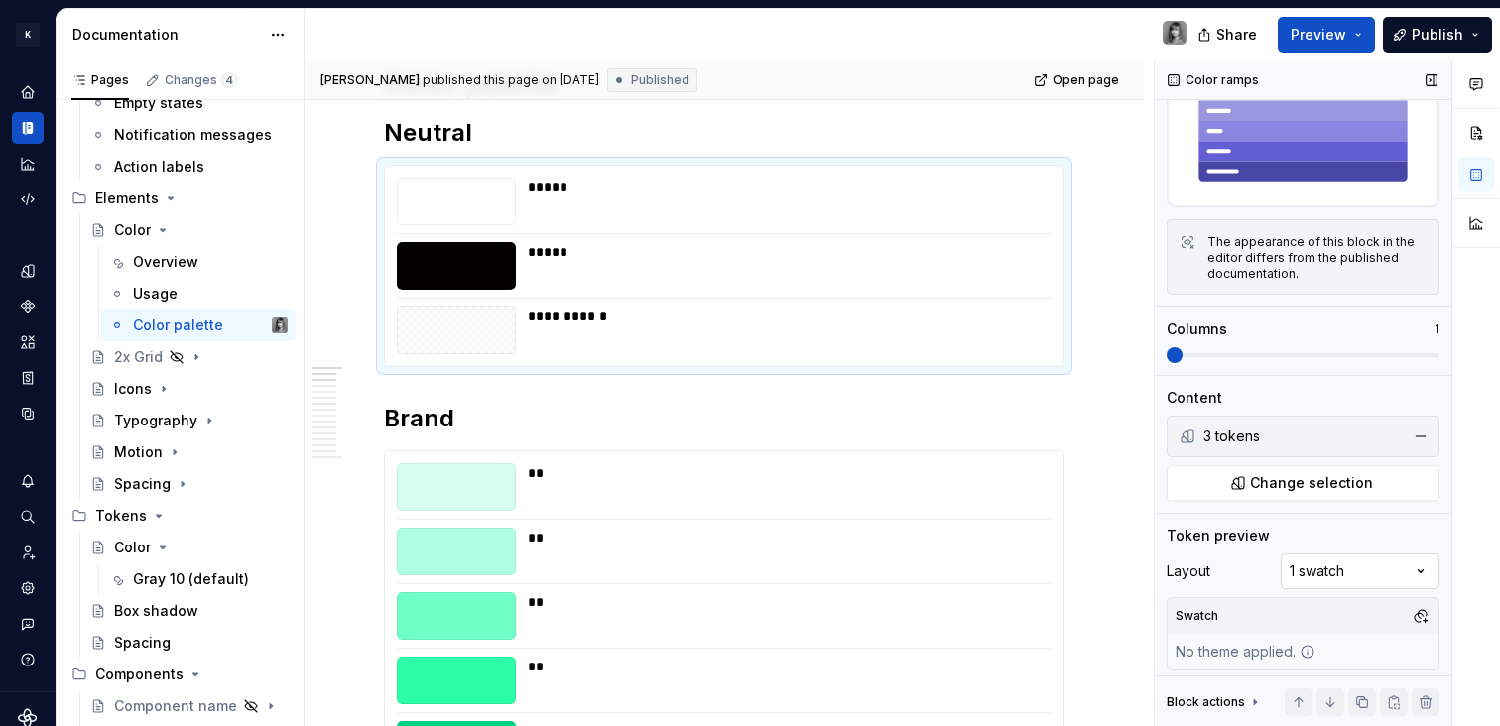
click at [1413, 567] on div "Comments Open comments No comments yet Select ‘Comment’ from the block context …" at bounding box center [1327, 394] width 345 height 667
click at [1414, 566] on div "Comments Open comments No comments yet Select ‘Comment’ from the block context …" at bounding box center [1327, 394] width 345 height 667
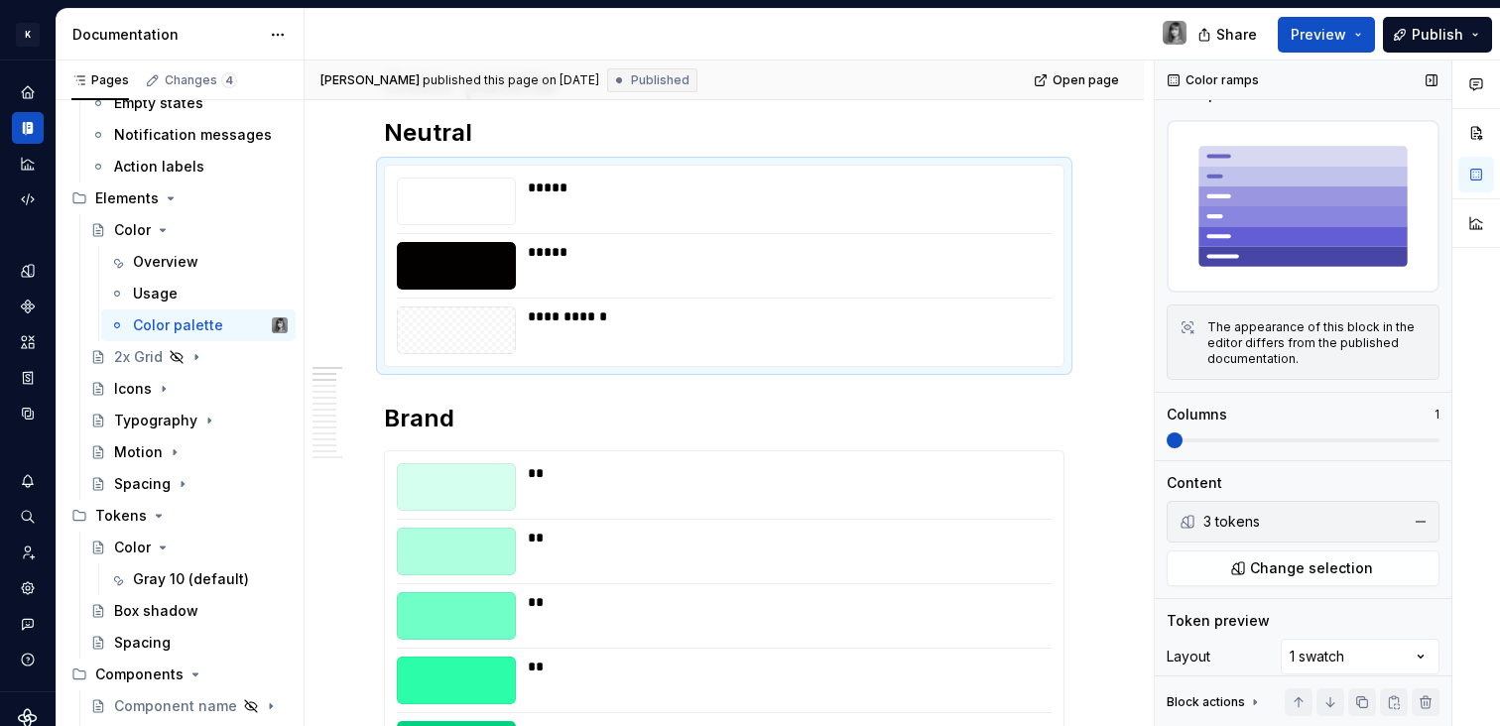
scroll to position [0, 0]
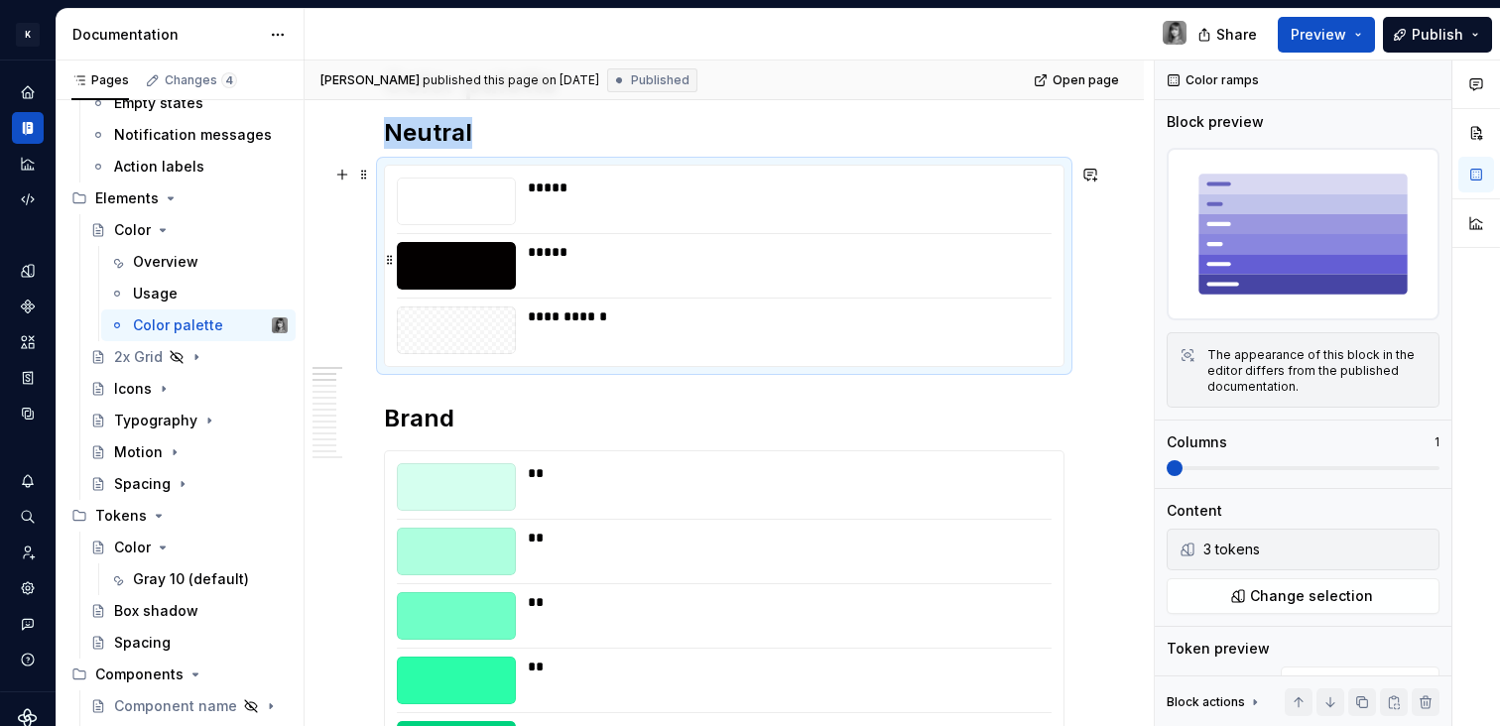
click at [619, 244] on div "*****" at bounding box center [783, 252] width 511 height 20
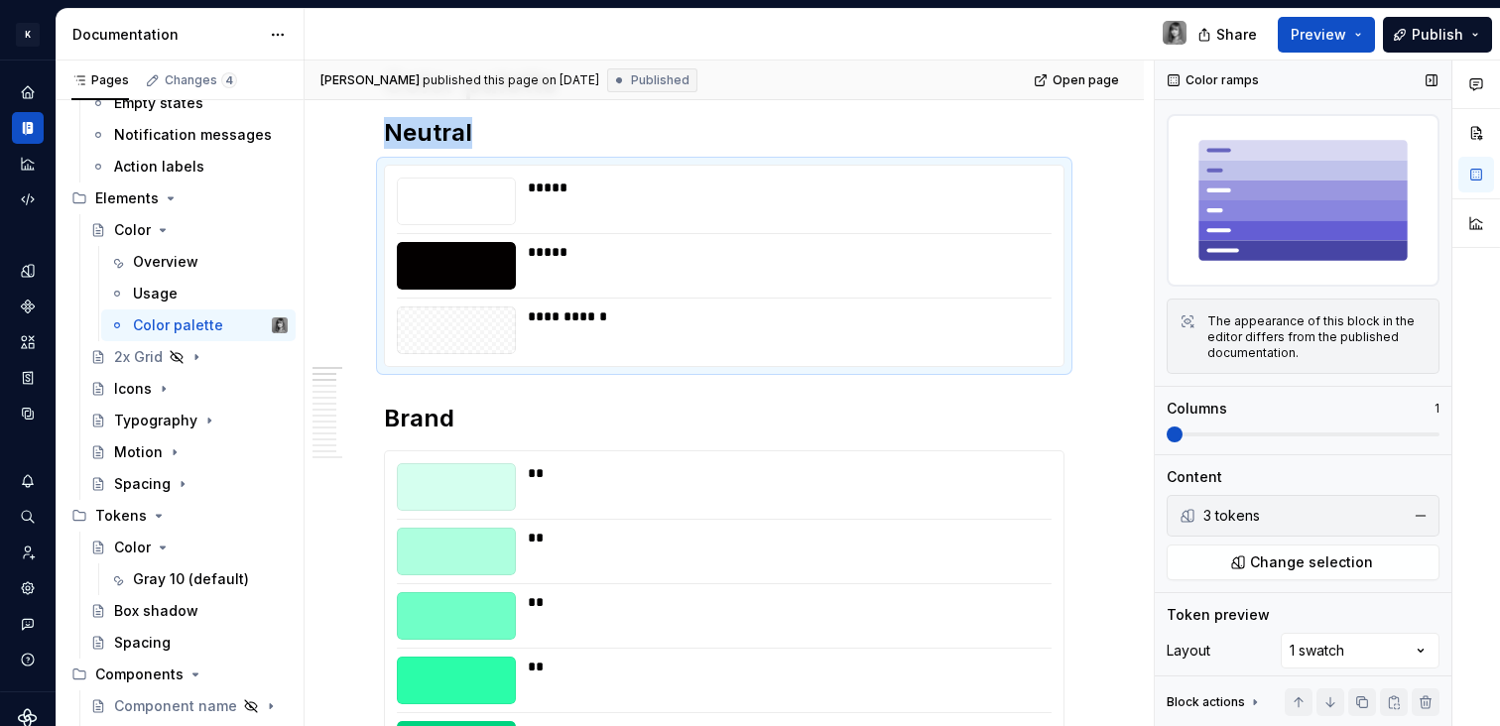
scroll to position [113, 0]
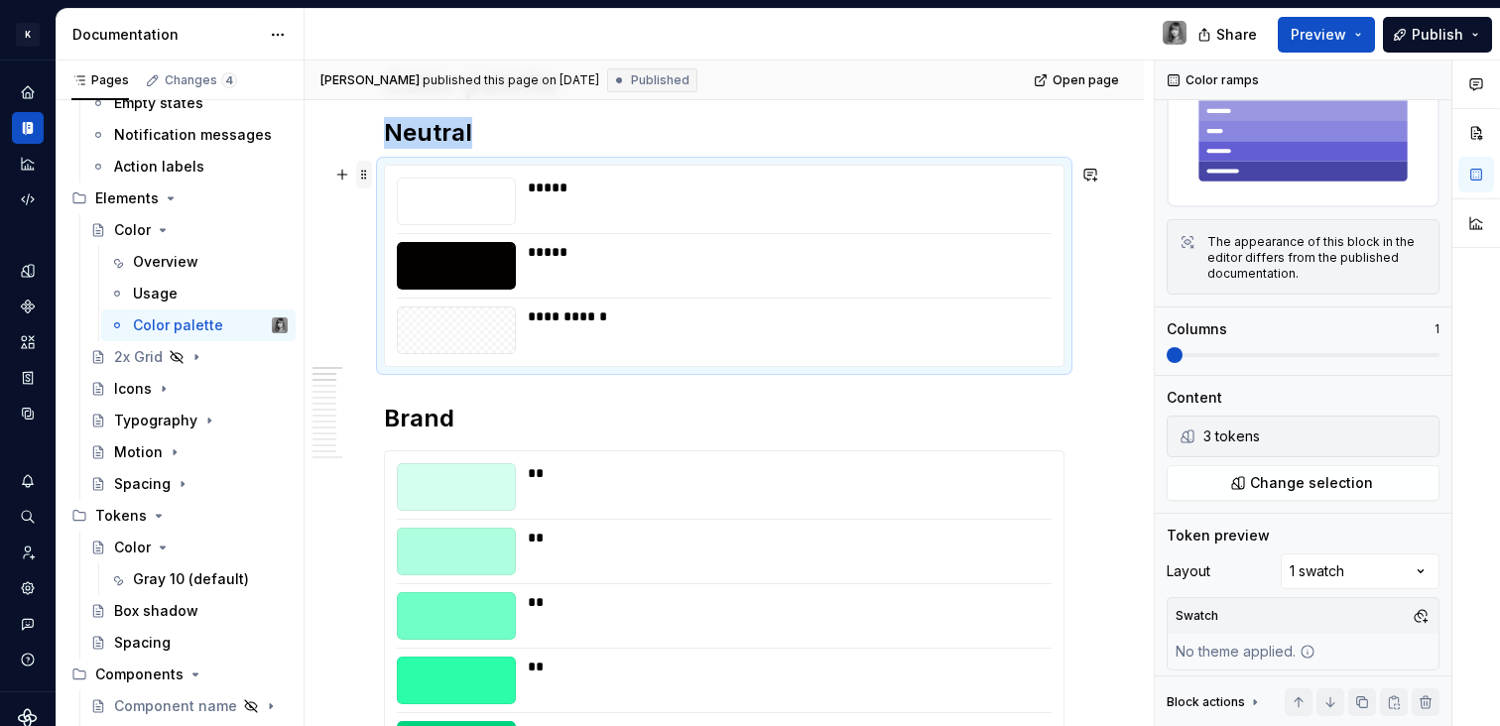
click at [367, 179] on span at bounding box center [364, 175] width 16 height 28
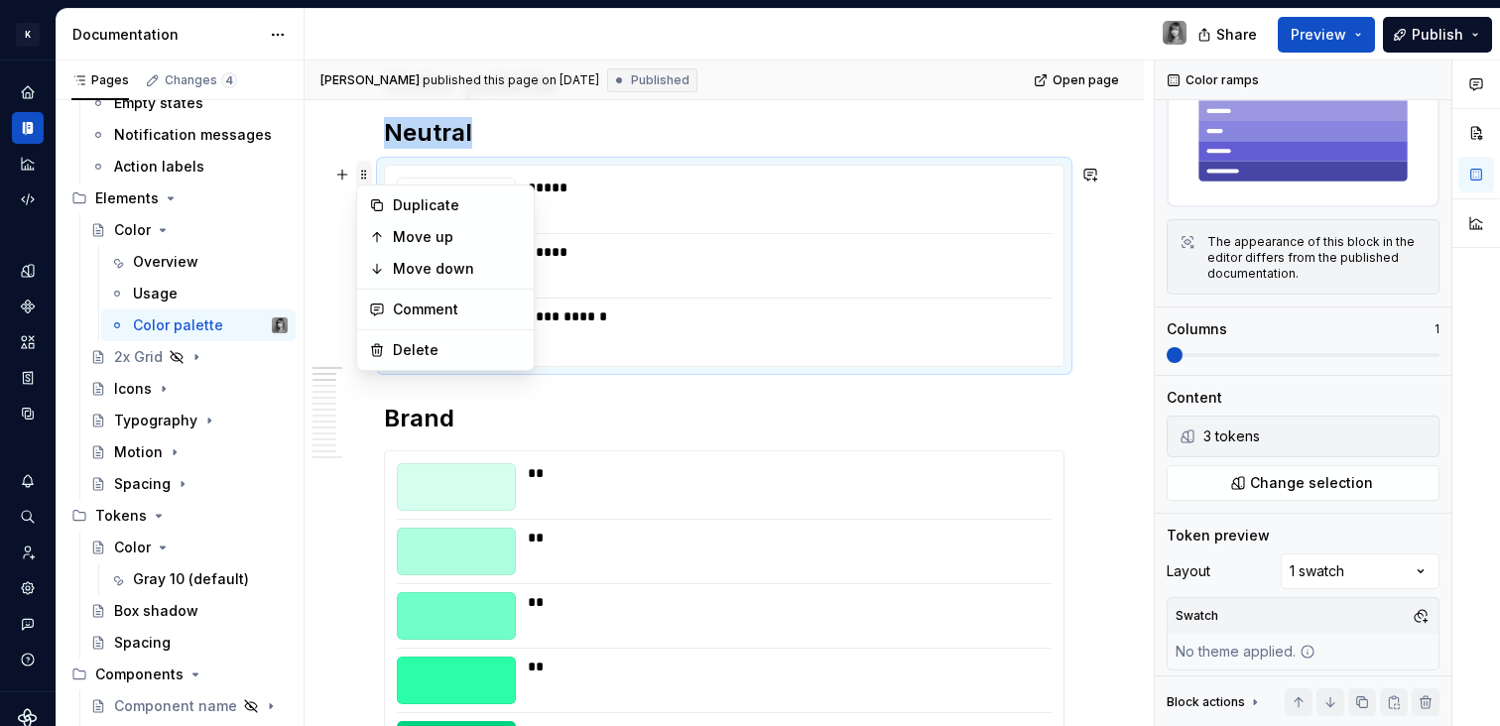
click at [368, 179] on span at bounding box center [364, 175] width 16 height 28
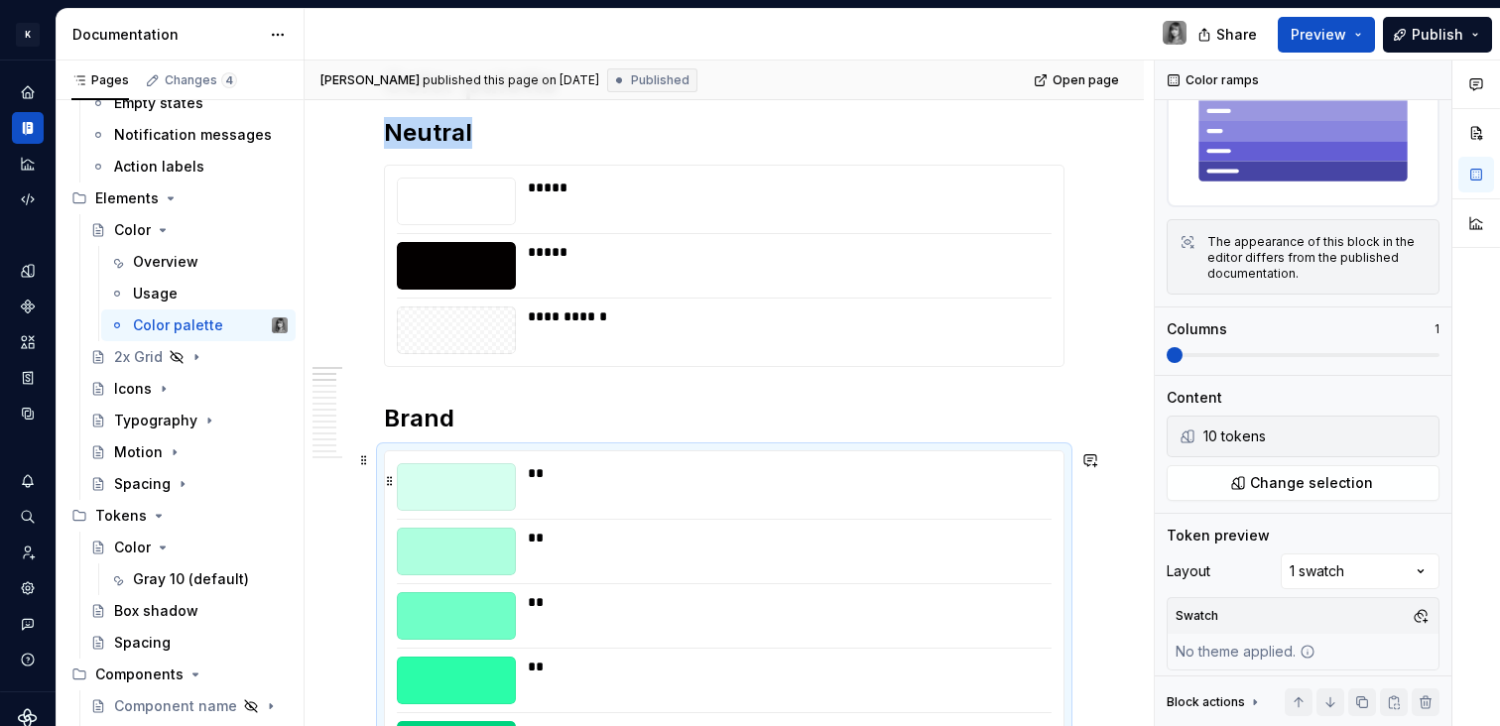
click at [515, 499] on div at bounding box center [456, 487] width 119 height 48
click at [365, 462] on span at bounding box center [364, 460] width 16 height 28
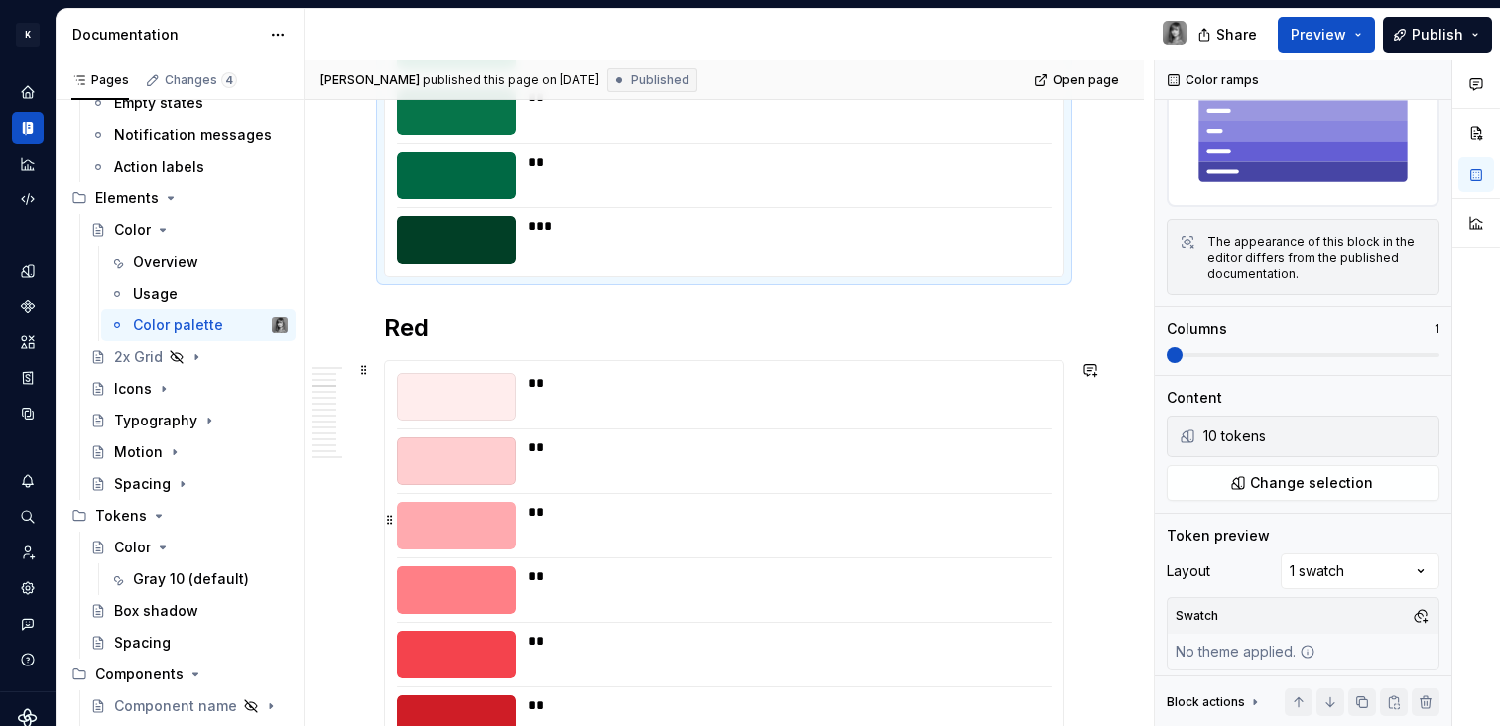
scroll to position [1179, 0]
click at [196, 354] on icon "Page tree" at bounding box center [196, 357] width 16 height 16
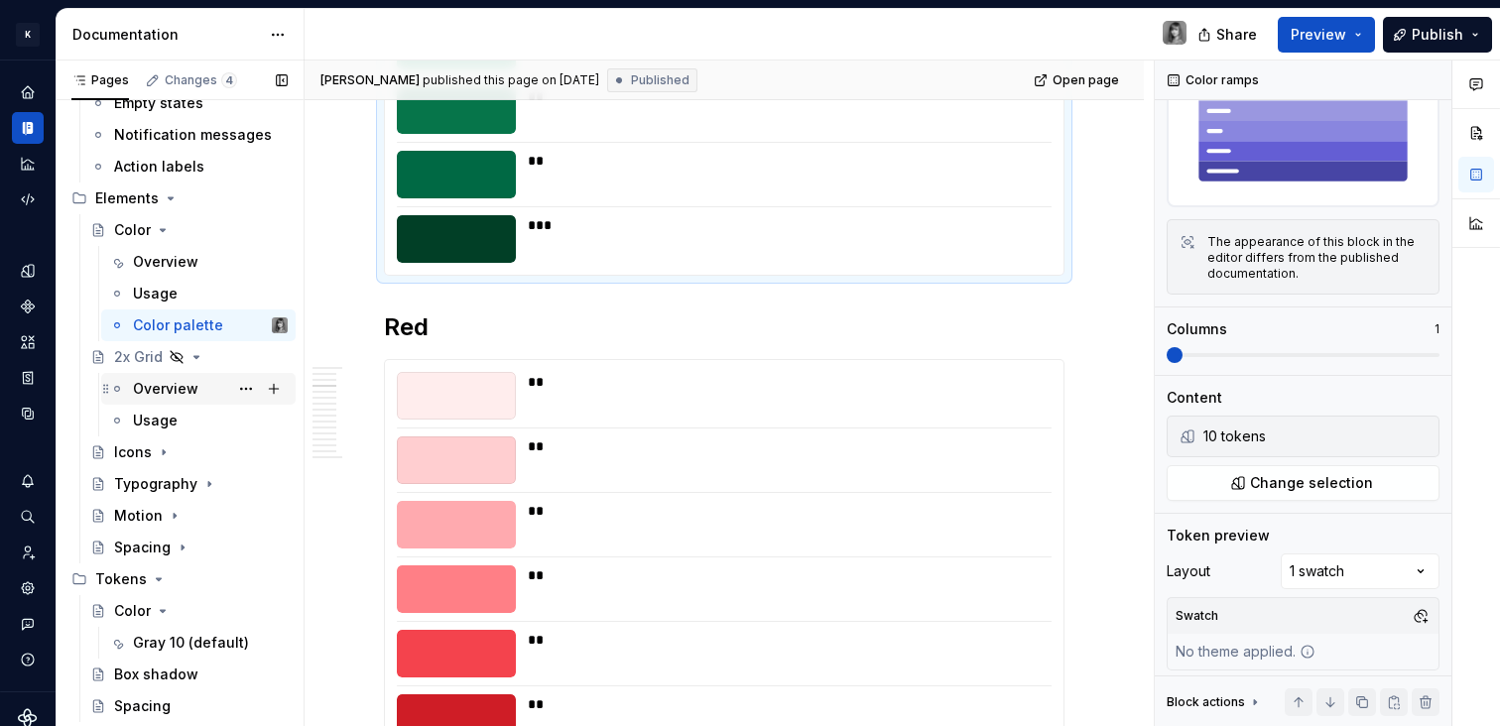
click at [159, 402] on div "Overview" at bounding box center [210, 389] width 155 height 28
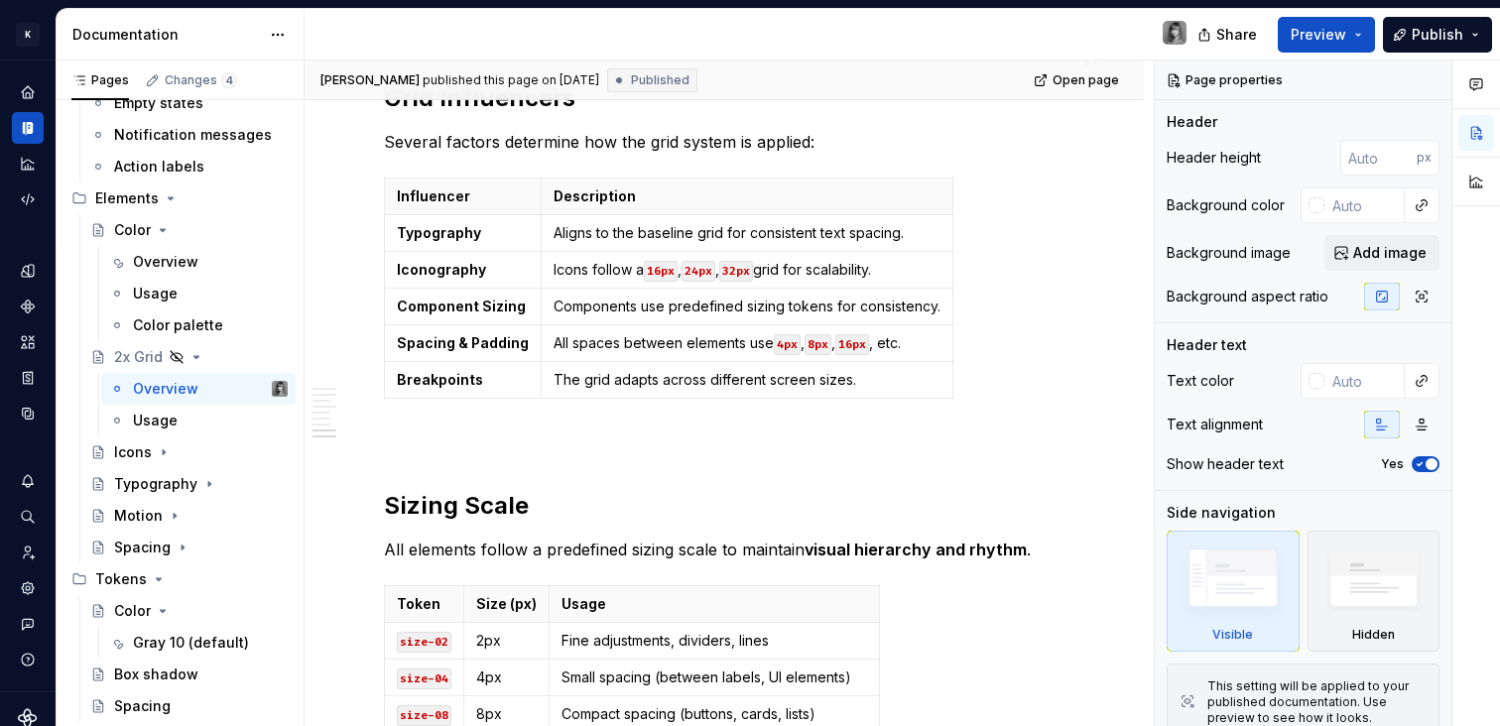
scroll to position [2387, 0]
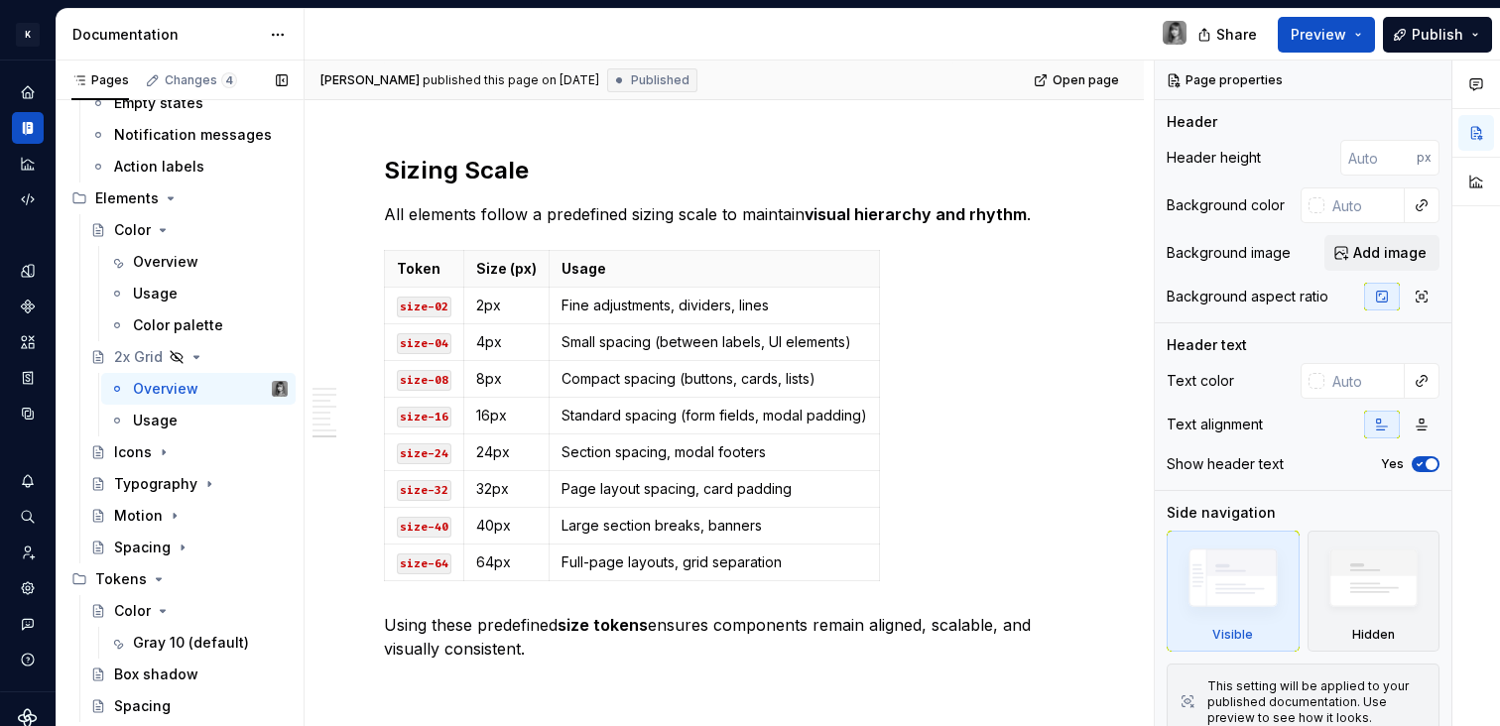
click at [0, 0] on button "Page tree" at bounding box center [0, 0] width 0 height 0
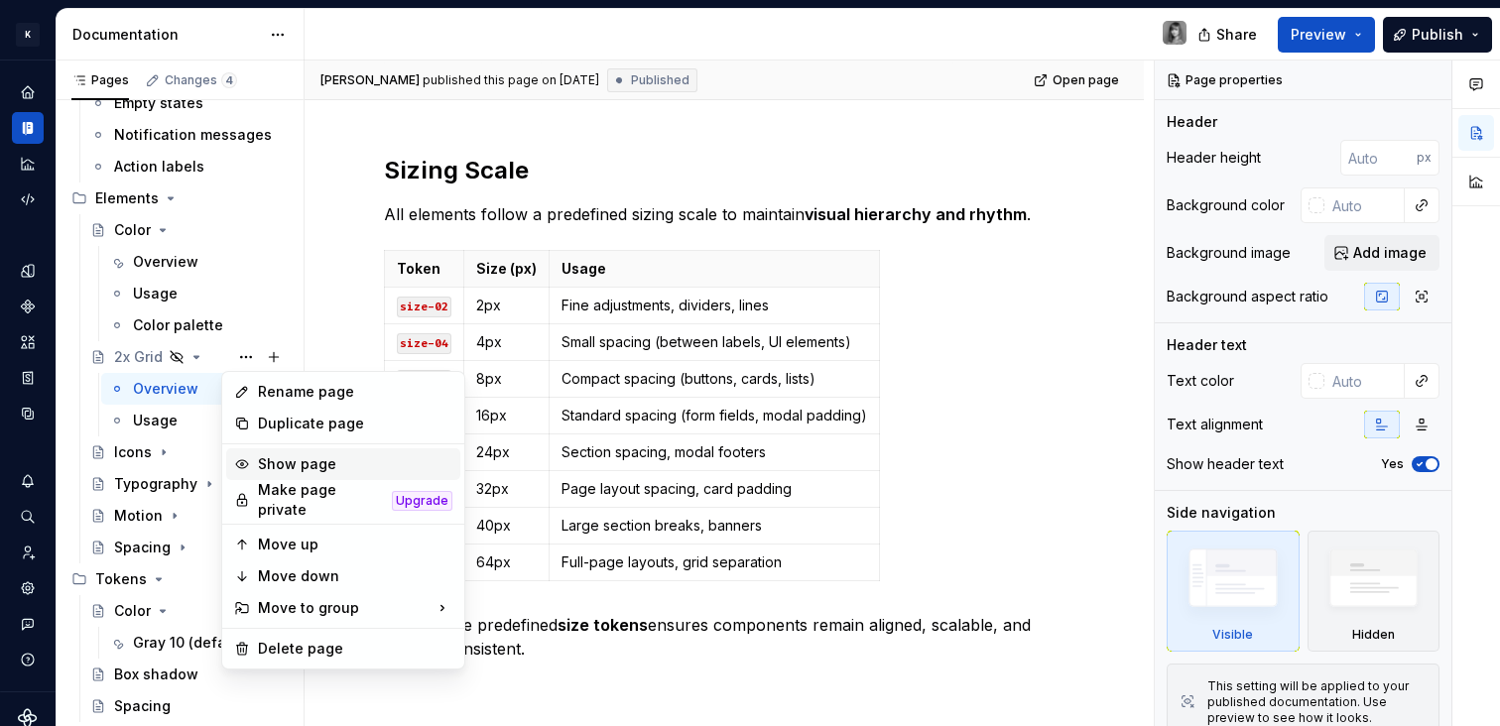
click at [313, 467] on div "Show page" at bounding box center [355, 464] width 194 height 20
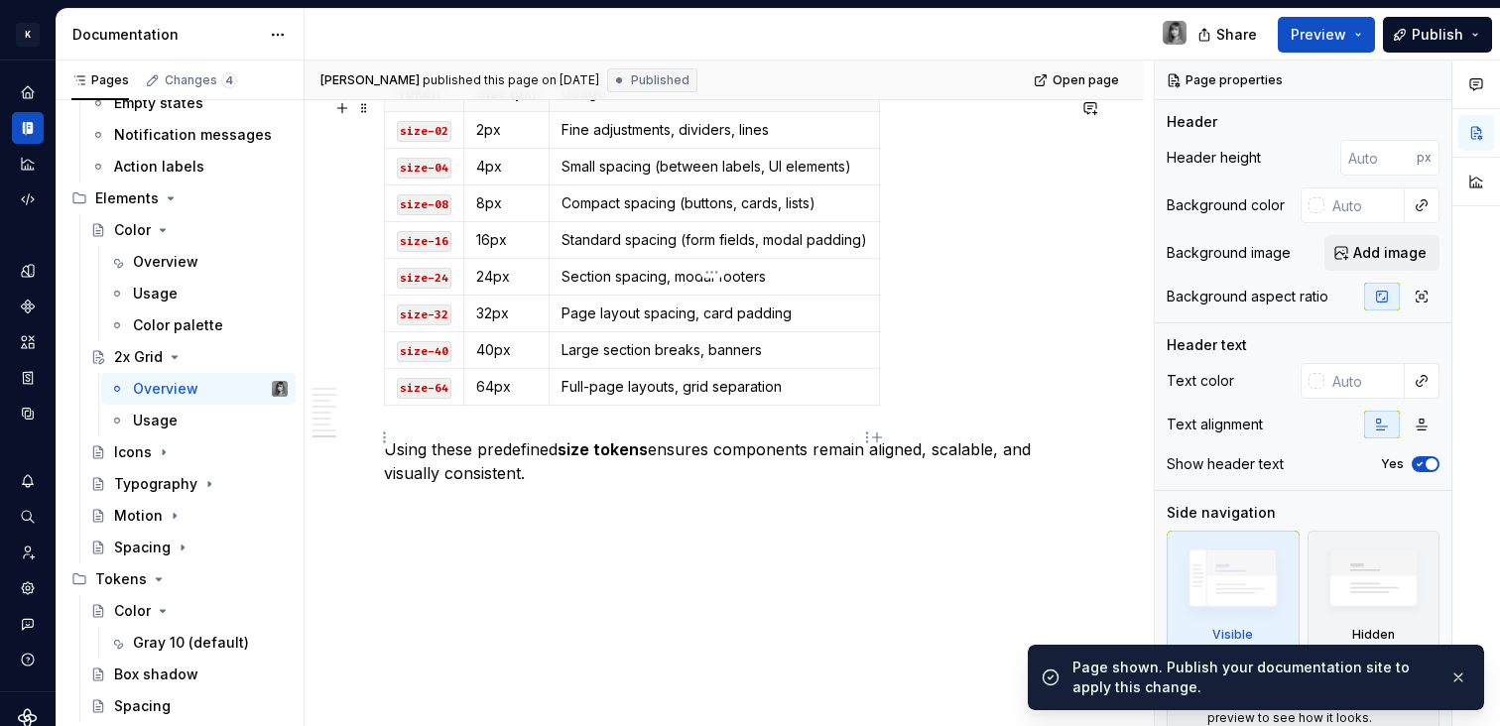
scroll to position [2585, 0]
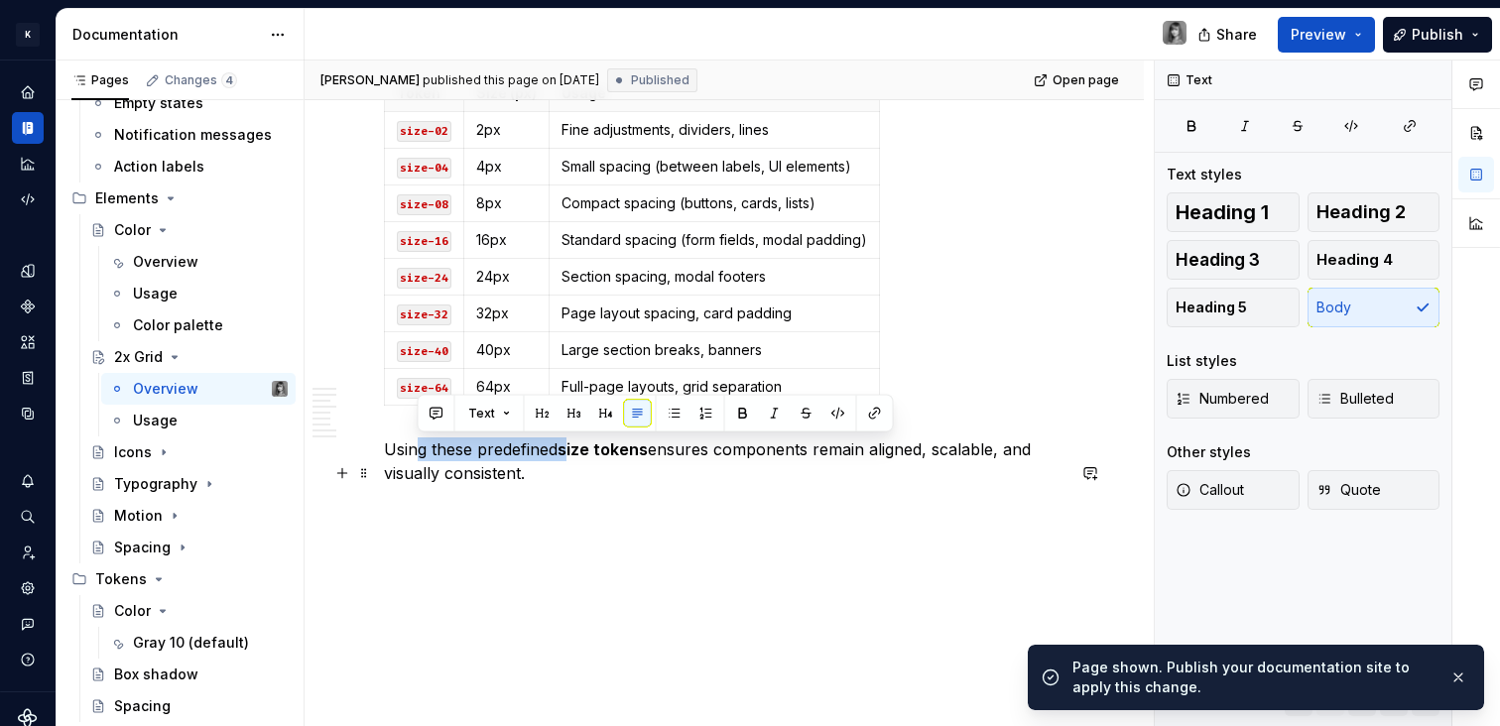
drag, startPoint x: 419, startPoint y: 450, endPoint x: 569, endPoint y: 459, distance: 151.1
click at [569, 459] on p "Using these predefined size tokens ensures components remain aligned, scalable,…" at bounding box center [724, 461] width 681 height 48
click at [570, 459] on p "Using these predefined size tokens ensures components remain aligned, scalable,…" at bounding box center [724, 461] width 681 height 48
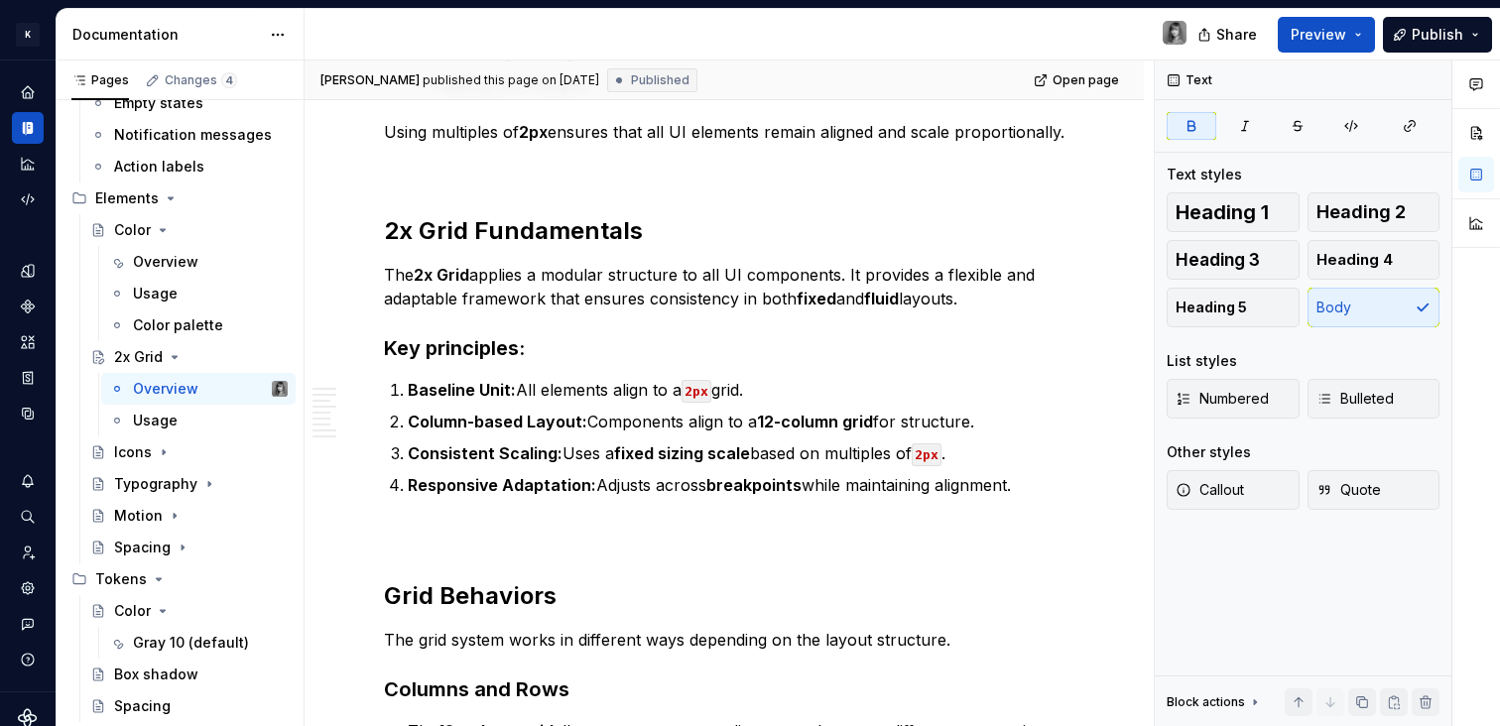
scroll to position [0, 0]
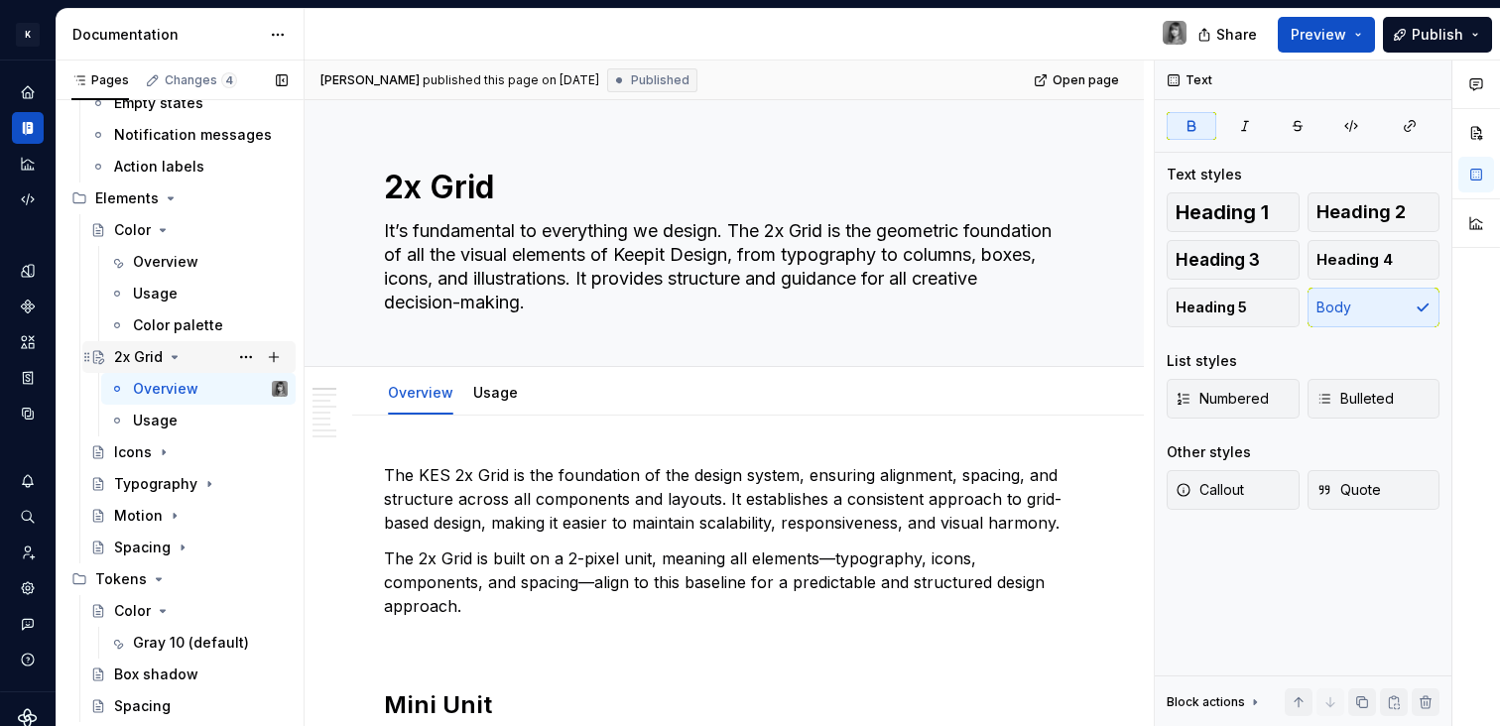
click at [173, 360] on icon "Page tree" at bounding box center [175, 357] width 16 height 16
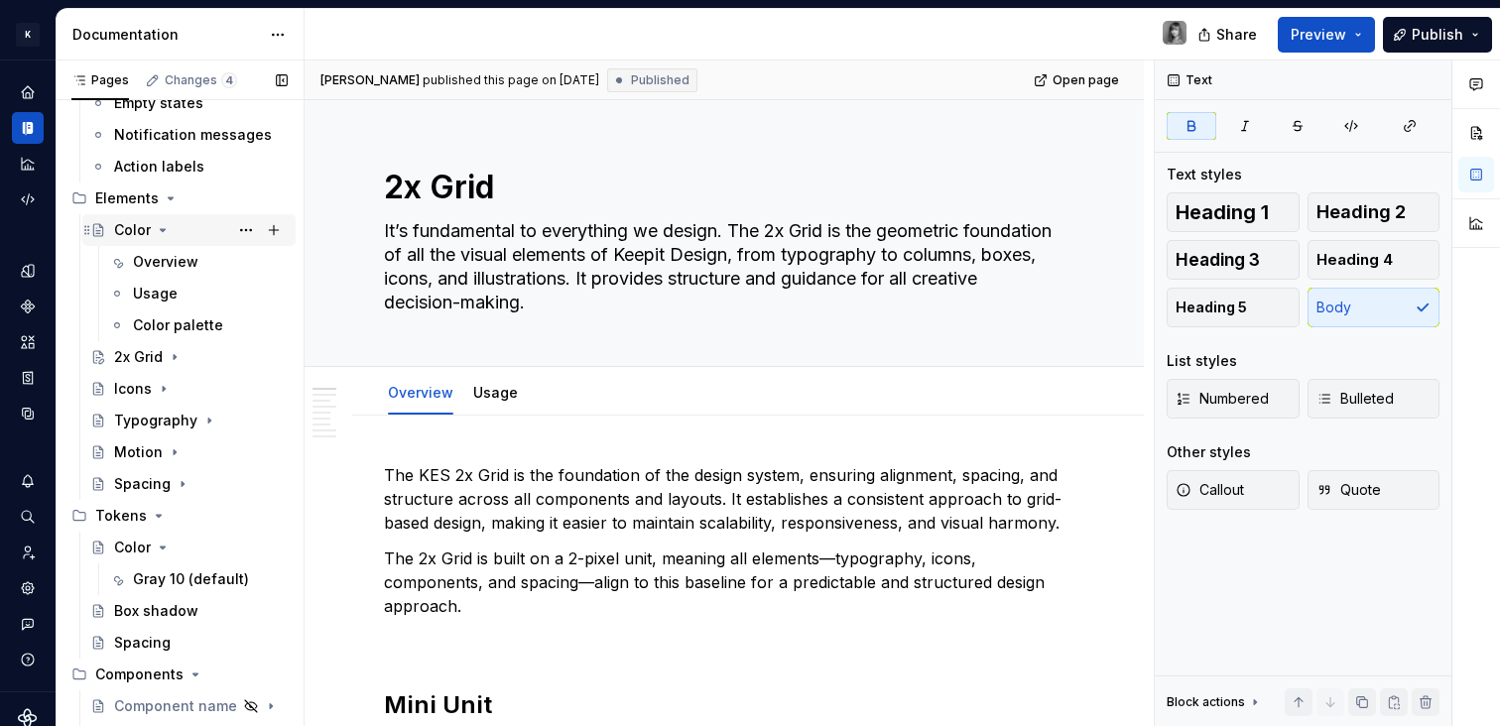
click at [170, 227] on div "Color" at bounding box center [201, 230] width 174 height 28
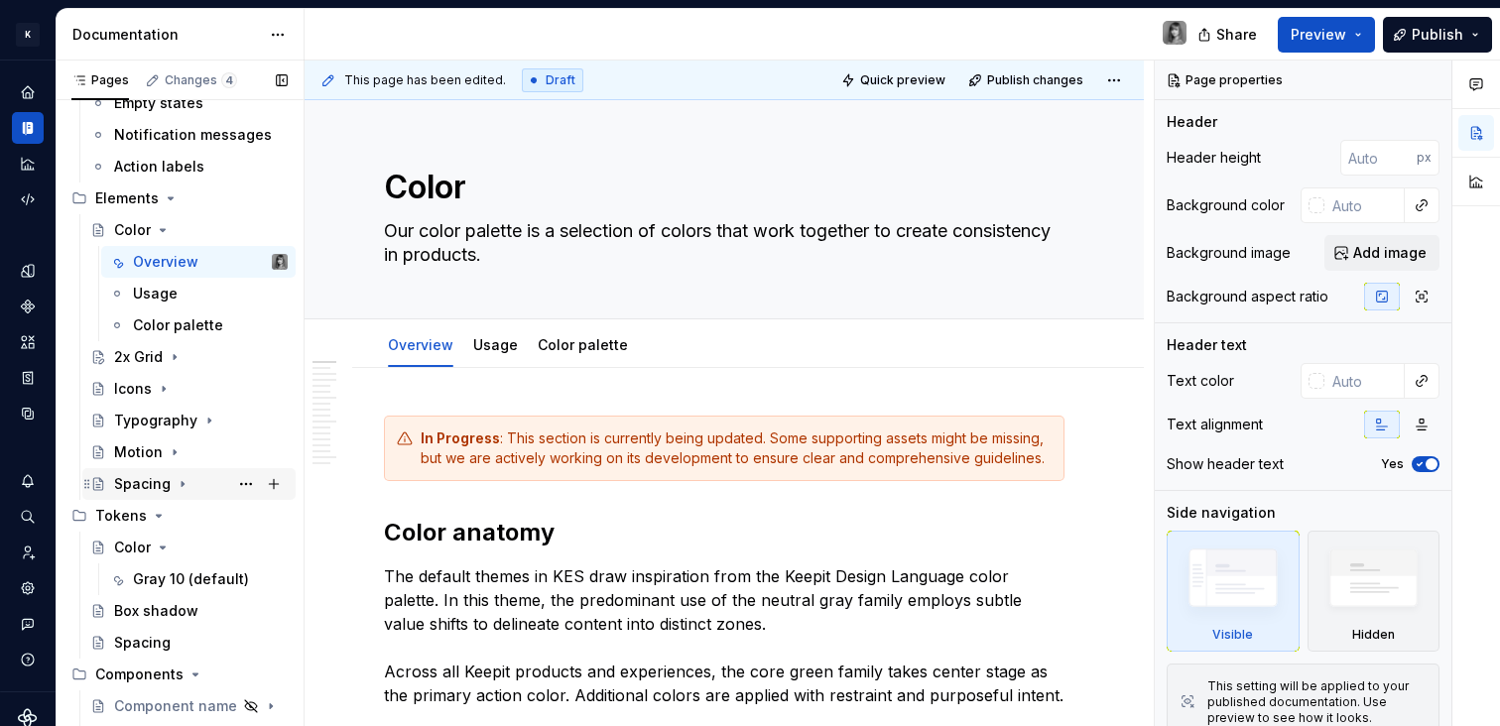
click at [156, 482] on div "Spacing" at bounding box center [142, 484] width 57 height 20
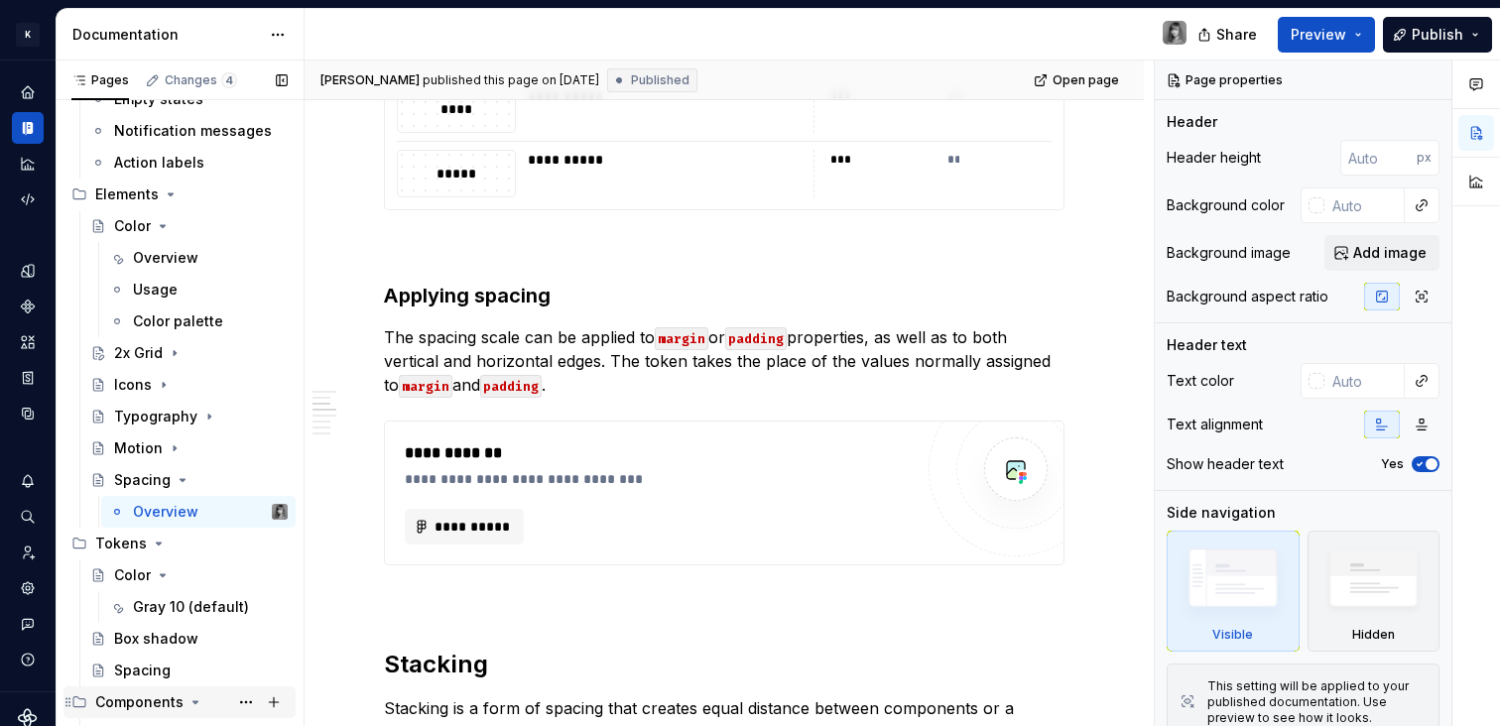
scroll to position [517, 0]
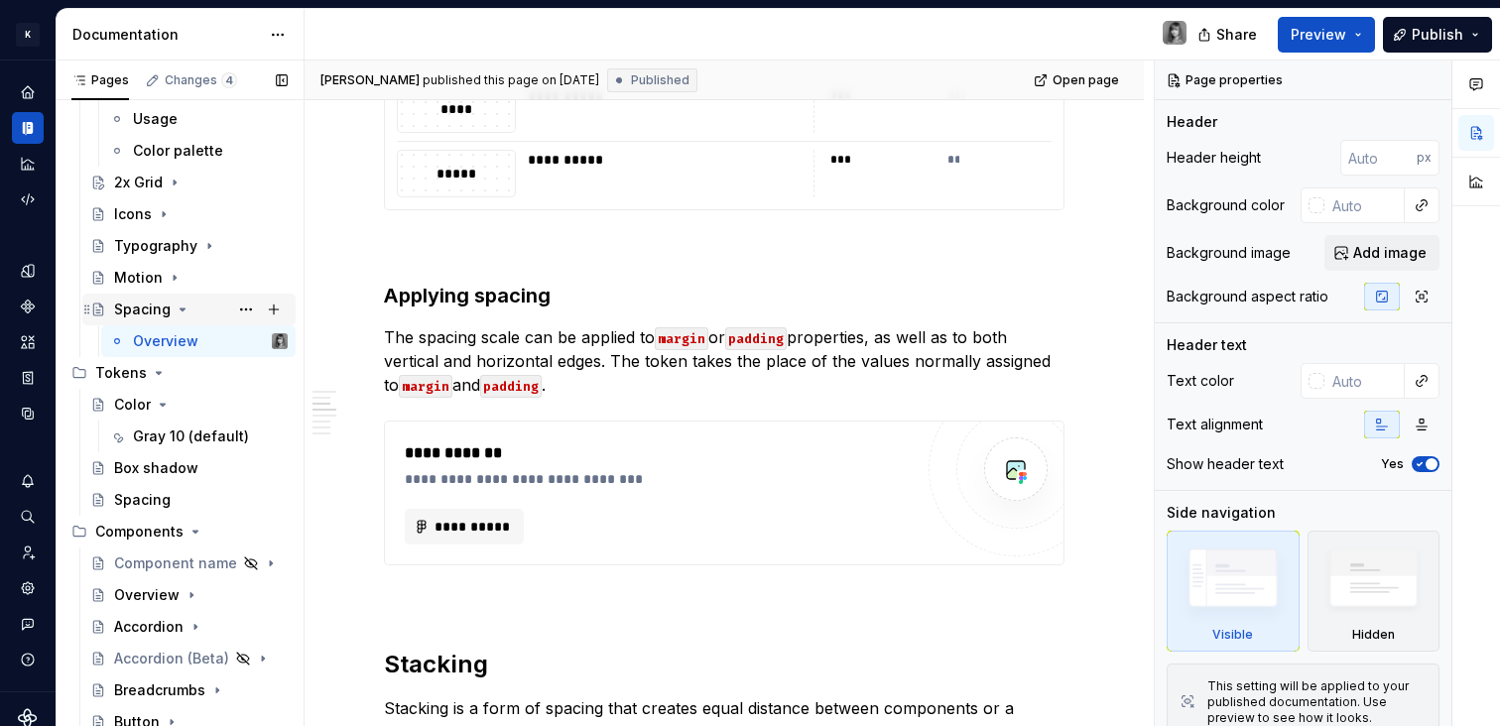
click at [187, 306] on icon "Page tree" at bounding box center [183, 310] width 16 height 16
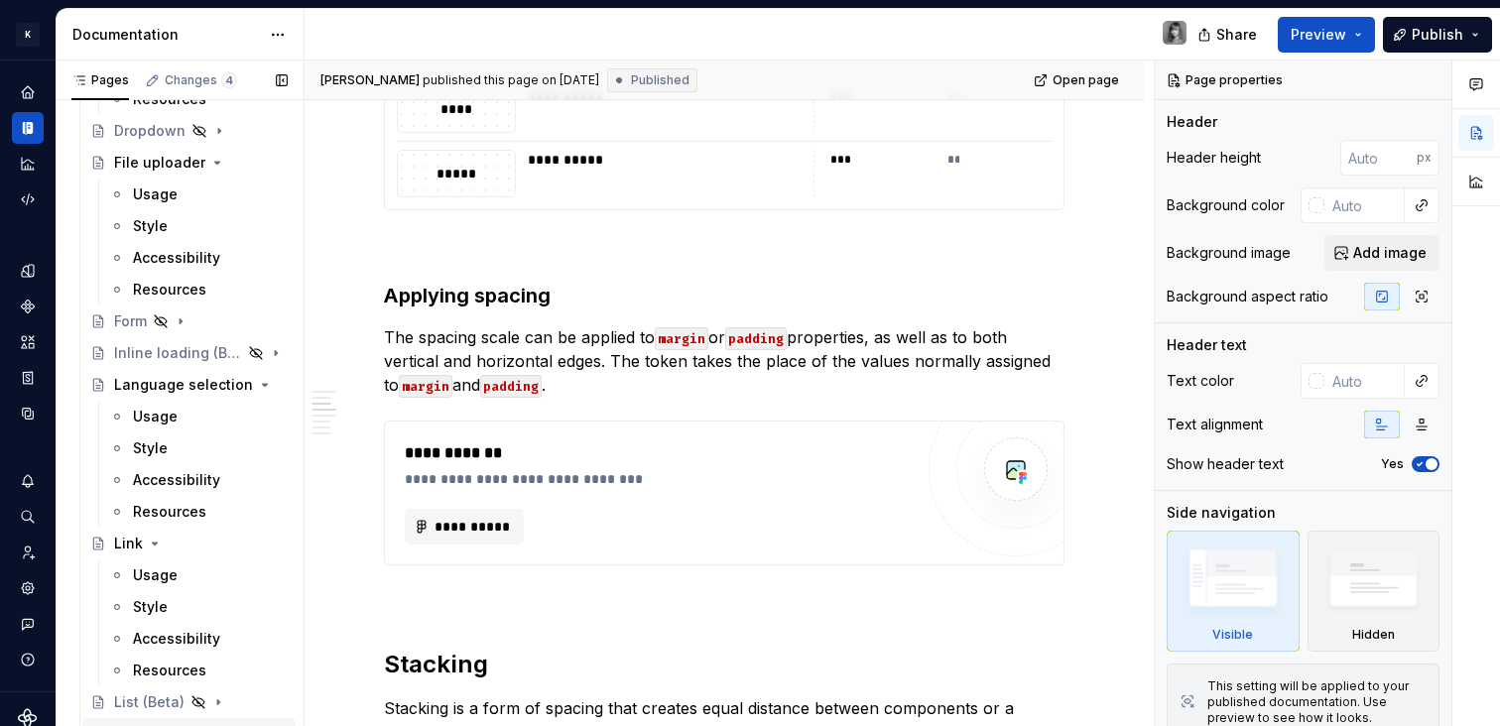
scroll to position [1965, 0]
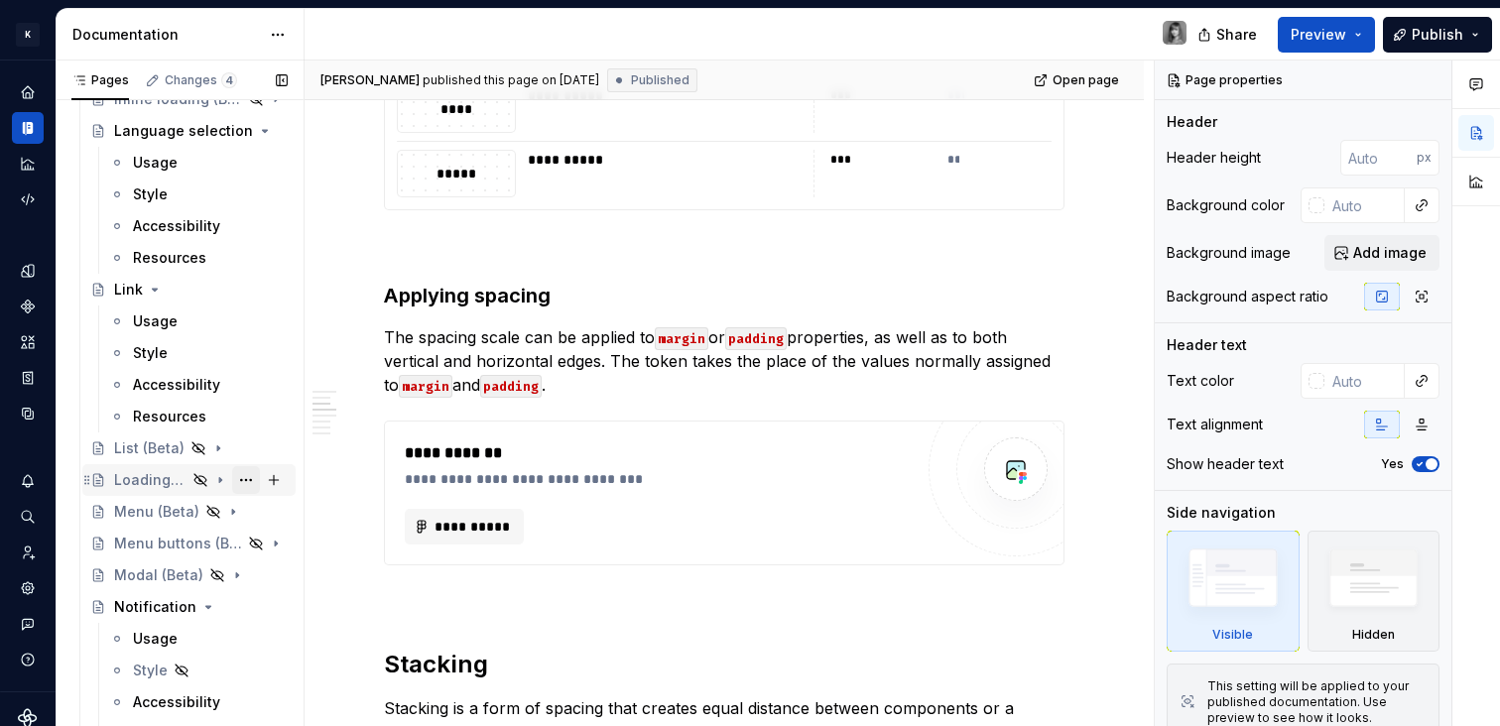
click at [234, 478] on button "Page tree" at bounding box center [246, 480] width 28 height 28
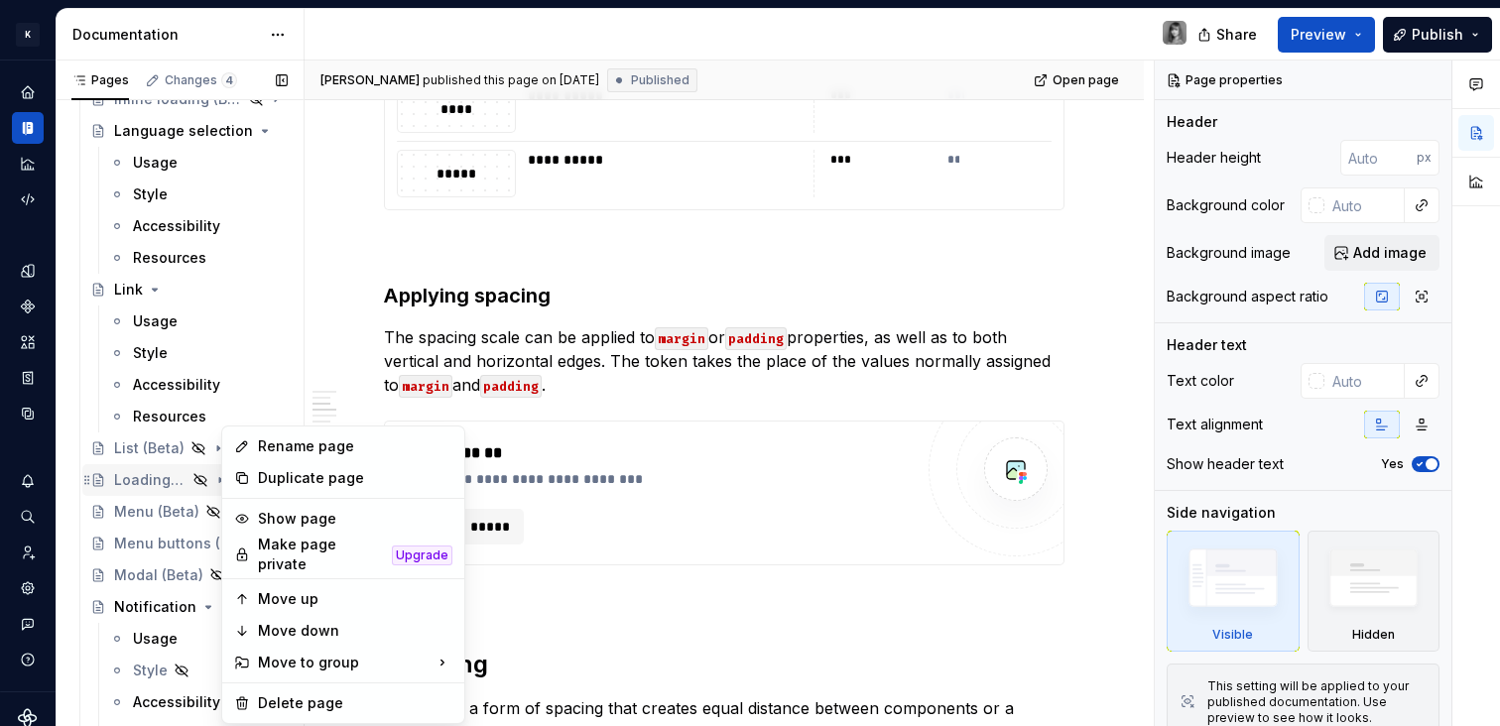
click at [139, 488] on div "Pages Changes 4 Add Accessibility guide for tree Page tree. Navigate the tree w…" at bounding box center [180, 398] width 248 height 675
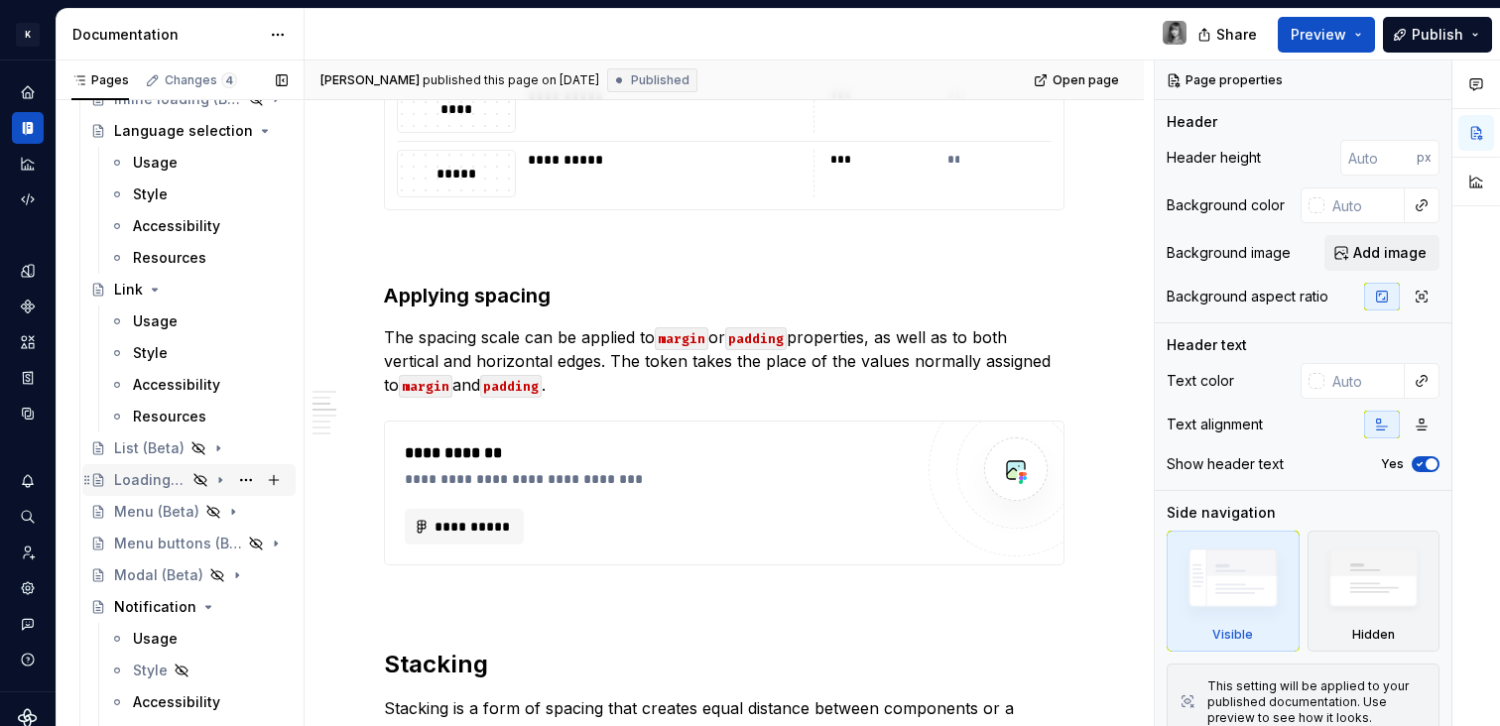
click at [131, 481] on div "Loading (Beta)" at bounding box center [150, 480] width 72 height 20
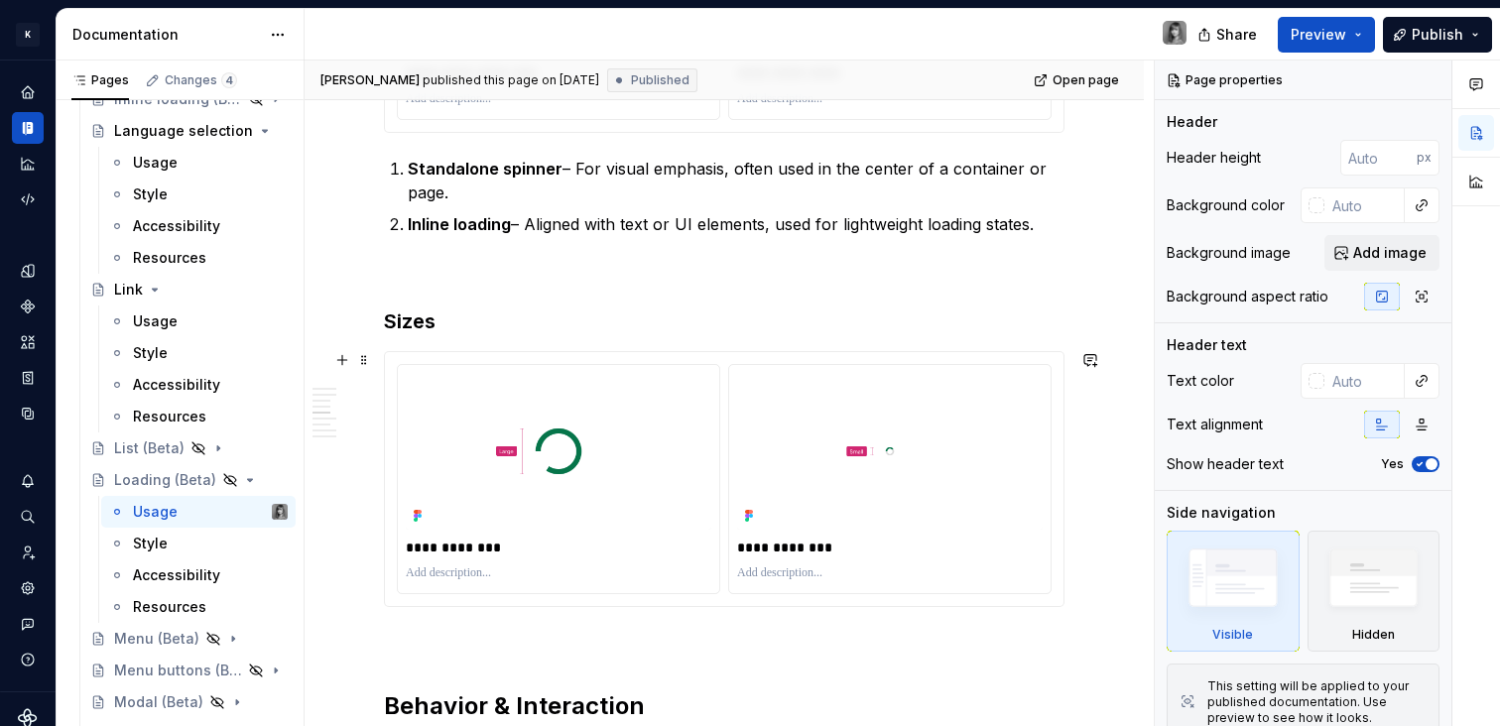
scroll to position [1601, 0]
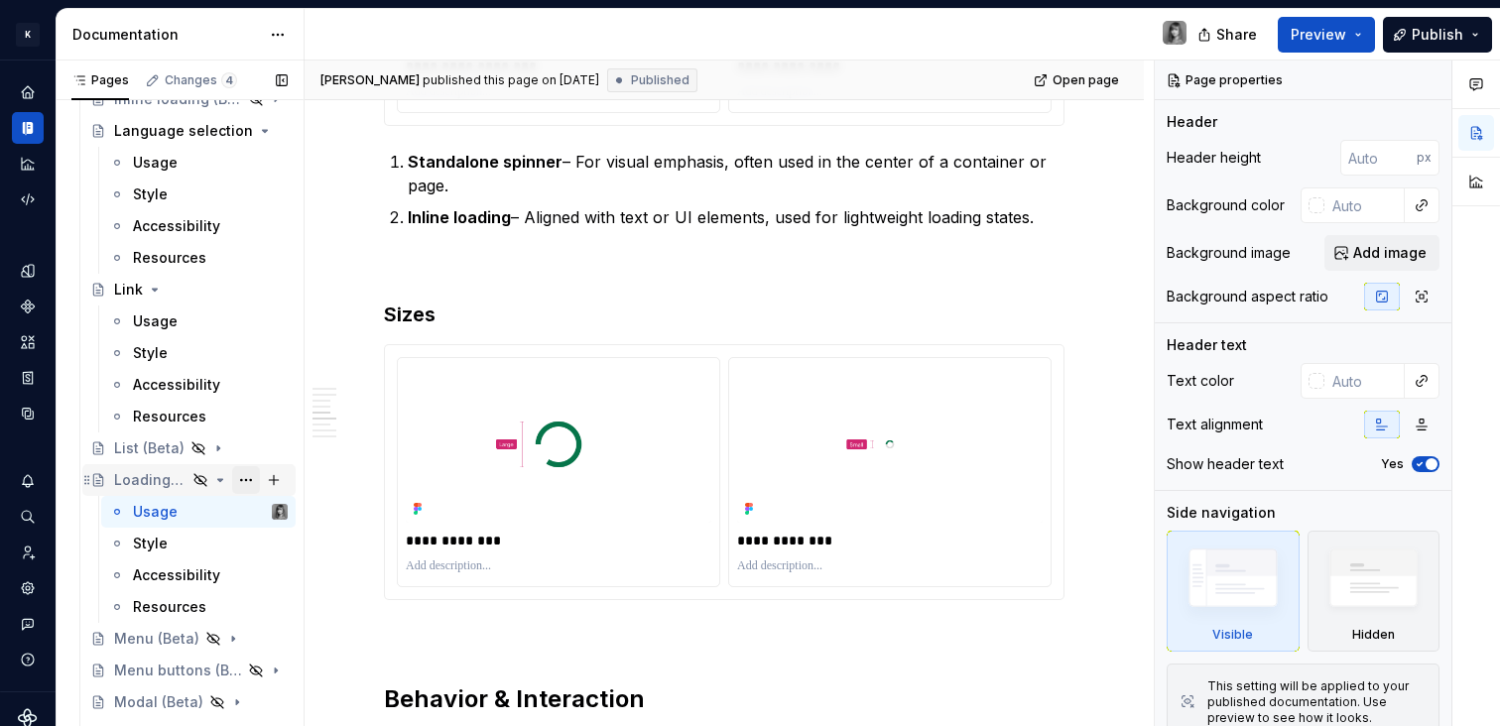
click at [239, 478] on button "Page tree" at bounding box center [246, 480] width 28 height 28
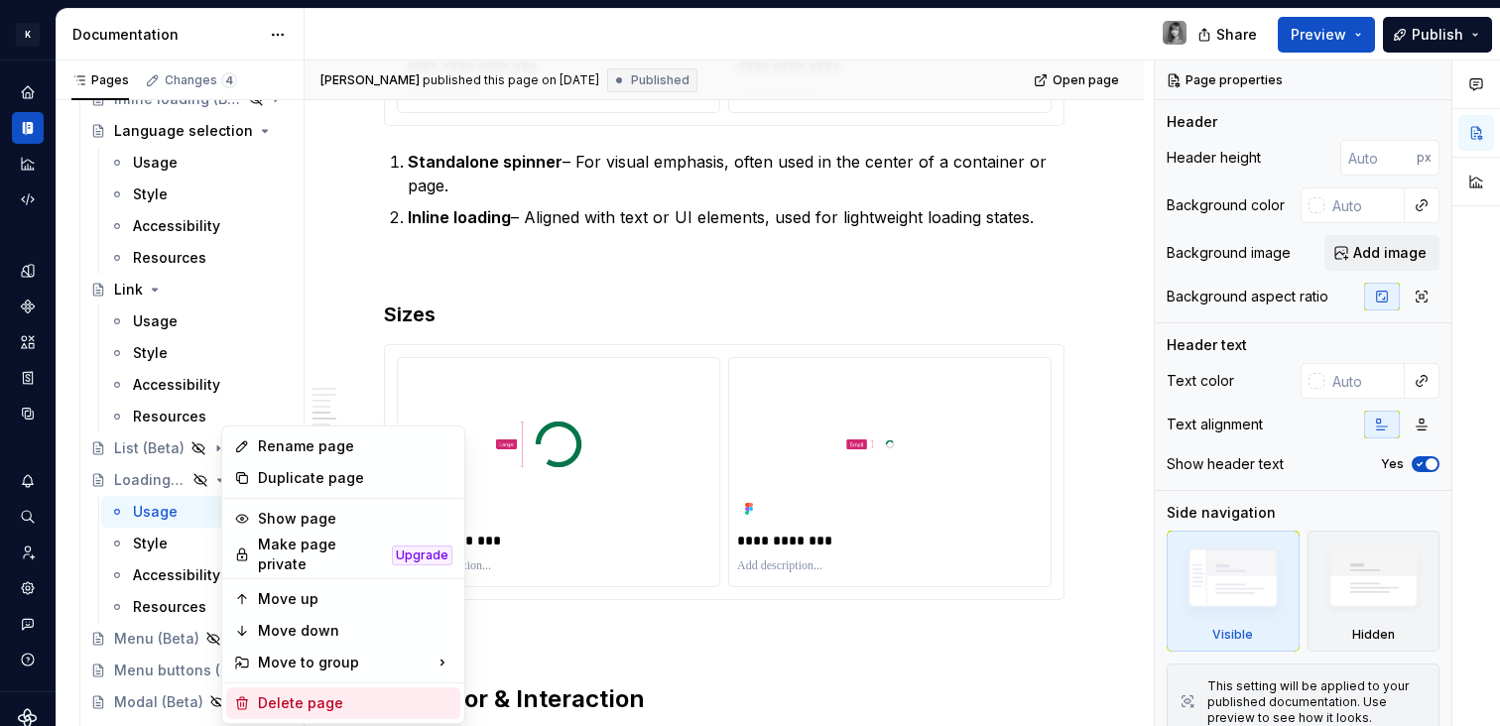
click at [344, 693] on div "Delete page" at bounding box center [355, 703] width 194 height 20
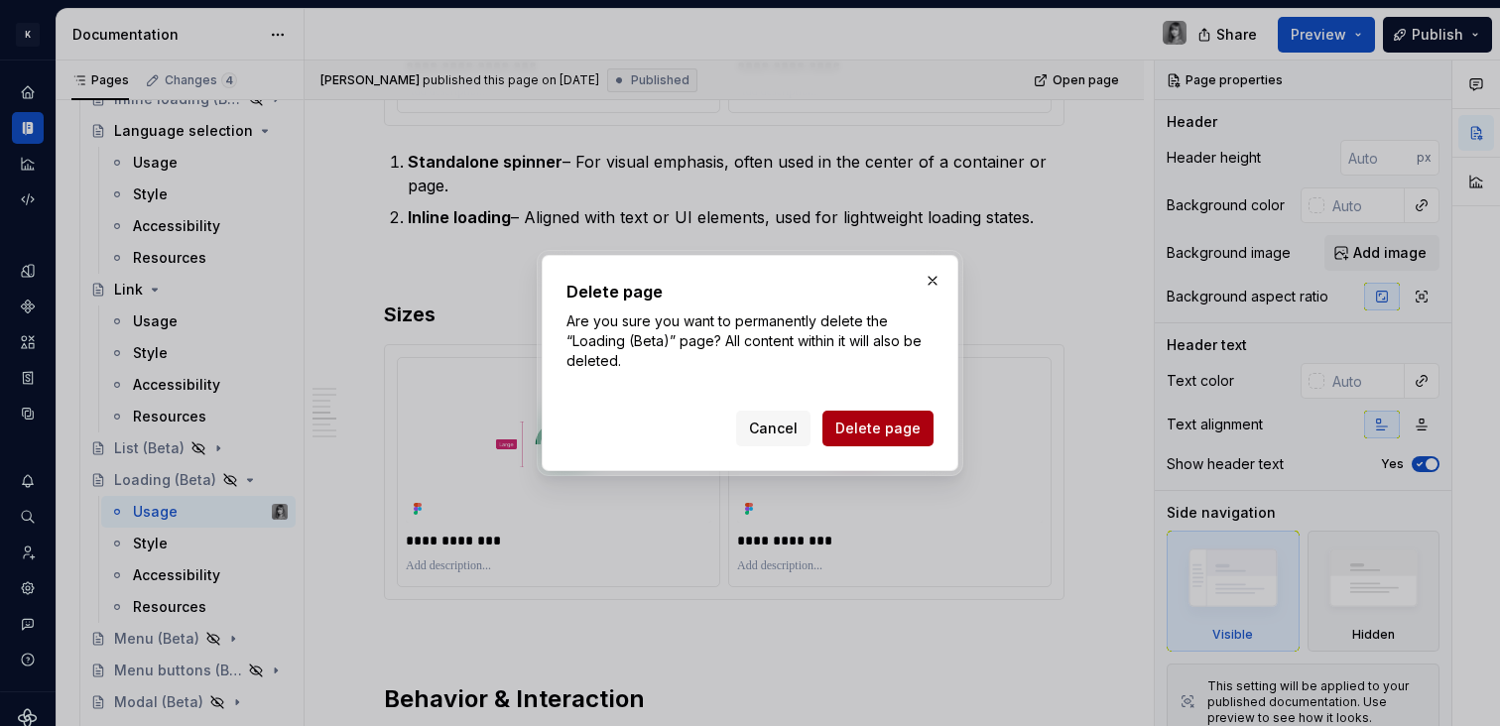
click at [893, 428] on span "Delete page" at bounding box center [877, 429] width 85 height 20
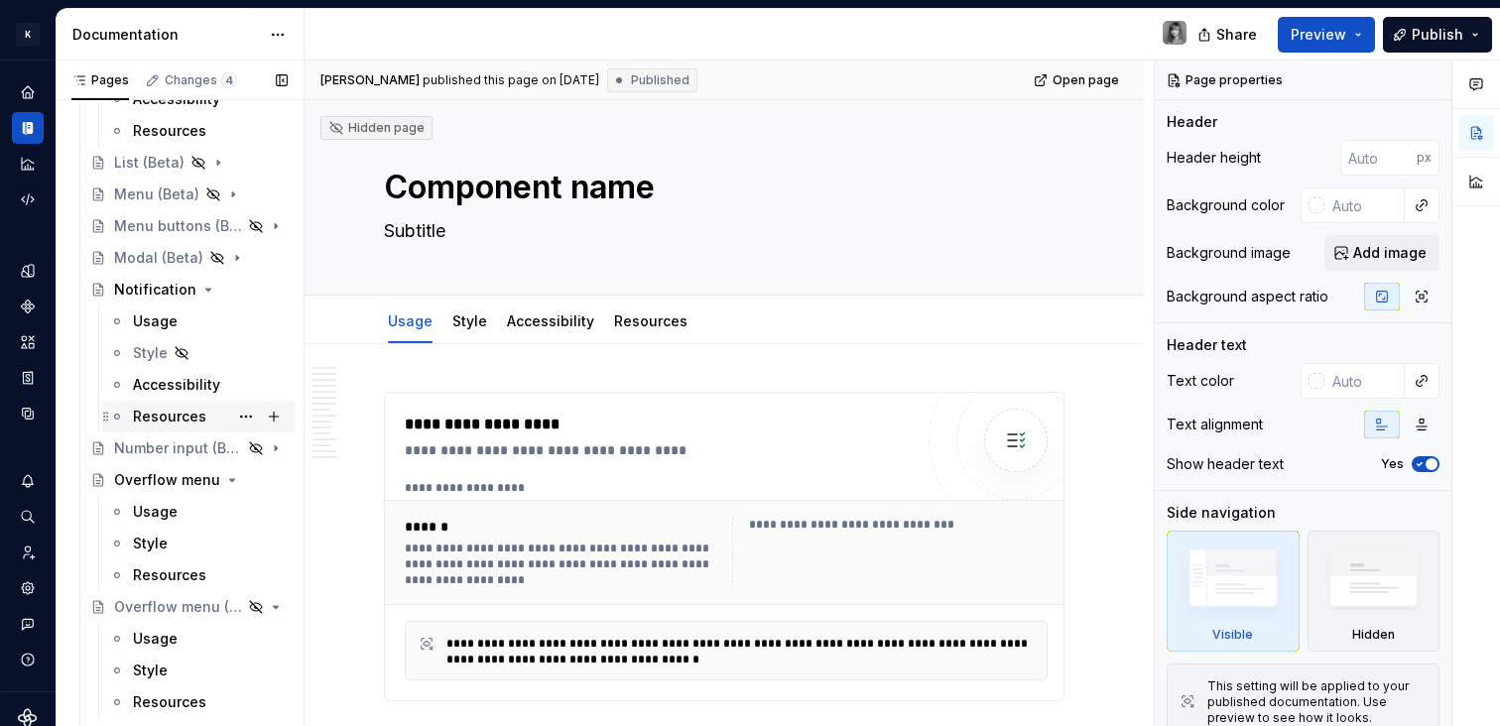
scroll to position [2329, 0]
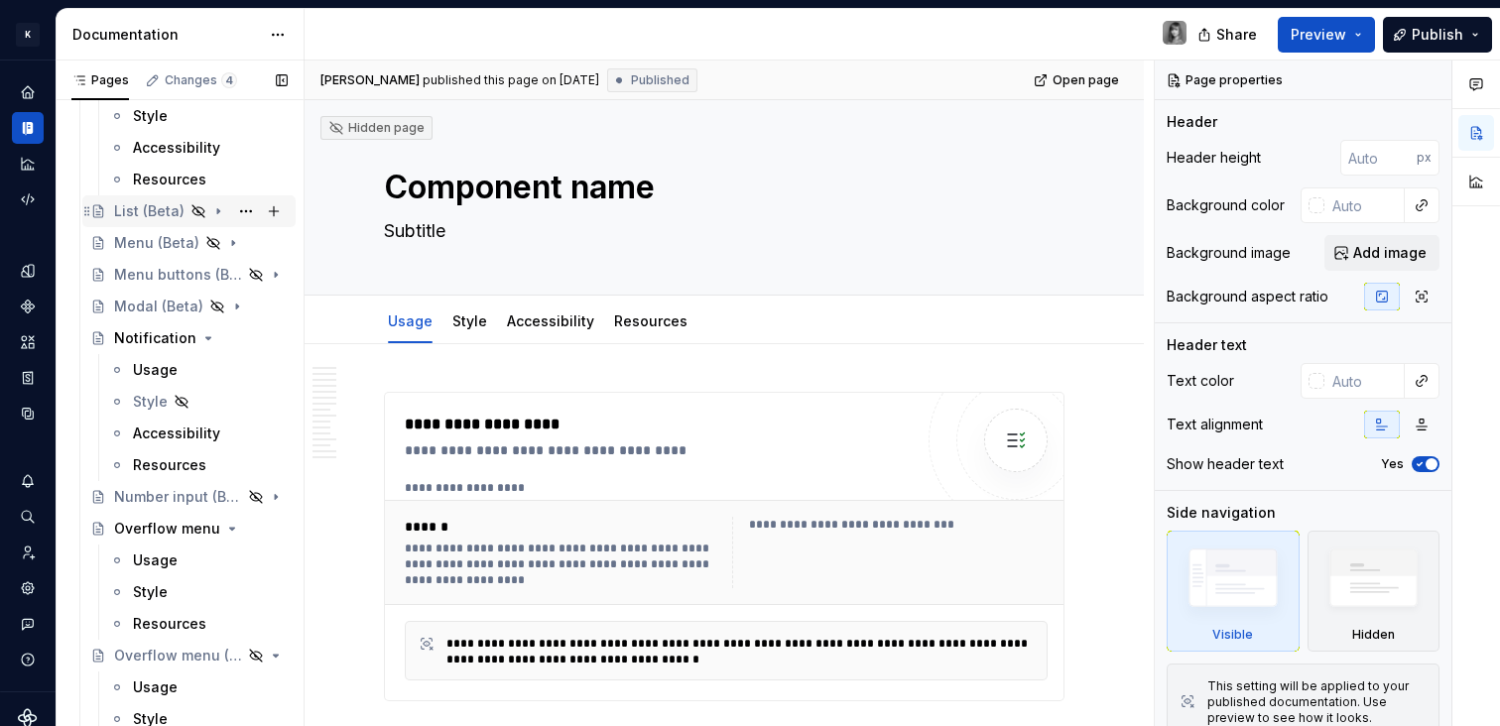
click at [152, 208] on div "List (Beta)" at bounding box center [149, 211] width 70 height 20
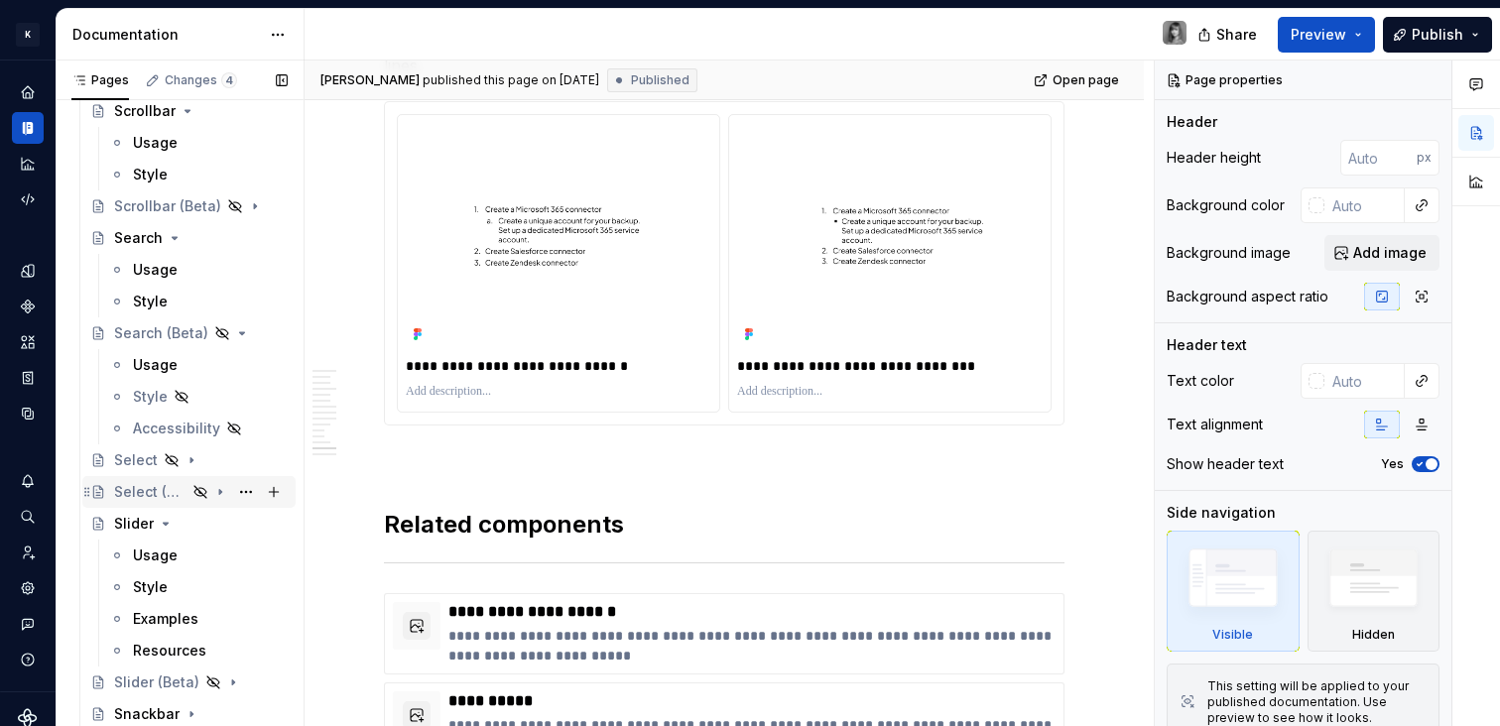
scroll to position [3885, 0]
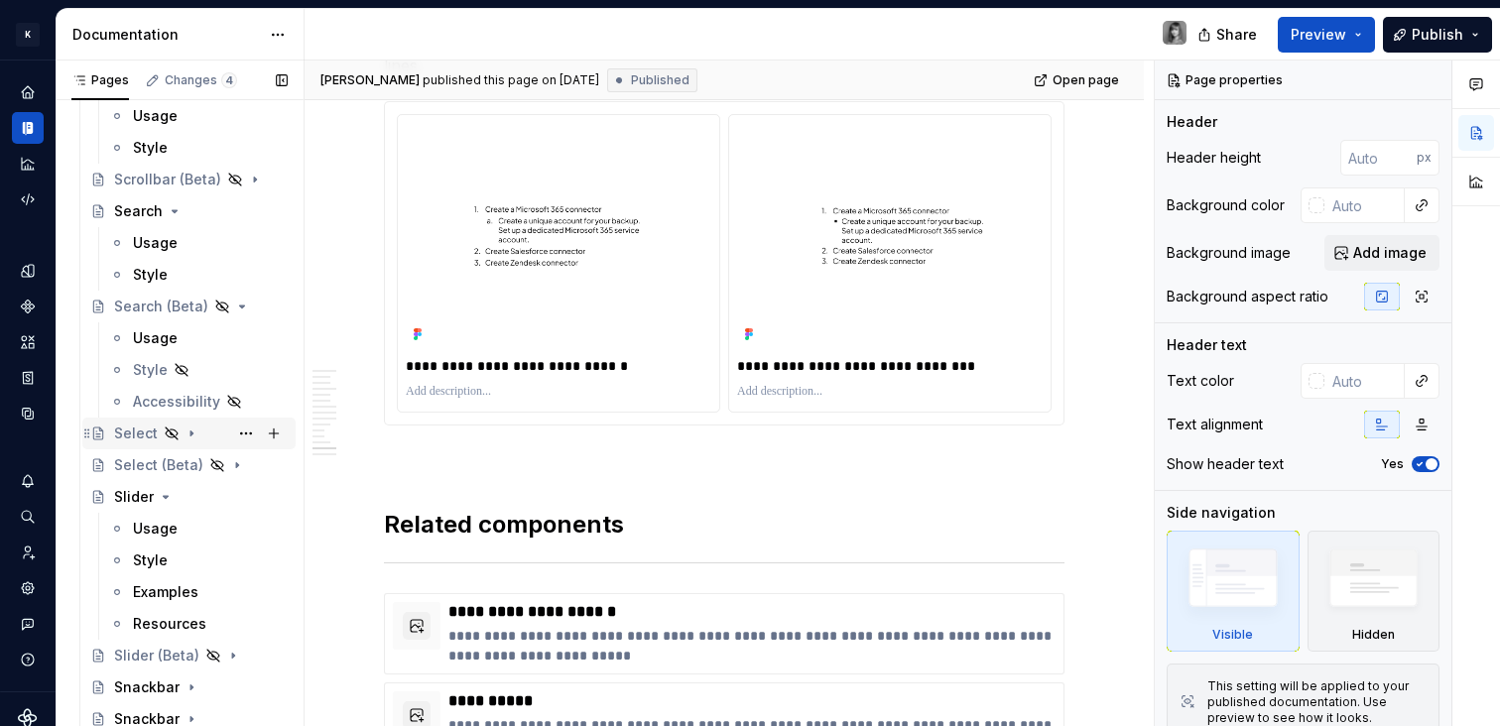
click at [133, 433] on div "Select" at bounding box center [136, 434] width 44 height 20
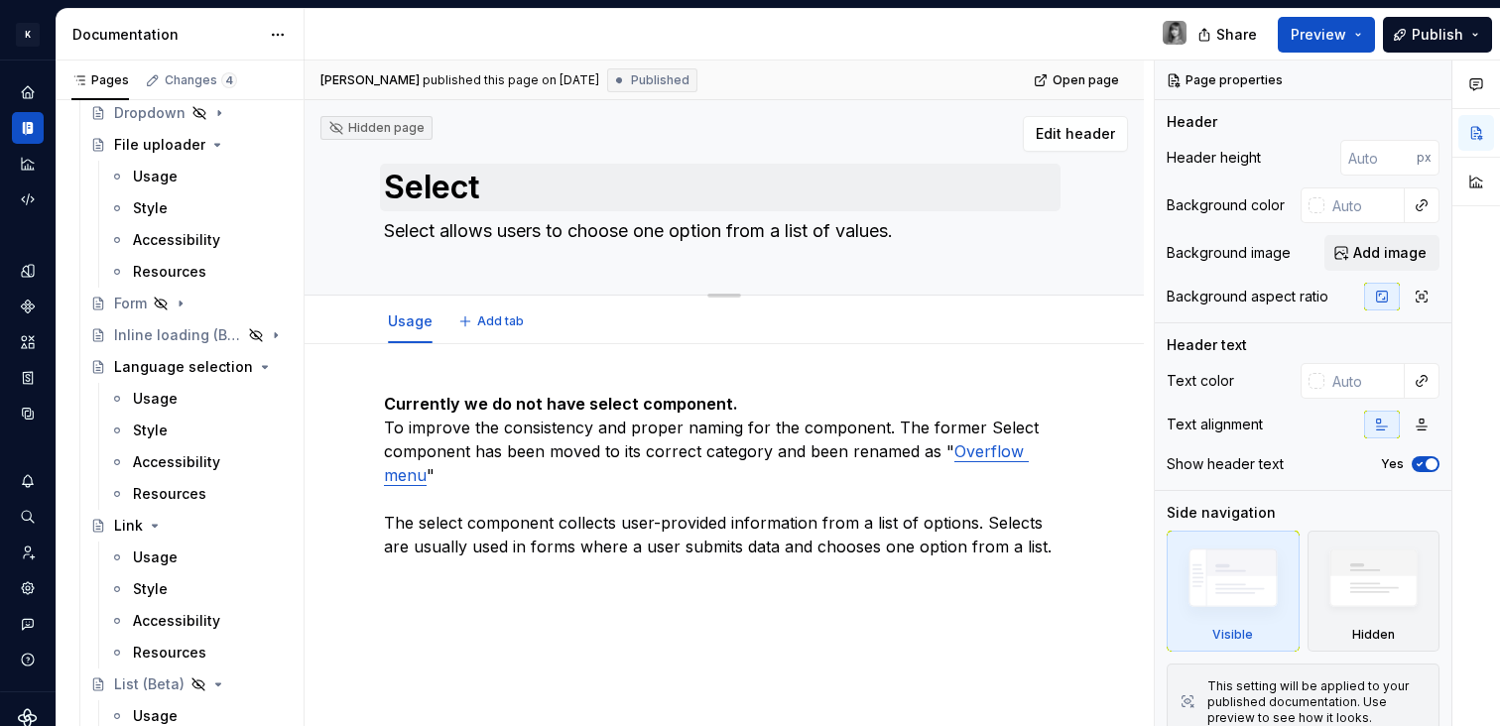
scroll to position [1856, 0]
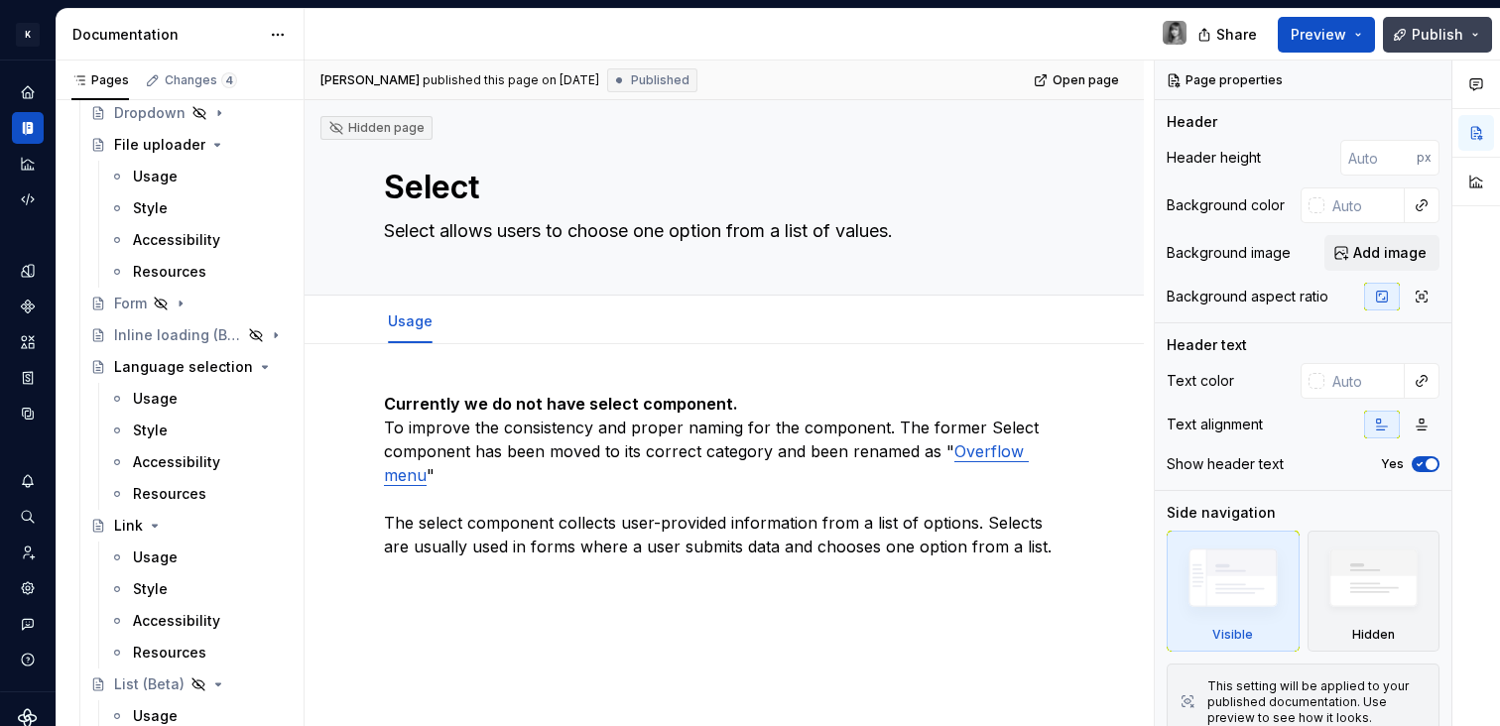
click at [1458, 44] on span "Publish" at bounding box center [1438, 35] width 52 height 20
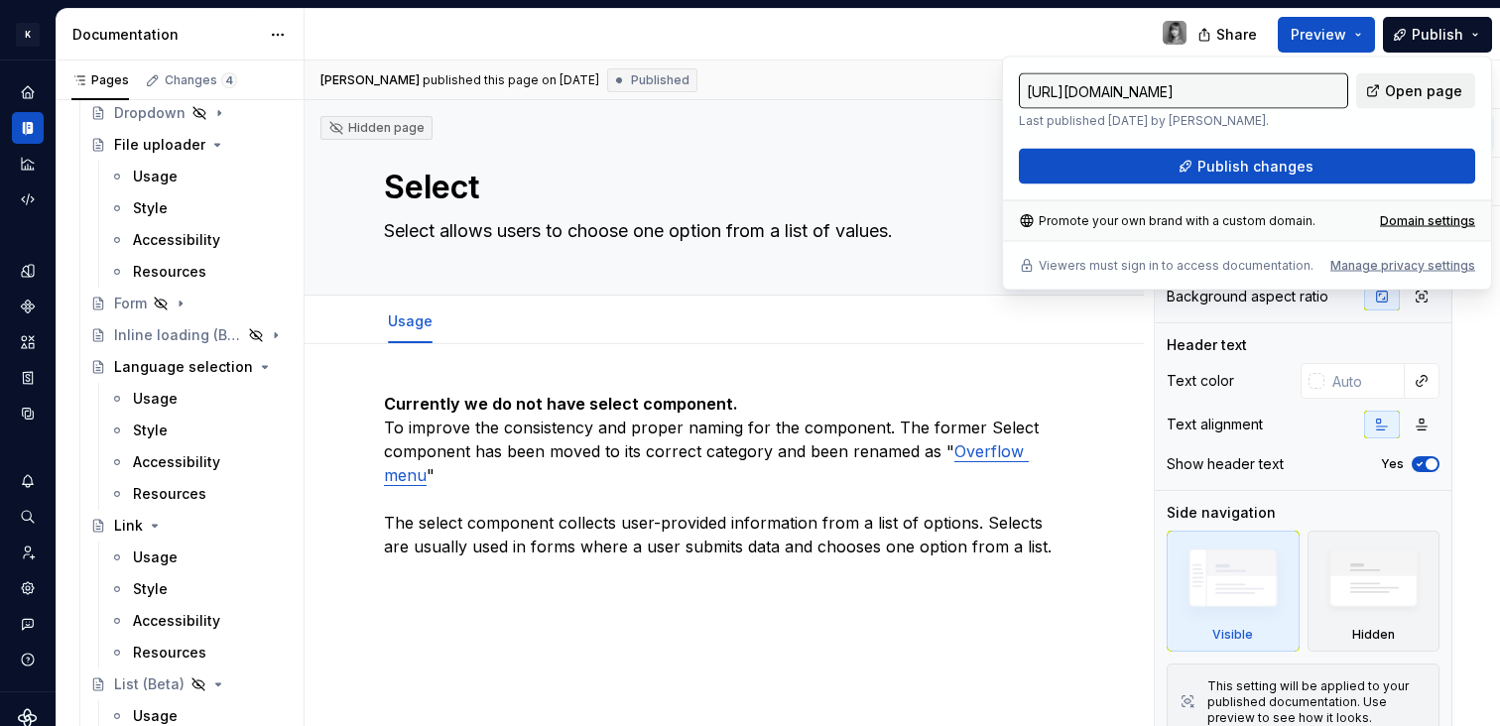
click at [1430, 94] on span "Open page" at bounding box center [1423, 91] width 77 height 20
type textarea "*"
